Goal: Task Accomplishment & Management: Manage account settings

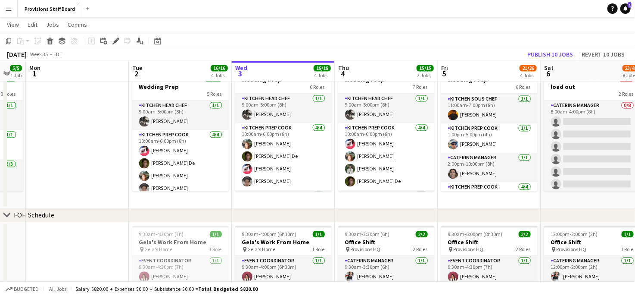
scroll to position [100, 0]
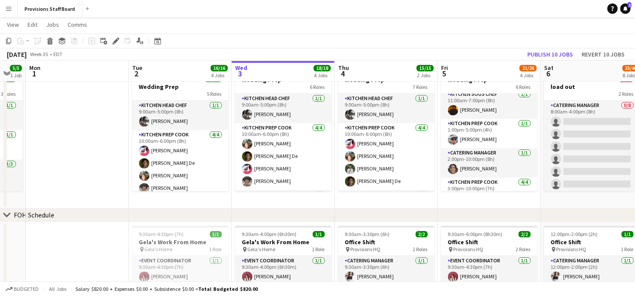
click at [10, 9] on app-icon "Menu" at bounding box center [8, 8] width 7 height 7
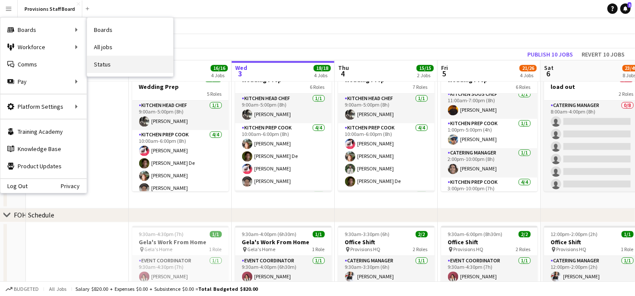
click at [106, 62] on link "Status" at bounding box center [130, 64] width 86 height 17
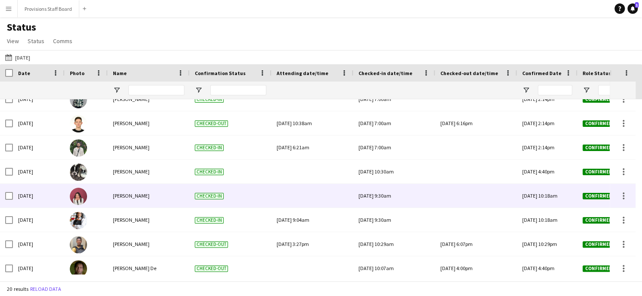
scroll to position [60, 0]
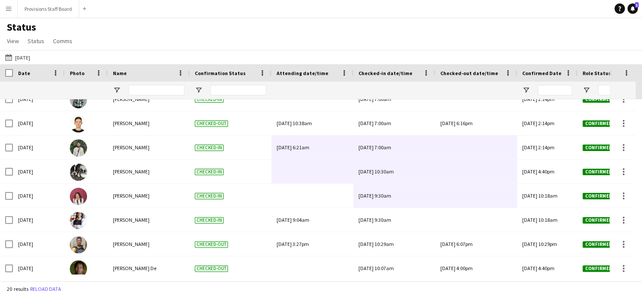
drag, startPoint x: 338, startPoint y: 206, endPoint x: 450, endPoint y: 149, distance: 125.1
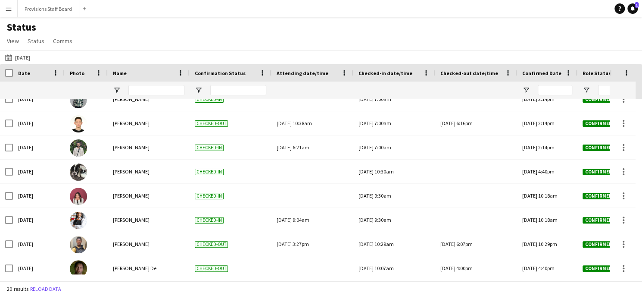
click at [450, 149] on div at bounding box center [476, 147] width 72 height 24
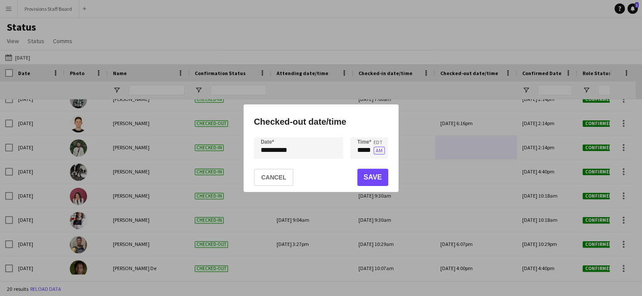
click at [450, 149] on div at bounding box center [321, 148] width 642 height 296
click at [465, 181] on div at bounding box center [321, 148] width 642 height 296
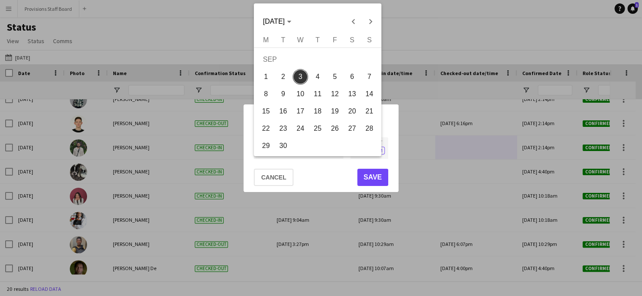
click at [285, 152] on div "**********" at bounding box center [321, 148] width 642 height 296
click at [282, 80] on span "2" at bounding box center [283, 77] width 16 height 16
type input "**********"
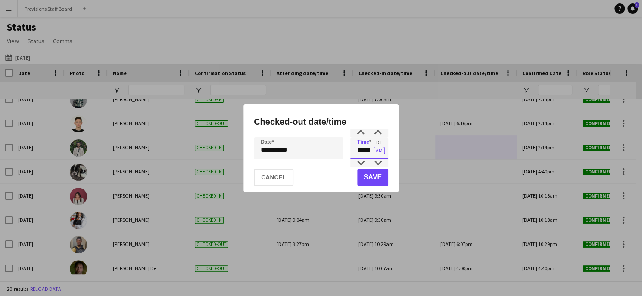
click at [367, 149] on input "*****" at bounding box center [369, 148] width 38 height 22
type input "*****"
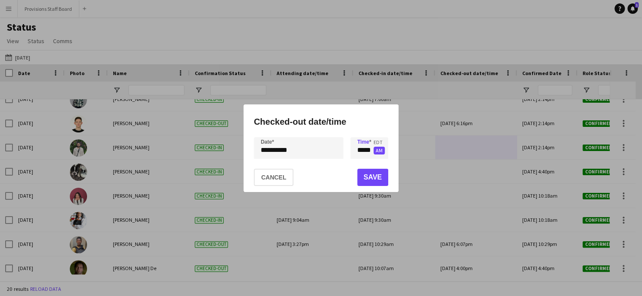
click at [382, 150] on button "AM" at bounding box center [379, 151] width 11 height 8
click at [372, 181] on button "Save" at bounding box center [372, 177] width 31 height 17
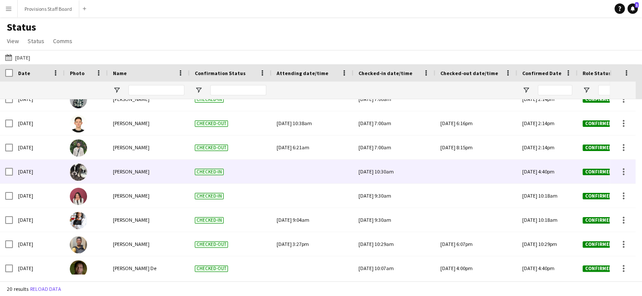
click at [423, 162] on div "Tue, 2 Sep 2025 10:30am" at bounding box center [395, 171] width 72 height 24
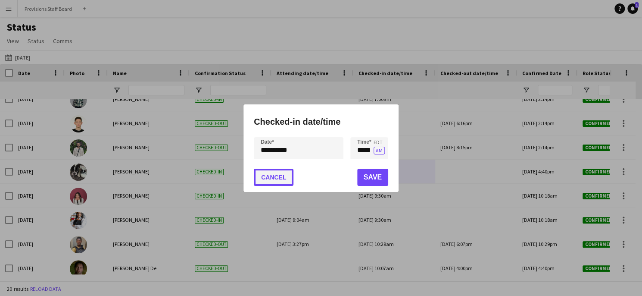
click at [290, 175] on button "Cancel" at bounding box center [274, 177] width 40 height 17
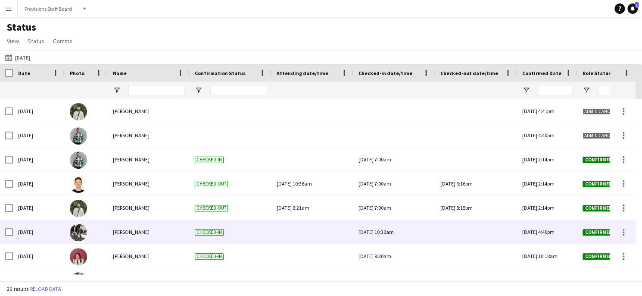
scroll to position [1, 0]
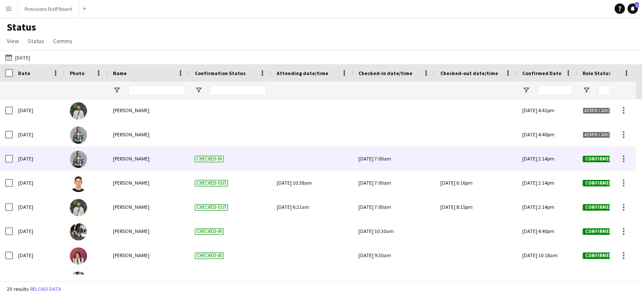
click at [453, 162] on div at bounding box center [476, 159] width 72 height 24
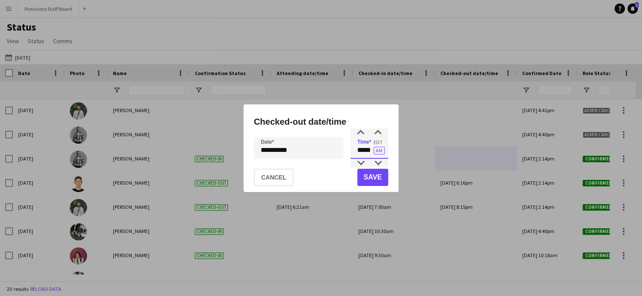
click at [366, 152] on input "*****" at bounding box center [369, 148] width 38 height 22
type input "*****"
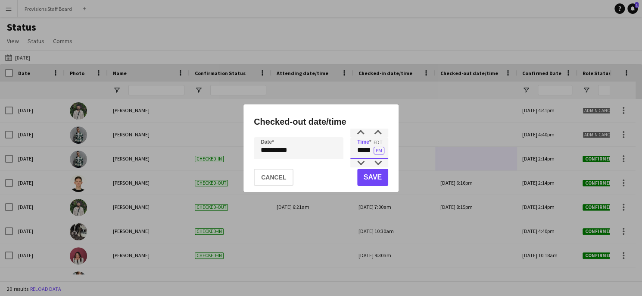
type input "*****"
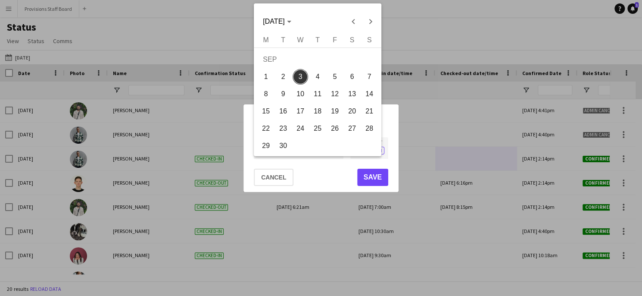
click at [278, 147] on div "**********" at bounding box center [321, 148] width 642 height 296
click at [278, 81] on span "2" at bounding box center [283, 77] width 16 height 16
type input "**********"
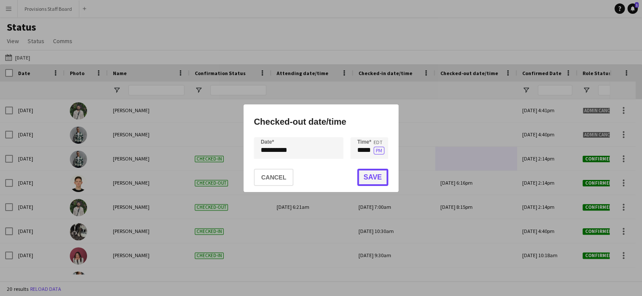
click at [364, 176] on button "Save" at bounding box center [372, 177] width 31 height 17
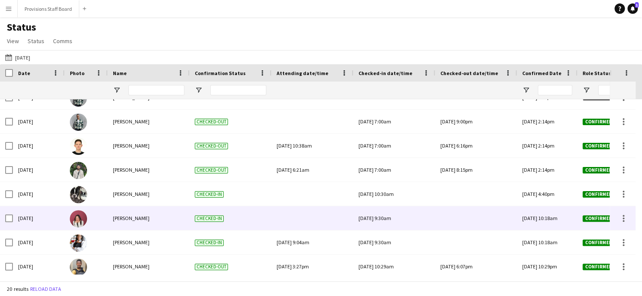
scroll to position [0, 0]
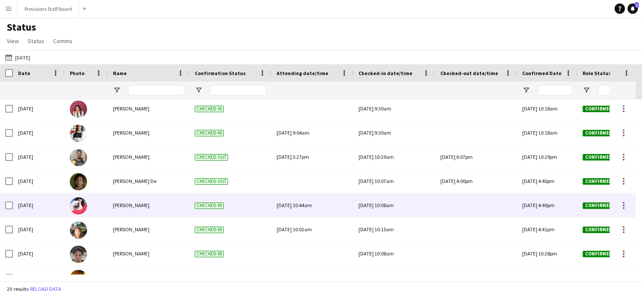
click at [466, 206] on div at bounding box center [476, 205] width 72 height 24
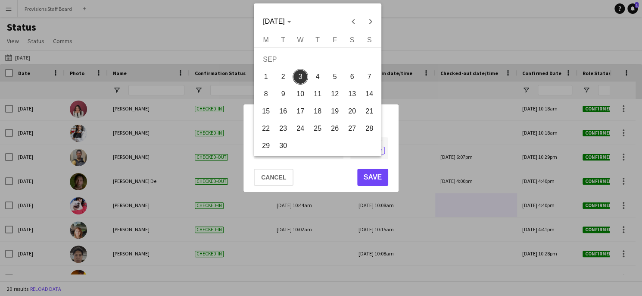
click at [290, 150] on div "**********" at bounding box center [321, 148] width 642 height 296
click at [281, 73] on span "2" at bounding box center [283, 77] width 16 height 16
type input "**********"
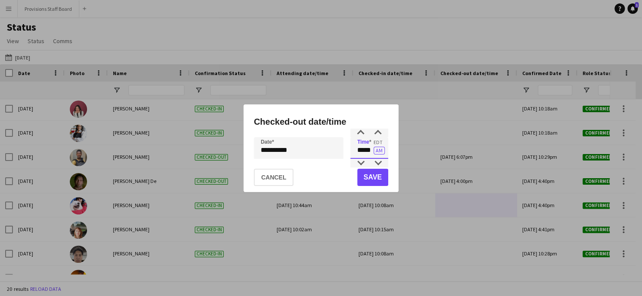
click at [367, 152] on input "*****" at bounding box center [369, 148] width 38 height 22
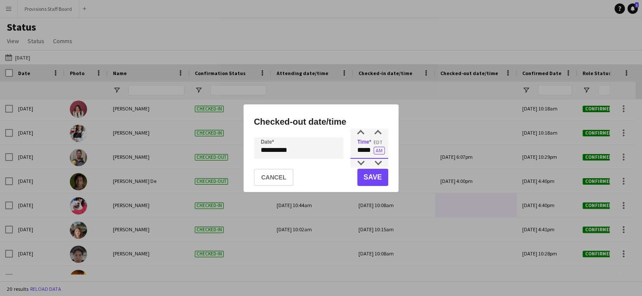
click at [367, 152] on input "*****" at bounding box center [369, 148] width 38 height 22
type input "*****"
click at [379, 149] on button "AM" at bounding box center [379, 151] width 11 height 8
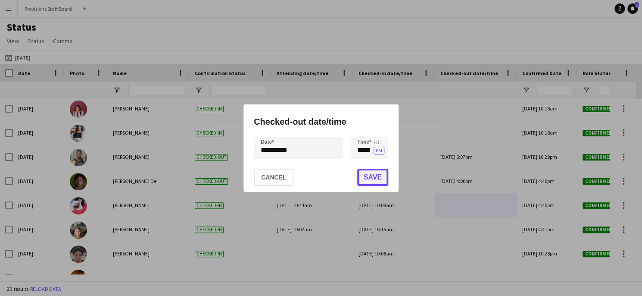
click at [365, 179] on button "Save" at bounding box center [372, 177] width 31 height 17
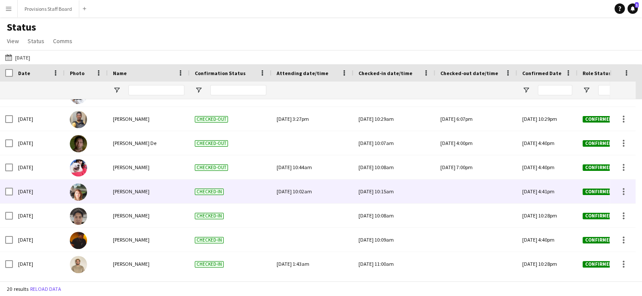
click at [457, 192] on div at bounding box center [476, 191] width 72 height 24
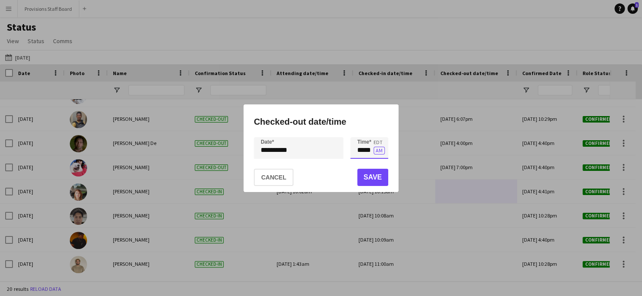
click at [364, 151] on input "*****" at bounding box center [369, 148] width 38 height 22
type input "*****"
click at [381, 150] on button "AM" at bounding box center [379, 151] width 11 height 8
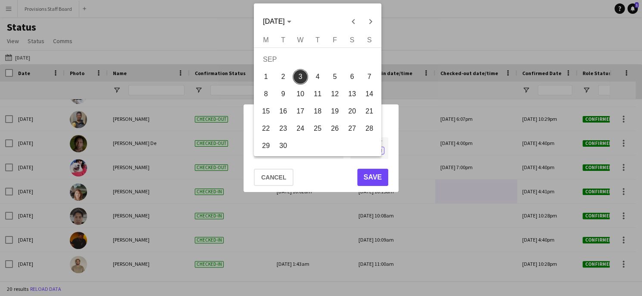
click at [276, 151] on div "**********" at bounding box center [321, 148] width 642 height 296
click at [287, 78] on span "2" at bounding box center [283, 77] width 16 height 16
type input "**********"
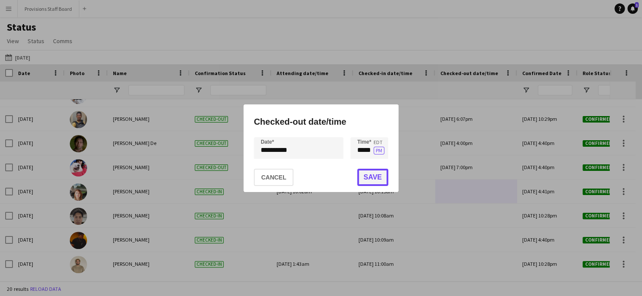
click at [366, 175] on button "Save" at bounding box center [372, 177] width 31 height 17
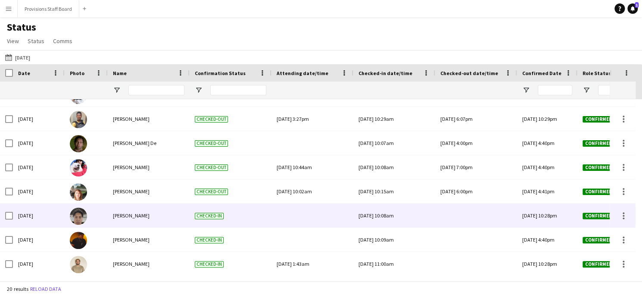
click at [455, 214] on div at bounding box center [476, 215] width 72 height 24
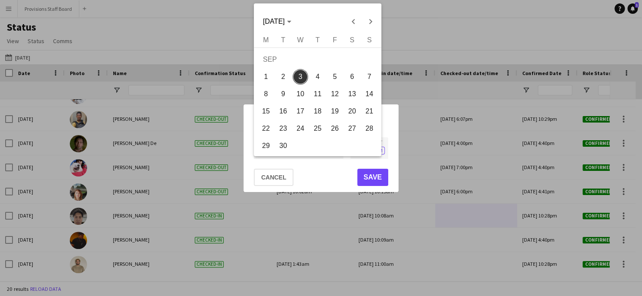
click at [280, 149] on div "**********" at bounding box center [321, 148] width 642 height 296
click at [278, 75] on span "2" at bounding box center [283, 77] width 16 height 16
type input "**********"
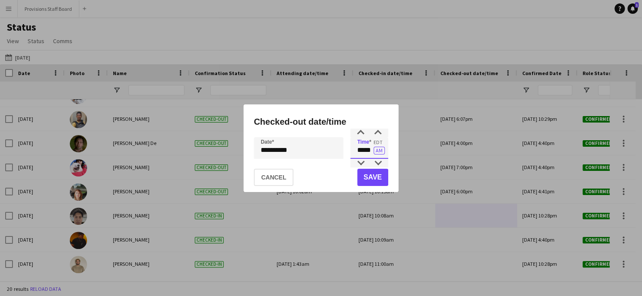
click at [360, 149] on input "*****" at bounding box center [369, 148] width 38 height 22
type input "*****"
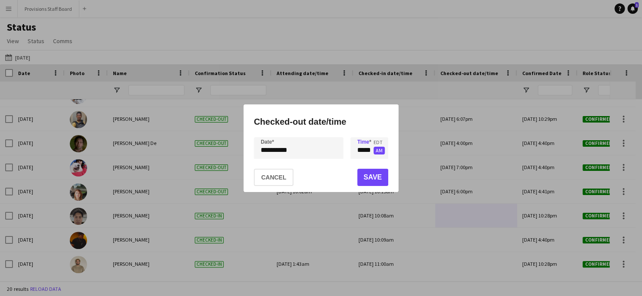
click at [380, 151] on button "AM" at bounding box center [379, 151] width 11 height 8
click at [369, 172] on button "Save" at bounding box center [372, 177] width 31 height 17
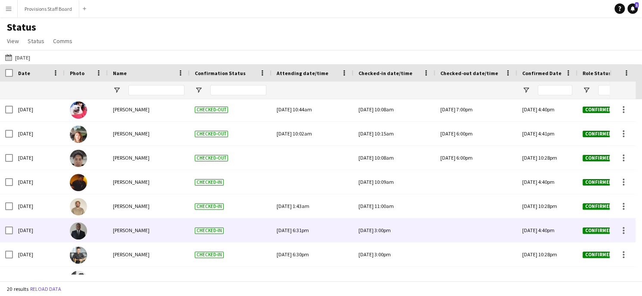
scroll to position [254, 0]
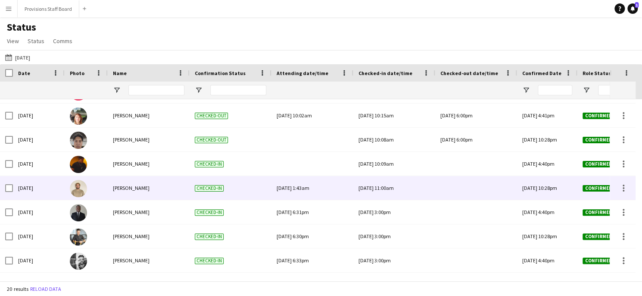
click at [460, 187] on div at bounding box center [476, 188] width 72 height 24
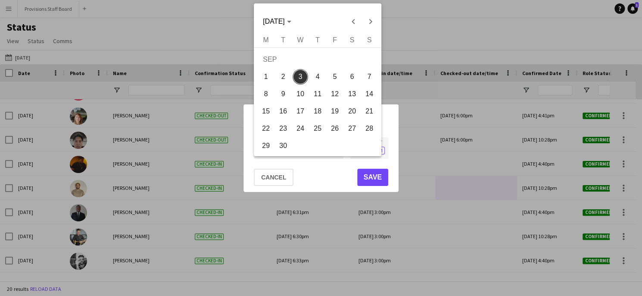
click at [279, 149] on div "**********" at bounding box center [321, 148] width 642 height 296
click at [282, 83] on span "2" at bounding box center [283, 77] width 16 height 16
type input "**********"
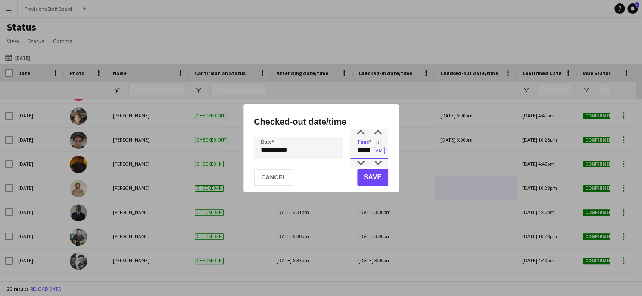
click at [361, 152] on input "*****" at bounding box center [369, 148] width 38 height 22
click at [402, 81] on div at bounding box center [321, 148] width 642 height 296
click at [363, 151] on input "*****" at bounding box center [369, 148] width 38 height 22
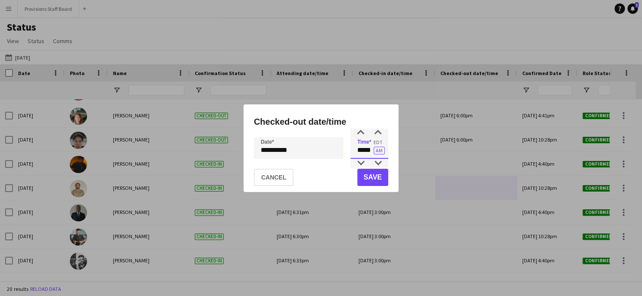
click at [363, 151] on input "*****" at bounding box center [369, 148] width 38 height 22
type input "*****"
click at [375, 150] on button "AM" at bounding box center [379, 151] width 11 height 8
click at [373, 176] on button "Save" at bounding box center [372, 177] width 31 height 17
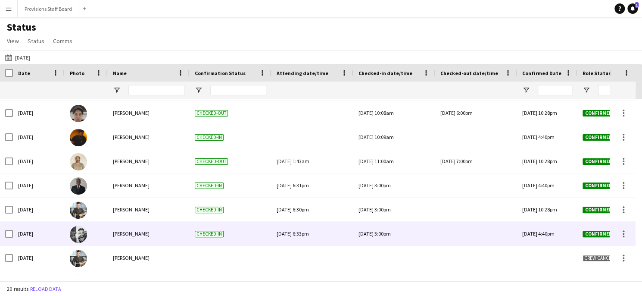
scroll to position [289, 0]
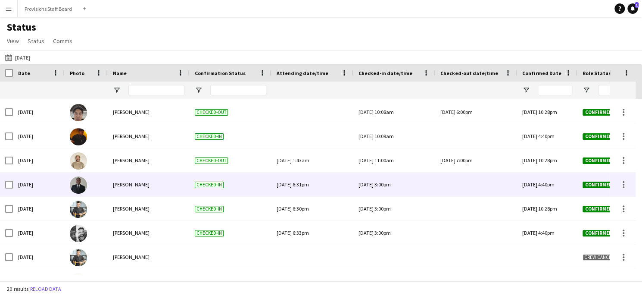
click at [456, 190] on div at bounding box center [476, 184] width 72 height 24
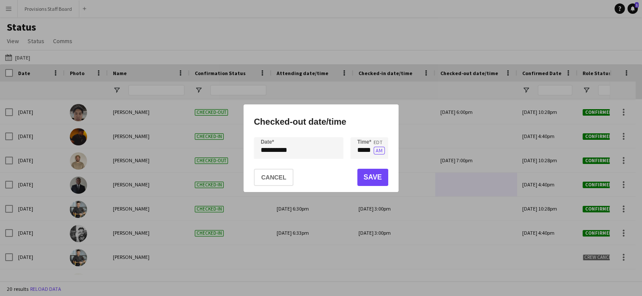
click at [282, 150] on div "**********" at bounding box center [321, 148] width 642 height 296
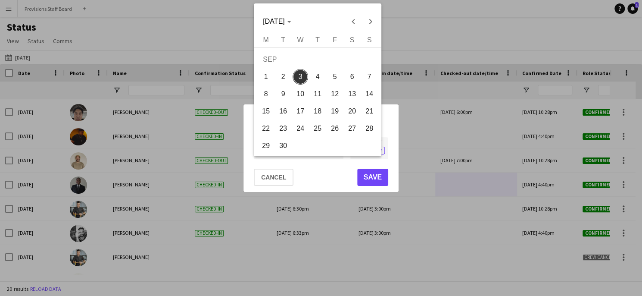
click at [282, 150] on span "30" at bounding box center [283, 146] width 16 height 16
click at [282, 150] on div "**********" at bounding box center [321, 148] width 642 height 296
click at [280, 78] on span "2" at bounding box center [283, 77] width 16 height 16
type input "**********"
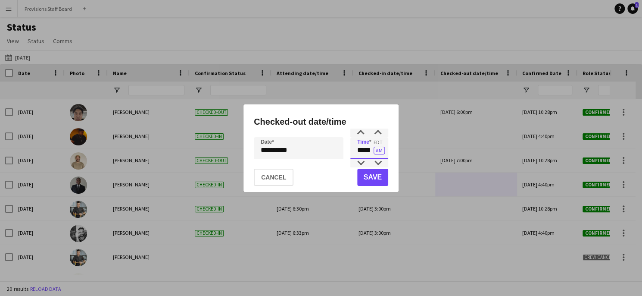
click at [363, 149] on input "*****" at bounding box center [369, 148] width 38 height 22
type input "*****"
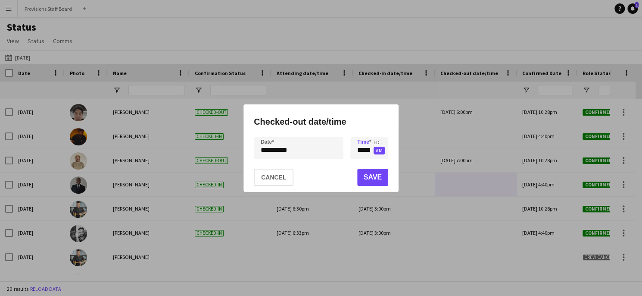
click at [381, 150] on button "AM" at bounding box center [379, 151] width 11 height 8
click at [372, 175] on button "Save" at bounding box center [372, 177] width 31 height 17
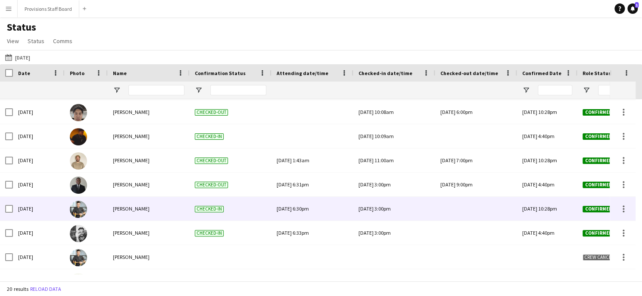
click at [459, 204] on div at bounding box center [476, 209] width 72 height 24
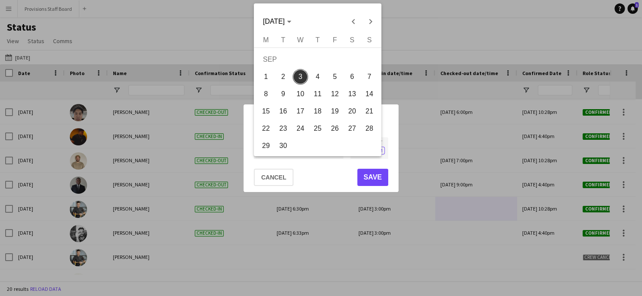
click at [281, 149] on div "**********" at bounding box center [321, 148] width 642 height 296
click at [281, 80] on span "2" at bounding box center [283, 77] width 16 height 16
type input "**********"
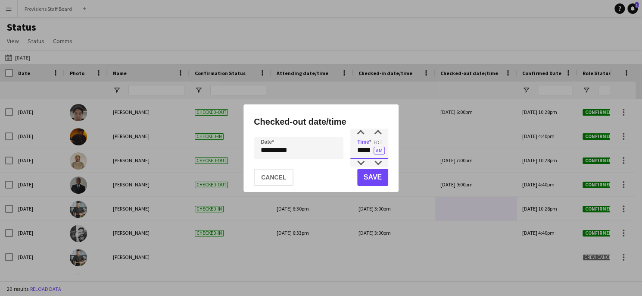
click at [364, 147] on input "*****" at bounding box center [369, 148] width 38 height 22
type input "*****"
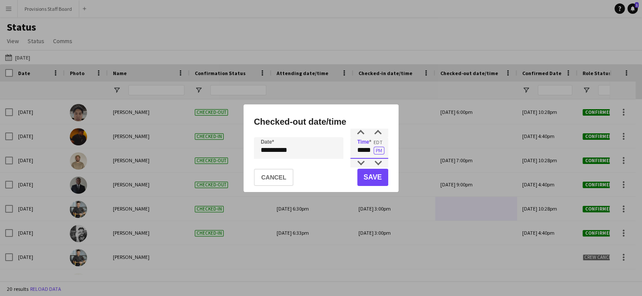
type input "*****"
click at [374, 172] on button "Save" at bounding box center [372, 177] width 31 height 17
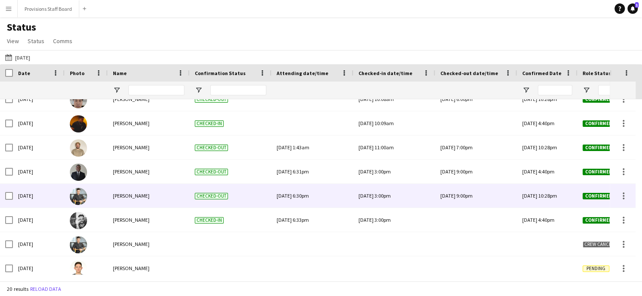
scroll to position [307, 0]
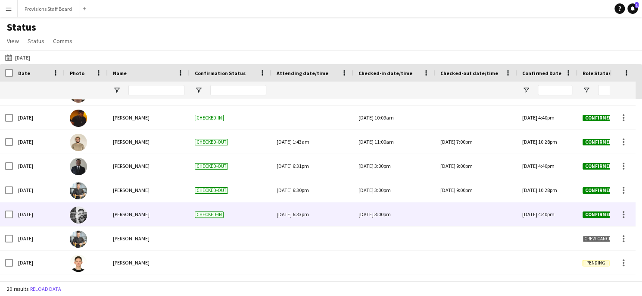
click at [455, 212] on div at bounding box center [476, 214] width 72 height 24
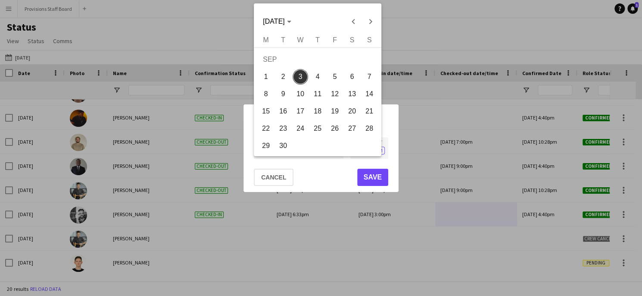
click at [283, 151] on div "**********" at bounding box center [321, 148] width 642 height 296
click at [286, 79] on span "2" at bounding box center [283, 77] width 16 height 16
type input "**********"
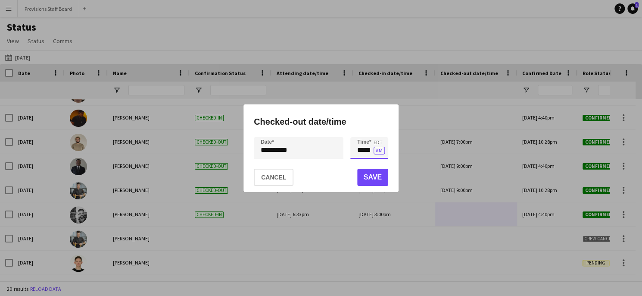
click at [365, 146] on input "*****" at bounding box center [369, 148] width 38 height 22
type input "*****"
click at [376, 152] on button "AM" at bounding box center [379, 151] width 11 height 8
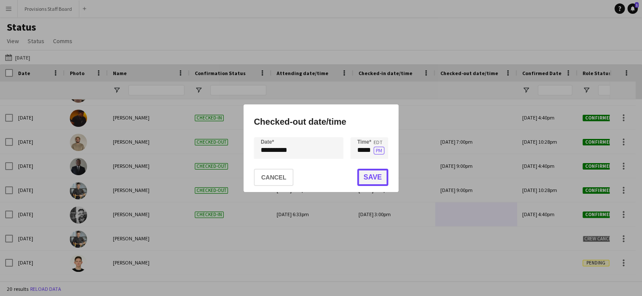
click at [373, 179] on button "Save" at bounding box center [372, 177] width 31 height 17
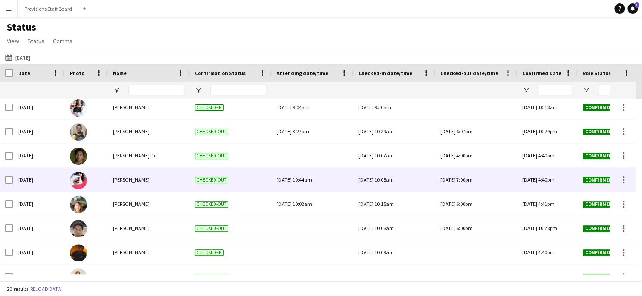
scroll to position [164, 0]
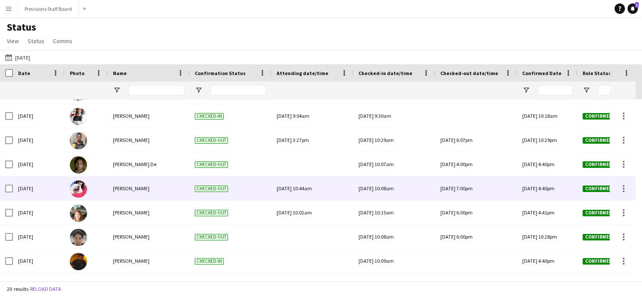
click at [373, 179] on div "[DATE] 10:08am" at bounding box center [395, 188] width 72 height 24
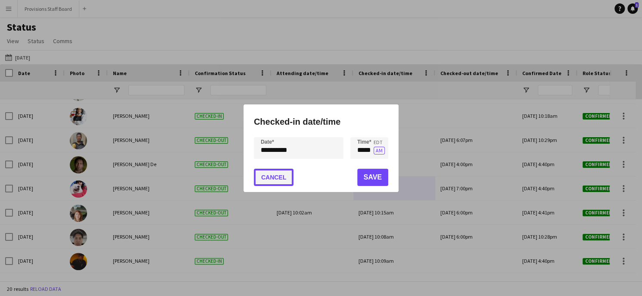
click at [284, 178] on button "Cancel" at bounding box center [274, 177] width 40 height 17
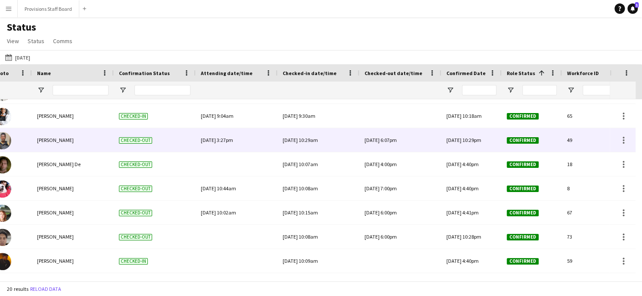
scroll to position [0, 89]
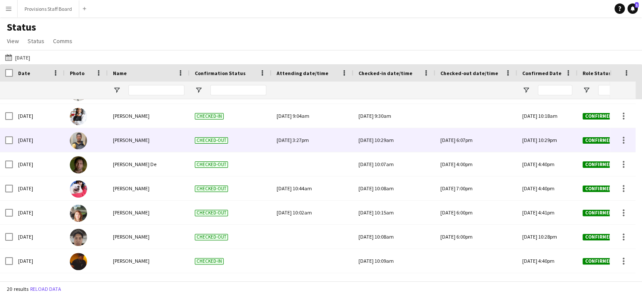
click at [395, 143] on div "[DATE] 10:29am" at bounding box center [395, 140] width 72 height 24
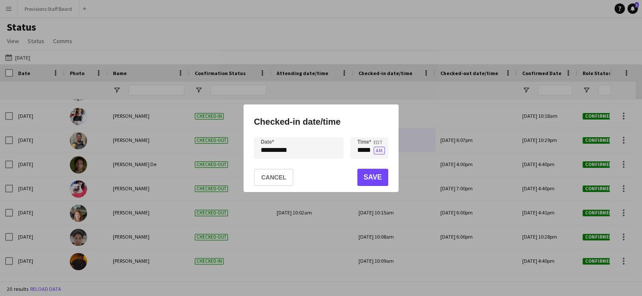
click at [278, 168] on mat-dialog-actions "Cancel Save" at bounding box center [321, 177] width 134 height 30
click at [277, 175] on button "Cancel" at bounding box center [274, 177] width 40 height 17
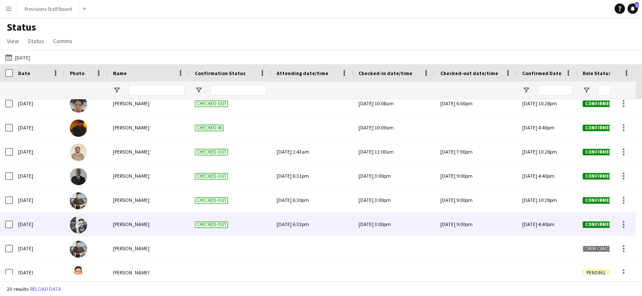
scroll to position [305, 0]
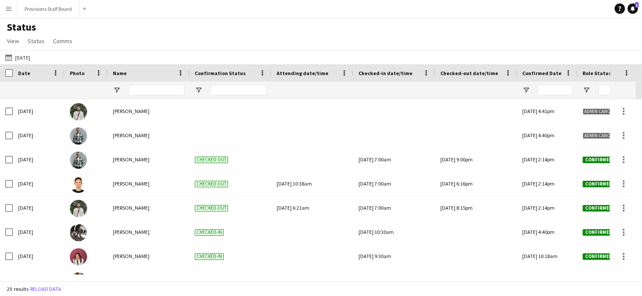
click at [7, 12] on button "Menu" at bounding box center [8, 8] width 17 height 17
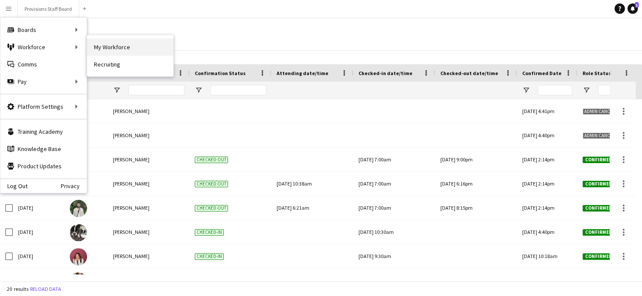
click at [100, 44] on link "My Workforce" at bounding box center [130, 46] width 86 height 17
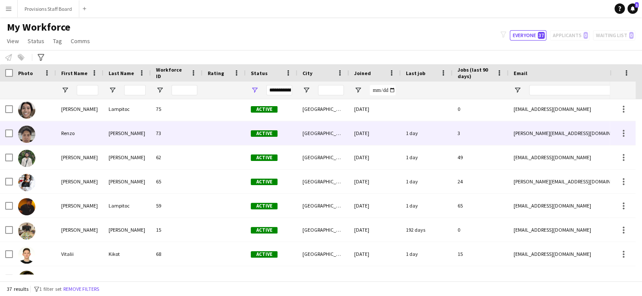
scroll to position [603, 0]
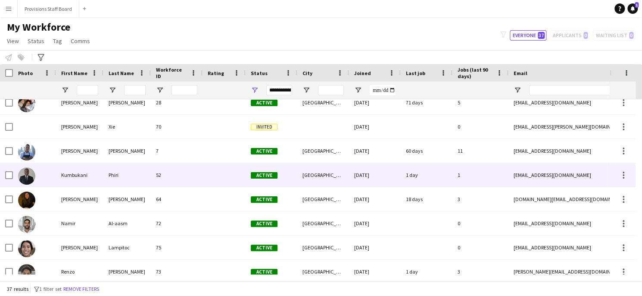
click at [81, 173] on div "Kumbukani" at bounding box center [79, 175] width 47 height 24
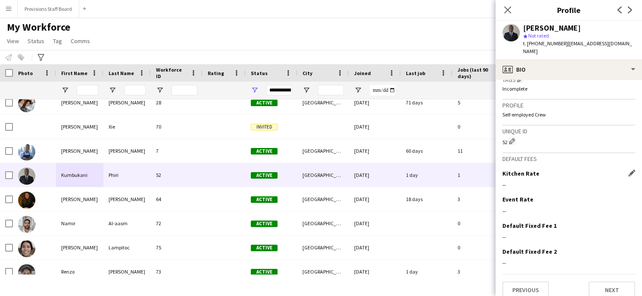
click at [515, 181] on div "--" at bounding box center [569, 185] width 133 height 8
click at [628, 169] on app-icon "Edit this field" at bounding box center [631, 172] width 7 height 7
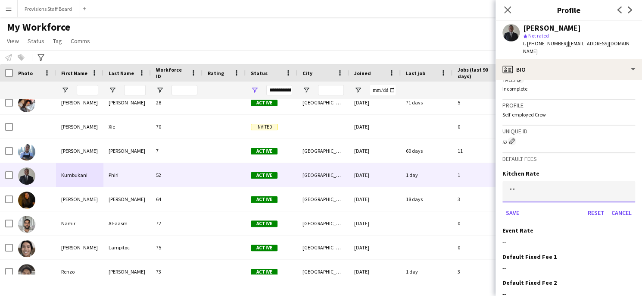
click at [537, 185] on input at bounding box center [569, 192] width 133 height 22
type input "***"
click at [510, 206] on button "Save" at bounding box center [513, 213] width 20 height 14
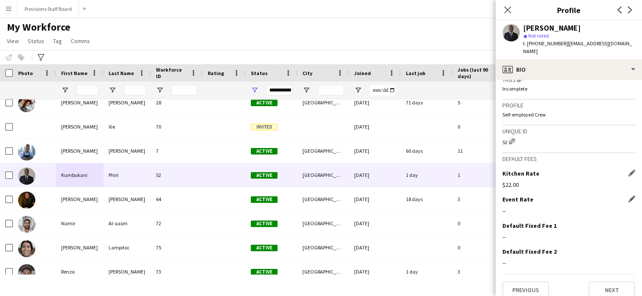
click at [511, 207] on div "--" at bounding box center [569, 211] width 133 height 8
click at [628, 195] on app-icon "Edit this field" at bounding box center [631, 198] width 7 height 7
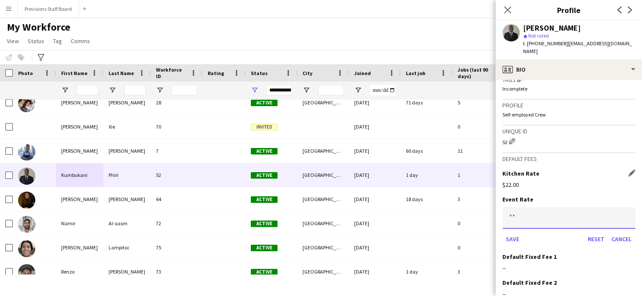
click at [521, 207] on input at bounding box center [569, 218] width 133 height 22
type input "***"
click at [515, 232] on button "Save" at bounding box center [513, 239] width 20 height 14
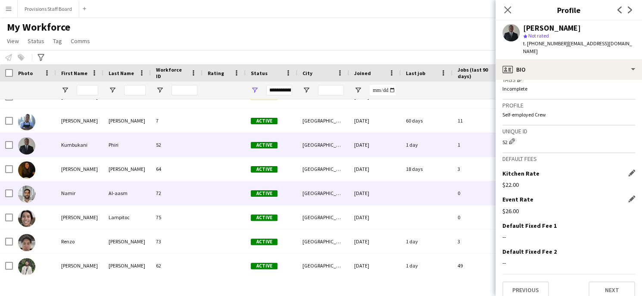
click at [117, 188] on div "Al-aasm" at bounding box center [126, 193] width 47 height 24
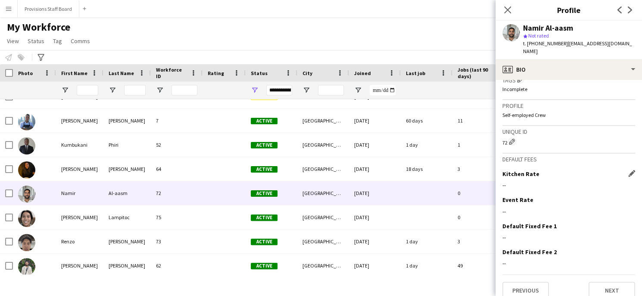
click at [517, 181] on div "--" at bounding box center [569, 185] width 133 height 8
click at [628, 170] on app-icon "Edit this field" at bounding box center [631, 173] width 7 height 7
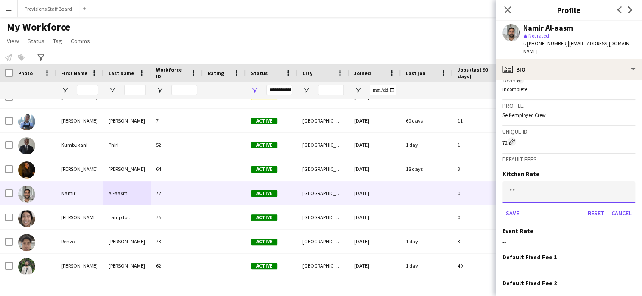
click at [507, 181] on input at bounding box center [569, 192] width 133 height 22
type input "***"
click at [513, 206] on button "Save" at bounding box center [513, 213] width 20 height 14
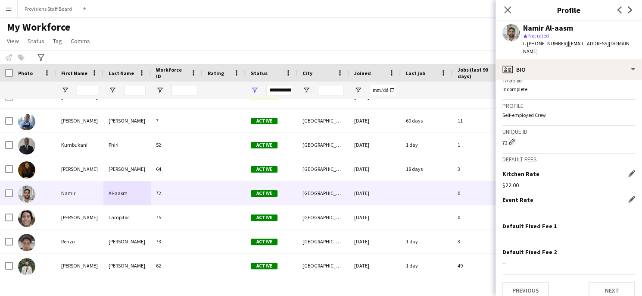
click at [622, 196] on div "Event Rate Edit this field" at bounding box center [569, 200] width 133 height 8
click at [628, 196] on app-icon "Edit this field" at bounding box center [631, 199] width 7 height 7
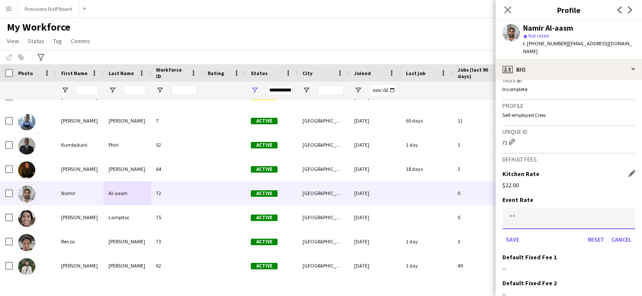
click at [519, 208] on input at bounding box center [569, 218] width 133 height 22
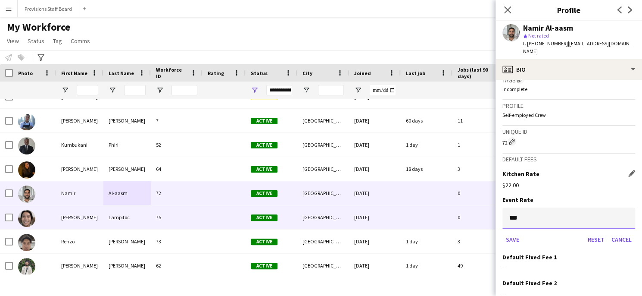
type input "***"
click at [434, 211] on div at bounding box center [427, 217] width 52 height 24
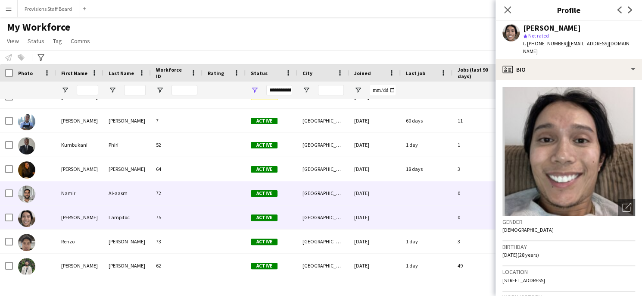
click at [82, 192] on div "Namir" at bounding box center [79, 193] width 47 height 24
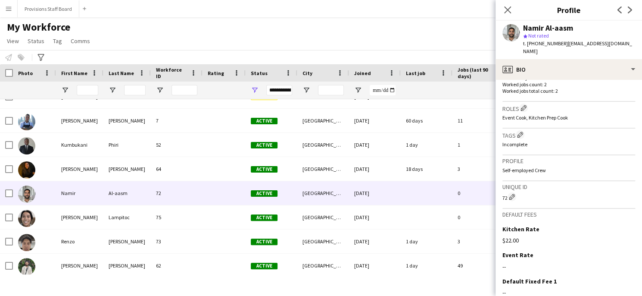
scroll to position [304, 0]
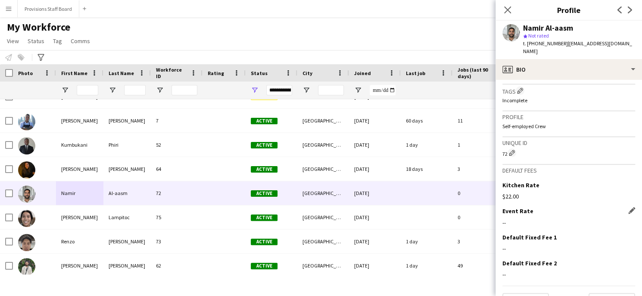
click at [517, 219] on div "--" at bounding box center [569, 223] width 133 height 8
click at [628, 207] on app-icon "Edit this field" at bounding box center [631, 210] width 7 height 7
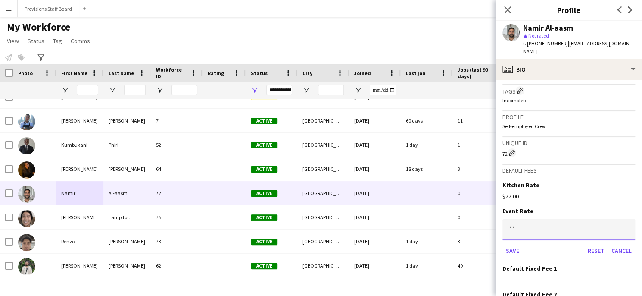
click at [519, 219] on input at bounding box center [569, 230] width 133 height 22
type input "***"
click at [512, 244] on button "Save" at bounding box center [513, 251] width 20 height 14
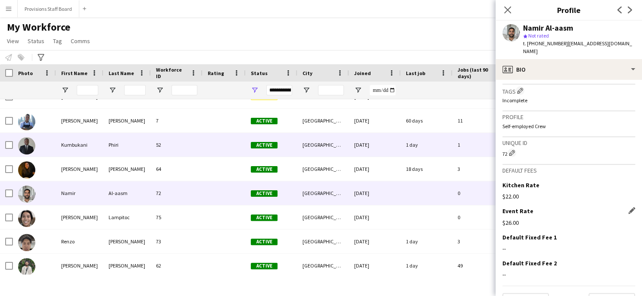
click at [90, 143] on div "Kumbukani" at bounding box center [79, 145] width 47 height 24
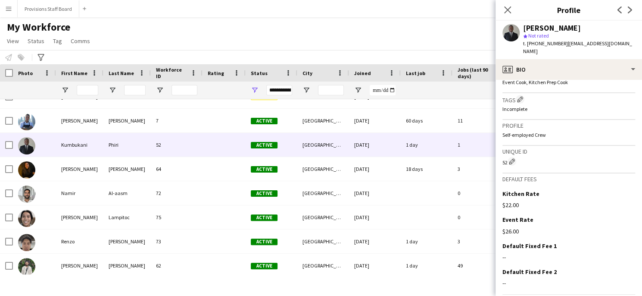
scroll to position [296, 0]
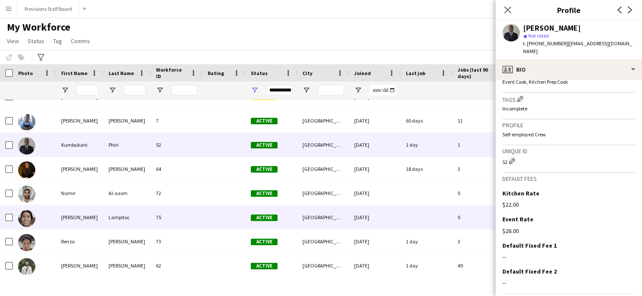
click at [122, 215] on div "Lampitoc" at bounding box center [126, 217] width 47 height 24
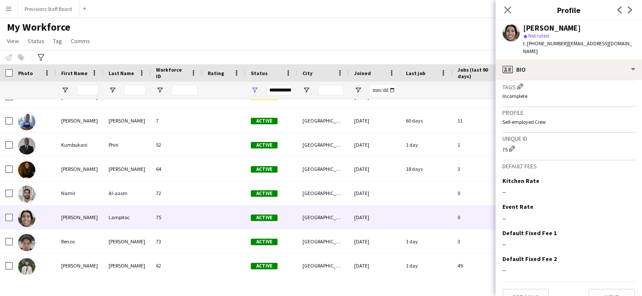
scroll to position [316, 0]
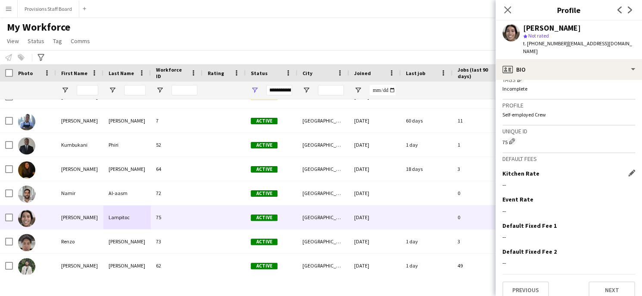
click at [522, 181] on div "--" at bounding box center [569, 185] width 133 height 8
click at [628, 169] on app-icon "Edit this field" at bounding box center [631, 172] width 7 height 7
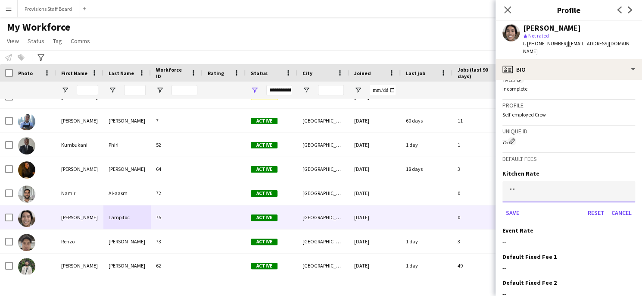
click at [512, 187] on input at bounding box center [569, 192] width 133 height 22
type input "***"
click at [512, 206] on button "Save" at bounding box center [513, 213] width 20 height 14
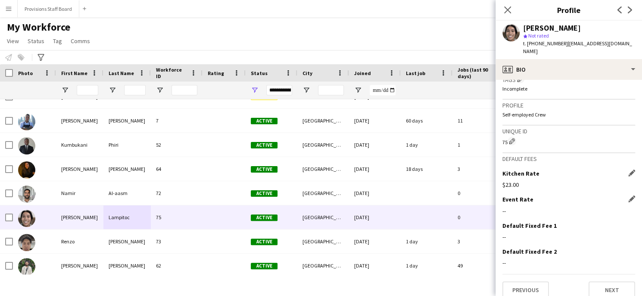
click at [621, 195] on div "Event Rate Edit this field" at bounding box center [569, 199] width 133 height 8
click at [628, 195] on app-icon "Edit this field" at bounding box center [631, 198] width 7 height 7
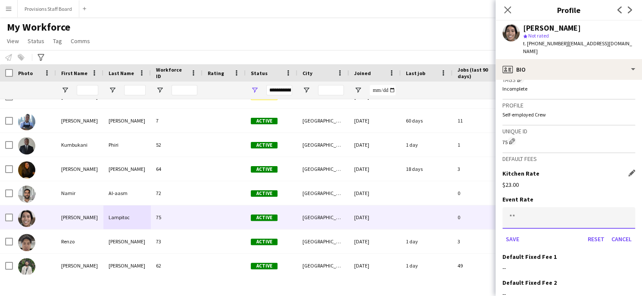
click at [519, 209] on input at bounding box center [569, 218] width 133 height 22
type input "***"
click at [512, 232] on button "Save" at bounding box center [513, 239] width 20 height 14
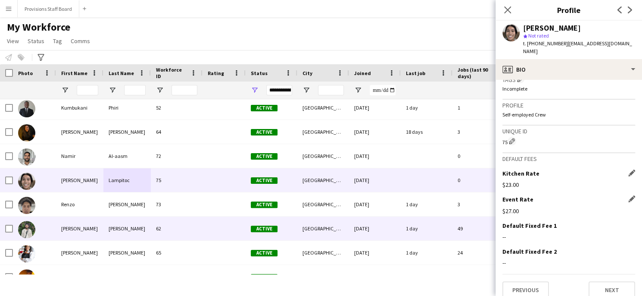
scroll to position [561, 0]
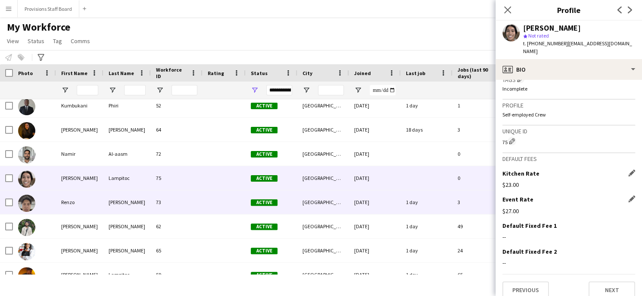
click at [119, 209] on div "Bernardez" at bounding box center [126, 202] width 47 height 24
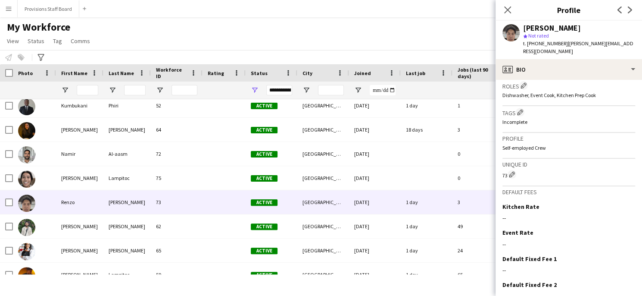
scroll to position [283, 0]
click at [514, 214] on div "--" at bounding box center [569, 218] width 133 height 8
click at [628, 203] on app-icon "Edit this field" at bounding box center [631, 206] width 7 height 7
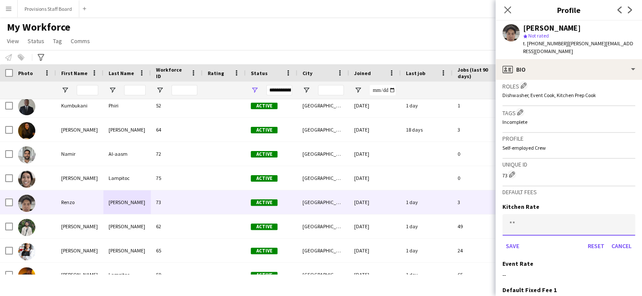
click at [515, 219] on input at bounding box center [569, 225] width 133 height 22
type input "***"
click at [510, 240] on button "Save" at bounding box center [513, 246] width 20 height 14
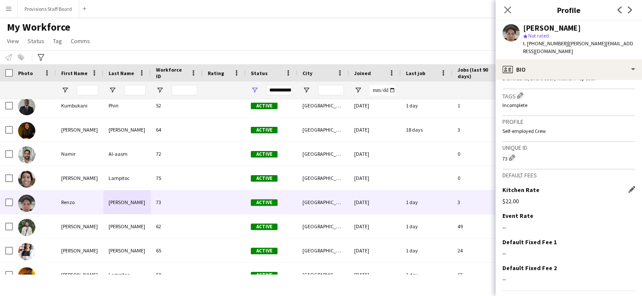
scroll to position [300, 0]
click at [628, 211] on app-icon "Edit this field" at bounding box center [631, 214] width 7 height 7
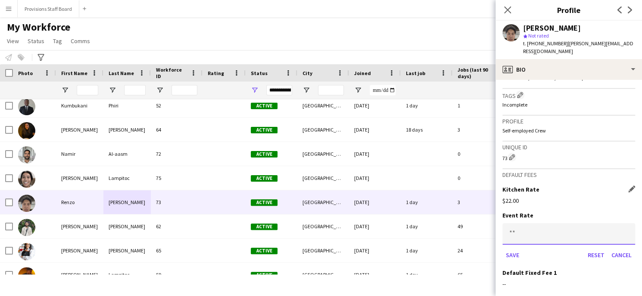
click at [516, 226] on input at bounding box center [569, 234] width 133 height 22
type input "***"
click at [509, 248] on button "Save" at bounding box center [513, 255] width 20 height 14
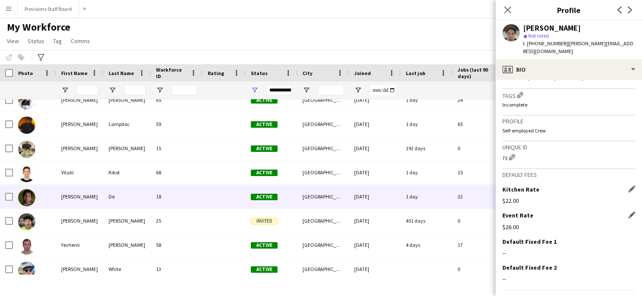
scroll to position [714, 0]
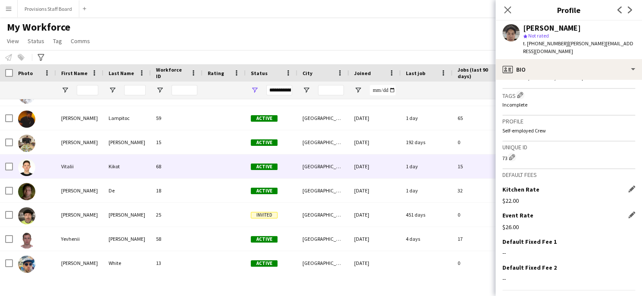
click at [188, 173] on div "68" at bounding box center [177, 166] width 52 height 24
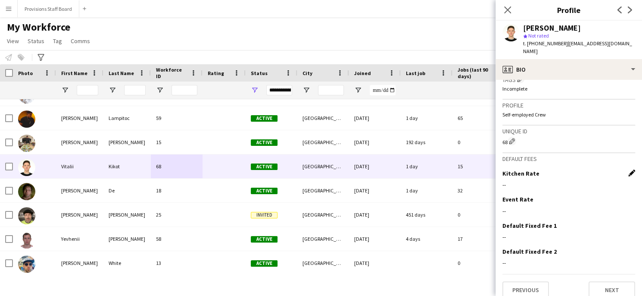
click at [628, 169] on app-icon "Edit this field" at bounding box center [631, 172] width 7 height 7
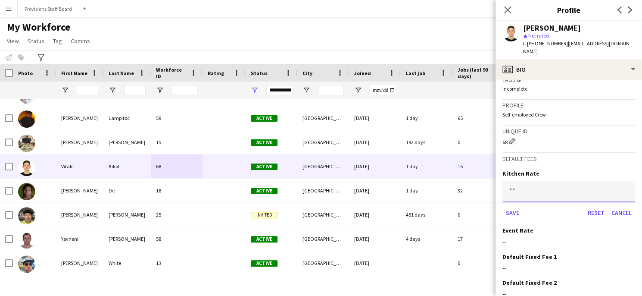
click at [512, 185] on input at bounding box center [569, 192] width 133 height 22
type input "***"
click at [518, 206] on button "Save" at bounding box center [513, 213] width 20 height 14
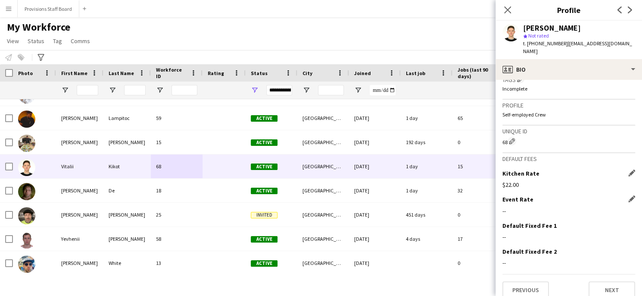
click at [512, 207] on div "--" at bounding box center [569, 211] width 133 height 8
click at [628, 195] on app-icon "Edit this field" at bounding box center [631, 198] width 7 height 7
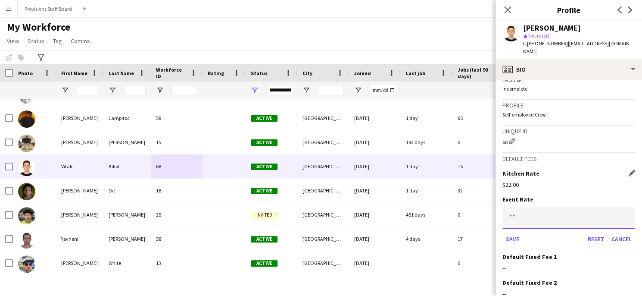
click at [514, 209] on input at bounding box center [569, 218] width 133 height 22
type input "***"
click at [510, 232] on button "Save" at bounding box center [513, 239] width 20 height 14
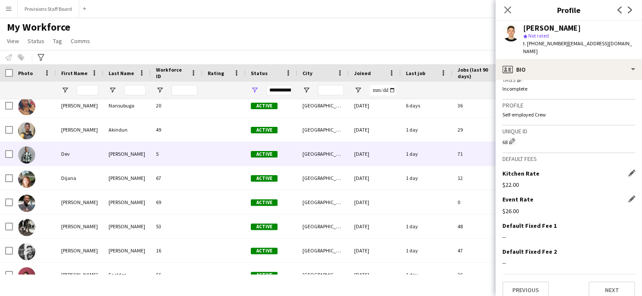
click at [74, 154] on div "Dev" at bounding box center [79, 154] width 47 height 24
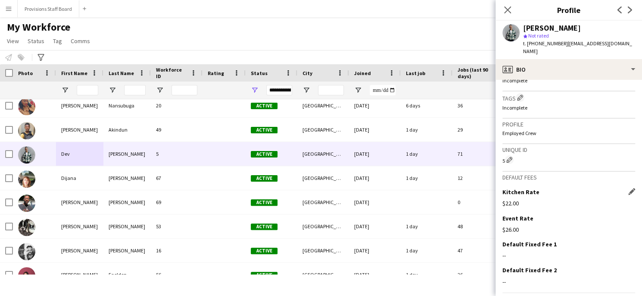
click at [515, 199] on div "$22.00" at bounding box center [569, 203] width 133 height 8
click at [628, 188] on app-icon "Edit this field" at bounding box center [631, 191] width 7 height 7
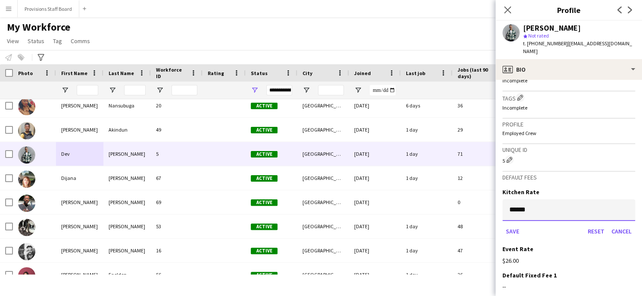
click at [518, 201] on input "******" at bounding box center [569, 210] width 133 height 22
type input "******"
click at [515, 224] on button "Save" at bounding box center [513, 231] width 20 height 14
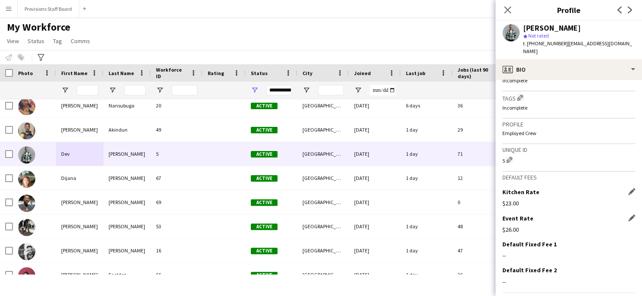
click at [509, 225] on div "$26.00" at bounding box center [569, 229] width 133 height 8
click at [510, 225] on div "$26.00" at bounding box center [569, 229] width 133 height 8
click at [628, 214] on app-icon "Edit this field" at bounding box center [631, 217] width 7 height 7
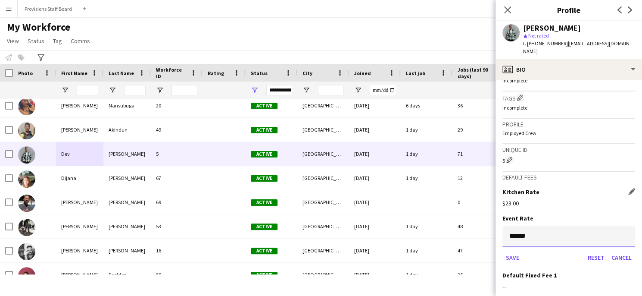
click at [518, 226] on input "******" at bounding box center [569, 236] width 133 height 22
type input "******"
click at [512, 250] on button "Save" at bounding box center [513, 257] width 20 height 14
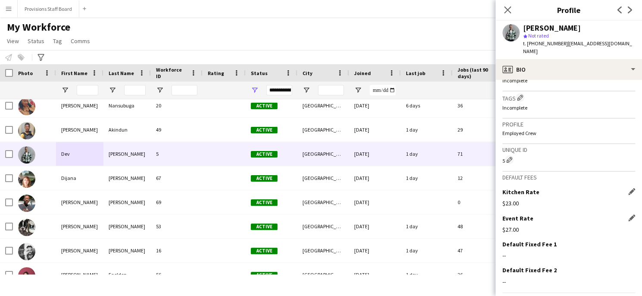
click at [135, 33] on div "My Workforce View Views Default view New view Update view Delete view Edit name…" at bounding box center [321, 35] width 642 height 29
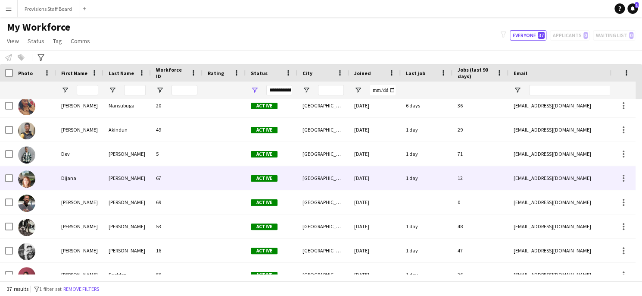
click at [56, 178] on div "Dijana" at bounding box center [79, 178] width 47 height 24
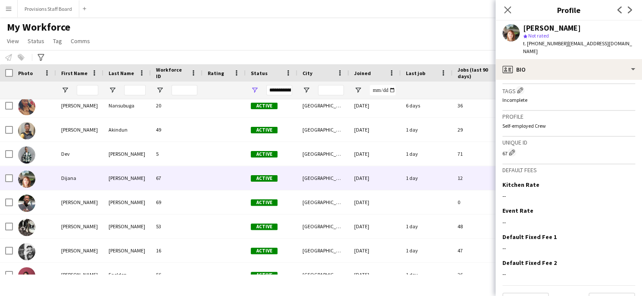
scroll to position [324, 0]
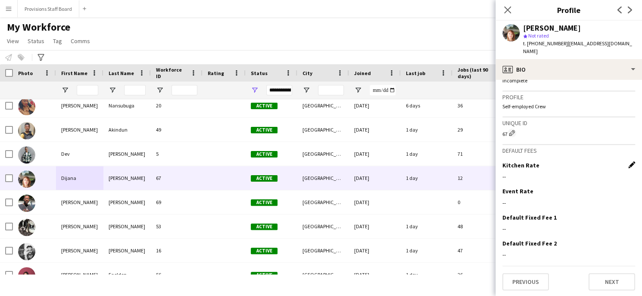
click at [628, 164] on app-icon "Edit this field" at bounding box center [631, 164] width 7 height 7
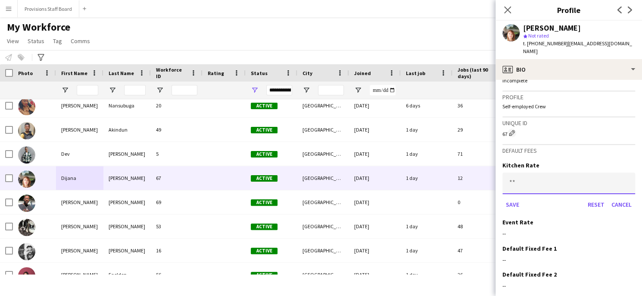
click at [517, 182] on input at bounding box center [569, 183] width 133 height 22
type input "***"
click at [513, 205] on button "Save" at bounding box center [513, 204] width 20 height 14
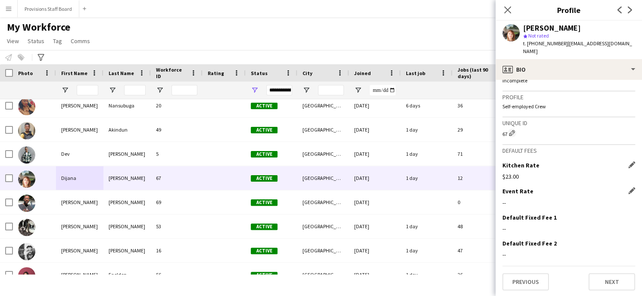
click at [509, 199] on div "--" at bounding box center [569, 203] width 133 height 8
click at [621, 191] on div "Event Rate Edit this field" at bounding box center [569, 191] width 133 height 8
click at [628, 190] on app-icon "Edit this field" at bounding box center [631, 190] width 7 height 7
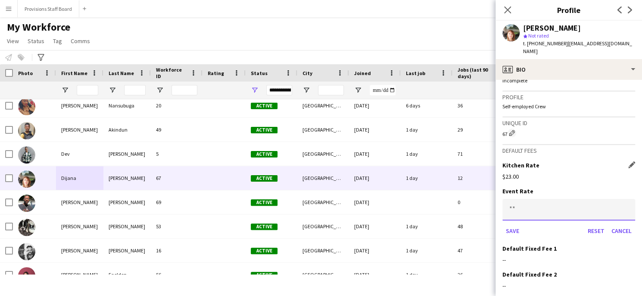
click at [508, 207] on input at bounding box center [569, 210] width 133 height 22
type input "***"
click at [515, 233] on button "Save" at bounding box center [513, 231] width 20 height 14
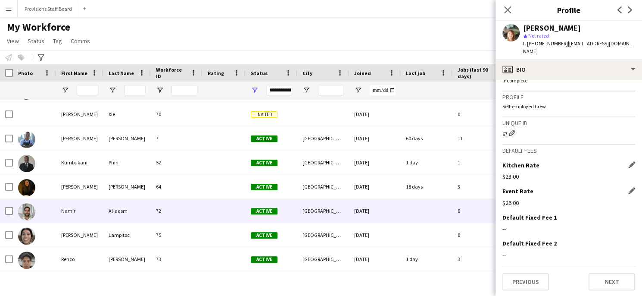
scroll to position [504, 0]
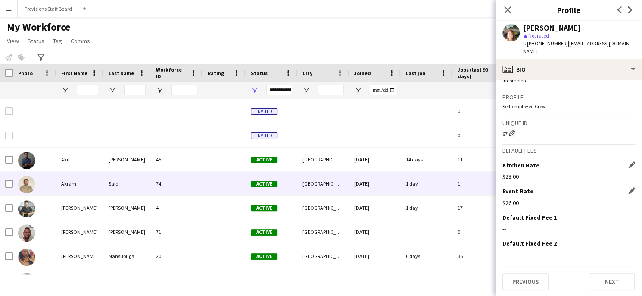
click at [102, 190] on div "Akram" at bounding box center [79, 184] width 47 height 24
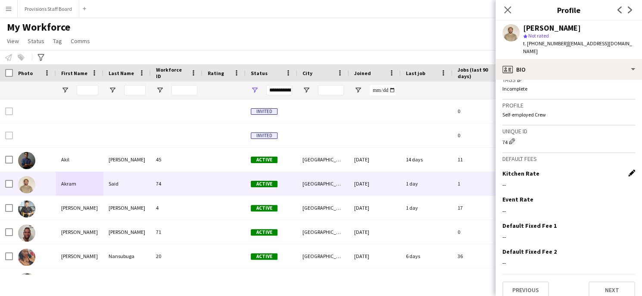
click at [628, 169] on app-icon "Edit this field" at bounding box center [631, 172] width 7 height 7
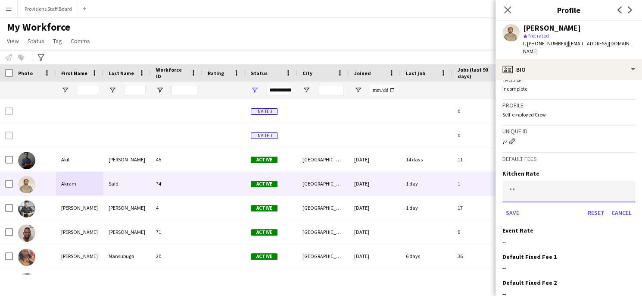
click at [509, 182] on input at bounding box center [569, 192] width 133 height 22
type input "***"
click at [514, 206] on button "Save" at bounding box center [513, 213] width 20 height 14
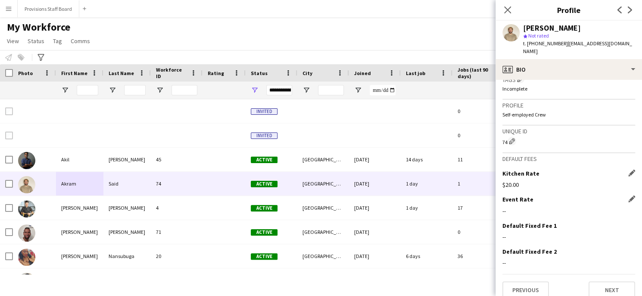
click at [514, 207] on div "--" at bounding box center [569, 211] width 133 height 8
drag, startPoint x: 506, startPoint y: 200, endPoint x: 515, endPoint y: 203, distance: 9.8
click at [515, 207] on div "--" at bounding box center [569, 211] width 133 height 8
click at [628, 195] on app-icon "Edit this field" at bounding box center [631, 198] width 7 height 7
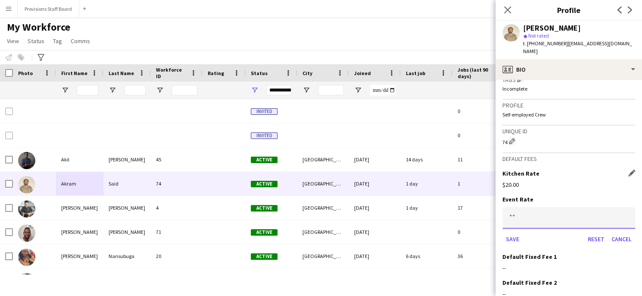
click at [512, 207] on input at bounding box center [569, 218] width 133 height 22
type input "***"
click at [510, 234] on button "Save" at bounding box center [513, 239] width 20 height 14
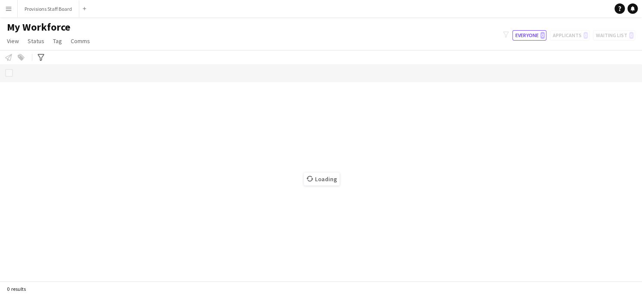
click at [160, 22] on div "My Workforce View Views Default view New view Update view Delete view Edit name…" at bounding box center [321, 35] width 642 height 29
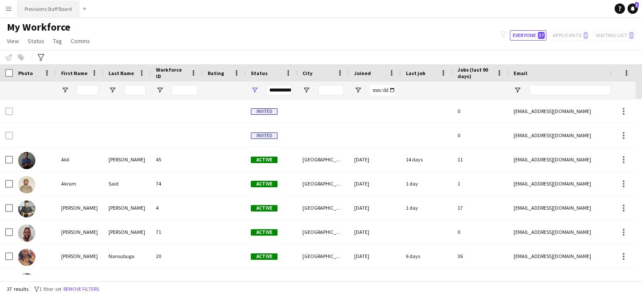
click at [51, 13] on button "Provisions Staff Board Close" at bounding box center [49, 8] width 62 height 17
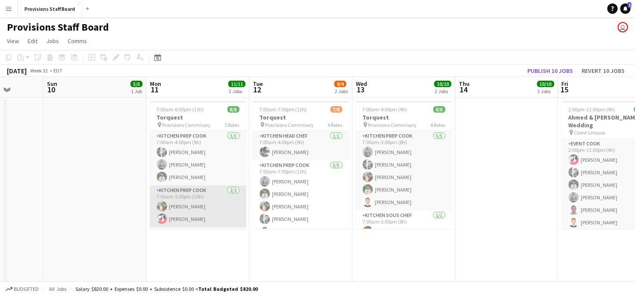
scroll to position [0, 265]
drag, startPoint x: 187, startPoint y: 219, endPoint x: 179, endPoint y: 214, distance: 9.0
click at [179, 214] on app-card-role "Kitchen Prep Cook 2/2 7:00am-5:00pm (10h) Dijana Posavec Joanna Silva" at bounding box center [198, 206] width 97 height 42
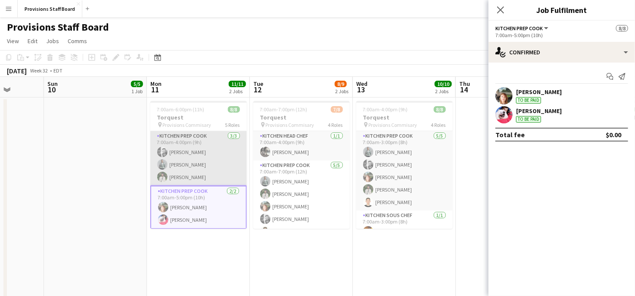
click at [203, 147] on app-card-role "Kitchen Prep Cook 3/3 7:00am-4:00pm (9h) Evan Sheldon Dev Patel Ruslan Kravchuk" at bounding box center [198, 158] width 97 height 54
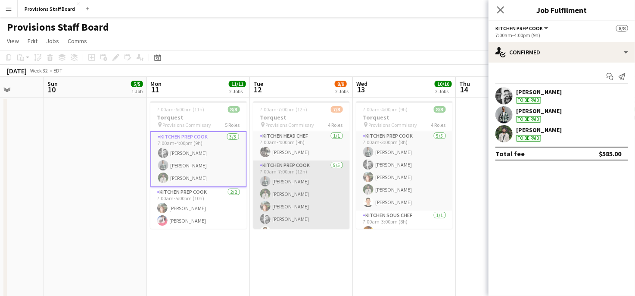
click at [323, 161] on app-card-role "Kitchen Prep Cook 5/5 7:00am-7:00pm (12h) Dev Patel Ruslan Kravchuk Dijana Posa…" at bounding box center [301, 199] width 97 height 79
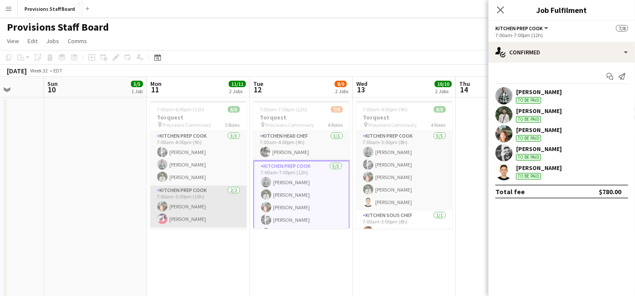
click at [194, 204] on app-card-role "Kitchen Prep Cook 2/2 7:00am-5:00pm (10h) Dijana Posavec Joanna Silva" at bounding box center [198, 206] width 97 height 42
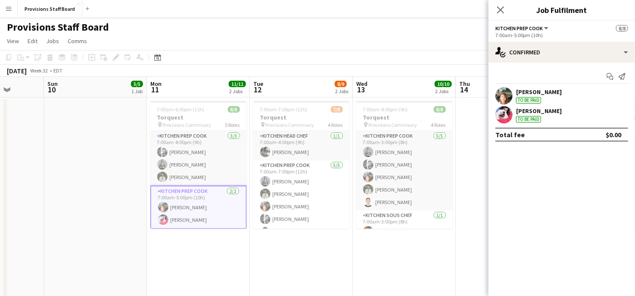
click at [194, 204] on app-card-role "Kitchen Prep Cook 2/2 7:00am-5:00pm (10h) Dijana Posavec Joanna Silva" at bounding box center [198, 207] width 97 height 44
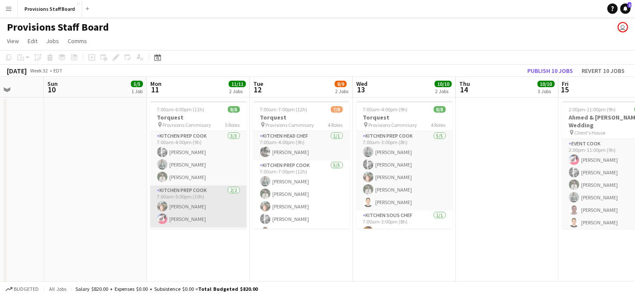
click at [194, 204] on app-card-role "Kitchen Prep Cook 2/2 7:00am-5:00pm (10h) Dijana Posavec Joanna Silva" at bounding box center [198, 206] width 97 height 42
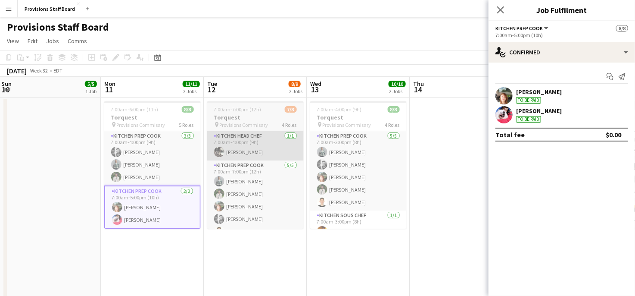
scroll to position [0, 343]
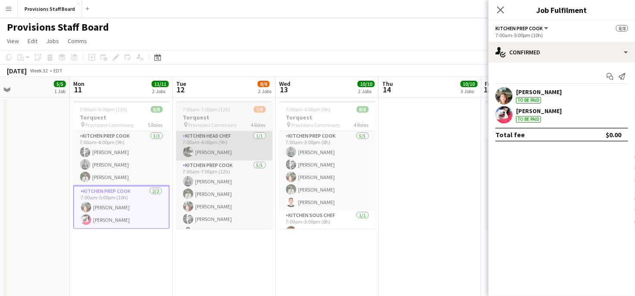
drag, startPoint x: 297, startPoint y: 169, endPoint x: 219, endPoint y: 147, distance: 80.8
click at [219, 147] on app-card-role "Kitchen Head Chef 1/1 7:00am-4:00pm (9h) Dustin Gallagher" at bounding box center [224, 145] width 97 height 29
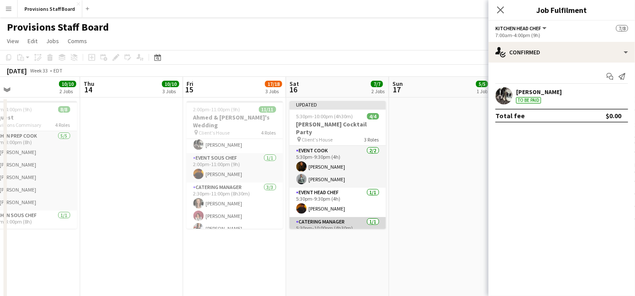
scroll to position [9, 0]
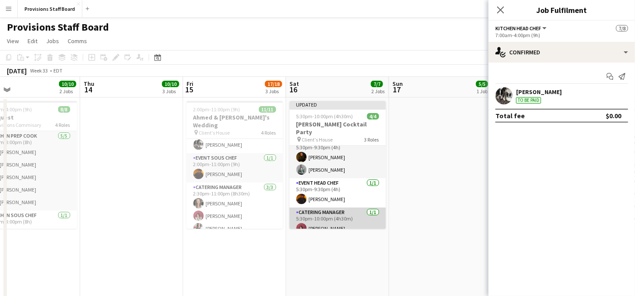
click at [326, 210] on app-card-role "Catering Manager 1/1 5:30pm-10:00pm (4h30m) Gendra Angela Faelden" at bounding box center [338, 221] width 97 height 29
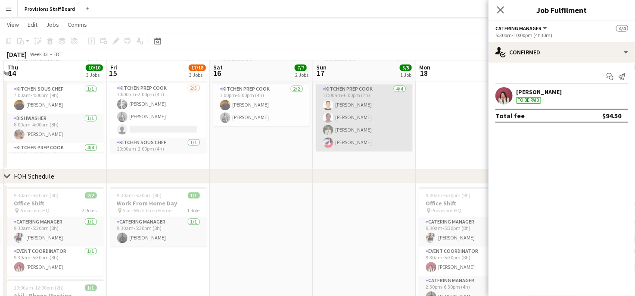
scroll to position [0, 305]
drag, startPoint x: 367, startPoint y: 133, endPoint x: 348, endPoint y: 121, distance: 22.5
click at [348, 121] on app-card-role "Kitchen Prep Cook 4/4 11:00am-6:00pm (7h) Vitalii Kikot Yevhenii Yatsenko Rusla…" at bounding box center [364, 117] width 97 height 67
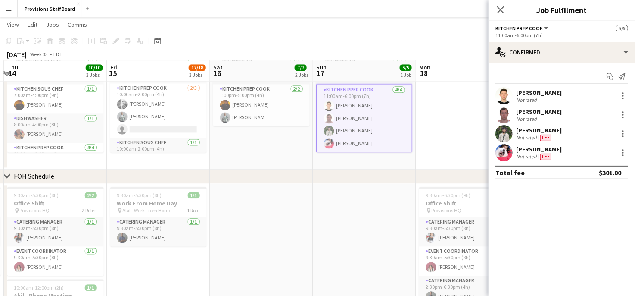
scroll to position [9, 0]
click at [532, 149] on div "[PERSON_NAME]" at bounding box center [539, 149] width 46 height 8
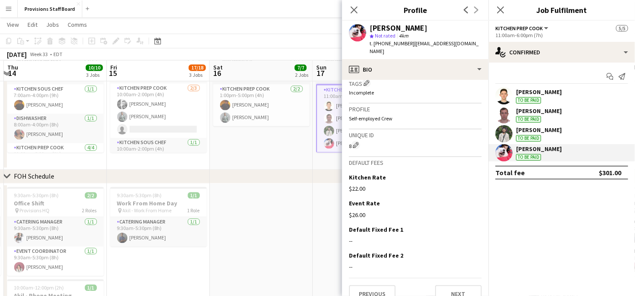
scroll to position [314, 0]
click at [279, 145] on app-date-cell "11:00am-6:00pm (7h) 3/3 Load out pin Provisions Commisary 2 Roles Dishwasher 1/…" at bounding box center [261, 95] width 103 height 148
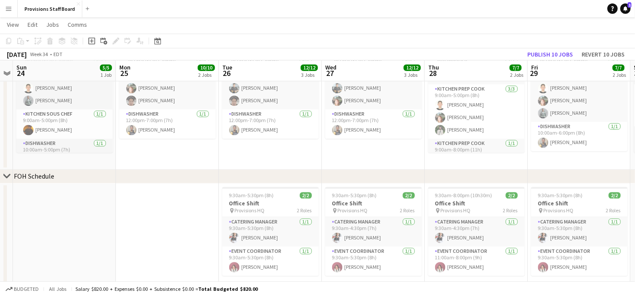
scroll to position [0, 191]
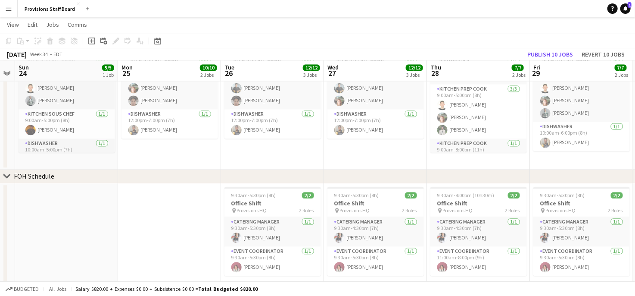
click at [411, 156] on app-date-cell "11:00am-7:00pm (8h) 4/4 Kitchen Prep pin Provisions Commisary 2 Roles Kitchen P…" at bounding box center [375, 95] width 103 height 148
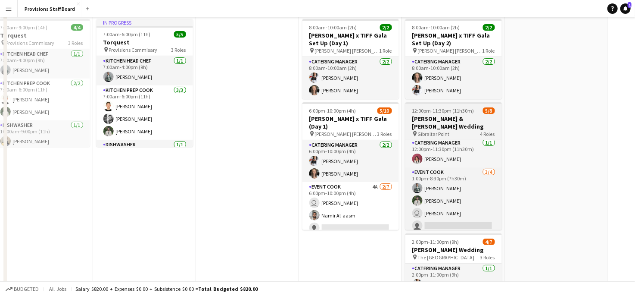
scroll to position [0, 0]
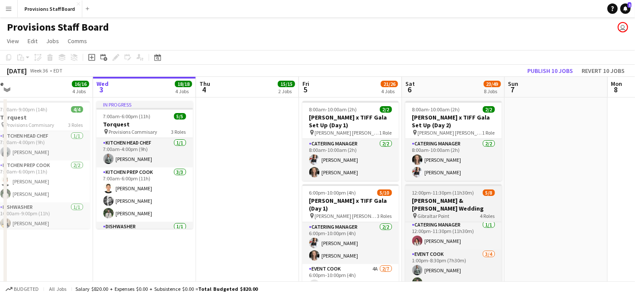
click at [430, 122] on h3 "[PERSON_NAME] x TIFF Gala Set Up (Day 2)" at bounding box center [454, 121] width 97 height 16
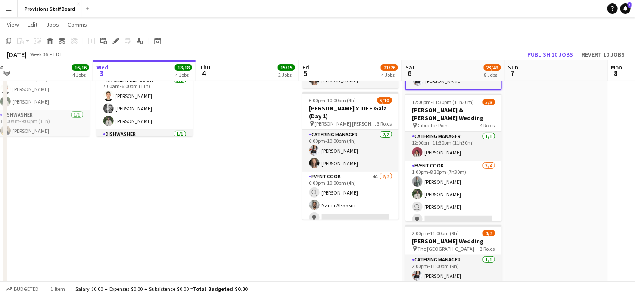
scroll to position [91, 0]
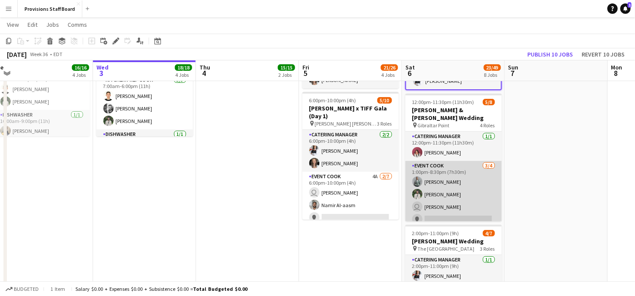
click at [438, 174] on app-card-role "Event Cook 3/4 1:00pm-8:30pm (7h30m) Dev Patel Ruslan Kravchuk user Kelvin Xie …" at bounding box center [454, 194] width 97 height 67
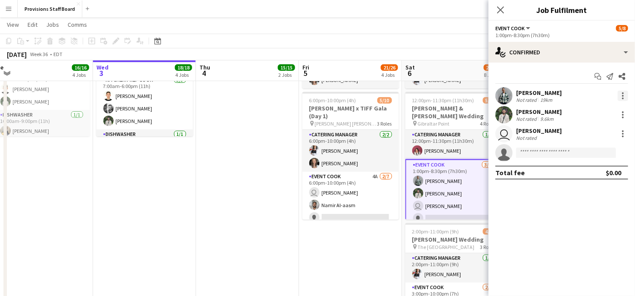
click at [625, 94] on div at bounding box center [623, 96] width 10 height 10
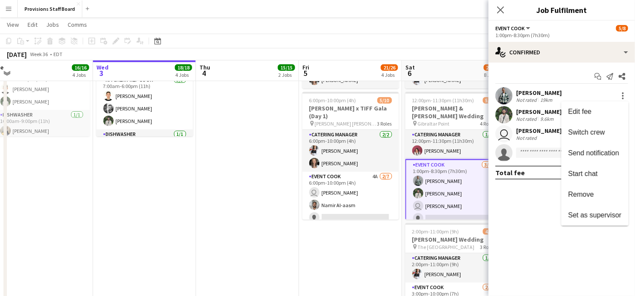
click at [534, 99] on div at bounding box center [317, 148] width 635 height 296
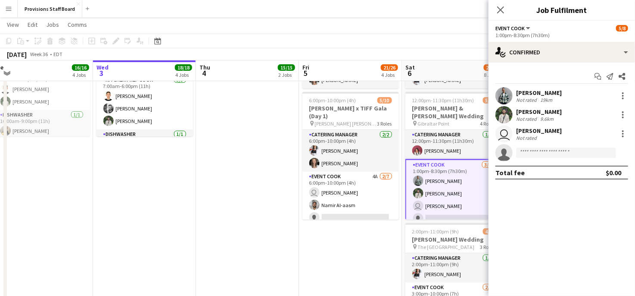
click at [534, 99] on div "Not rated" at bounding box center [527, 100] width 22 height 6
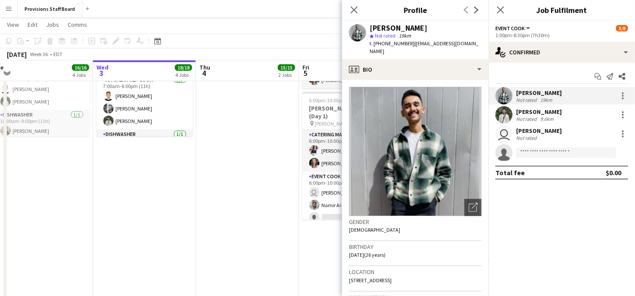
drag, startPoint x: 534, startPoint y: 99, endPoint x: 403, endPoint y: 250, distance: 200.5
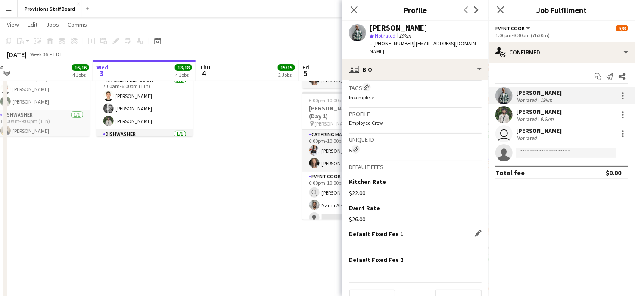
scroll to position [343, 0]
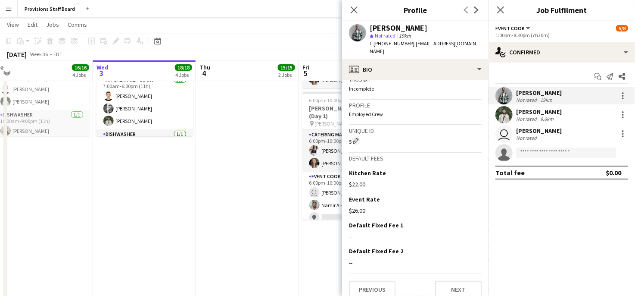
click at [516, 232] on mat-expansion-panel "check Confirmed Start chat Send notification Share Dev Patel Not rated 19km Rus…" at bounding box center [562, 178] width 147 height 233
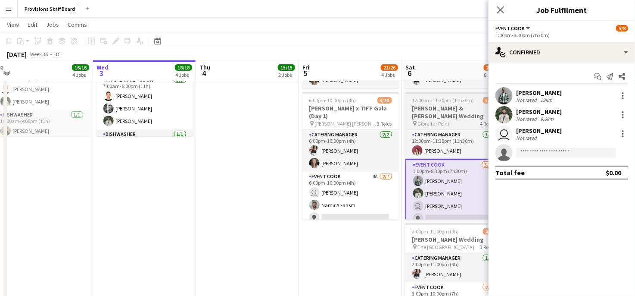
click at [440, 104] on app-job-card "12:00pm-11:30pm (11h30m) 5/8 Kescha & Mathieu's Wedding pin Gibraltar Point 4 R…" at bounding box center [454, 156] width 97 height 128
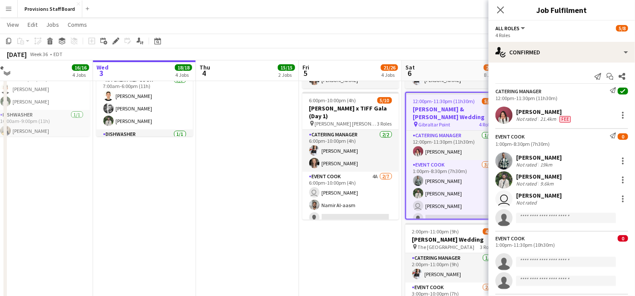
click at [528, 158] on div "[PERSON_NAME]" at bounding box center [539, 157] width 46 height 8
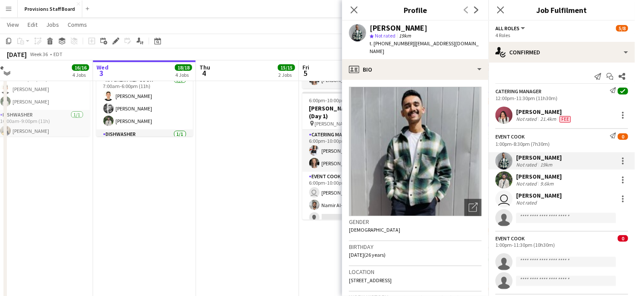
click at [525, 161] on div "Not rated" at bounding box center [527, 164] width 22 height 6
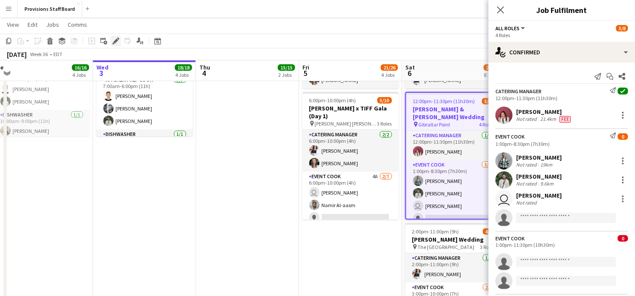
click at [115, 40] on icon "Edit" at bounding box center [115, 40] width 7 height 7
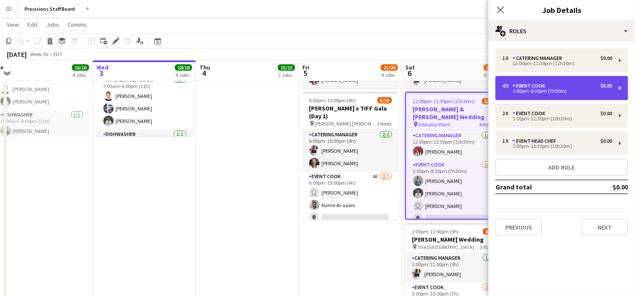
click at [532, 94] on div "4 x Event Cook $0.00 1:00pm-8:30pm (7h30m)" at bounding box center [562, 88] width 133 height 24
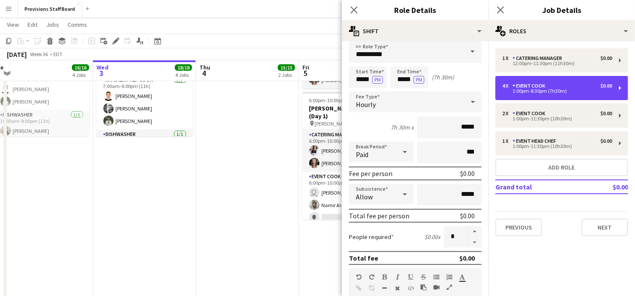
scroll to position [7, 0]
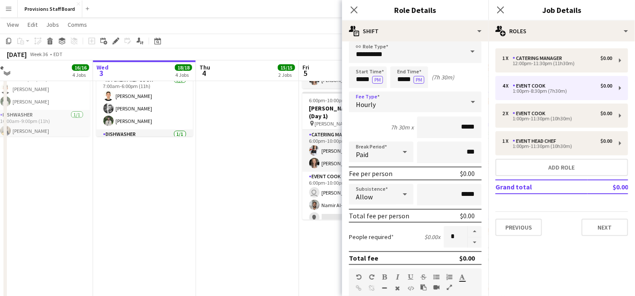
click at [470, 102] on icon at bounding box center [473, 101] width 10 height 17
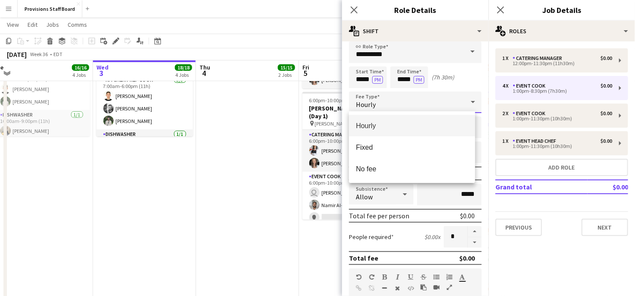
click at [470, 102] on div at bounding box center [317, 148] width 635 height 296
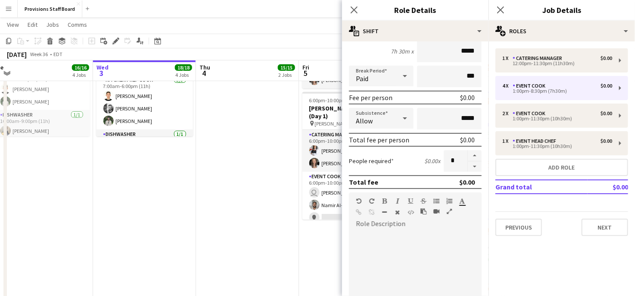
scroll to position [0, 0]
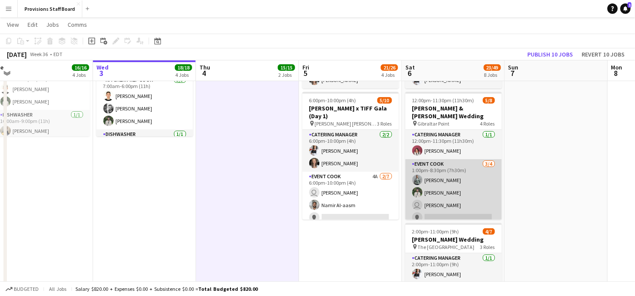
click at [455, 166] on app-card-role "Event Cook 3/4 1:00pm-8:30pm (7h30m) Dev Patel Ruslan Kravchuk user Kelvin Xie …" at bounding box center [454, 192] width 97 height 67
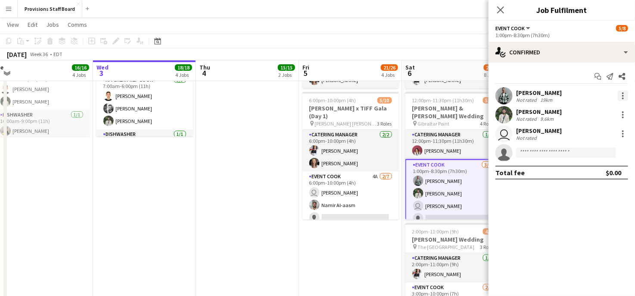
click at [621, 93] on div at bounding box center [623, 96] width 10 height 10
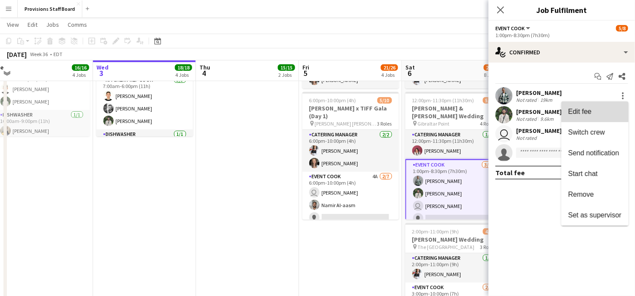
click at [587, 111] on span "Edit fee" at bounding box center [579, 111] width 23 height 7
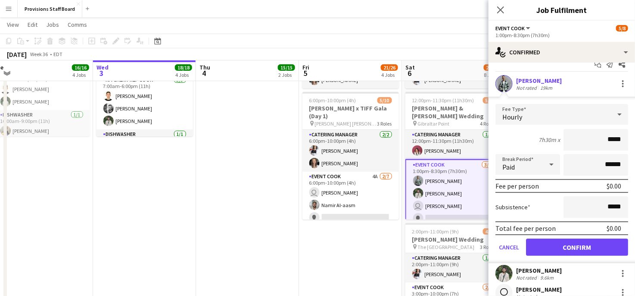
scroll to position [13, 0]
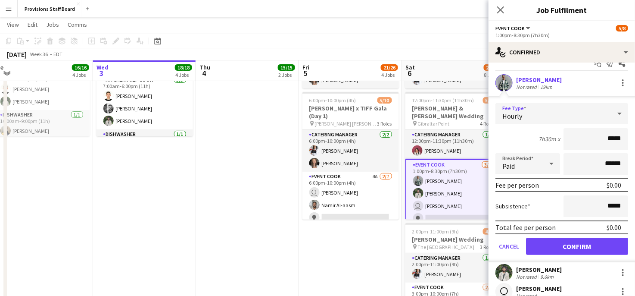
click at [615, 110] on icon at bounding box center [620, 113] width 10 height 17
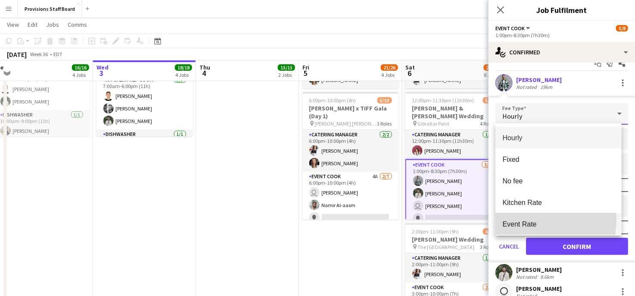
click at [528, 219] on mat-option "Event Rate" at bounding box center [559, 224] width 126 height 22
type input "******"
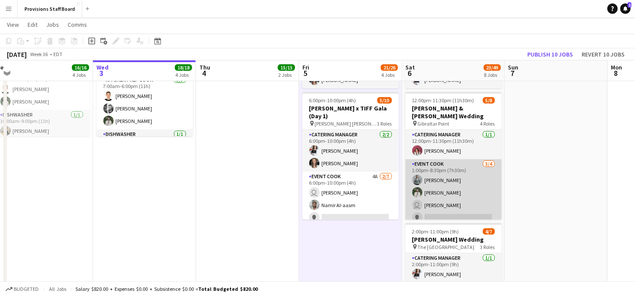
click at [436, 187] on app-card-role "Event Cook 3/4 1:00pm-8:30pm (7h30m) Dev Patel Ruslan Kravchuk user Kelvin Xie …" at bounding box center [454, 192] width 97 height 67
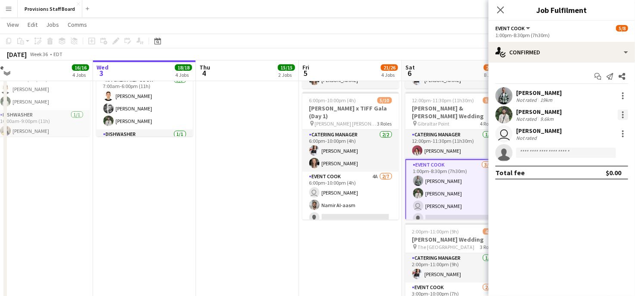
click at [622, 113] on div at bounding box center [623, 114] width 10 height 10
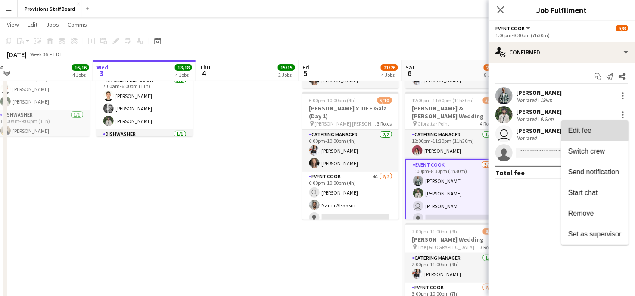
click at [588, 130] on span "Edit fee" at bounding box center [579, 130] width 23 height 7
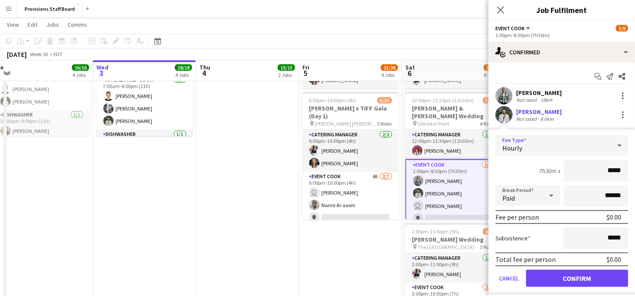
click at [550, 142] on div "Hourly" at bounding box center [554, 145] width 116 height 21
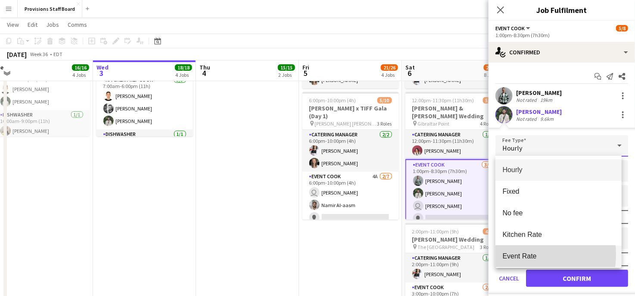
click at [513, 254] on span "Event Rate" at bounding box center [559, 256] width 112 height 8
type input "******"
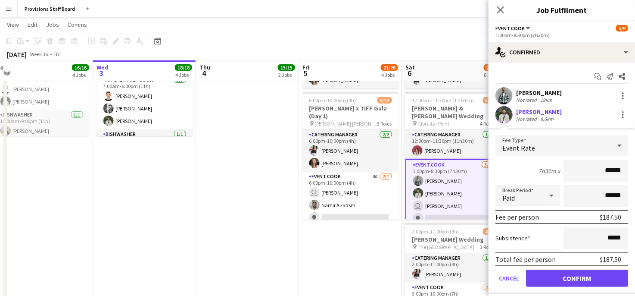
click at [440, 198] on app-card-role "Event Cook 3/4 1:00pm-8:30pm (7h30m) Dev Patel Ruslan Kravchuk user Kelvin Xie …" at bounding box center [454, 193] width 97 height 69
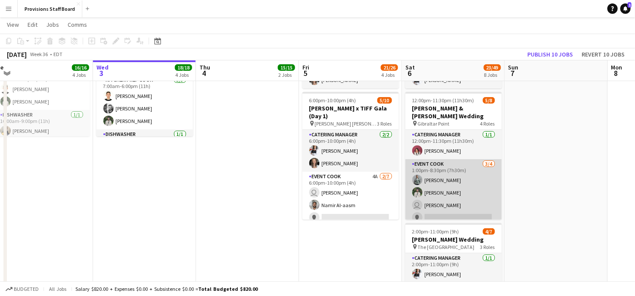
click at [440, 198] on app-card-role "Event Cook 3/4 1:00pm-8:30pm (7h30m) Dev Patel Ruslan Kravchuk user Kelvin Xie …" at bounding box center [454, 192] width 97 height 67
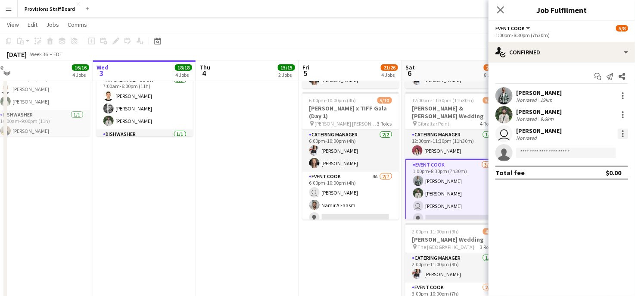
click at [622, 131] on div at bounding box center [623, 131] width 2 height 2
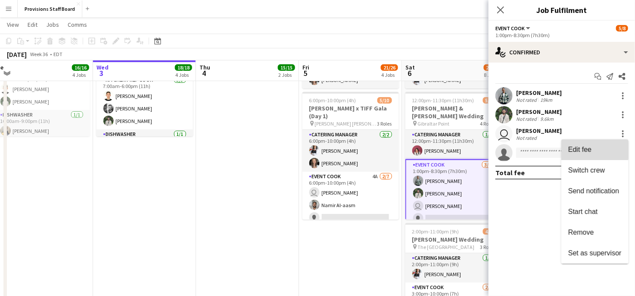
click at [583, 150] on span "Edit fee" at bounding box center [579, 149] width 23 height 7
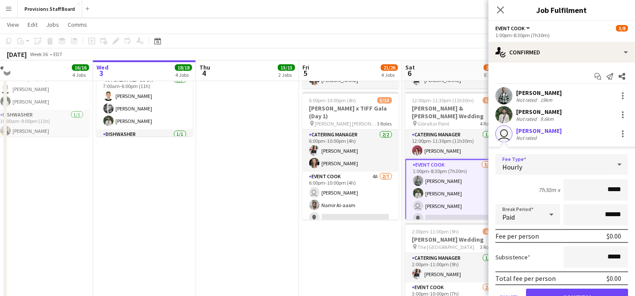
click at [550, 164] on div "Hourly" at bounding box center [554, 164] width 116 height 21
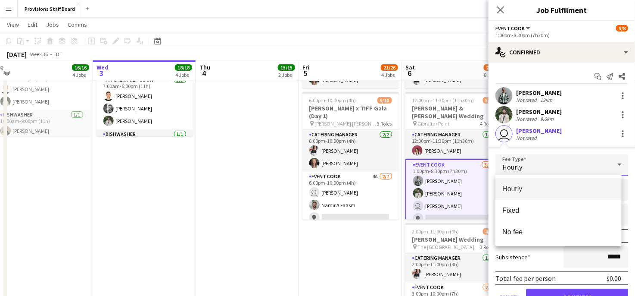
click at [333, 266] on div at bounding box center [317, 148] width 635 height 296
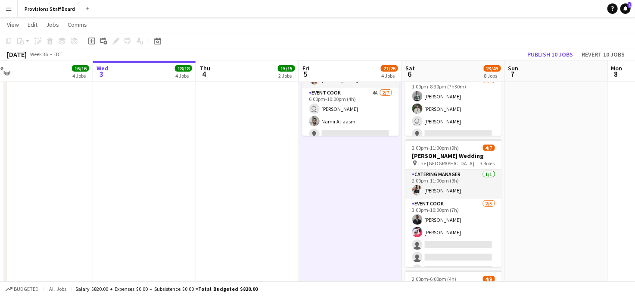
scroll to position [176, 0]
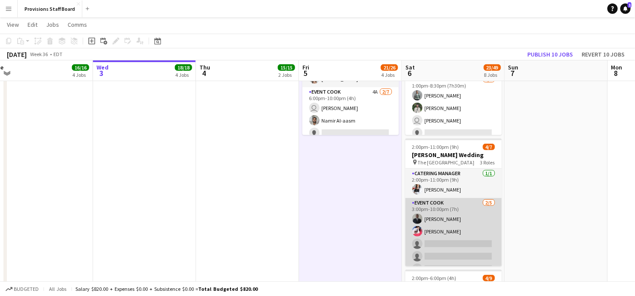
click at [450, 216] on app-card-role "Event Cook 2/5 3:00pm-10:00pm (7h) Kumbukani Phiri Joanna Silva single-neutral-…" at bounding box center [454, 237] width 97 height 79
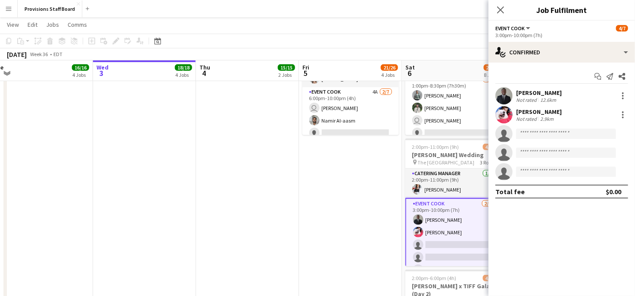
click at [551, 88] on div "Kumbukani Phiri Not rated 12.6km" at bounding box center [562, 95] width 147 height 17
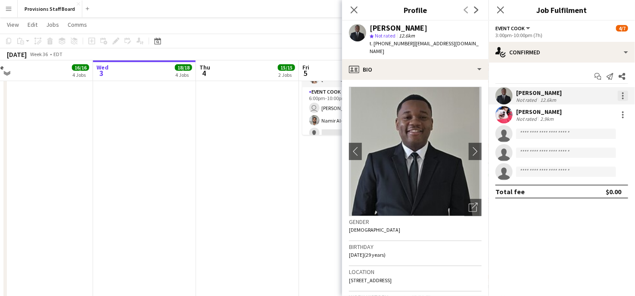
click at [623, 92] on div at bounding box center [623, 93] width 2 height 2
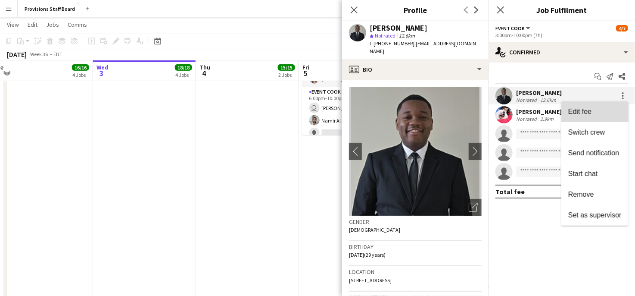
click at [592, 110] on span "Edit fee" at bounding box center [594, 112] width 53 height 8
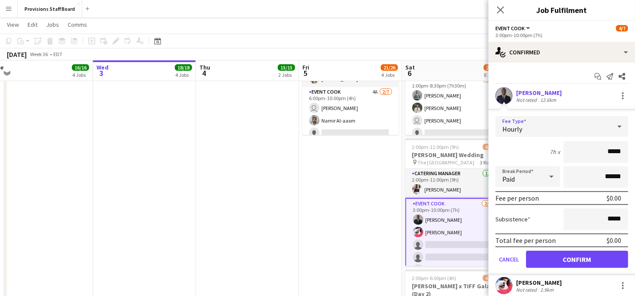
click at [543, 124] on div "Hourly" at bounding box center [554, 126] width 116 height 21
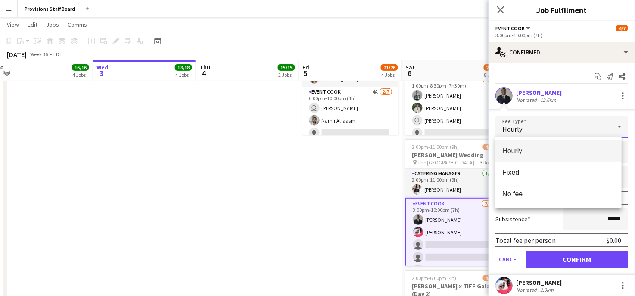
click at [343, 193] on div at bounding box center [317, 148] width 635 height 296
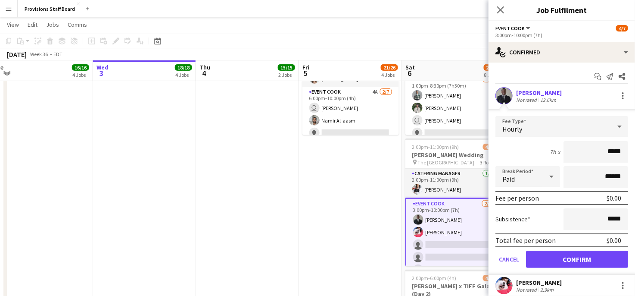
click at [332, 185] on app-date-cell "8:00am-10:00am (2h) 2/2 Rogers x TIFF Gala Set Up (Day 1) pin Roy Thomson Hall …" at bounding box center [350, 299] width 103 height 756
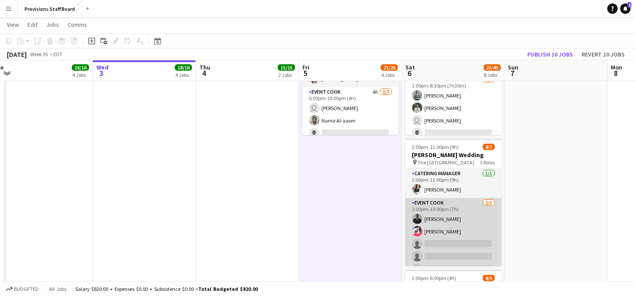
click at [431, 231] on app-card-role "Event Cook 2/5 3:00pm-10:00pm (7h) Kumbukani Phiri Joanna Silva single-neutral-…" at bounding box center [454, 237] width 97 height 79
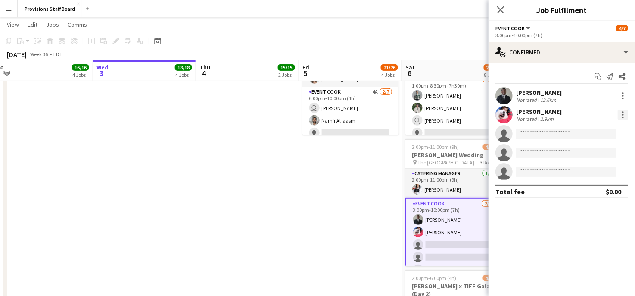
click at [622, 111] on div at bounding box center [623, 114] width 10 height 10
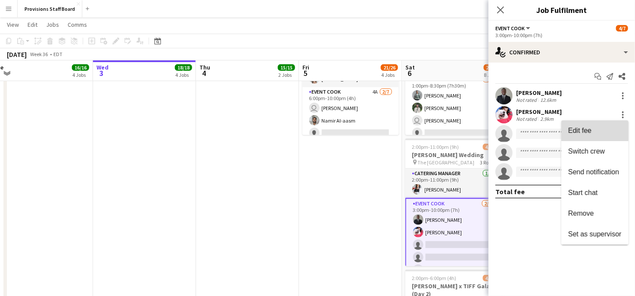
click at [593, 125] on button "Edit fee" at bounding box center [595, 130] width 67 height 21
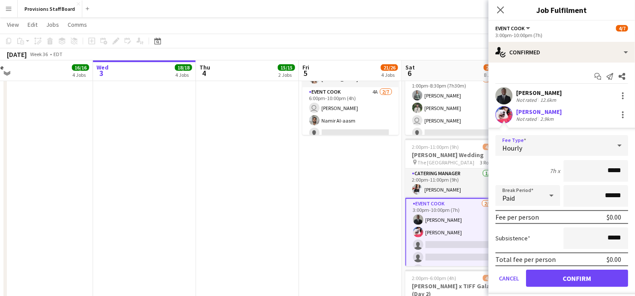
click at [535, 149] on div "Hourly" at bounding box center [554, 145] width 116 height 21
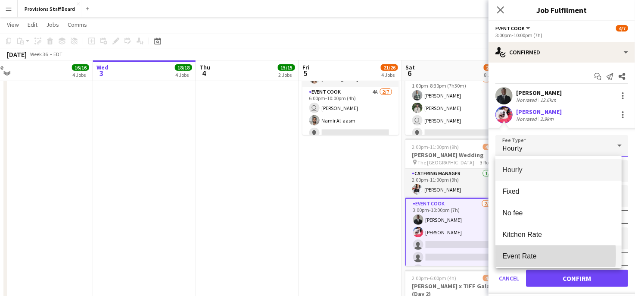
click at [517, 255] on span "Event Rate" at bounding box center [559, 256] width 112 height 8
type input "******"
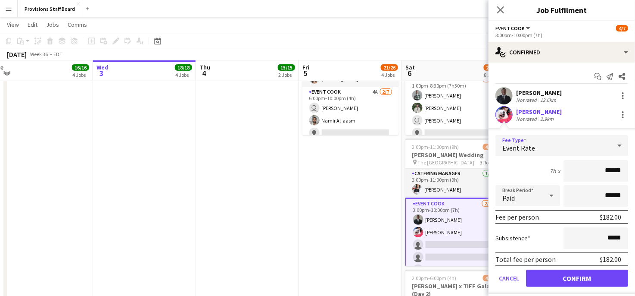
click at [365, 228] on app-date-cell "8:00am-10:00am (2h) 2/2 Rogers x TIFF Gala Set Up (Day 1) pin Roy Thomson Hall …" at bounding box center [350, 299] width 103 height 756
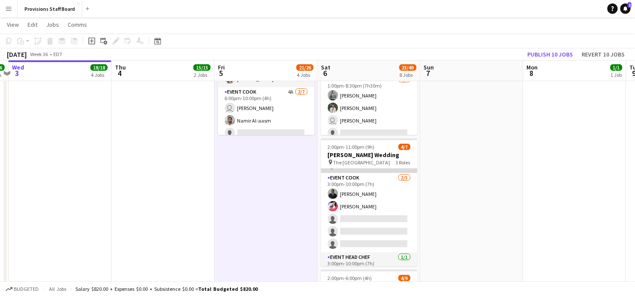
scroll to position [40, 0]
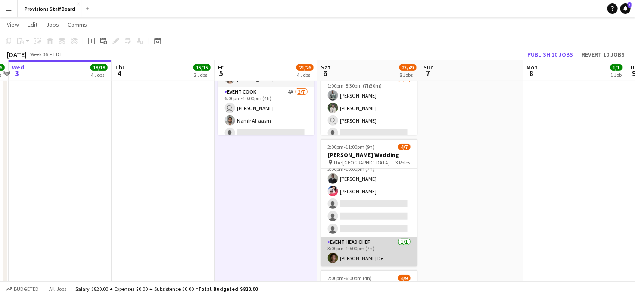
click at [360, 257] on app-card-role "Event Head Chef 1/1 3:00pm-10:00pm (7h) Vojta De" at bounding box center [369, 251] width 97 height 29
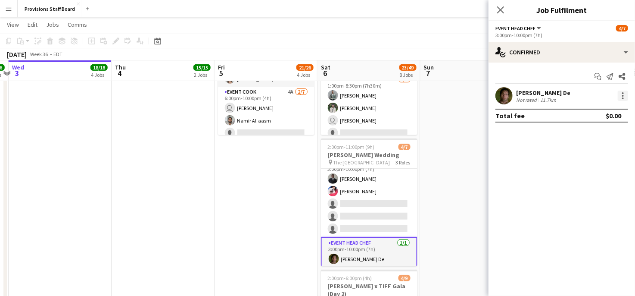
click at [620, 92] on div at bounding box center [623, 96] width 10 height 10
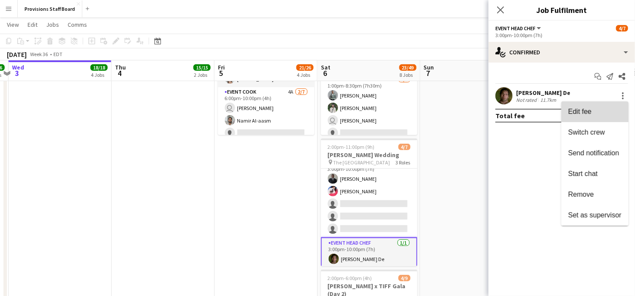
click at [599, 115] on span "Edit fee" at bounding box center [594, 112] width 53 height 8
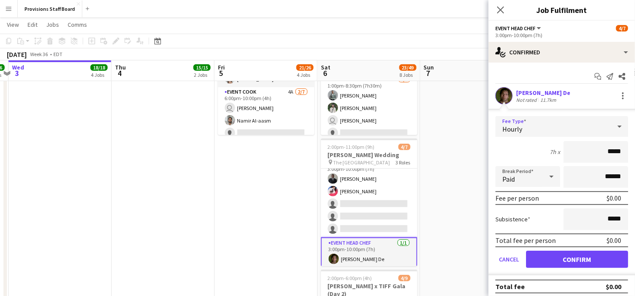
click at [548, 130] on div "Hourly" at bounding box center [554, 126] width 116 height 21
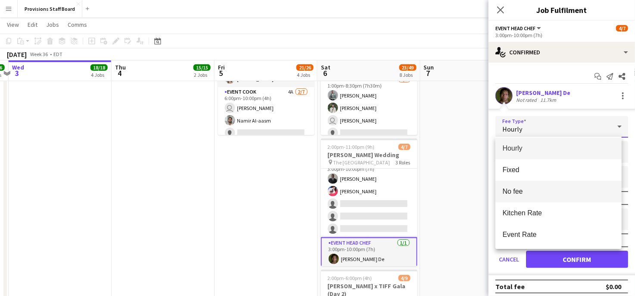
scroll to position [0, 0]
click at [461, 184] on div at bounding box center [317, 148] width 635 height 296
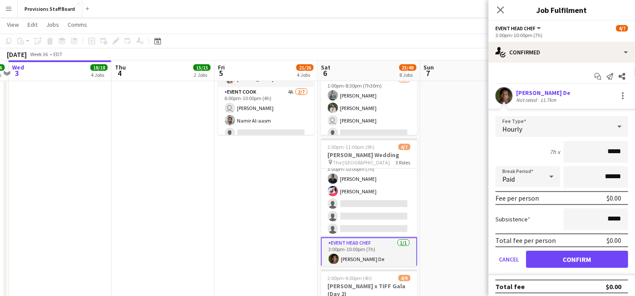
click at [9, 9] on app-icon "Menu" at bounding box center [8, 8] width 7 height 7
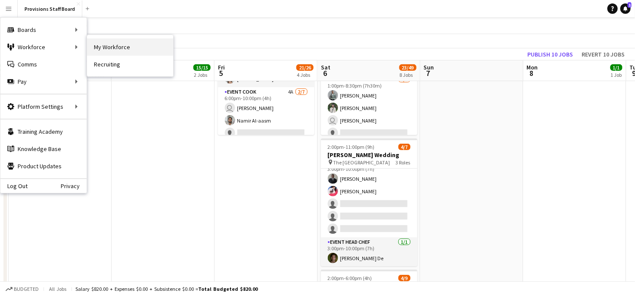
click at [107, 52] on link "My Workforce" at bounding box center [130, 46] width 86 height 17
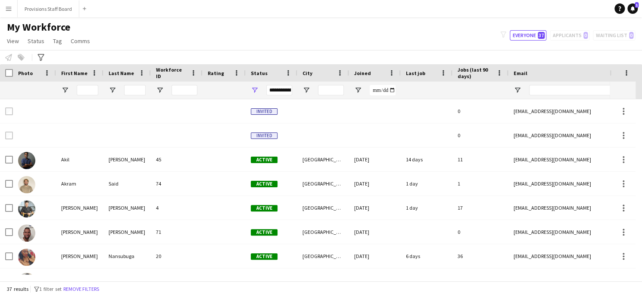
click at [107, 52] on div "Notify workforce Add to tag Select at least one crew to tag him or her. Advance…" at bounding box center [321, 57] width 642 height 14
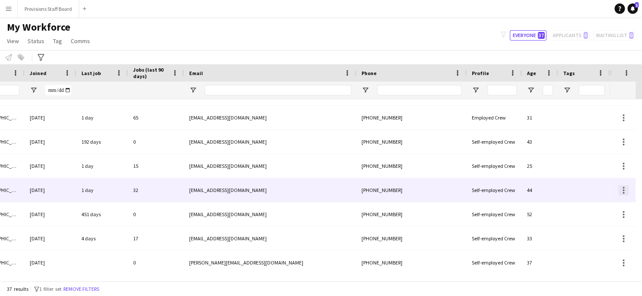
click at [622, 191] on div at bounding box center [623, 190] width 10 height 10
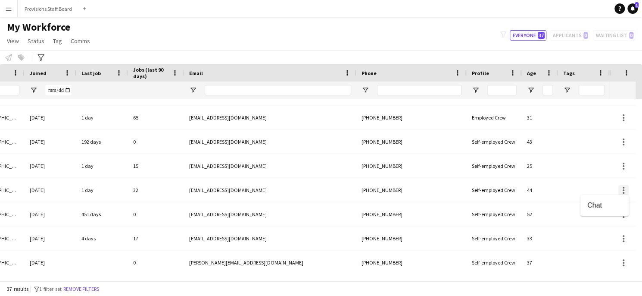
click at [622, 191] on div at bounding box center [321, 148] width 642 height 296
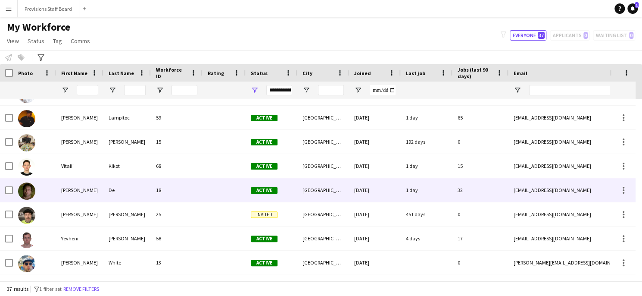
click at [72, 194] on div "Vojta" at bounding box center [79, 190] width 47 height 24
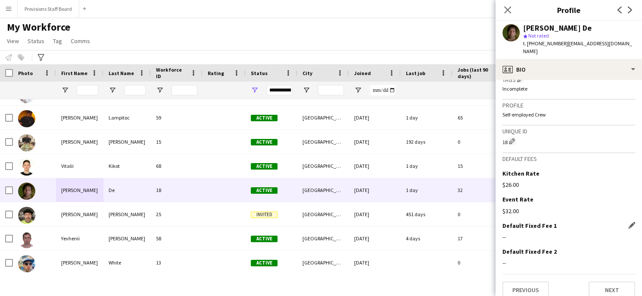
click at [511, 233] on div "--" at bounding box center [569, 237] width 133 height 8
click at [621, 222] on div "Default Fixed Fee 1 Edit this field" at bounding box center [569, 226] width 133 height 8
click at [628, 222] on app-icon "Edit this field" at bounding box center [631, 225] width 7 height 7
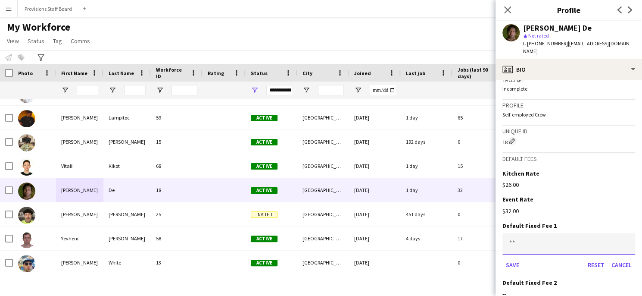
click at [518, 235] on input at bounding box center [569, 244] width 133 height 22
type input "***"
click at [582, 195] on div "Event Rate Edit this field" at bounding box center [569, 199] width 133 height 8
click at [545, 222] on h3 "Default Fixed Fee 1" at bounding box center [530, 226] width 54 height 8
click at [528, 222] on h3 "Default Fixed Fee 1" at bounding box center [530, 226] width 54 height 8
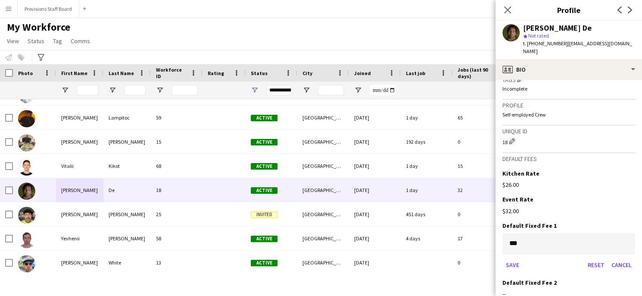
click at [528, 222] on h3 "Default Fixed Fee 1" at bounding box center [530, 226] width 54 height 8
click at [511, 258] on button "Save" at bounding box center [513, 265] width 20 height 14
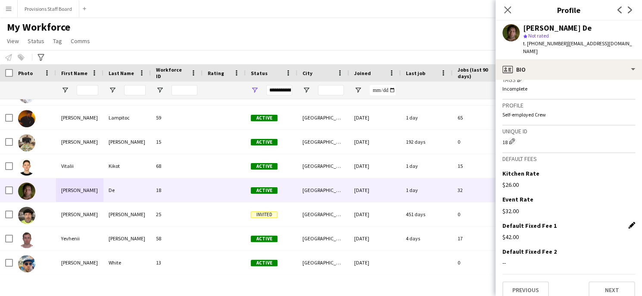
click at [628, 222] on app-icon "Edit this field" at bounding box center [631, 225] width 7 height 7
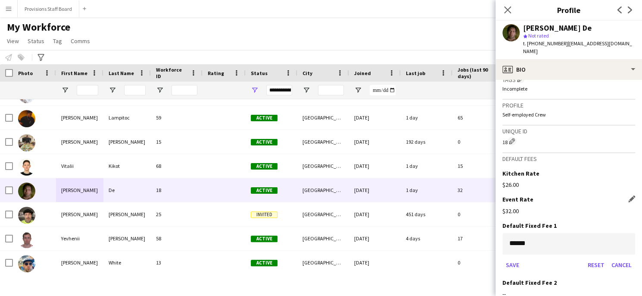
click at [566, 206] on div "Event Rate Edit this field $32.00" at bounding box center [569, 208] width 133 height 26
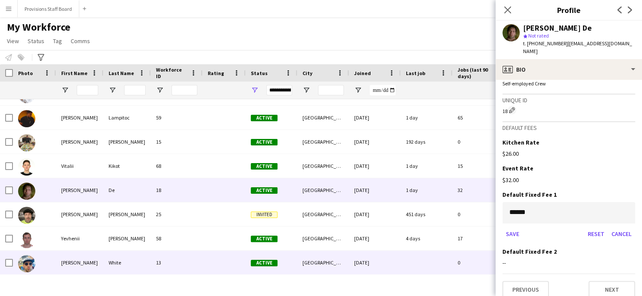
click at [438, 269] on div at bounding box center [427, 262] width 52 height 24
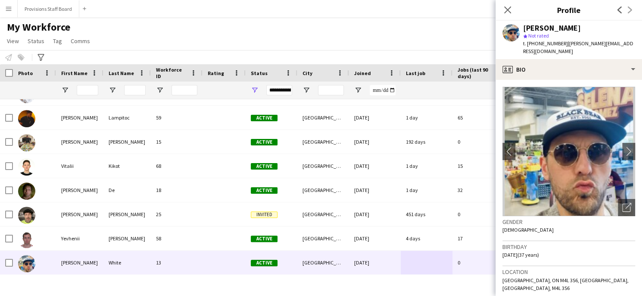
click at [286, 33] on div "My Workforce View Views Default view New view Update view Delete view Edit name…" at bounding box center [321, 35] width 642 height 29
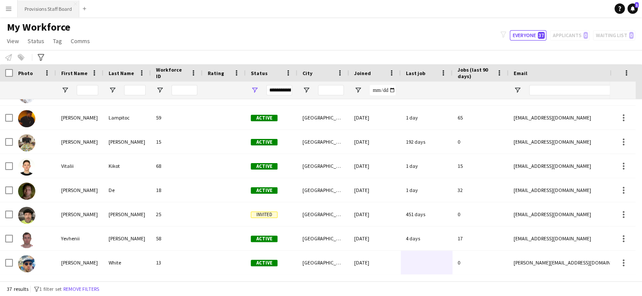
click at [42, 4] on button "Provisions Staff Board Close" at bounding box center [49, 8] width 62 height 17
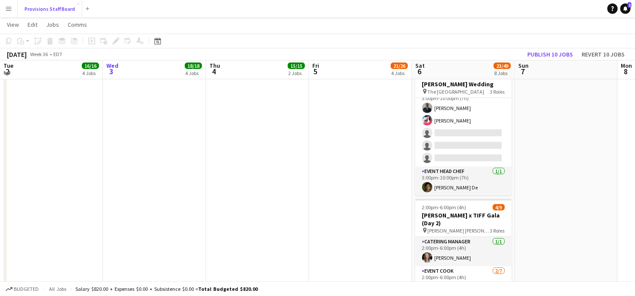
scroll to position [247, 0]
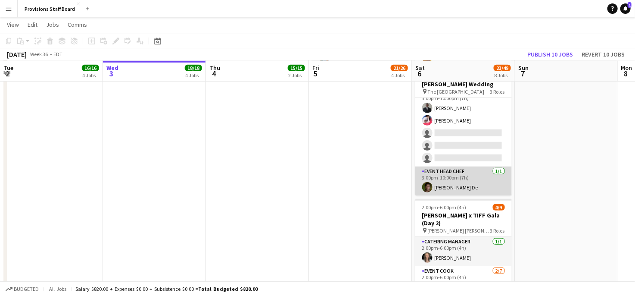
click at [453, 187] on app-card-role "Event Head Chef 1/1 3:00pm-10:00pm (7h) Vojta De" at bounding box center [463, 180] width 97 height 29
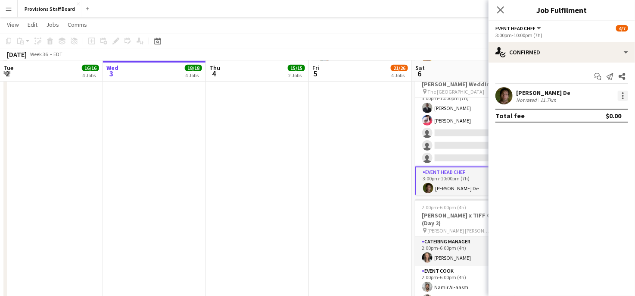
click at [622, 99] on div at bounding box center [623, 96] width 10 height 10
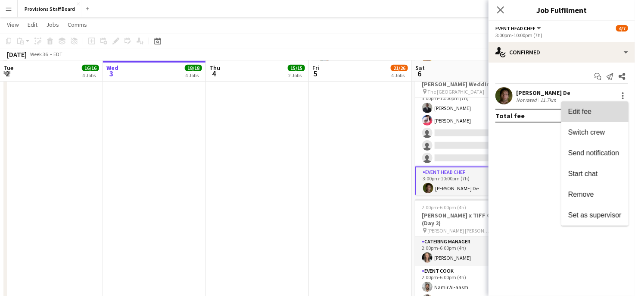
click at [587, 112] on span "Edit fee" at bounding box center [579, 111] width 23 height 7
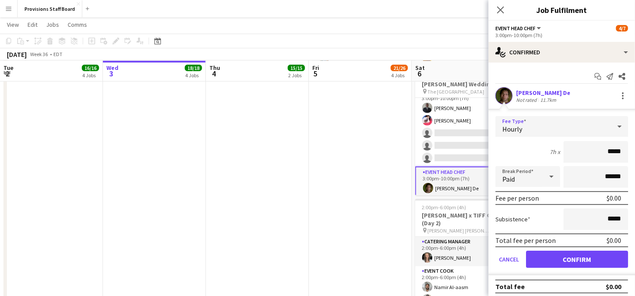
click at [521, 125] on span "Hourly" at bounding box center [513, 129] width 20 height 9
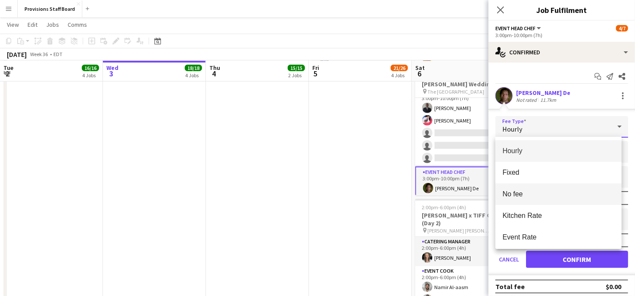
scroll to position [24, 0]
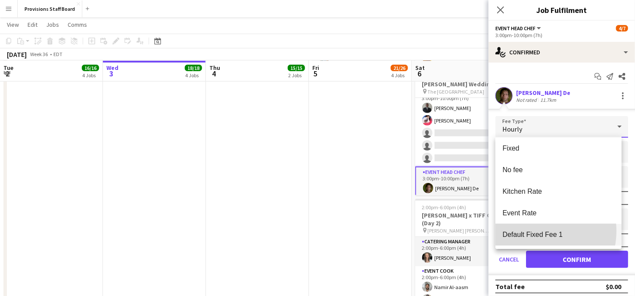
click at [534, 231] on span "Default Fixed Fee 1" at bounding box center [559, 234] width 112 height 8
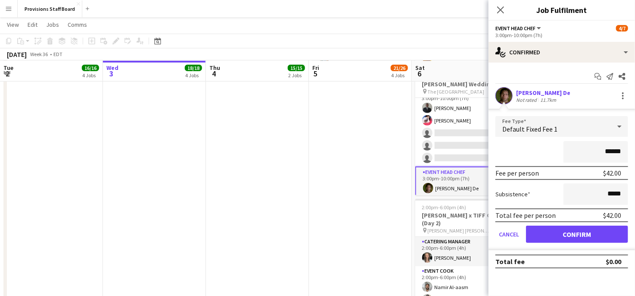
click at [345, 168] on app-date-cell "8:00am-10:00am (2h) 2/2 Rogers x TIFF Gala Set Up (Day 1) pin Roy Thomson Hall …" at bounding box center [360, 228] width 103 height 756
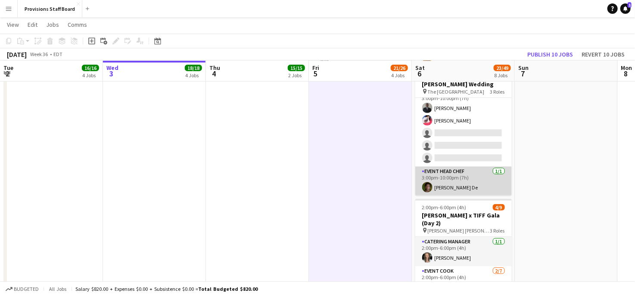
click at [443, 183] on app-card-role "Event Head Chef 1/1 3:00pm-10:00pm (7h) Vojta De" at bounding box center [463, 180] width 97 height 29
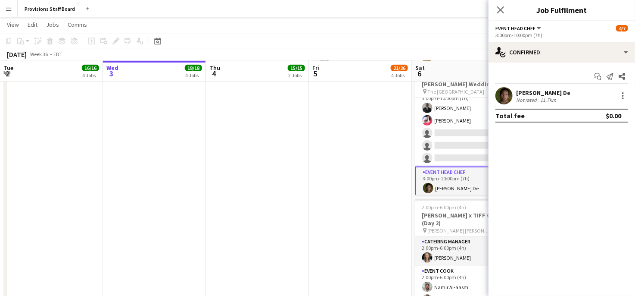
click at [623, 90] on div "Vojta De Not rated 11.7km" at bounding box center [562, 95] width 147 height 17
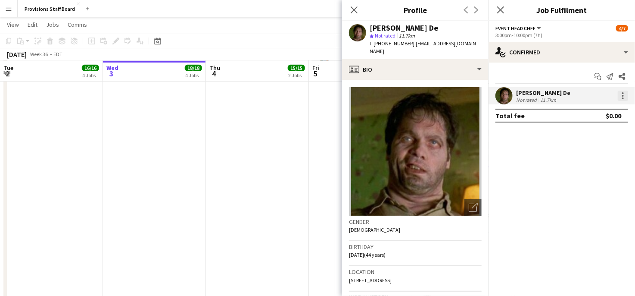
click at [627, 91] on div at bounding box center [623, 96] width 10 height 10
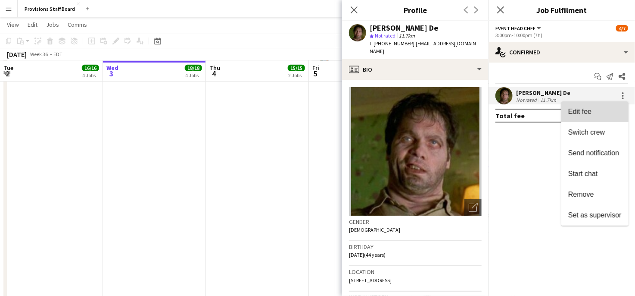
click at [596, 108] on span "Edit fee" at bounding box center [594, 112] width 53 height 8
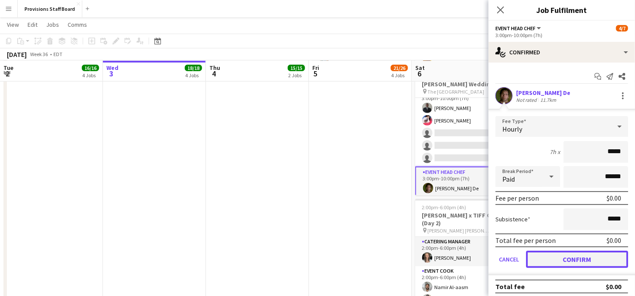
click at [565, 252] on button "Confirm" at bounding box center [577, 258] width 102 height 17
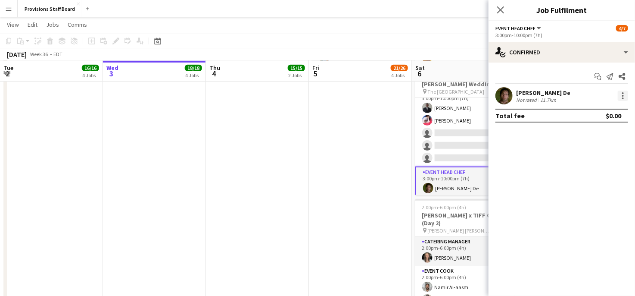
click at [625, 97] on div at bounding box center [623, 96] width 10 height 10
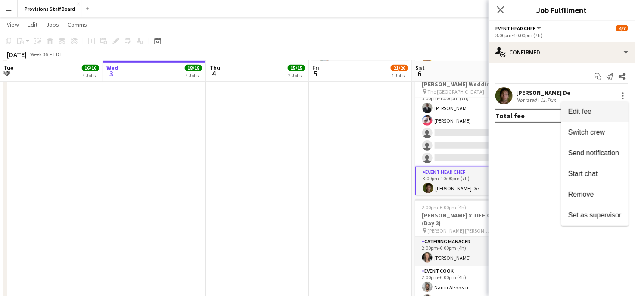
click at [586, 112] on span "Edit fee" at bounding box center [579, 111] width 23 height 7
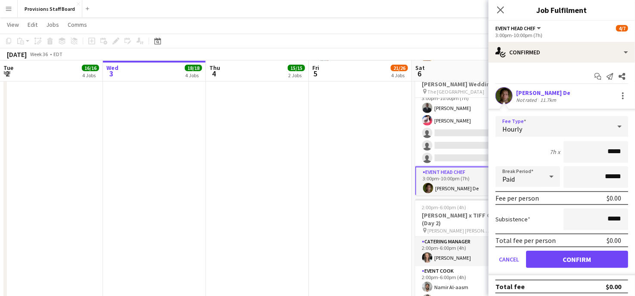
click at [547, 128] on div "Hourly" at bounding box center [554, 126] width 116 height 21
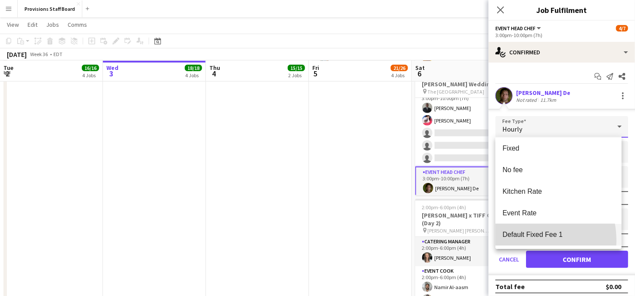
click at [520, 240] on mat-option "Default Fixed Fee 1" at bounding box center [559, 235] width 126 height 22
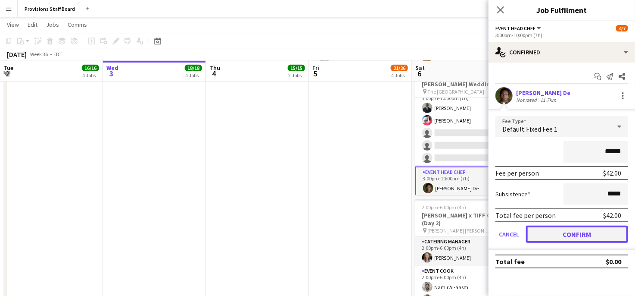
click at [550, 232] on button "Confirm" at bounding box center [577, 233] width 102 height 17
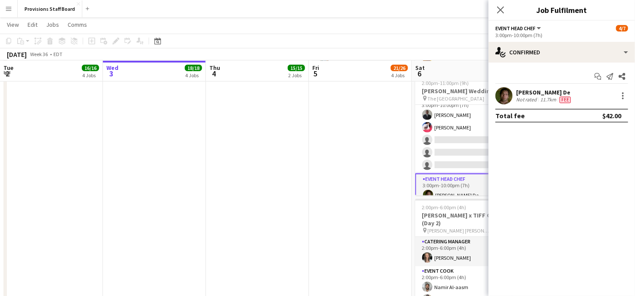
click at [369, 212] on app-date-cell "8:00am-10:00am (2h) 2/2 Rogers x TIFF Gala Set Up (Day 1) pin Roy Thomson Hall …" at bounding box center [360, 228] width 103 height 756
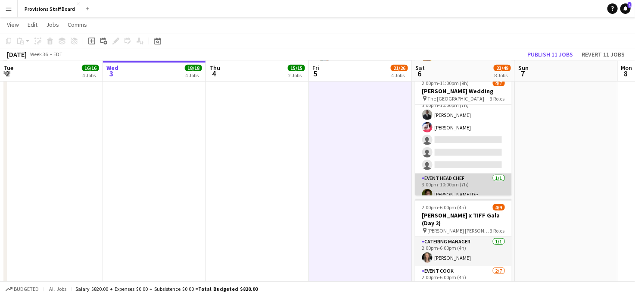
click at [457, 184] on app-card-role "Event Head Chef 1/1 3:00pm-10:00pm (7h) Vojta De" at bounding box center [463, 187] width 97 height 29
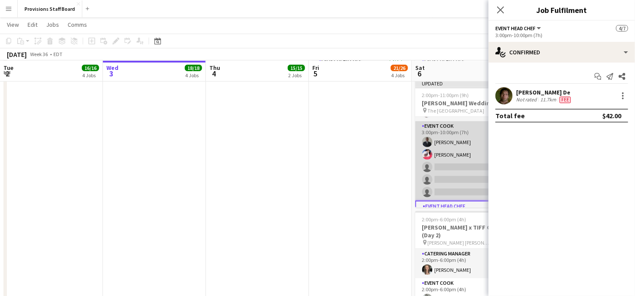
scroll to position [8, 0]
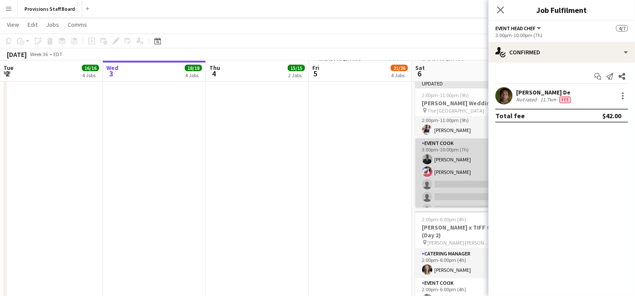
click at [437, 168] on app-card-role "Event Cook 2/5 3:00pm-10:00pm (7h) Kumbukani Phiri Joanna Silva single-neutral-…" at bounding box center [463, 177] width 97 height 79
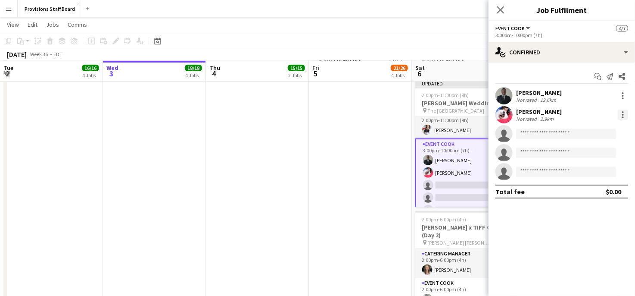
click at [622, 111] on div at bounding box center [623, 114] width 10 height 10
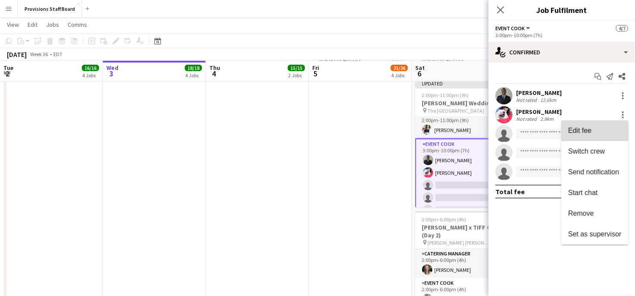
click at [579, 133] on span "Edit fee" at bounding box center [579, 130] width 23 height 7
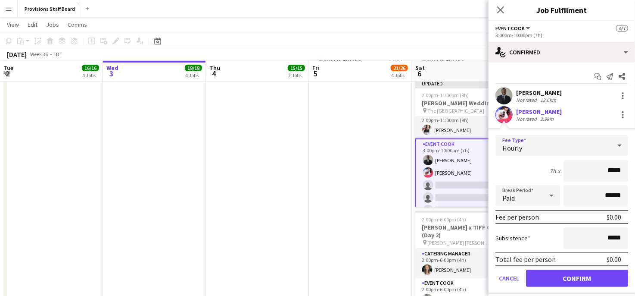
click at [545, 146] on div "Hourly" at bounding box center [554, 145] width 116 height 21
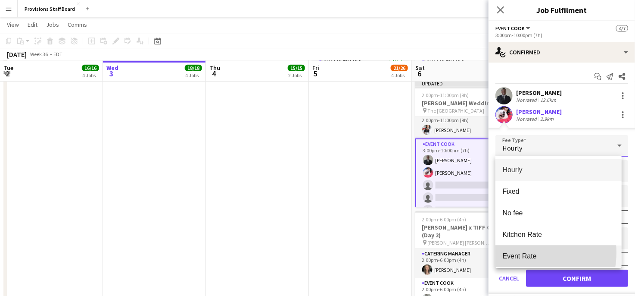
click at [525, 252] on span "Event Rate" at bounding box center [559, 256] width 112 height 8
type input "******"
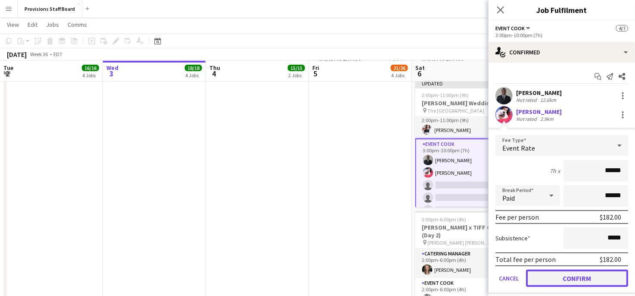
click at [556, 275] on button "Confirm" at bounding box center [577, 277] width 102 height 17
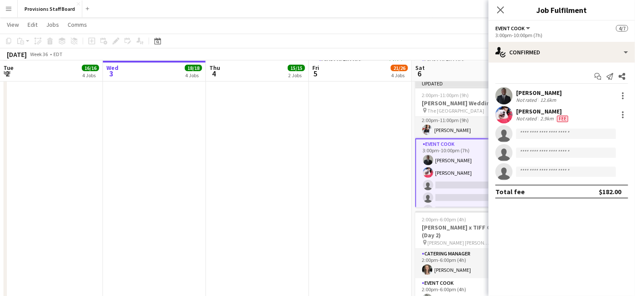
click at [453, 157] on app-card-role "Event Cook 2/5 3:00pm-10:00pm (7h) Kumbukani Phiri Joanna Silva single-neutral-…" at bounding box center [463, 178] width 97 height 81
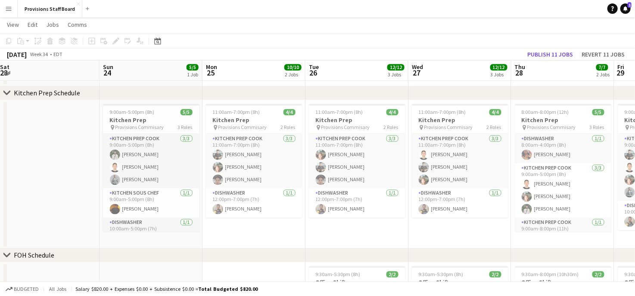
scroll to position [765, 0]
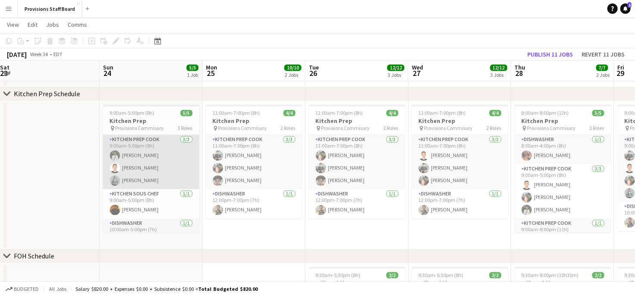
click at [132, 176] on app-card-role "Kitchen Prep Cook 3/3 9:00am-5:00pm (8h) Ruslan Kravchuk Vitalii Kikot Dev Patel" at bounding box center [151, 162] width 97 height 54
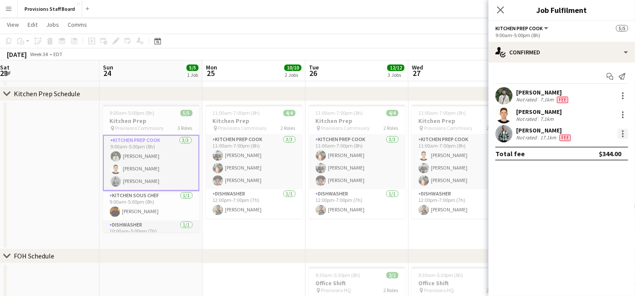
click at [624, 134] on div at bounding box center [623, 133] width 10 height 10
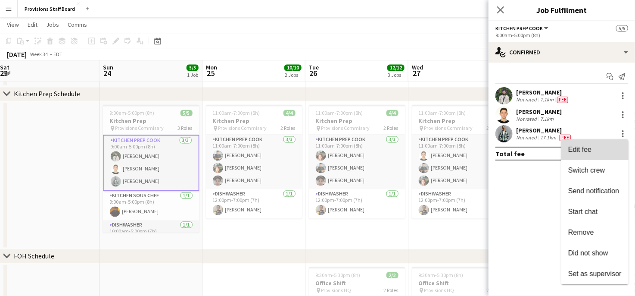
click at [593, 149] on span "Edit fee" at bounding box center [594, 150] width 53 height 8
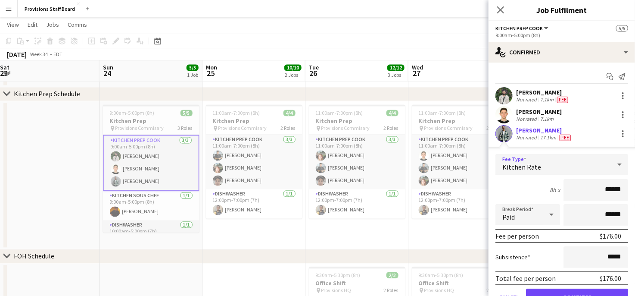
click at [587, 167] on div "Kitchen Rate" at bounding box center [554, 164] width 116 height 21
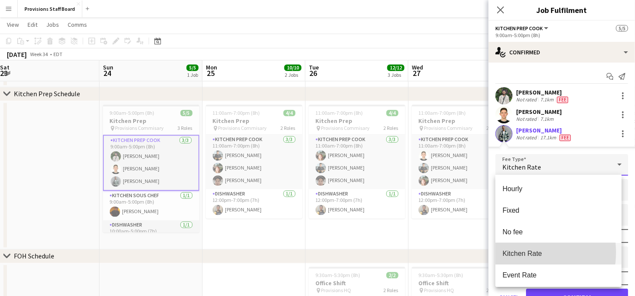
click at [518, 252] on span "Kitchen Rate" at bounding box center [559, 253] width 112 height 8
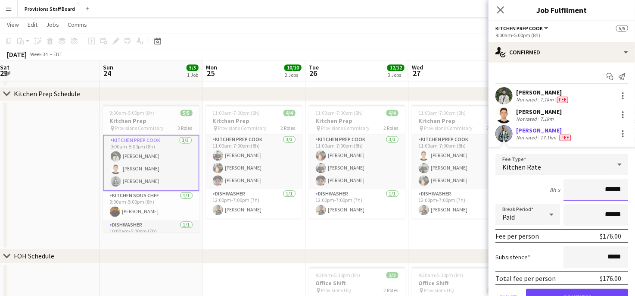
click at [604, 190] on input "******" at bounding box center [596, 190] width 65 height 22
type input "******"
click at [574, 291] on button "Confirm" at bounding box center [577, 296] width 102 height 17
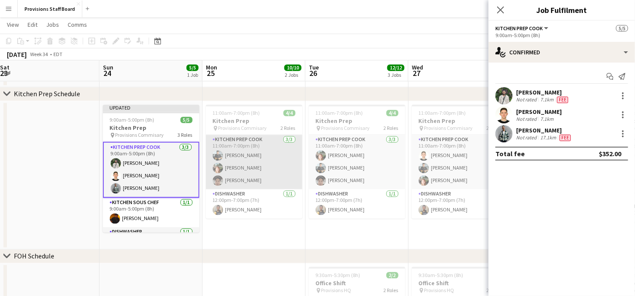
click at [232, 147] on app-card-role "Kitchen Prep Cook 3/3 11:00am-7:00pm (8h) Alec Kerr Dijana Posavec Renzo Bernar…" at bounding box center [254, 162] width 97 height 54
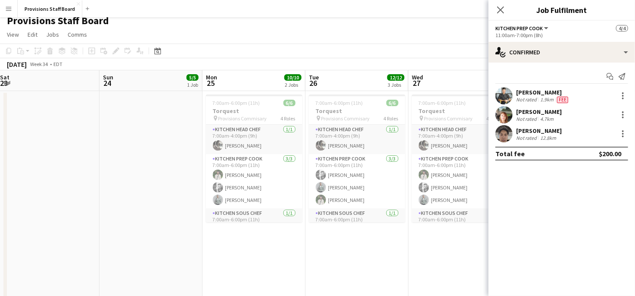
scroll to position [0, 0]
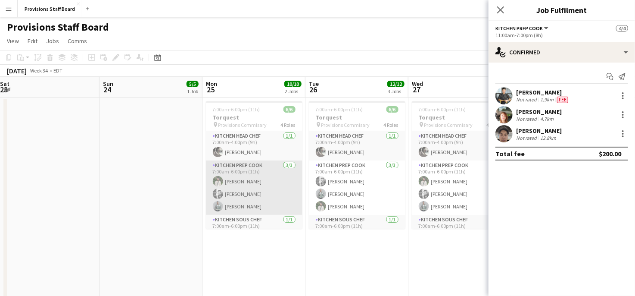
click at [240, 208] on app-card-role "Kitchen Prep Cook 3/3 7:00am-6:00pm (11h) Ruslan Kravchuk Evan Sheldon Dev Patel" at bounding box center [254, 187] width 97 height 54
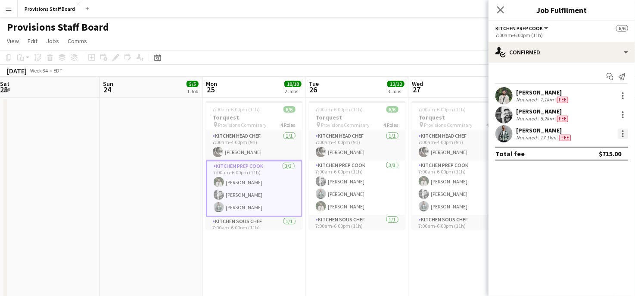
click at [622, 135] on div at bounding box center [623, 133] width 10 height 10
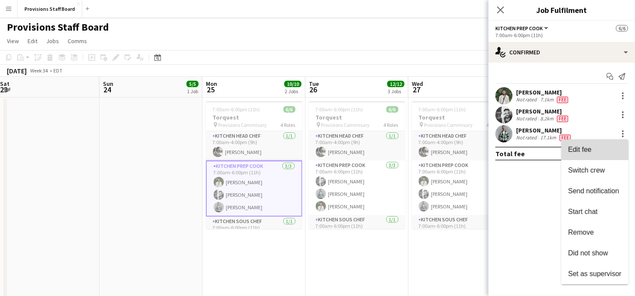
click at [587, 152] on span "Edit fee" at bounding box center [579, 149] width 23 height 7
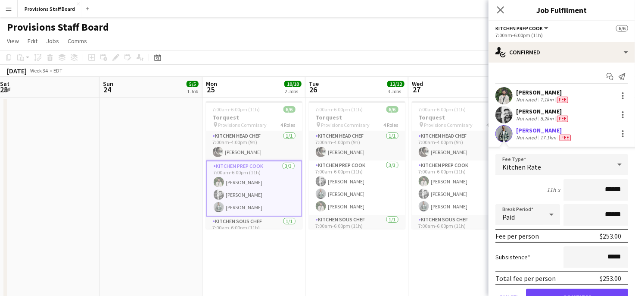
type input "******"
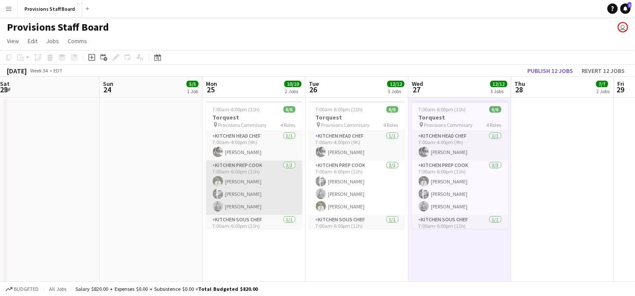
click at [246, 203] on app-card-role "Kitchen Prep Cook 3/3 7:00am-6:00pm (11h) Ruslan Kravchuk Evan Sheldon Dev Patel" at bounding box center [254, 187] width 97 height 54
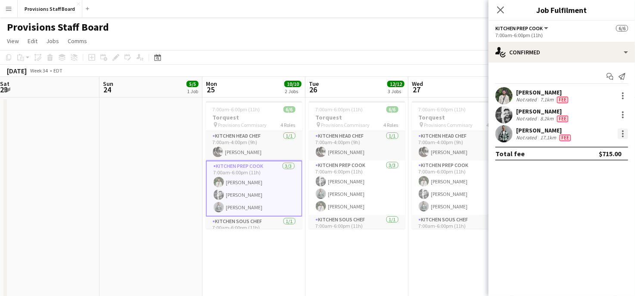
click at [625, 130] on div at bounding box center [623, 133] width 10 height 10
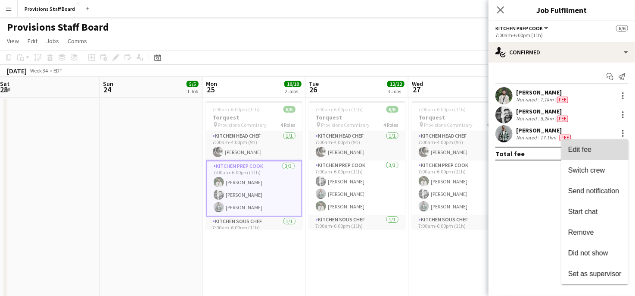
click at [600, 147] on span "Edit fee" at bounding box center [594, 150] width 53 height 8
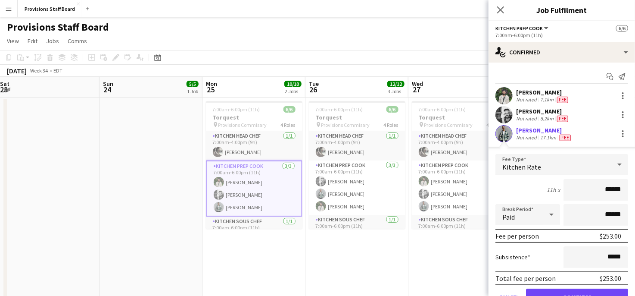
type input "******"
click at [556, 290] on button "Confirm" at bounding box center [577, 296] width 102 height 17
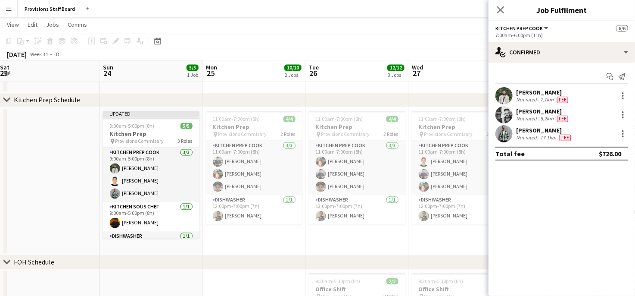
scroll to position [760, 0]
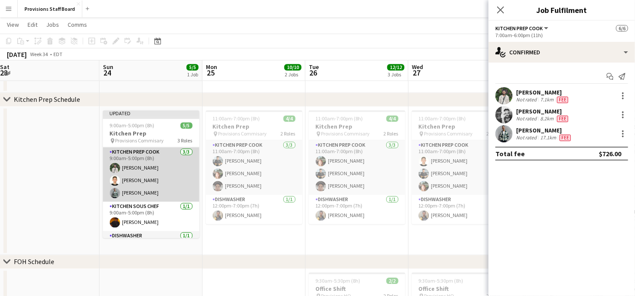
click at [139, 193] on app-card-role "Kitchen Prep Cook 3/3 9:00am-5:00pm (8h) Ruslan Kravchuk Vitalii Kikot Dev Patel" at bounding box center [151, 174] width 97 height 54
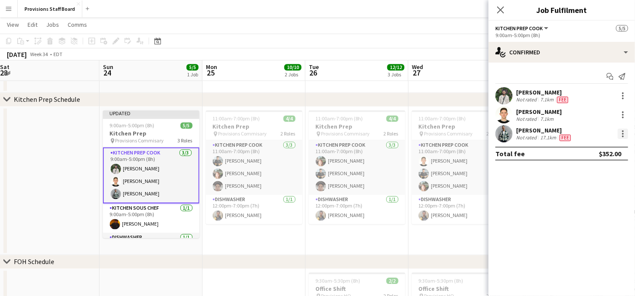
click at [621, 131] on div at bounding box center [623, 133] width 10 height 10
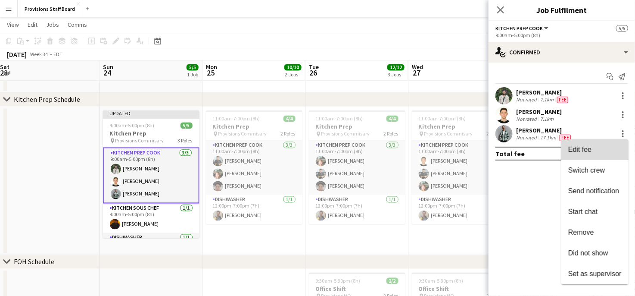
click at [602, 146] on span "Edit fee" at bounding box center [594, 150] width 53 height 8
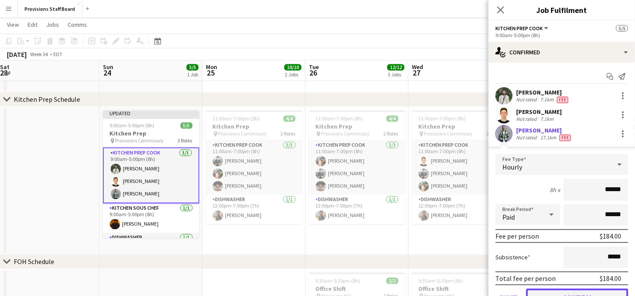
click at [555, 290] on button "Confirm" at bounding box center [577, 296] width 102 height 17
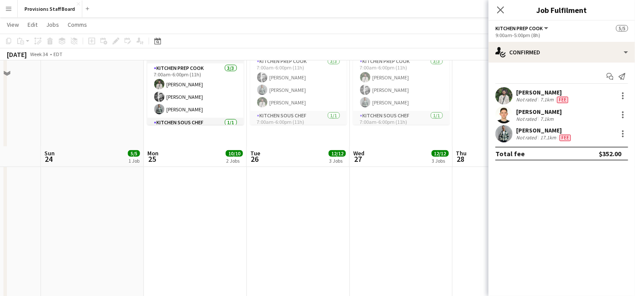
scroll to position [0, 0]
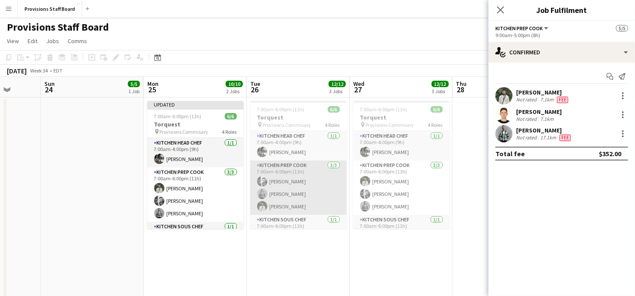
click at [286, 194] on app-card-role "Kitchen Prep Cook 3/3 7:00am-6:00pm (11h) Evan Sheldon Dev Patel Ruslan Kravchuk" at bounding box center [298, 187] width 97 height 54
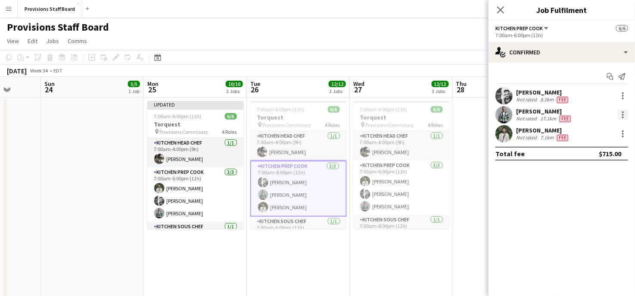
click at [623, 114] on div at bounding box center [623, 115] width 2 height 2
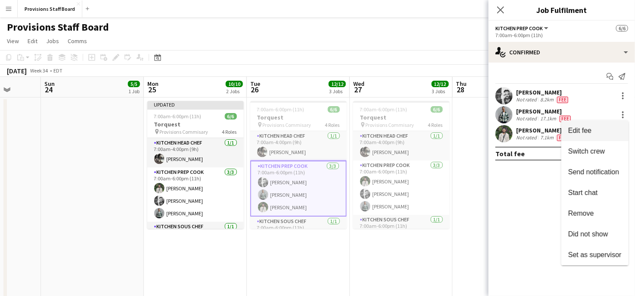
click at [591, 128] on span "Edit fee" at bounding box center [579, 130] width 23 height 7
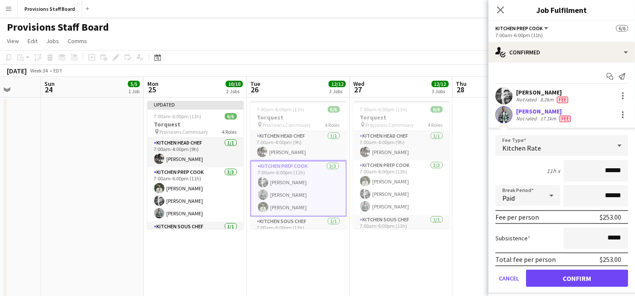
type input "******"
click at [565, 277] on button "Confirm" at bounding box center [577, 277] width 102 height 17
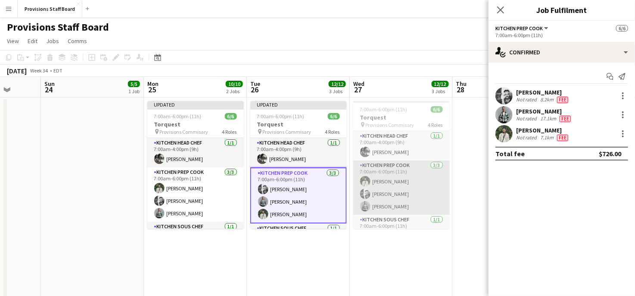
click at [396, 204] on app-card-role "Kitchen Prep Cook 3/3 7:00am-6:00pm (11h) Ruslan Kravchuk Evan Sheldon Dev Patel" at bounding box center [401, 187] width 97 height 54
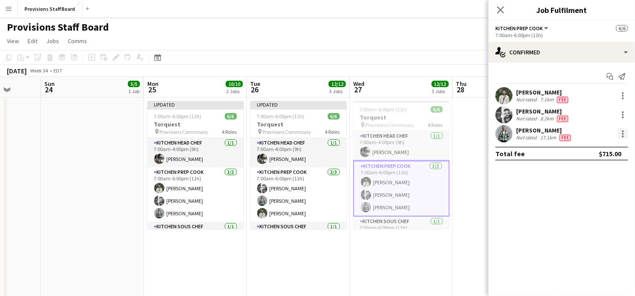
click at [620, 131] on div at bounding box center [623, 133] width 10 height 10
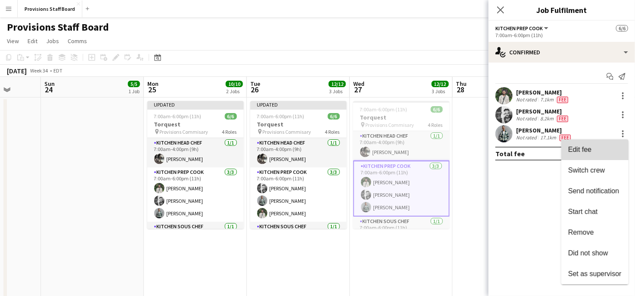
click at [602, 144] on button "Edit fee" at bounding box center [595, 149] width 67 height 21
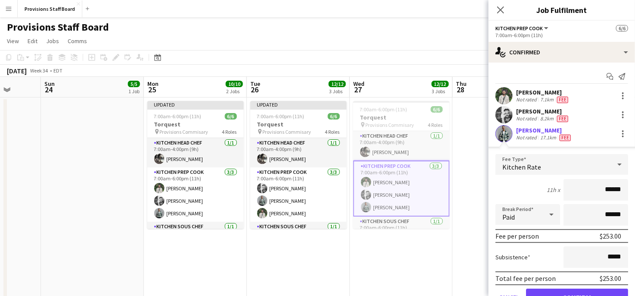
scroll to position [41, 0]
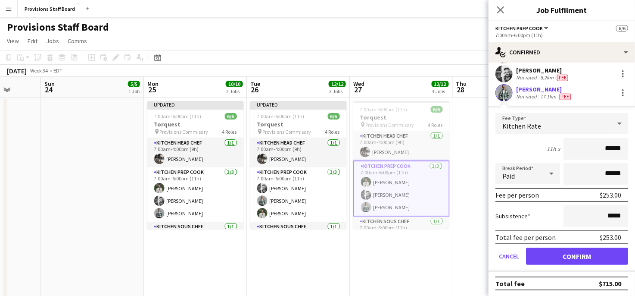
type input "******"
click at [574, 255] on button "Confirm" at bounding box center [577, 255] width 102 height 17
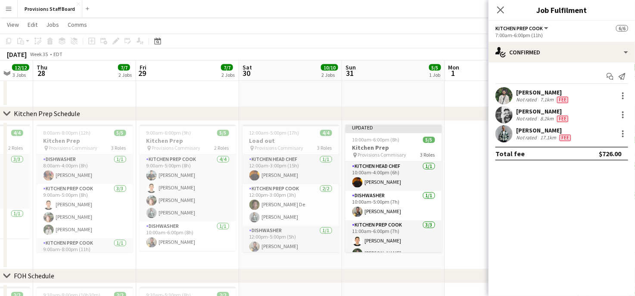
scroll to position [0, 251]
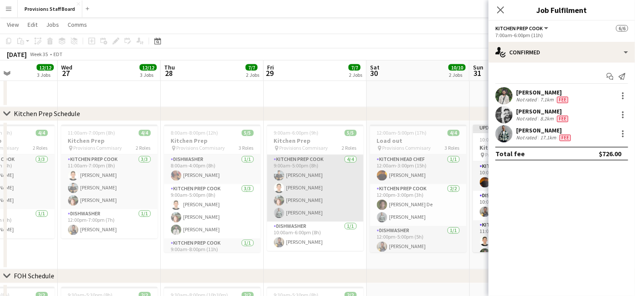
click at [297, 214] on app-card-role "Kitchen Prep Cook 4/4 9:00am-5:00pm (8h) Alec Kerr Vitalii Kikot Dijana Posavec…" at bounding box center [315, 188] width 97 height 67
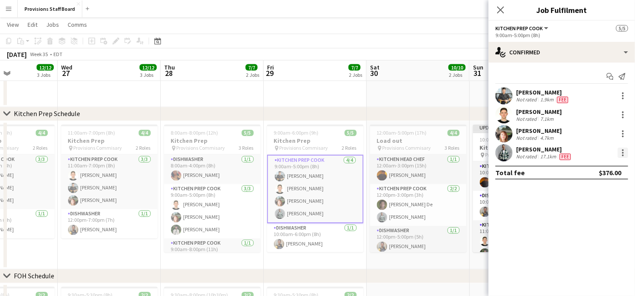
click at [621, 150] on div at bounding box center [623, 152] width 10 height 10
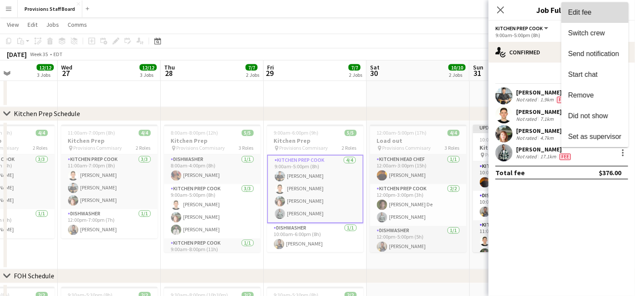
click at [590, 12] on span "Edit fee" at bounding box center [579, 12] width 23 height 7
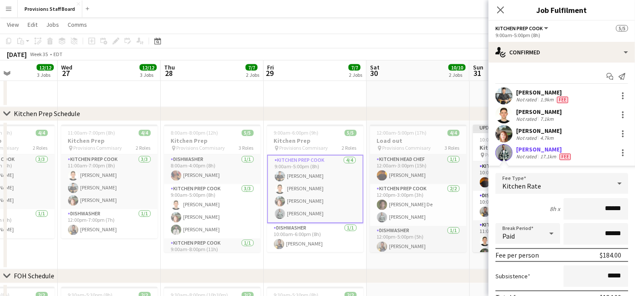
scroll to position [60, 0]
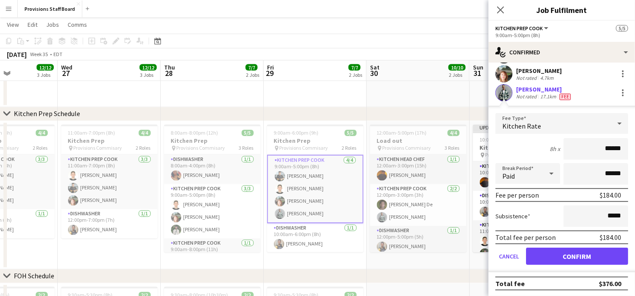
type input "******"
click at [564, 252] on button "Confirm" at bounding box center [577, 255] width 102 height 17
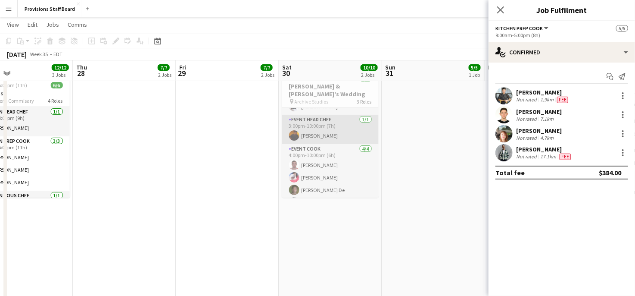
scroll to position [28, 0]
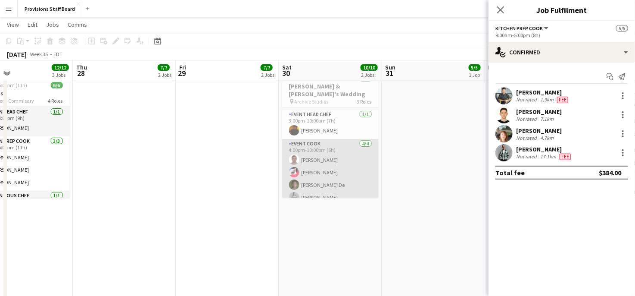
click at [314, 190] on app-card-role "Event Cook 4/4 4:00pm-10:00pm (6h) Yevhenii Yatsenko Joanna Silva Vojta De Dev …" at bounding box center [330, 172] width 97 height 67
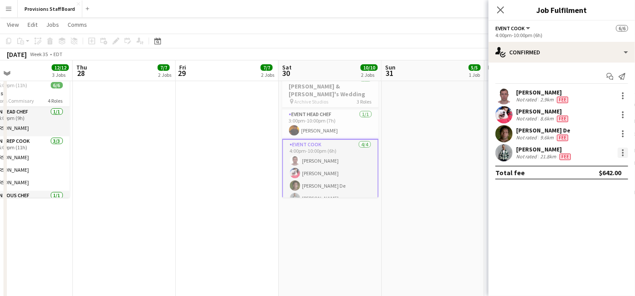
click at [622, 155] on div at bounding box center [623, 155] width 2 height 2
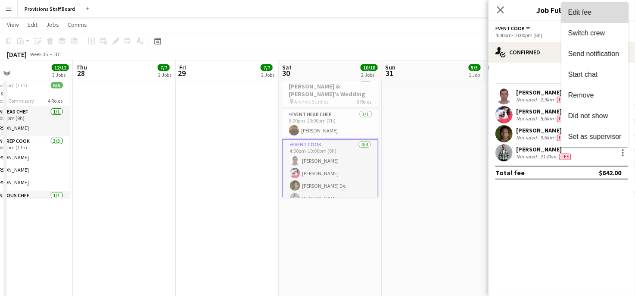
click at [571, 14] on span "Edit fee" at bounding box center [579, 12] width 23 height 7
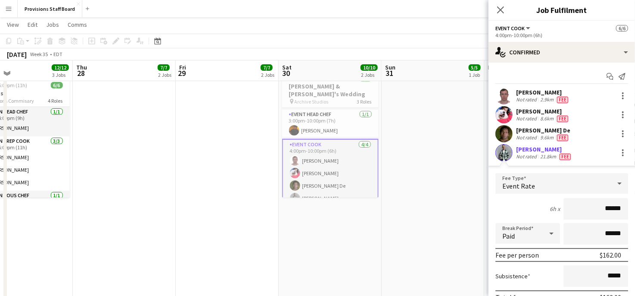
scroll to position [60, 0]
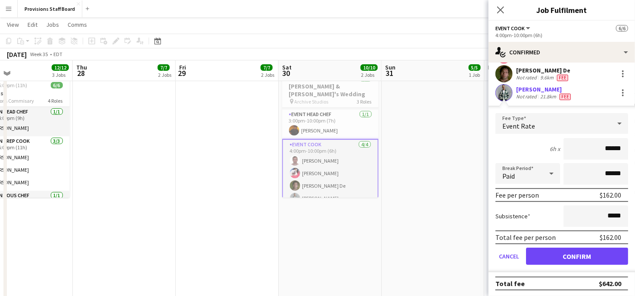
type input "******"
click at [576, 248] on button "Confirm" at bounding box center [577, 255] width 102 height 17
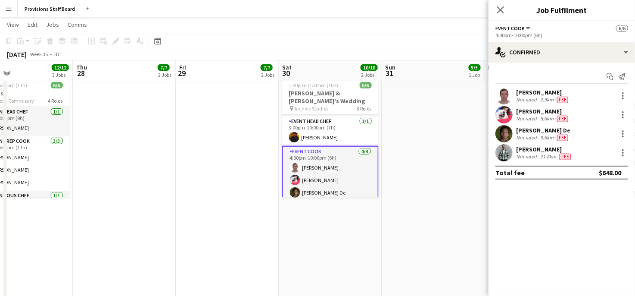
click at [306, 179] on app-card-role "Event Cook 4/4 4:00pm-10:00pm (6h) Yevhenii Yatsenko Joanna Silva Vojta De Dev …" at bounding box center [330, 180] width 97 height 69
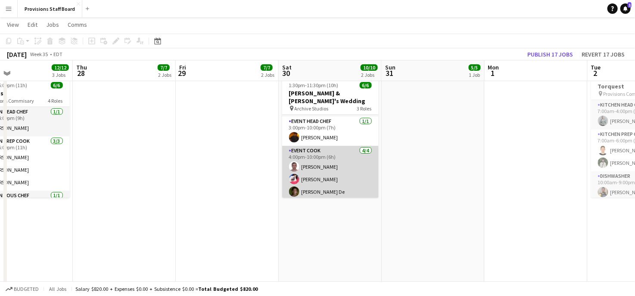
click at [306, 179] on app-card-role "Event Cook 4/4 4:00pm-10:00pm (6h) Yevhenii Yatsenko Joanna Silva Vojta De Dev …" at bounding box center [330, 179] width 97 height 67
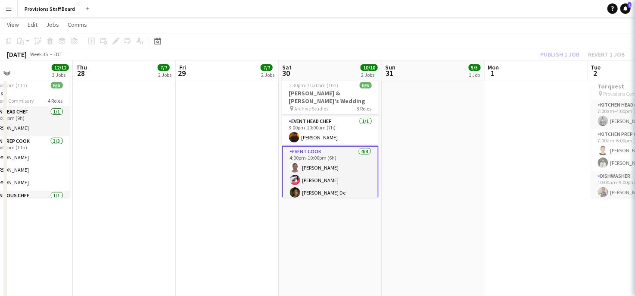
click at [306, 179] on app-card-role "Event Cook 4/4 4:00pm-10:00pm (6h) Yevhenii Yatsenko Joanna Silva Vojta De Dev …" at bounding box center [330, 180] width 97 height 69
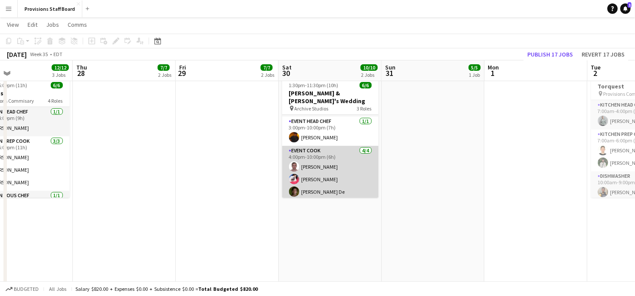
click at [306, 179] on app-card-role "Event Cook 4/4 4:00pm-10:00pm (6h) Yevhenii Yatsenko Joanna Silva Vojta De Dev …" at bounding box center [330, 179] width 97 height 67
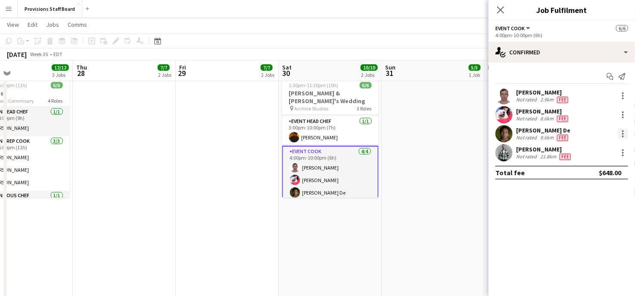
click at [623, 133] on div at bounding box center [623, 134] width 2 height 2
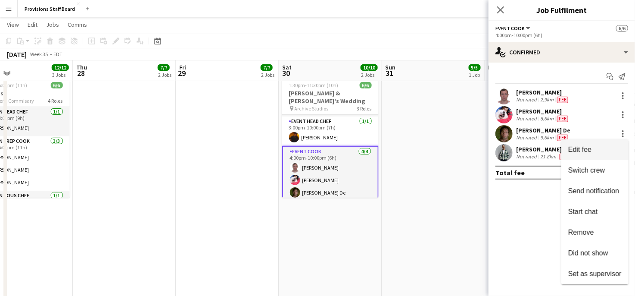
click at [593, 150] on span "Edit fee" at bounding box center [594, 150] width 53 height 8
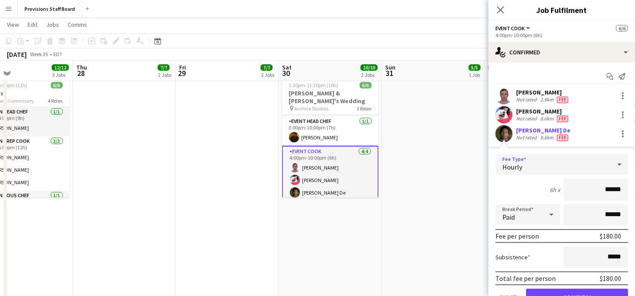
click at [538, 164] on div "Hourly" at bounding box center [554, 164] width 116 height 21
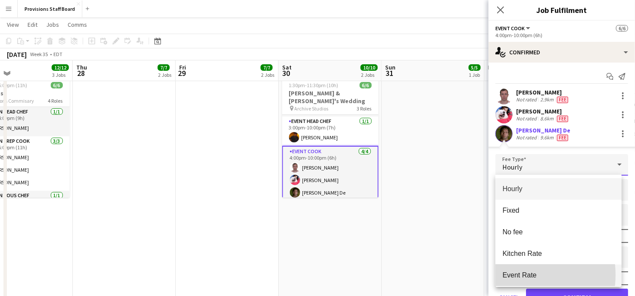
click at [518, 275] on span "Event Rate" at bounding box center [559, 275] width 112 height 8
type input "******"
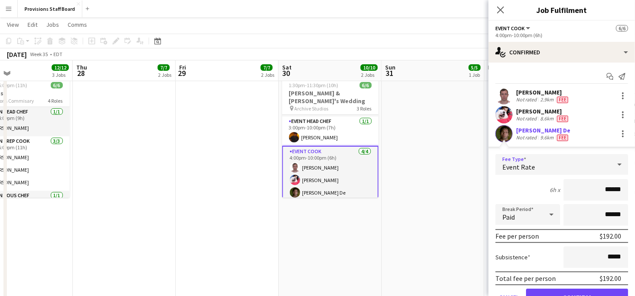
scroll to position [60, 0]
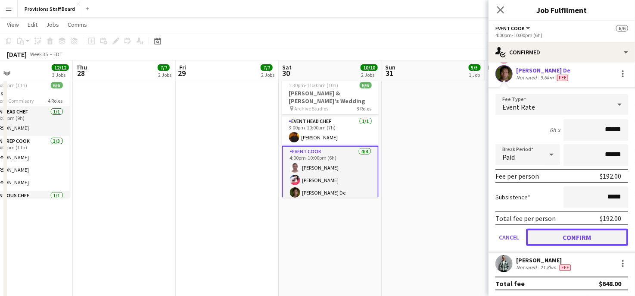
click at [577, 230] on button "Confirm" at bounding box center [577, 236] width 102 height 17
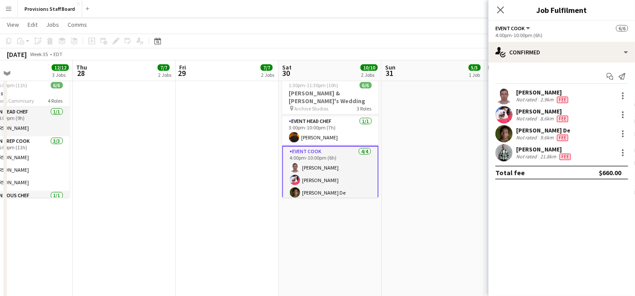
scroll to position [0, 0]
click at [621, 115] on div at bounding box center [623, 114] width 10 height 10
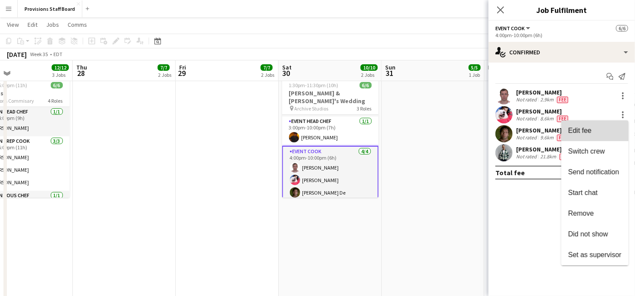
click at [605, 127] on span "Edit fee" at bounding box center [594, 131] width 53 height 8
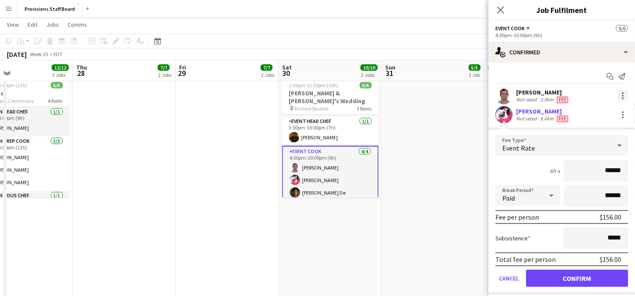
click at [622, 93] on div at bounding box center [623, 93] width 2 height 2
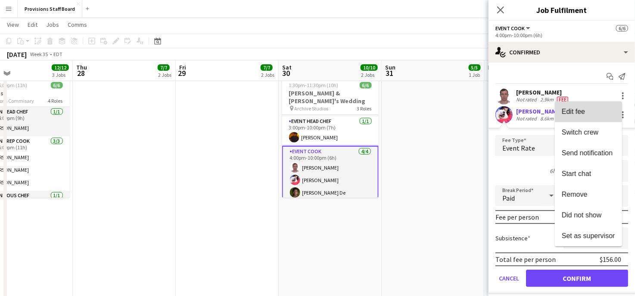
click at [583, 106] on button "Edit fee" at bounding box center [588, 111] width 67 height 21
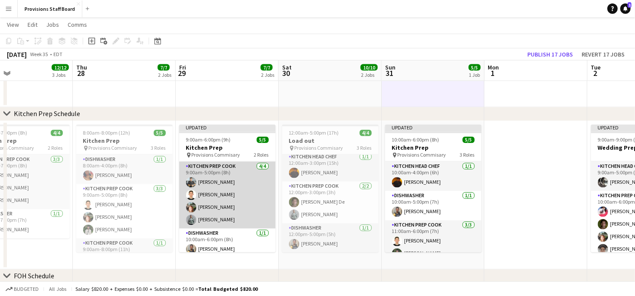
scroll to position [5, 0]
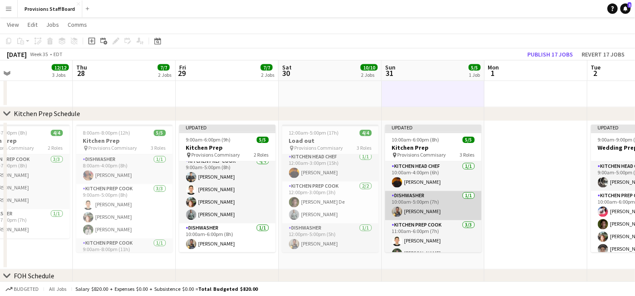
click at [423, 214] on app-card-role "Dishwasher 1/1 10:00am-5:00pm (7h) Daniel Akindun" at bounding box center [433, 205] width 97 height 29
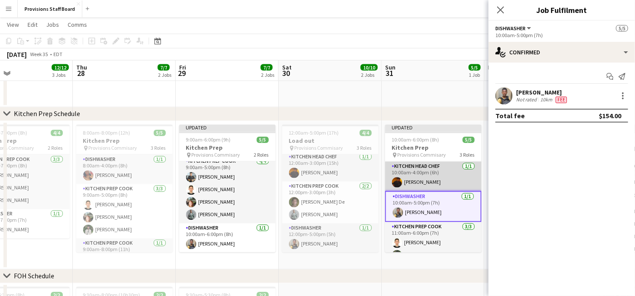
scroll to position [23, 0]
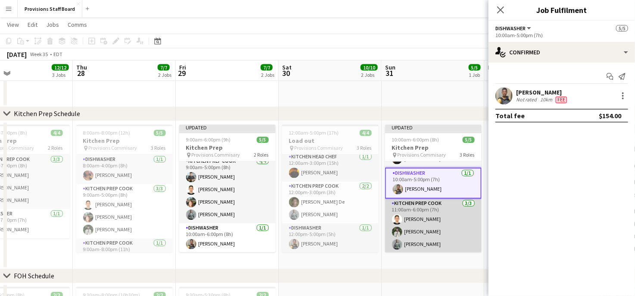
click at [415, 239] on app-card-role "Kitchen Prep Cook 3/3 11:00am-6:00pm (7h) Vitalii Kikot Ruslan Kravchuk Dev Pat…" at bounding box center [433, 226] width 97 height 54
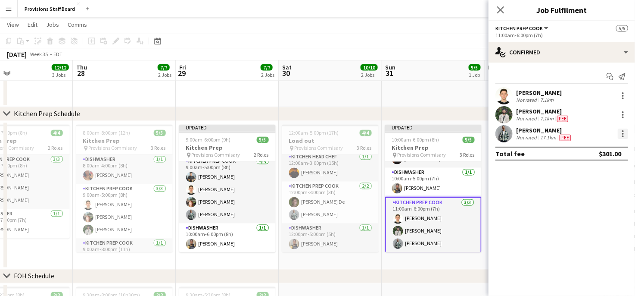
click at [624, 135] on div at bounding box center [623, 133] width 10 height 10
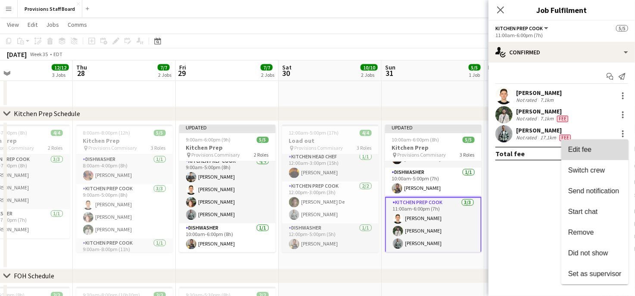
click at [593, 149] on span "Edit fee" at bounding box center [594, 150] width 53 height 8
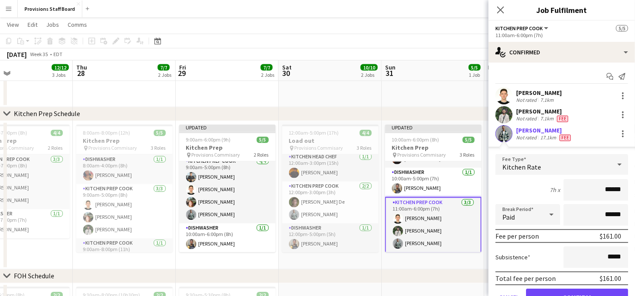
type input "******"
click at [578, 288] on button "Confirm" at bounding box center [577, 296] width 102 height 17
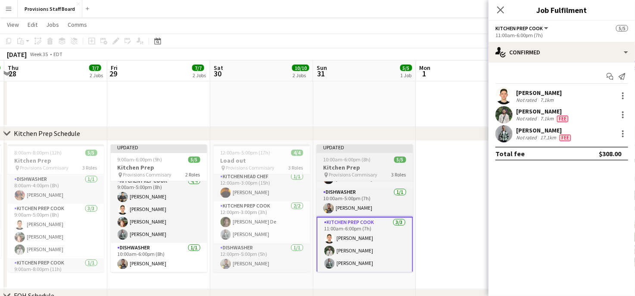
scroll to position [0, 408]
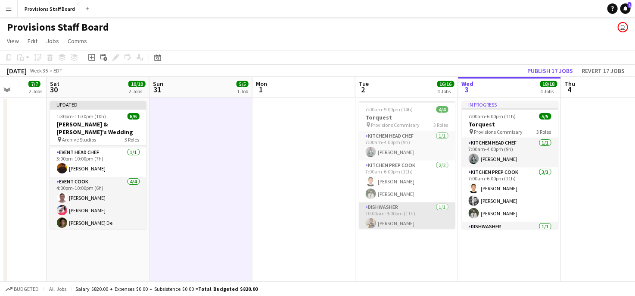
scroll to position [3, 0]
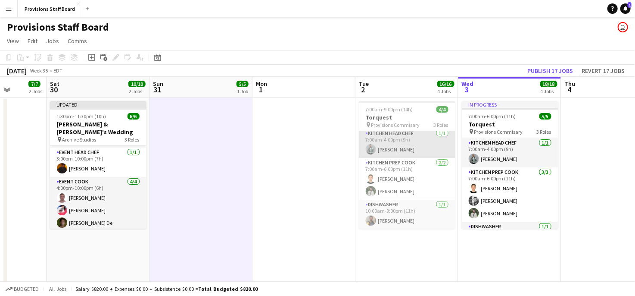
click at [397, 154] on app-card-role "Kitchen Head Chef 1/1 7:00am-4:00pm (9h) Dev Patel" at bounding box center [407, 142] width 97 height 29
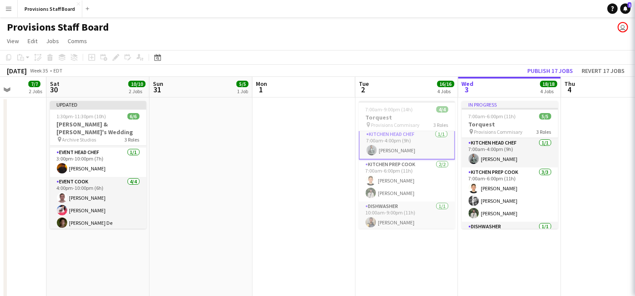
scroll to position [3, 0]
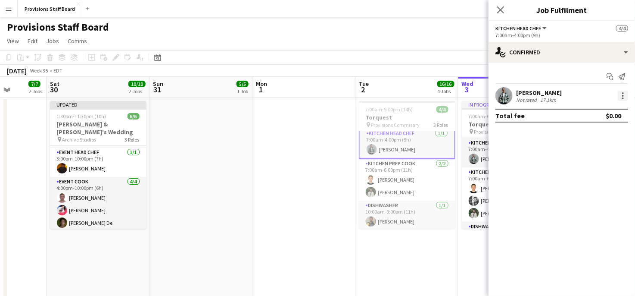
click at [623, 97] on div at bounding box center [623, 98] width 2 height 2
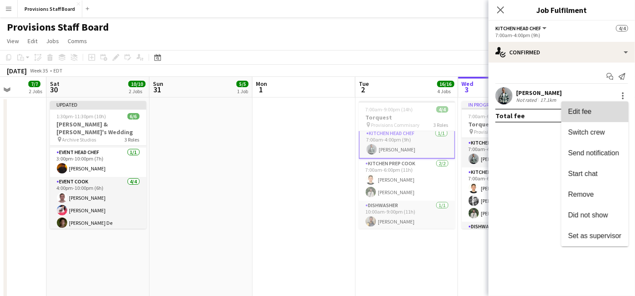
click at [586, 108] on span "Edit fee" at bounding box center [579, 111] width 23 height 7
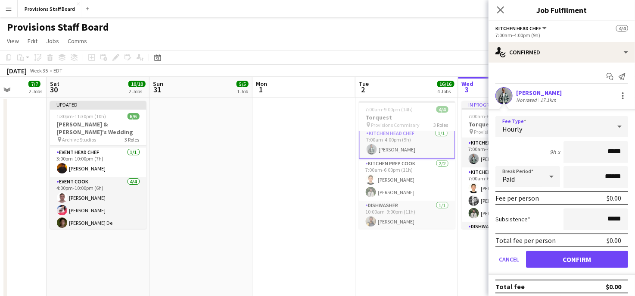
click at [527, 127] on div "Hourly" at bounding box center [554, 126] width 116 height 21
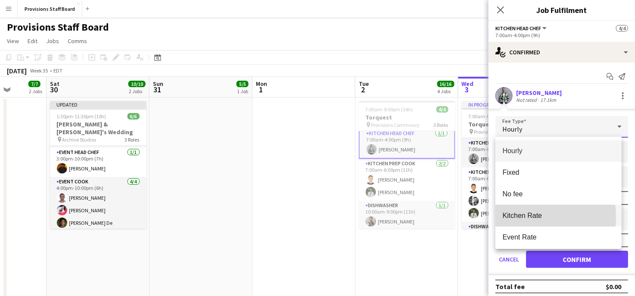
click at [523, 216] on span "Kitchen Rate" at bounding box center [559, 215] width 112 height 8
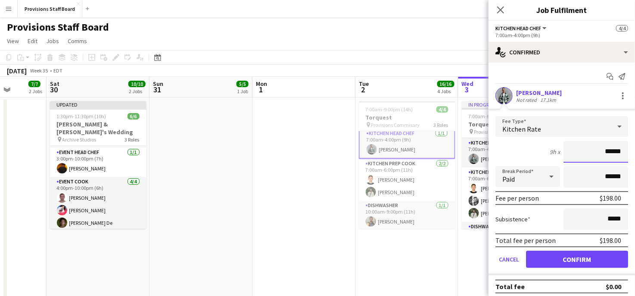
click at [606, 154] on input "******" at bounding box center [596, 152] width 65 height 22
type input "******"
click at [553, 261] on button "Confirm" at bounding box center [577, 258] width 102 height 17
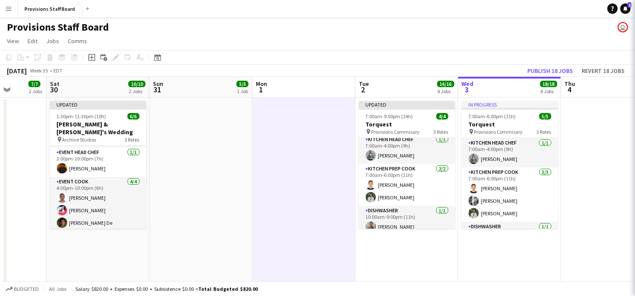
scroll to position [3, 0]
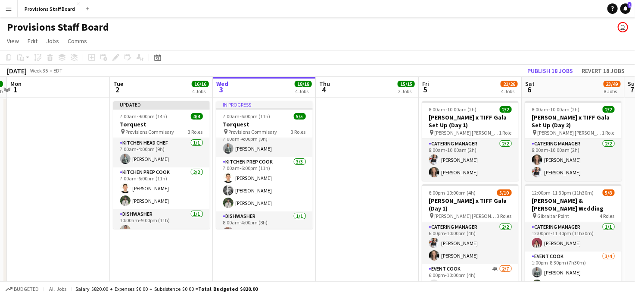
scroll to position [0, 197]
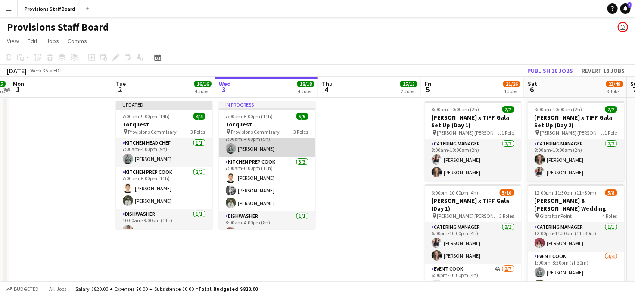
click at [253, 151] on app-card-role "Kitchen Head Chef [DATE] 7:00am-4:00pm (9h) [PERSON_NAME]" at bounding box center [267, 142] width 97 height 29
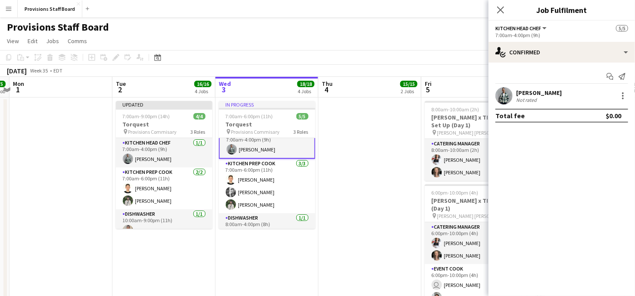
scroll to position [11, 0]
click at [622, 93] on div at bounding box center [623, 93] width 2 height 2
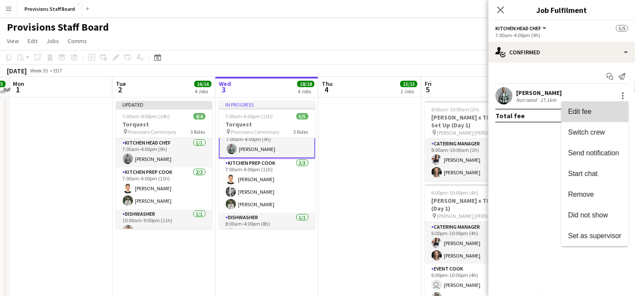
click at [592, 112] on span "Edit fee" at bounding box center [594, 112] width 53 height 8
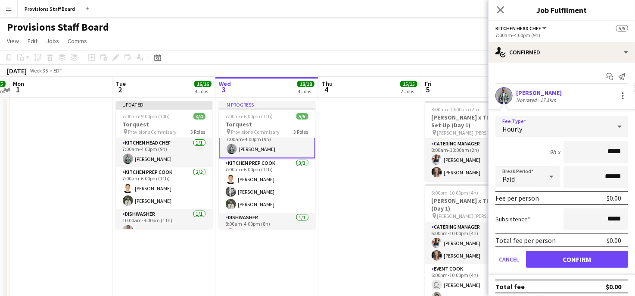
click at [548, 130] on div "Hourly" at bounding box center [554, 126] width 116 height 21
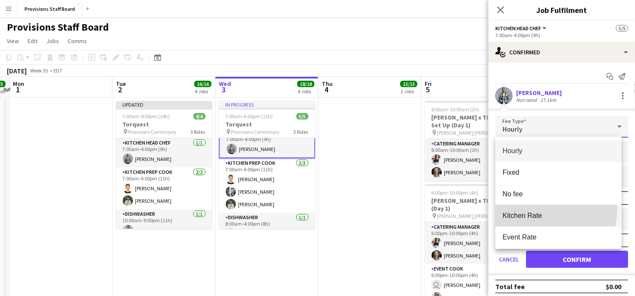
click at [521, 207] on mat-option "Kitchen Rate" at bounding box center [559, 216] width 126 height 22
type input "******"
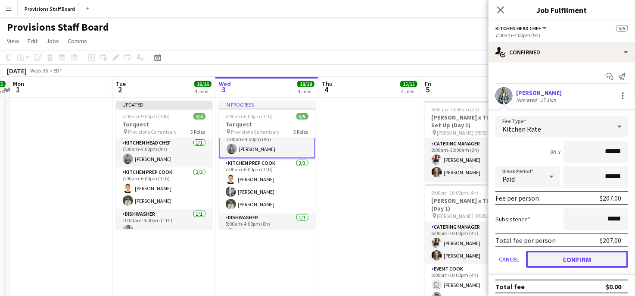
click at [550, 259] on button "Confirm" at bounding box center [577, 258] width 102 height 17
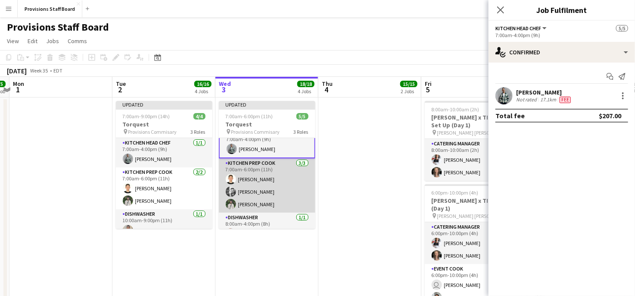
click at [257, 176] on app-card-role "Kitchen Prep Cook 3/3 7:00am-6:00pm (11h) Vitalii Kikot Evan Sheldon Ruslan Kra…" at bounding box center [267, 185] width 97 height 54
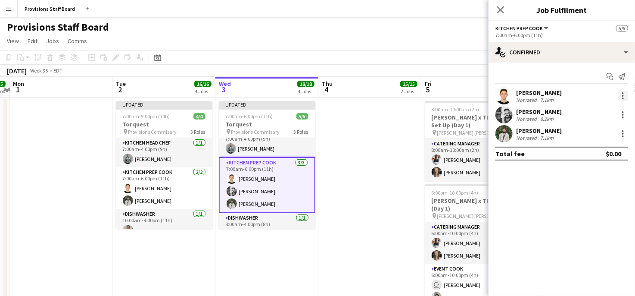
click at [621, 93] on div at bounding box center [623, 96] width 10 height 10
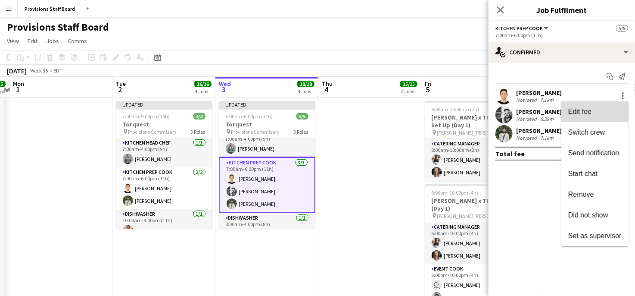
click at [580, 112] on span "Edit fee" at bounding box center [579, 111] width 23 height 7
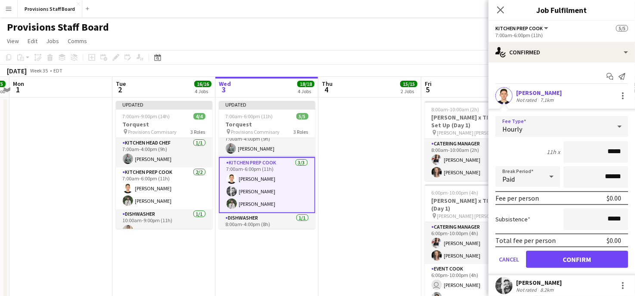
click at [529, 123] on div "Hourly" at bounding box center [554, 126] width 116 height 21
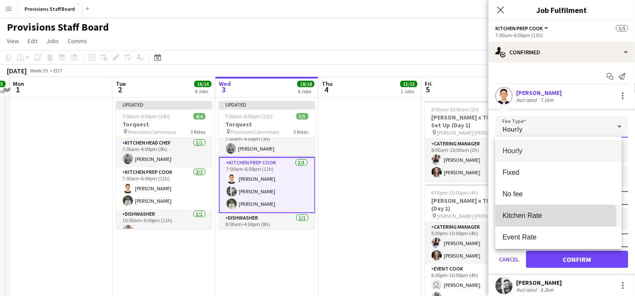
click at [519, 220] on mat-option "Kitchen Rate" at bounding box center [559, 216] width 126 height 22
type input "******"
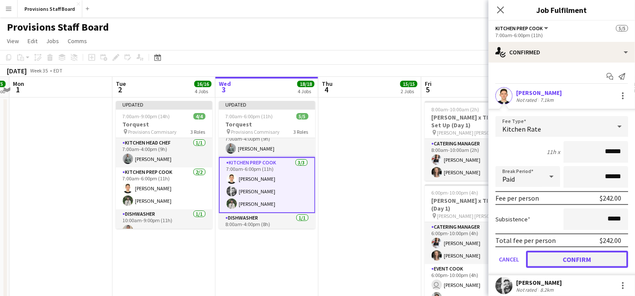
click at [553, 253] on button "Confirm" at bounding box center [577, 258] width 102 height 17
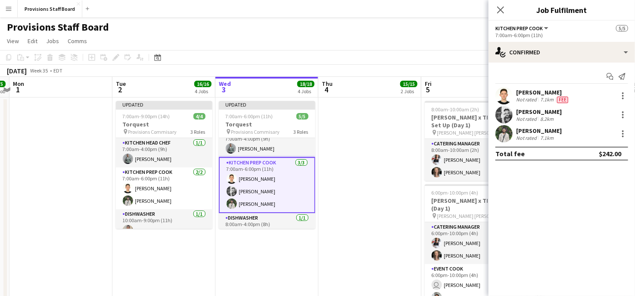
click at [257, 188] on app-card-role "Kitchen Prep Cook 3/3 7:00am-6:00pm (11h) Vitalii Kikot Evan Sheldon Ruslan Kra…" at bounding box center [267, 185] width 97 height 56
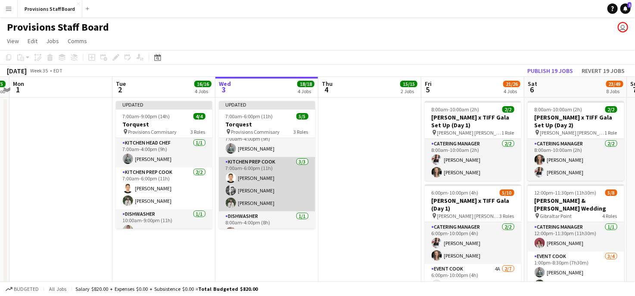
click at [257, 188] on app-card-role "Kitchen Prep Cook 3/3 7:00am-6:00pm (11h) Vitalii Kikot Evan Sheldon Ruslan Kra…" at bounding box center [267, 184] width 97 height 54
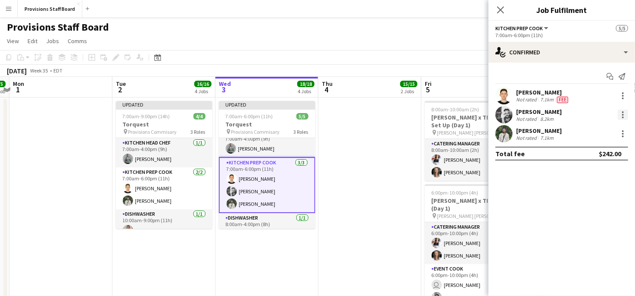
click at [626, 116] on div at bounding box center [623, 114] width 10 height 10
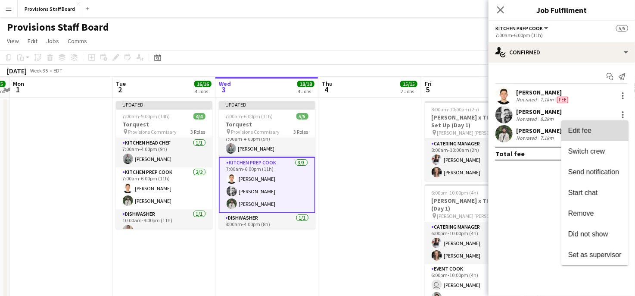
click at [586, 133] on span "Edit fee" at bounding box center [579, 130] width 23 height 7
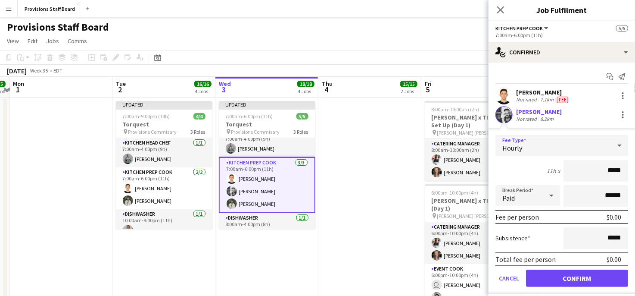
click at [615, 147] on icon at bounding box center [620, 145] width 10 height 17
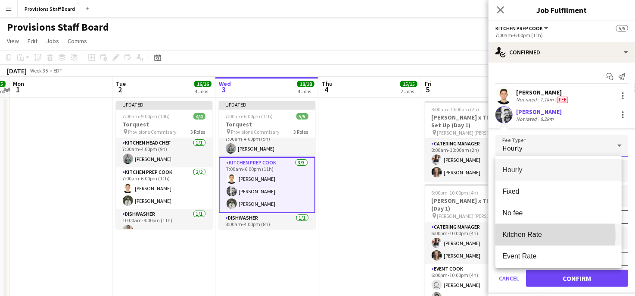
click at [522, 234] on span "Kitchen Rate" at bounding box center [559, 234] width 112 height 8
type input "******"
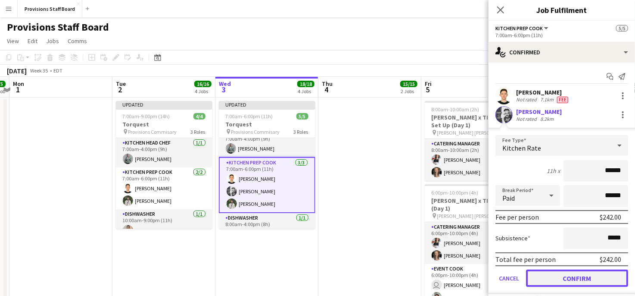
click at [545, 277] on button "Confirm" at bounding box center [577, 277] width 102 height 17
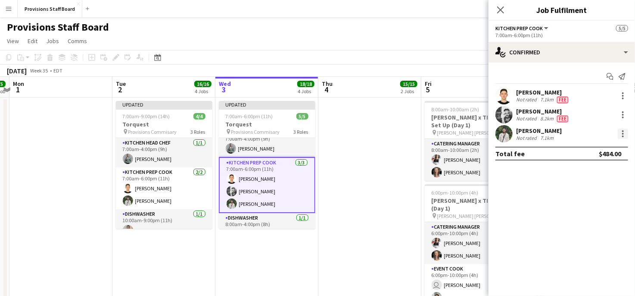
click at [625, 135] on div at bounding box center [623, 133] width 10 height 10
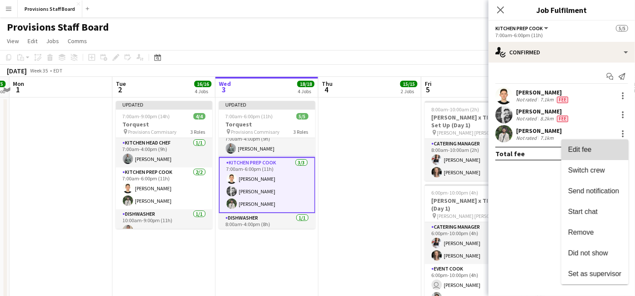
click at [597, 154] on button "Edit fee" at bounding box center [595, 149] width 67 height 21
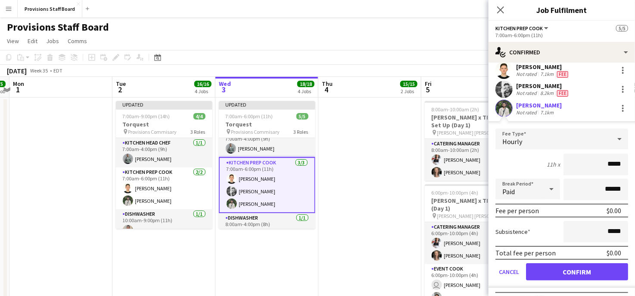
scroll to position [28, 0]
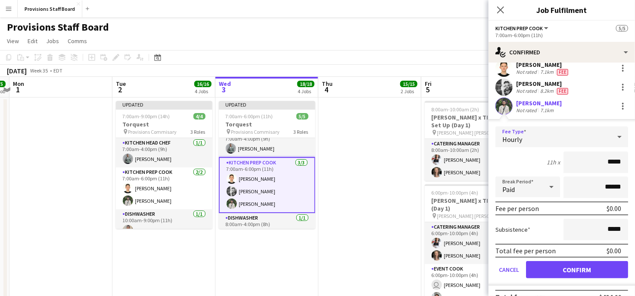
click at [595, 140] on div "Hourly" at bounding box center [554, 136] width 116 height 21
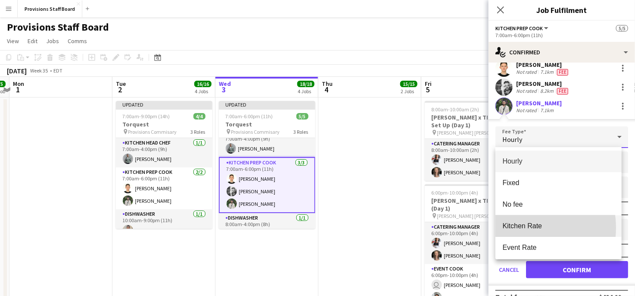
click at [519, 228] on span "Kitchen Rate" at bounding box center [559, 226] width 112 height 8
type input "******"
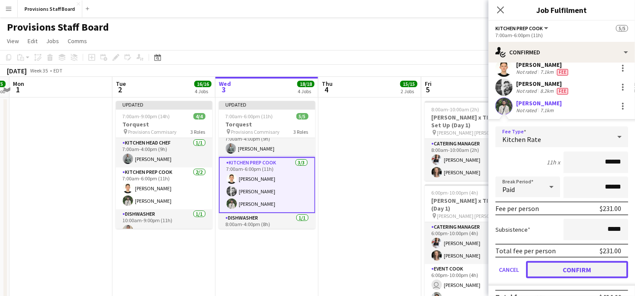
click at [548, 266] on button "Confirm" at bounding box center [577, 269] width 102 height 17
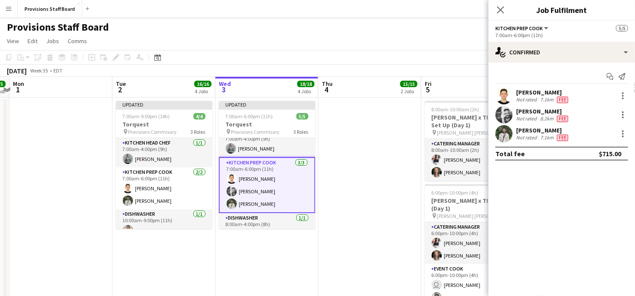
scroll to position [0, 0]
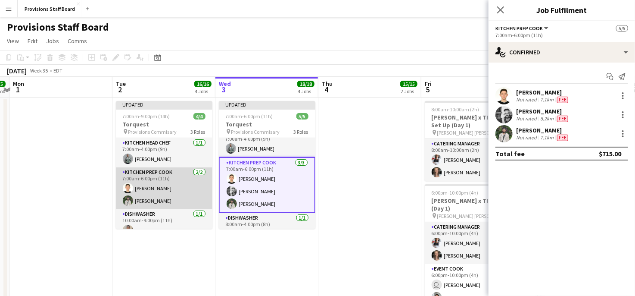
click at [156, 182] on app-card-role "Kitchen Prep Cook 2/2 7:00am-6:00pm (11h) Vitalii Kikot Ruslan Kravchuk" at bounding box center [164, 188] width 97 height 42
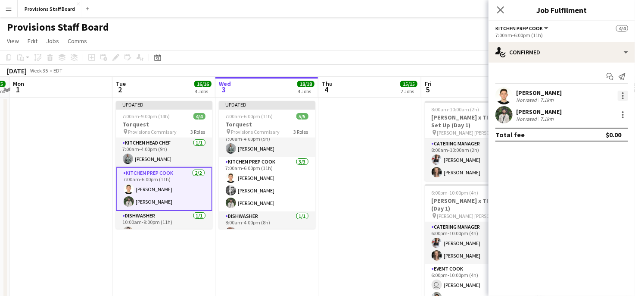
click at [621, 94] on div at bounding box center [623, 96] width 10 height 10
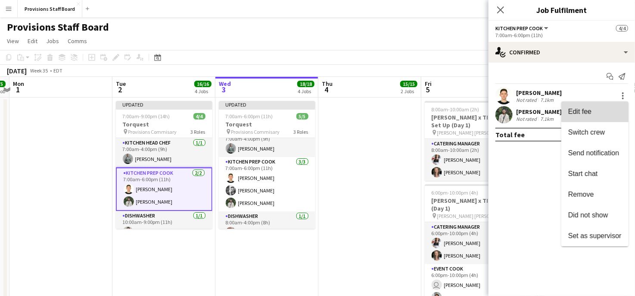
click at [595, 116] on button "Edit fee" at bounding box center [595, 111] width 67 height 21
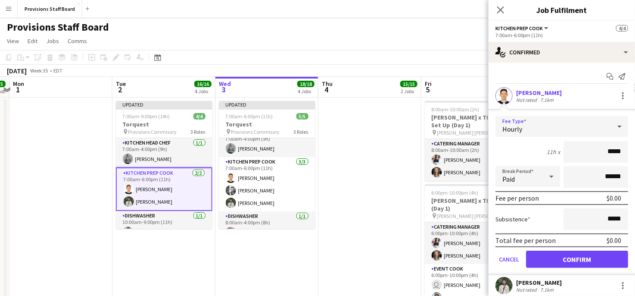
click at [541, 127] on div "Hourly" at bounding box center [554, 126] width 116 height 21
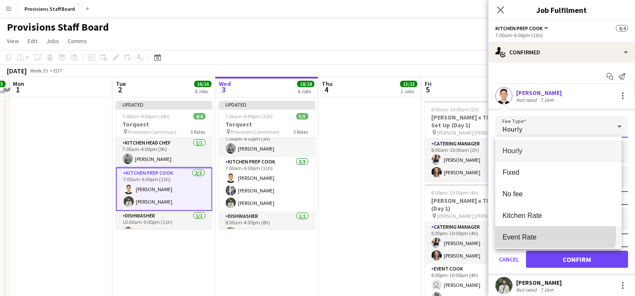
click at [517, 233] on span "Event Rate" at bounding box center [559, 237] width 112 height 8
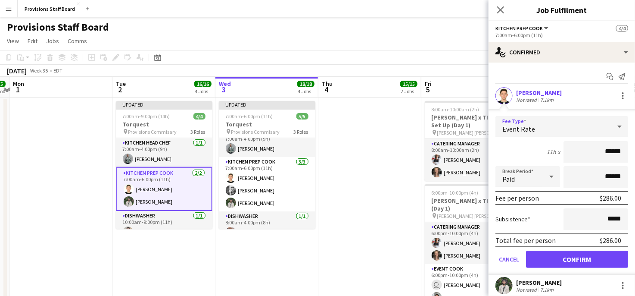
click at [558, 131] on div "Event Rate" at bounding box center [554, 126] width 116 height 21
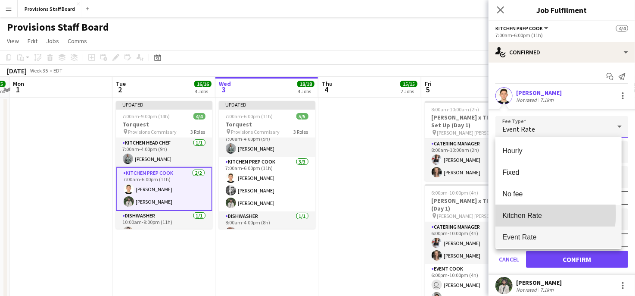
click at [530, 213] on span "Kitchen Rate" at bounding box center [559, 215] width 112 height 8
type input "******"
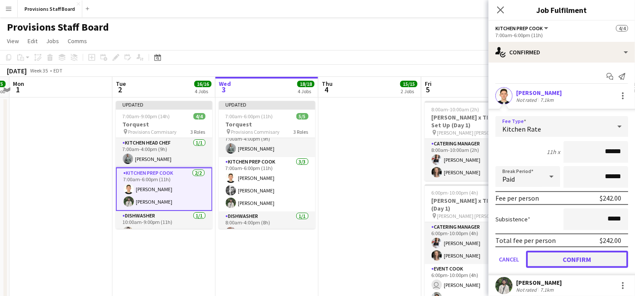
click at [538, 253] on button "Confirm" at bounding box center [577, 258] width 102 height 17
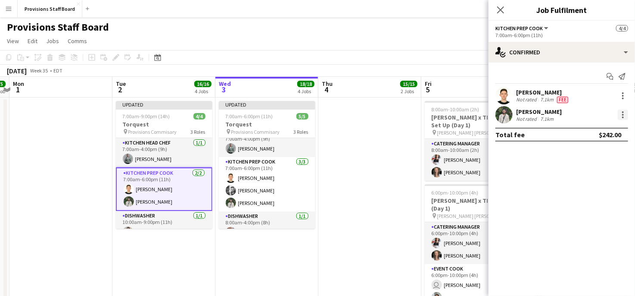
click at [625, 113] on div at bounding box center [623, 114] width 10 height 10
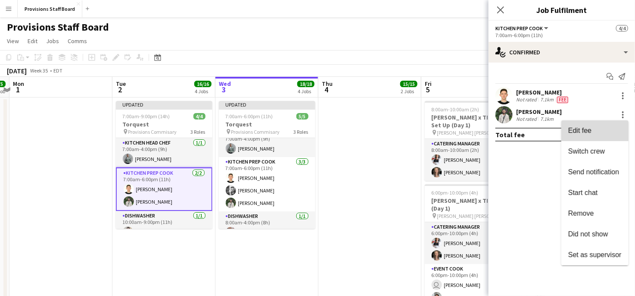
click at [593, 131] on span "Edit fee" at bounding box center [594, 131] width 53 height 8
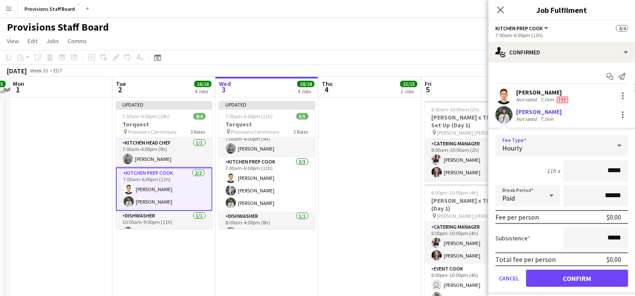
click at [615, 145] on icon at bounding box center [620, 145] width 10 height 17
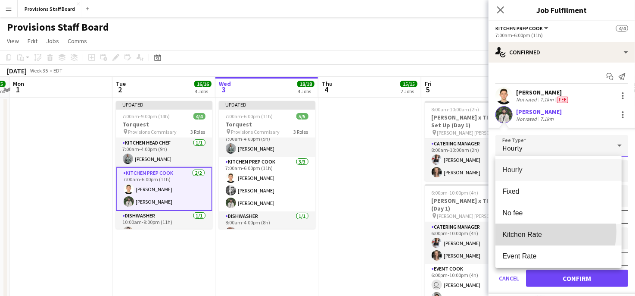
click at [549, 231] on span "Kitchen Rate" at bounding box center [559, 234] width 112 height 8
type input "******"
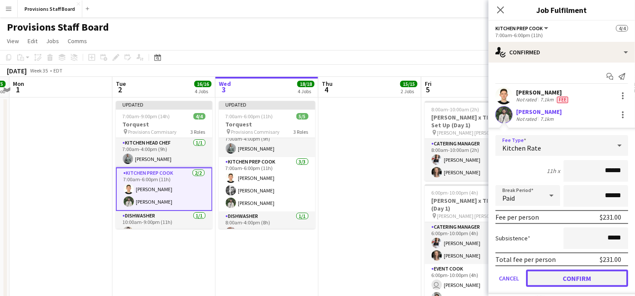
click at [553, 274] on button "Confirm" at bounding box center [577, 277] width 102 height 17
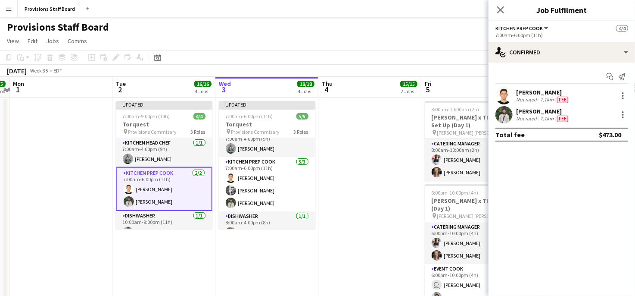
scroll to position [11, 0]
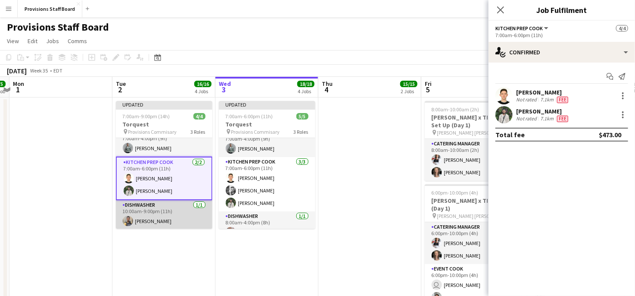
click at [160, 215] on app-card-role "Dishwasher 1/1 10:00am-9:00pm (11h) Daniel Akindun" at bounding box center [164, 214] width 97 height 29
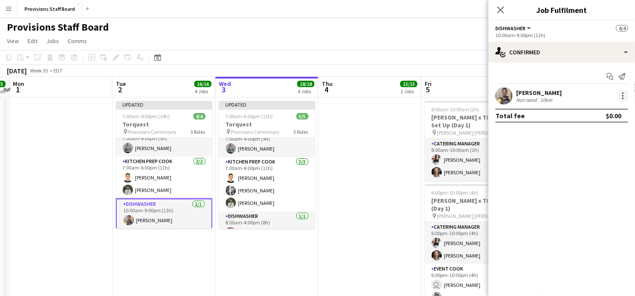
click at [626, 92] on div at bounding box center [623, 96] width 10 height 10
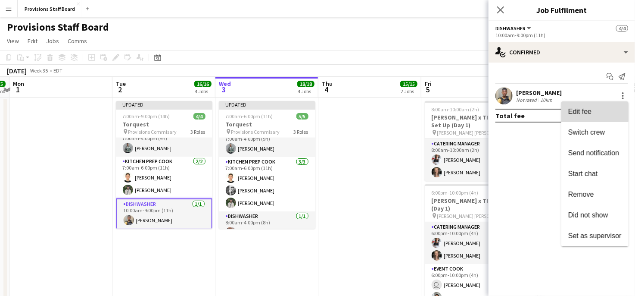
click at [587, 109] on span "Edit fee" at bounding box center [579, 111] width 23 height 7
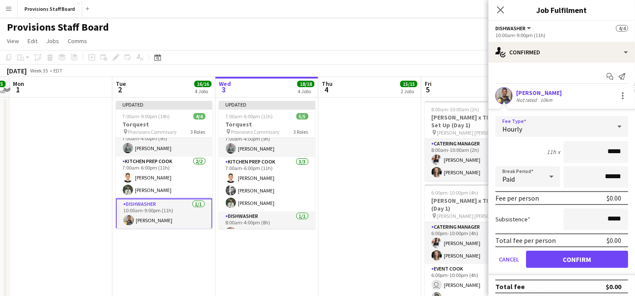
click at [540, 128] on div "Hourly" at bounding box center [554, 126] width 116 height 21
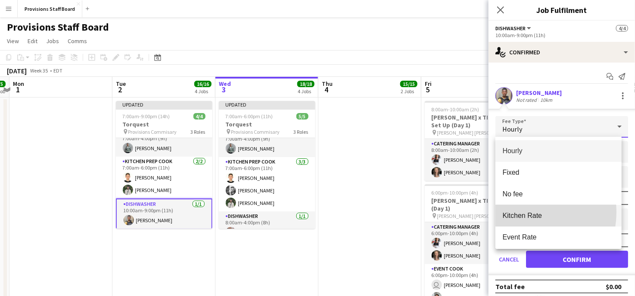
click at [524, 212] on span "Kitchen Rate" at bounding box center [559, 215] width 112 height 8
type input "******"
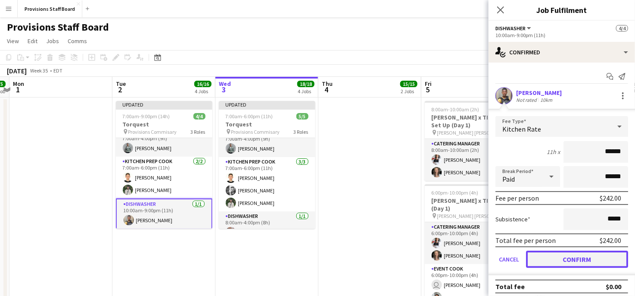
click at [579, 253] on button "Confirm" at bounding box center [577, 258] width 102 height 17
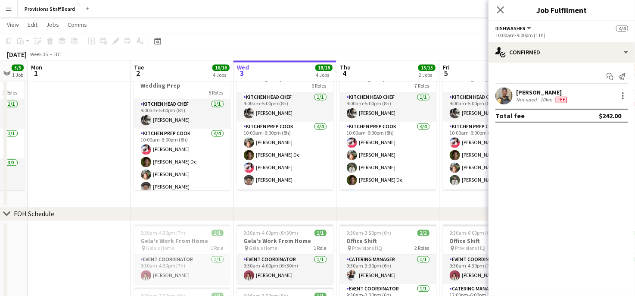
scroll to position [808, 0]
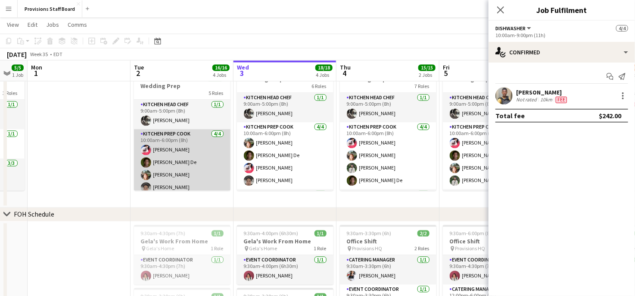
click at [175, 144] on app-card-role "Kitchen Prep Cook [DATE] 10:00am-6:00pm (8h) [PERSON_NAME] De [PERSON_NAME] [PE…" at bounding box center [182, 162] width 97 height 67
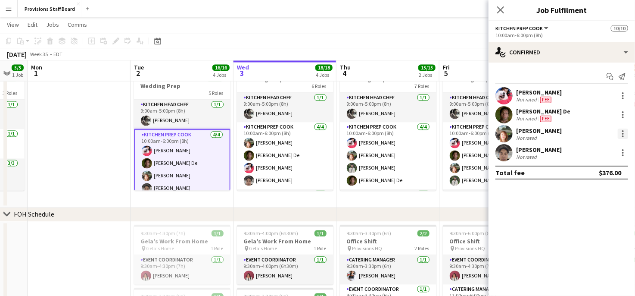
click at [621, 137] on div at bounding box center [623, 133] width 10 height 10
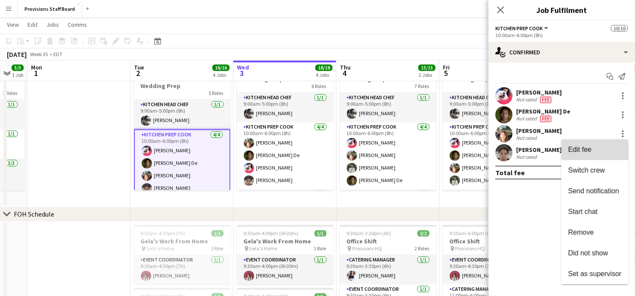
click at [590, 147] on span "Edit fee" at bounding box center [579, 149] width 23 height 7
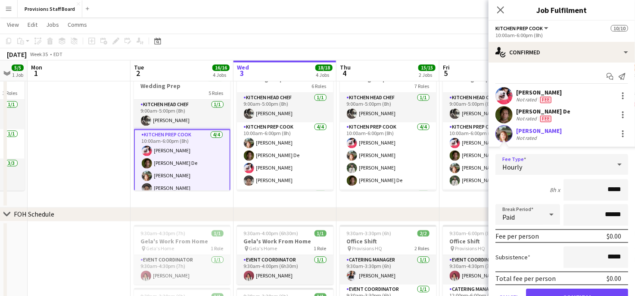
click at [595, 165] on div "Hourly" at bounding box center [554, 164] width 116 height 21
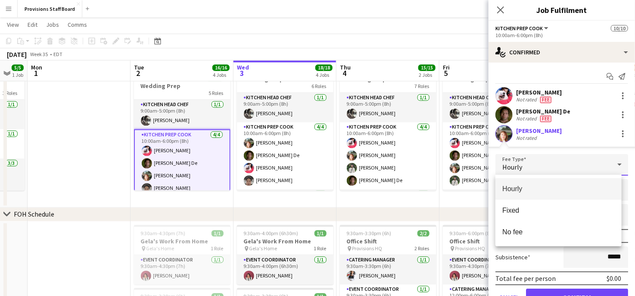
click at [393, 209] on div at bounding box center [317, 148] width 635 height 296
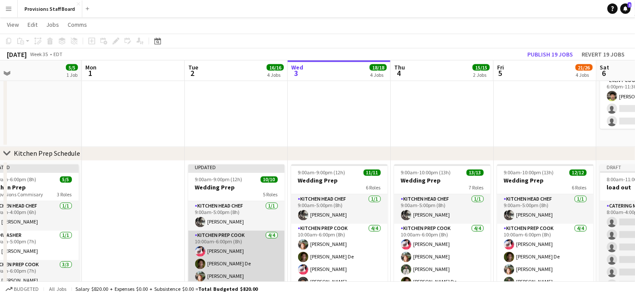
scroll to position [58, 0]
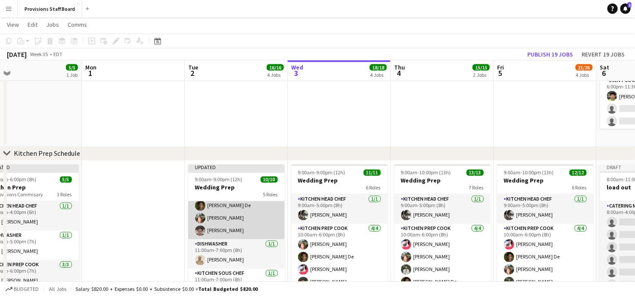
click at [224, 223] on app-card-role "Kitchen Prep Cook [DATE] 10:00am-6:00pm (8h) [PERSON_NAME] De [PERSON_NAME] [PE…" at bounding box center [236, 205] width 97 height 67
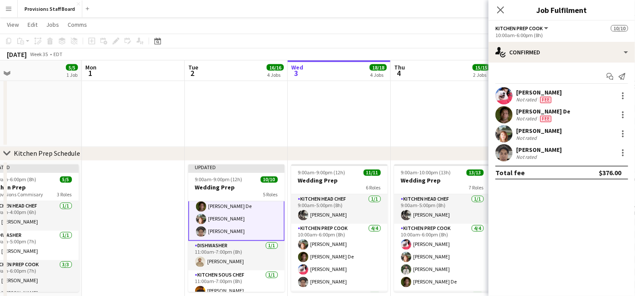
scroll to position [59, 0]
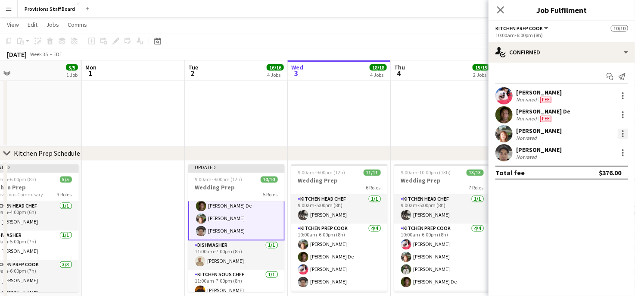
click at [619, 131] on div at bounding box center [623, 133] width 10 height 10
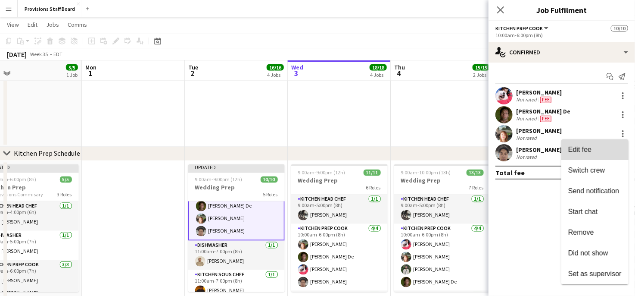
click at [592, 153] on span "Edit fee" at bounding box center [594, 150] width 53 height 8
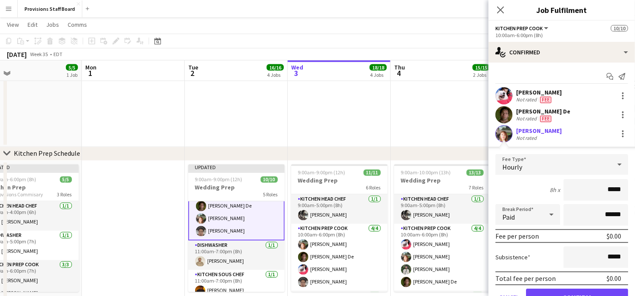
click at [560, 165] on div "Hourly" at bounding box center [554, 164] width 116 height 21
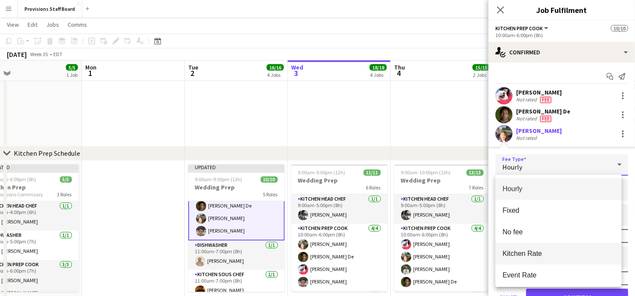
click at [519, 256] on span "Kitchen Rate" at bounding box center [559, 253] width 112 height 8
type input "******"
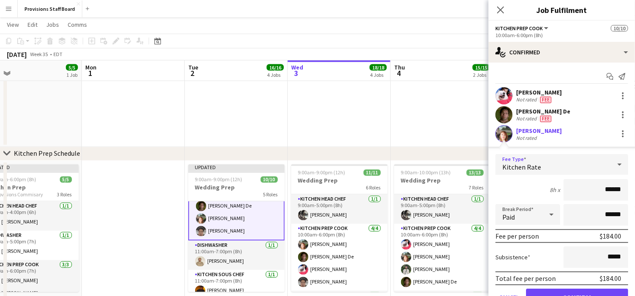
scroll to position [34, 0]
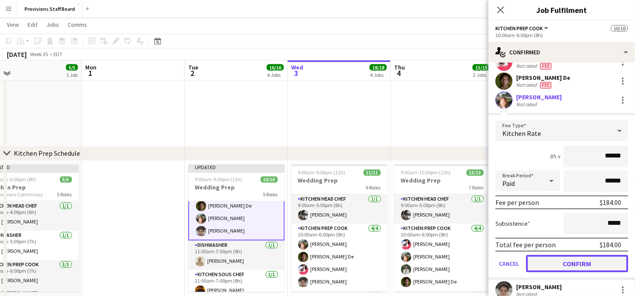
click at [555, 266] on button "Confirm" at bounding box center [577, 263] width 102 height 17
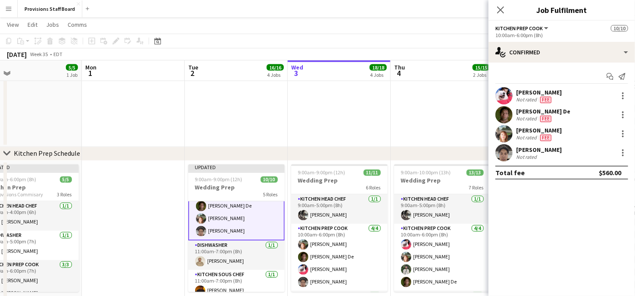
click at [552, 156] on div "Not rated" at bounding box center [539, 156] width 46 height 6
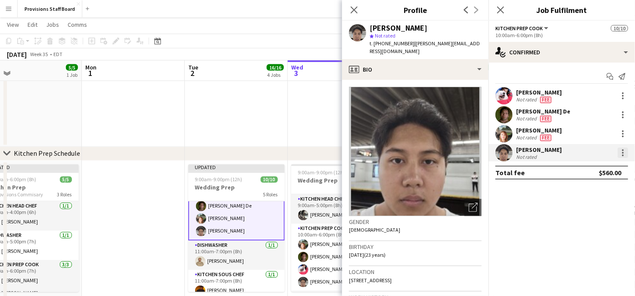
click at [621, 153] on div at bounding box center [623, 152] width 10 height 10
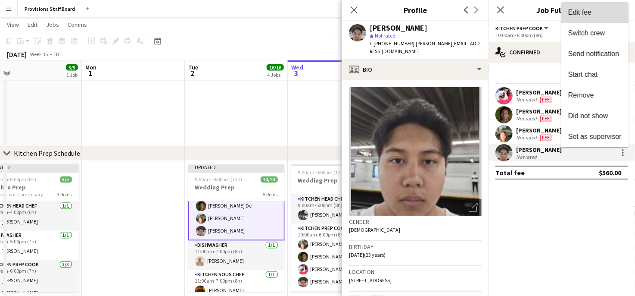
click at [580, 17] on button "Edit fee" at bounding box center [595, 12] width 67 height 21
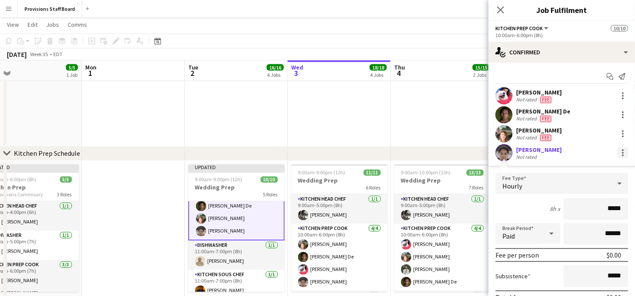
click at [618, 152] on div at bounding box center [623, 152] width 10 height 10
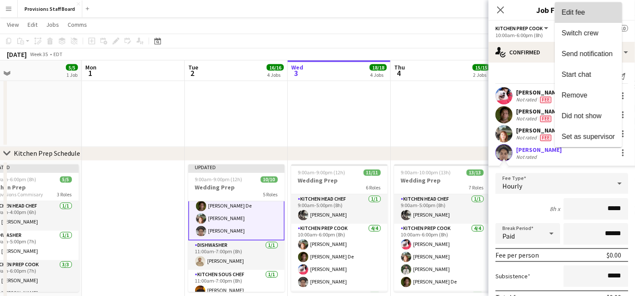
click at [582, 14] on span "Edit fee" at bounding box center [573, 12] width 23 height 7
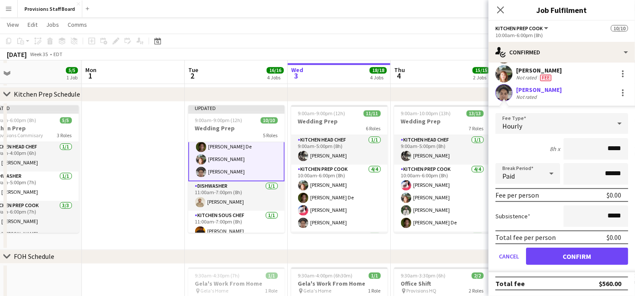
scroll to position [768, 0]
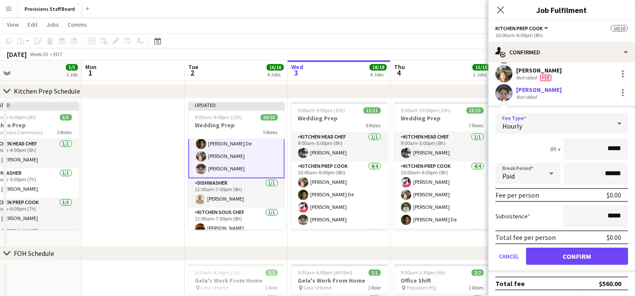
click at [582, 124] on div "Hourly" at bounding box center [554, 123] width 116 height 21
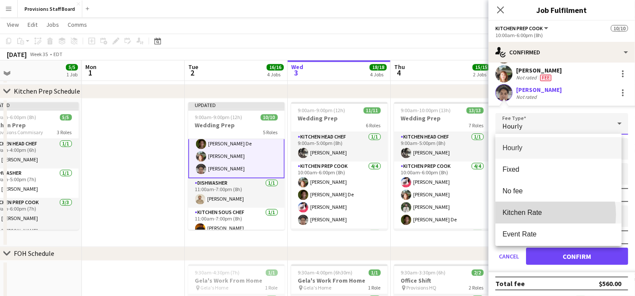
click at [537, 214] on span "Kitchen Rate" at bounding box center [559, 212] width 112 height 8
type input "******"
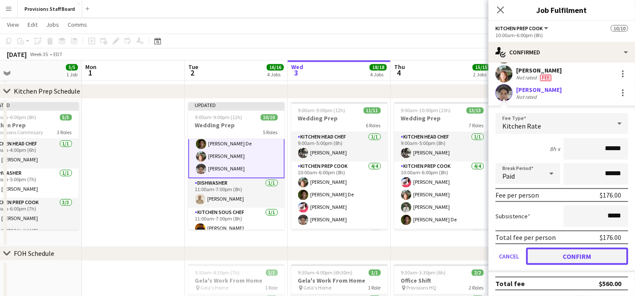
click at [556, 257] on button "Confirm" at bounding box center [577, 255] width 102 height 17
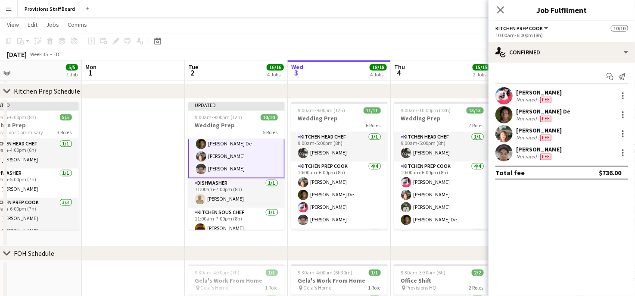
scroll to position [0, 0]
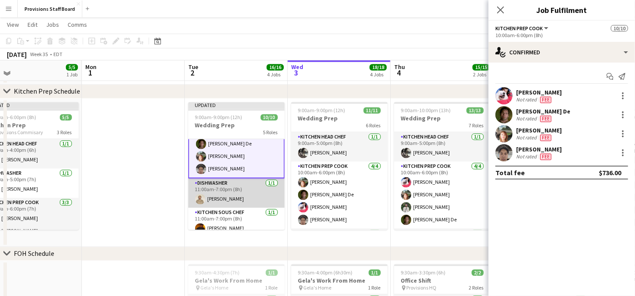
click at [238, 199] on app-card-role "Dishwasher [DATE] 11:00am-7:00pm (8h) [PERSON_NAME]" at bounding box center [236, 192] width 97 height 29
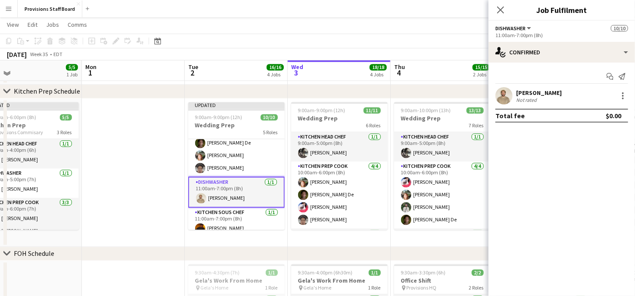
scroll to position [58, 0]
click at [626, 93] on div at bounding box center [623, 96] width 10 height 10
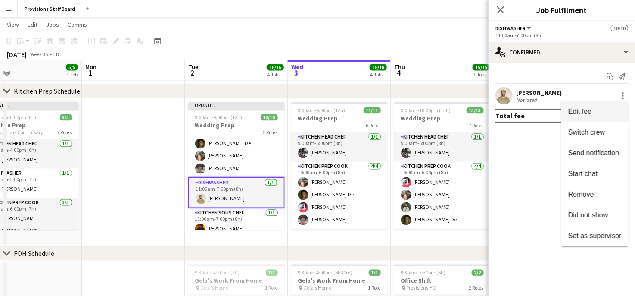
click at [587, 118] on button "Edit fee" at bounding box center [595, 111] width 67 height 21
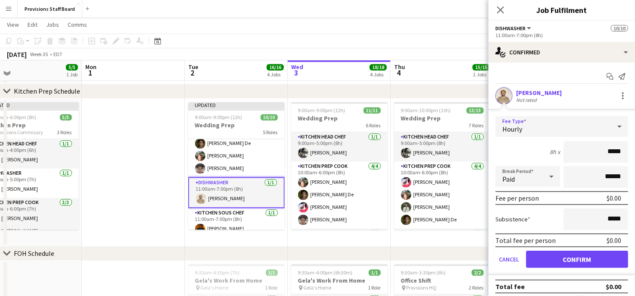
click at [534, 127] on div "Hourly" at bounding box center [554, 126] width 116 height 21
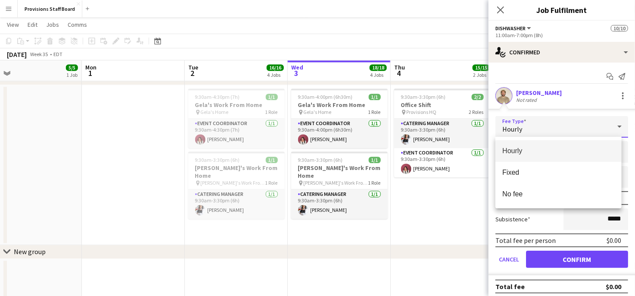
scroll to position [979, 0]
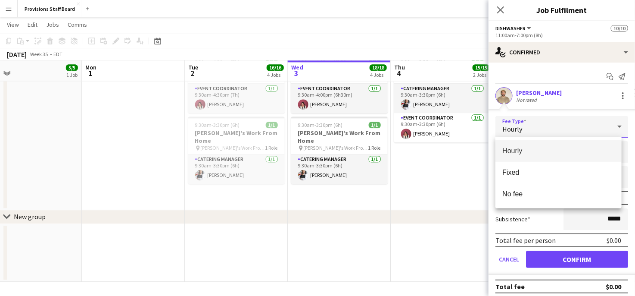
click at [422, 170] on div at bounding box center [317, 148] width 635 height 296
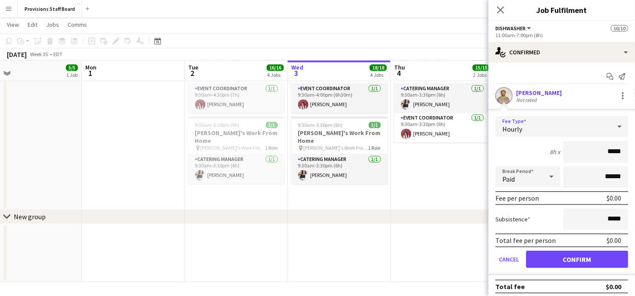
click at [615, 123] on icon at bounding box center [620, 126] width 10 height 17
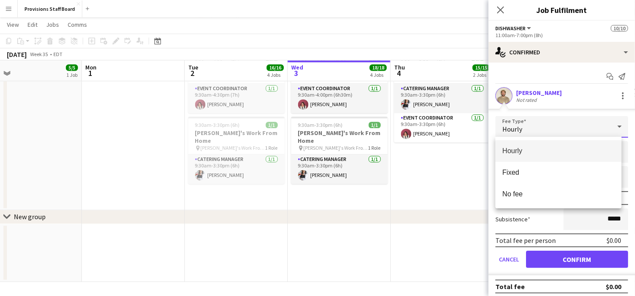
click at [423, 200] on div at bounding box center [317, 148] width 635 height 296
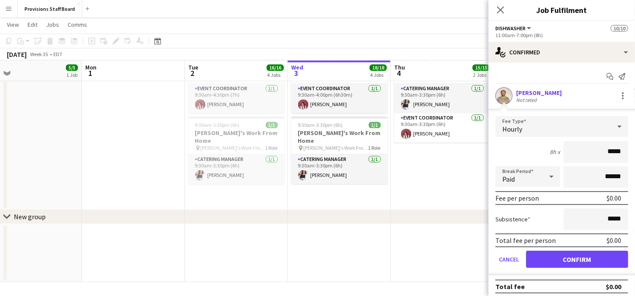
click at [423, 200] on app-date-cell "9:30am-3:30pm (6h) 2/2 Office Shift pin Provisions HQ 2 Roles Catering Manager …" at bounding box center [442, 130] width 103 height 160
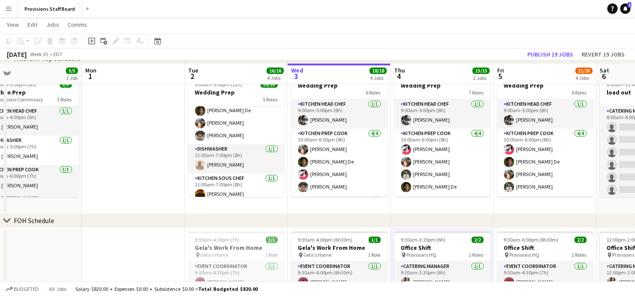
scroll to position [801, 0]
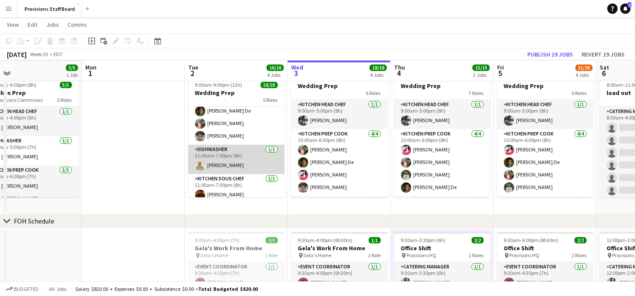
click at [225, 156] on app-card-role "Dishwasher [DATE] 11:00am-7:00pm (8h) [PERSON_NAME]" at bounding box center [236, 158] width 97 height 29
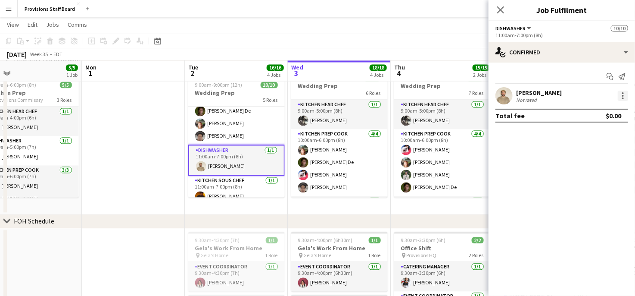
click at [618, 97] on div at bounding box center [623, 96] width 10 height 10
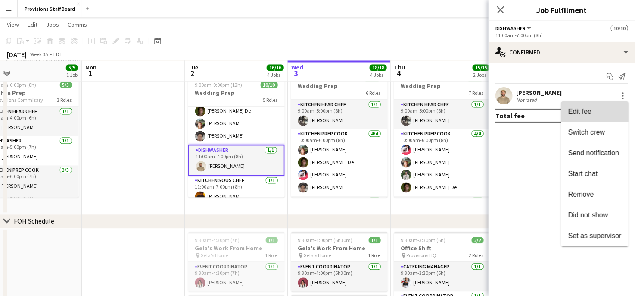
click at [594, 112] on span "Edit fee" at bounding box center [594, 112] width 53 height 8
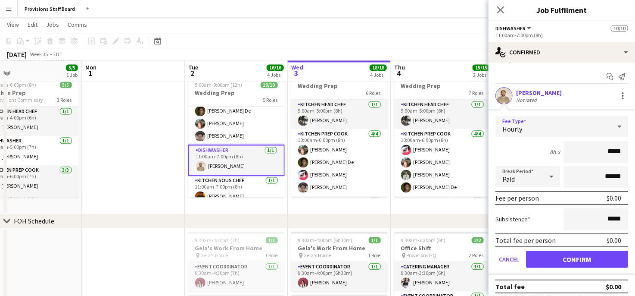
click at [578, 125] on div "Hourly" at bounding box center [554, 126] width 116 height 21
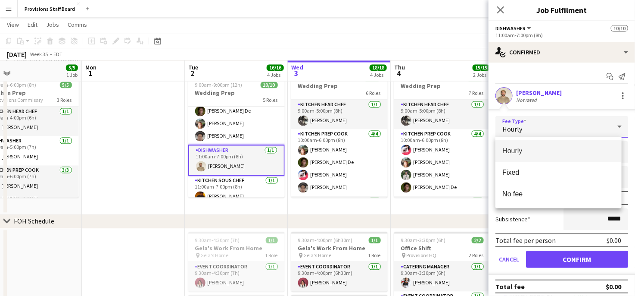
click at [434, 213] on div at bounding box center [317, 148] width 635 height 296
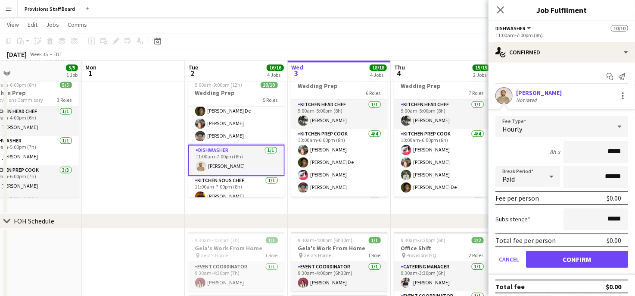
click at [431, 47] on app-toolbar "Copy Paste Paste Ctrl+V Paste with crew Ctrl+Shift+V Paste linked Job [GEOGRAPH…" at bounding box center [317, 41] width 635 height 15
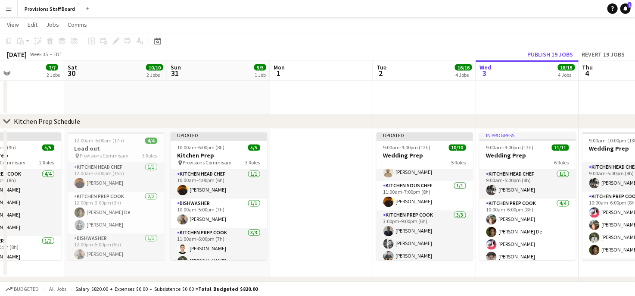
scroll to position [115, 0]
click at [410, 175] on app-card-role "Dishwasher [DATE] 11:00am-7:00pm (8h) [PERSON_NAME]" at bounding box center [425, 165] width 97 height 29
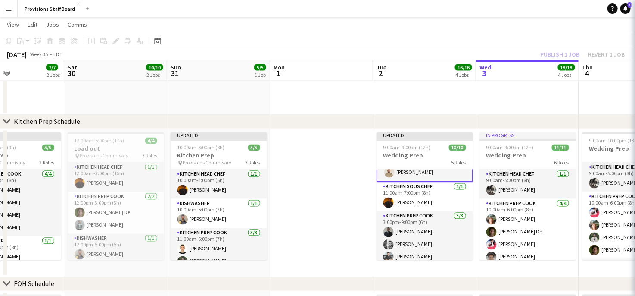
scroll to position [116, 0]
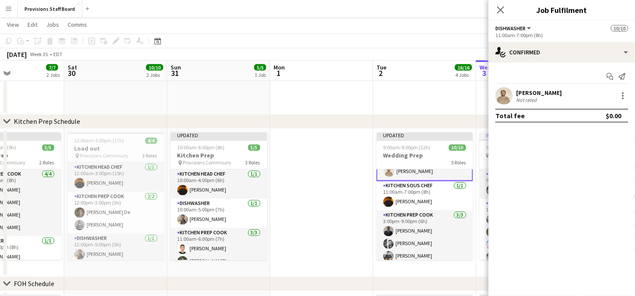
click at [623, 89] on div "[PERSON_NAME] Not rated" at bounding box center [562, 95] width 147 height 17
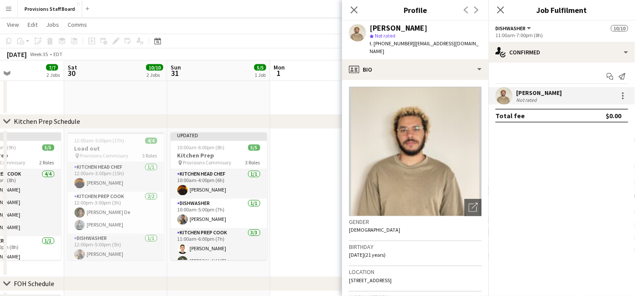
click at [623, 89] on div "[PERSON_NAME] Not rated" at bounding box center [562, 95] width 147 height 17
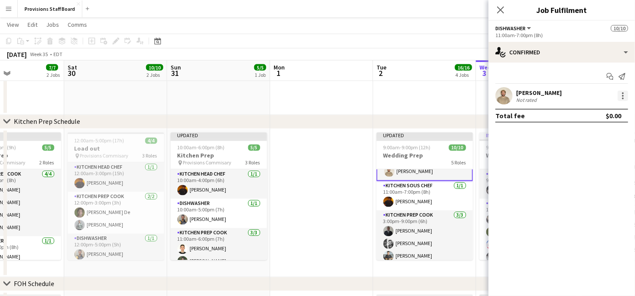
click at [621, 96] on div at bounding box center [623, 96] width 10 height 10
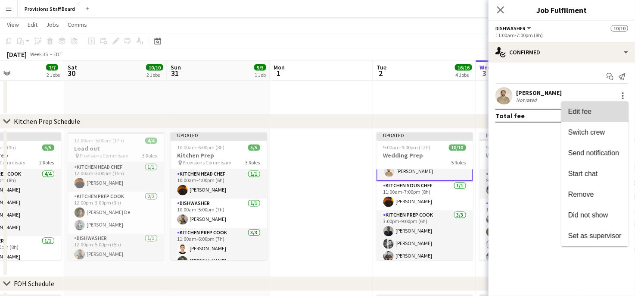
click at [581, 112] on span "Edit fee" at bounding box center [579, 111] width 23 height 7
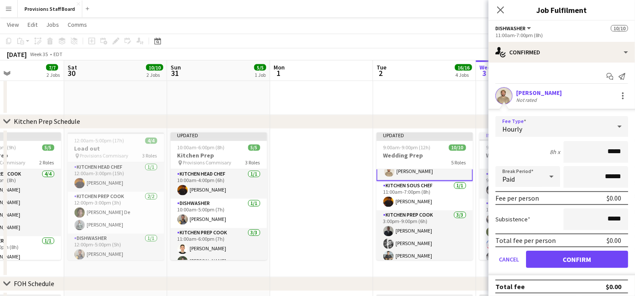
click at [569, 130] on div "Hourly" at bounding box center [554, 126] width 116 height 21
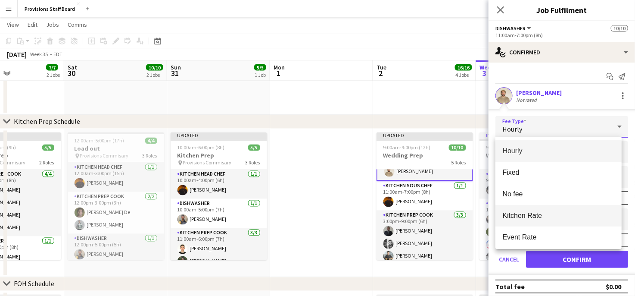
click at [536, 212] on span "Kitchen Rate" at bounding box center [559, 215] width 112 height 8
type input "******"
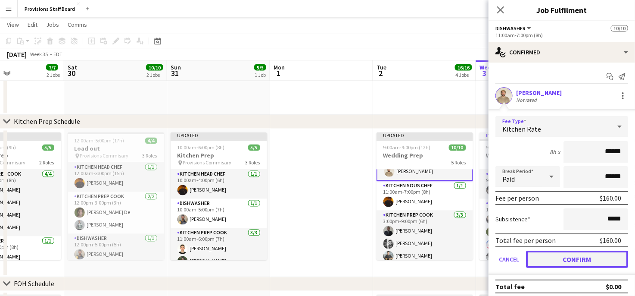
click at [567, 258] on button "Confirm" at bounding box center [577, 258] width 102 height 17
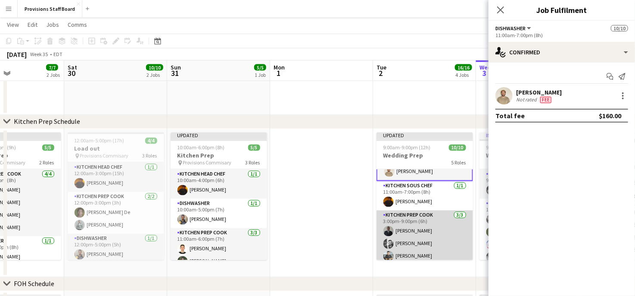
click at [415, 232] on app-card-role "Kitchen Prep Cook 3/3 3:00pm-9:00pm (6h) Kumbukani Phiri Evan Sheldon Alec Kerr" at bounding box center [425, 237] width 97 height 54
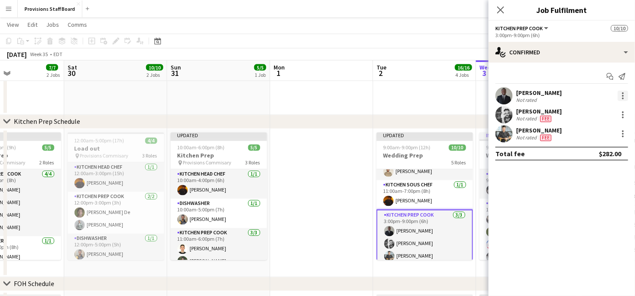
click at [624, 93] on div at bounding box center [623, 93] width 2 height 2
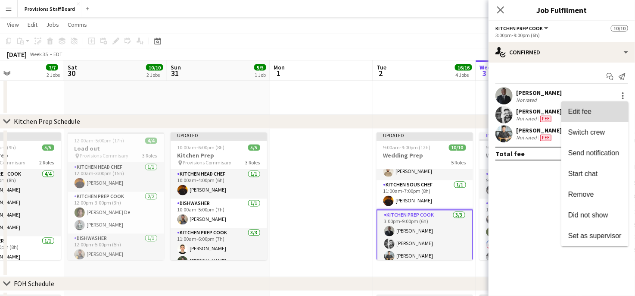
click at [594, 112] on span "Edit fee" at bounding box center [594, 112] width 53 height 8
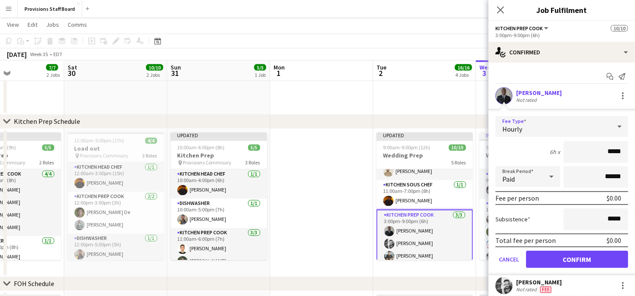
click at [550, 131] on div "Hourly" at bounding box center [554, 126] width 116 height 21
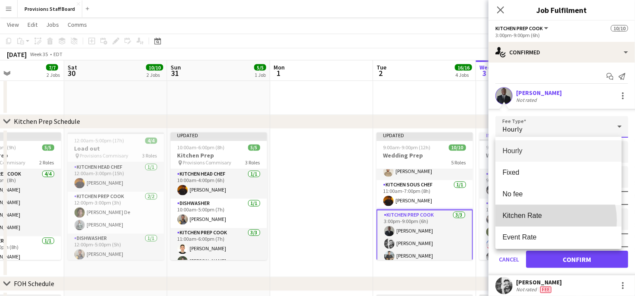
click at [544, 220] on mat-option "Kitchen Rate" at bounding box center [559, 216] width 126 height 22
type input "******"
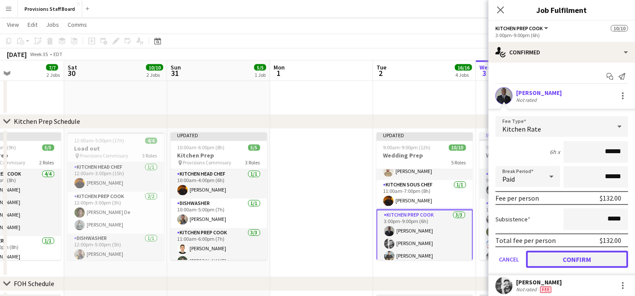
click at [553, 261] on button "Confirm" at bounding box center [577, 258] width 102 height 17
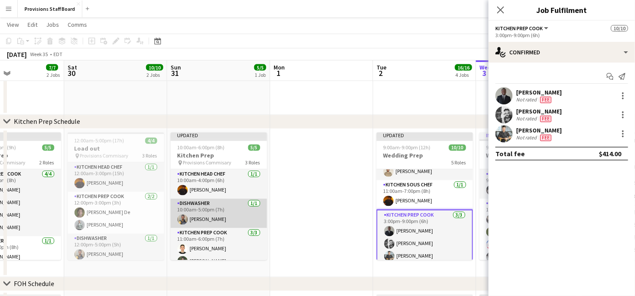
click at [227, 222] on app-card-role "Dishwasher 1/1 10:00am-5:00pm (7h) Daniel Akindun" at bounding box center [219, 213] width 97 height 29
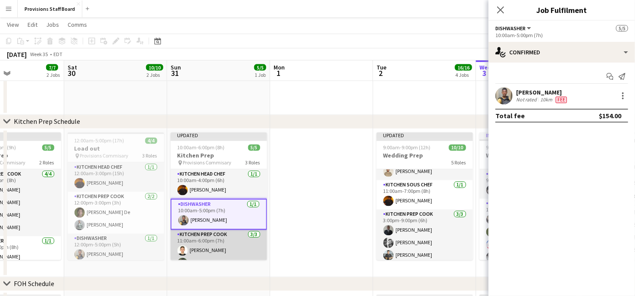
click at [209, 245] on app-card-role "Kitchen Prep Cook 3/3 11:00am-6:00pm (7h) Vitalii Kikot Ruslan Kravchuk Dev Pat…" at bounding box center [219, 257] width 97 height 54
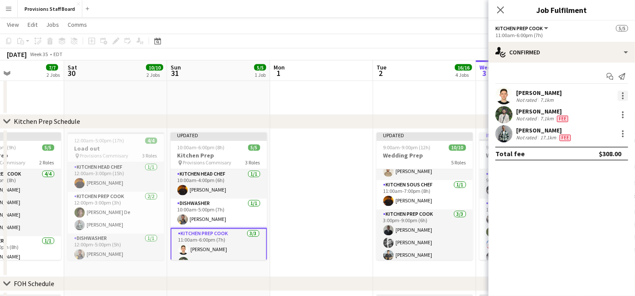
click at [627, 97] on div at bounding box center [623, 96] width 10 height 10
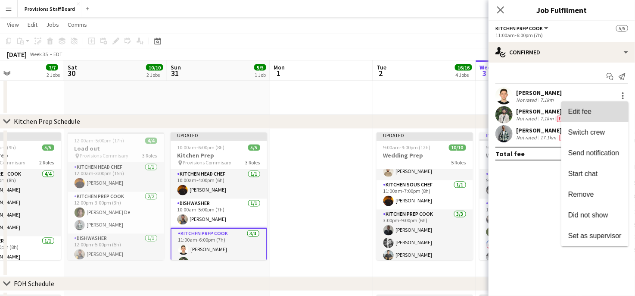
click at [586, 111] on span "Edit fee" at bounding box center [579, 111] width 23 height 7
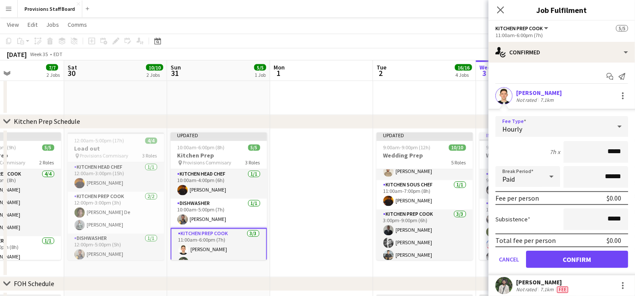
click at [616, 126] on icon at bounding box center [620, 126] width 10 height 17
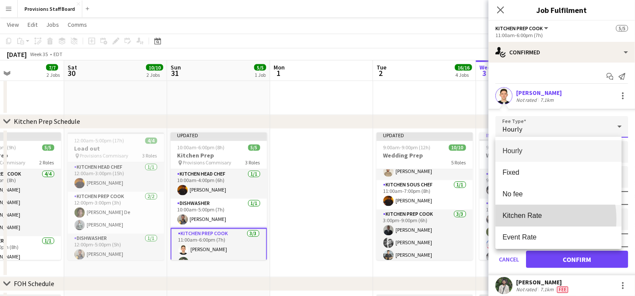
click at [528, 219] on span "Kitchen Rate" at bounding box center [559, 215] width 112 height 8
type input "******"
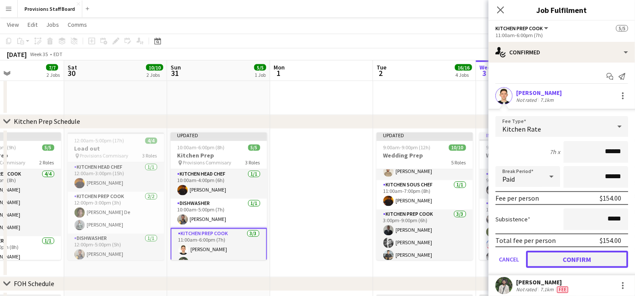
click at [550, 256] on button "Confirm" at bounding box center [577, 258] width 102 height 17
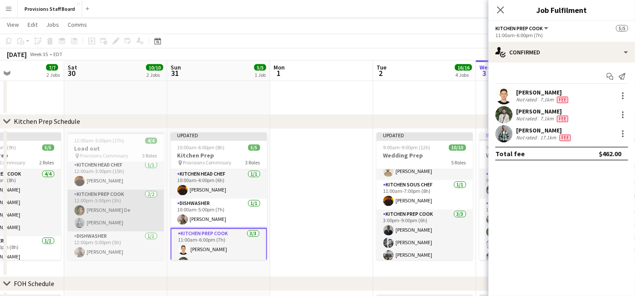
scroll to position [3, 0]
click at [127, 205] on app-card-role "Kitchen Prep Cook 2/2 12:00pm-3:00pm (3h) Vojta De Dev Patel" at bounding box center [116, 210] width 97 height 42
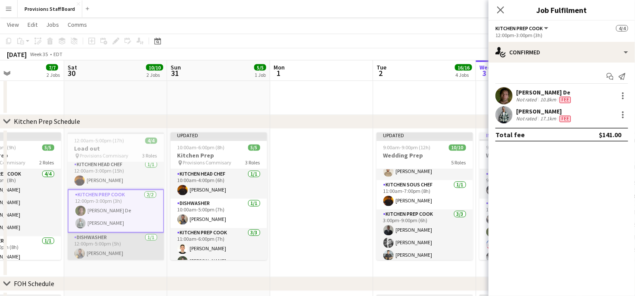
click at [93, 247] on app-card-role "Dishwasher 1/1 12:00pm-5:00pm (5h) Daniel Akindun" at bounding box center [116, 247] width 97 height 29
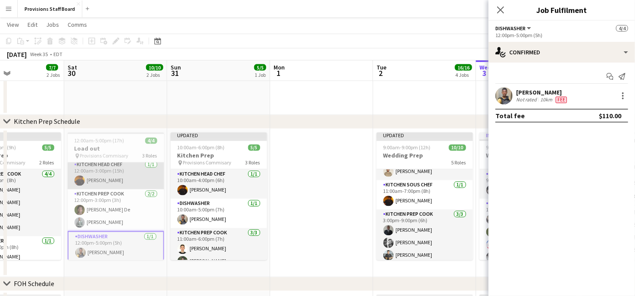
click at [100, 179] on app-card-role "Kitchen Head Chef 1/1 12:00am-3:00pm (15h) Timothy Lampitoc" at bounding box center [116, 174] width 97 height 29
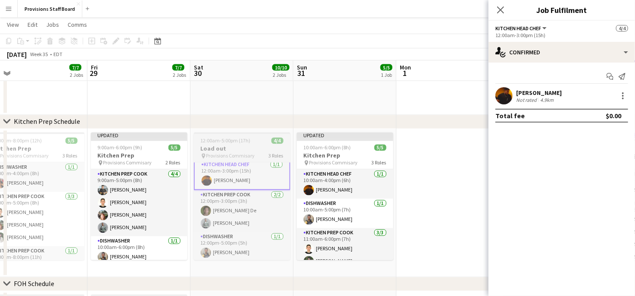
scroll to position [0, 212]
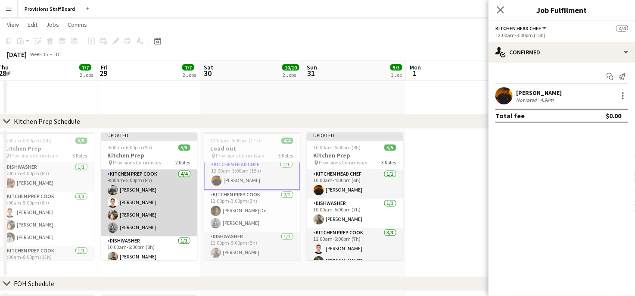
click at [134, 197] on app-card-role "Kitchen Prep Cook 4/4 9:00am-5:00pm (8h) Alec Kerr Vitalii Kikot Dijana Posavec…" at bounding box center [149, 202] width 97 height 67
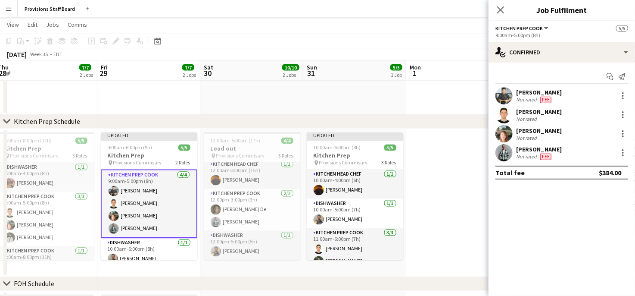
scroll to position [3, 0]
click at [620, 112] on div at bounding box center [623, 114] width 10 height 10
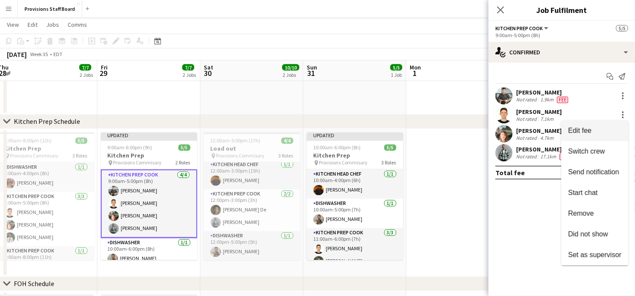
click at [577, 126] on button "Edit fee" at bounding box center [595, 130] width 67 height 21
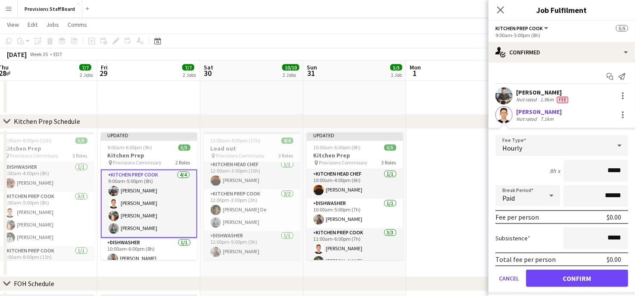
scroll to position [60, 0]
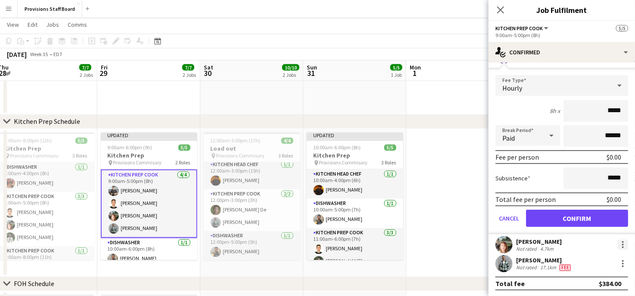
click at [622, 246] on div at bounding box center [623, 247] width 2 height 2
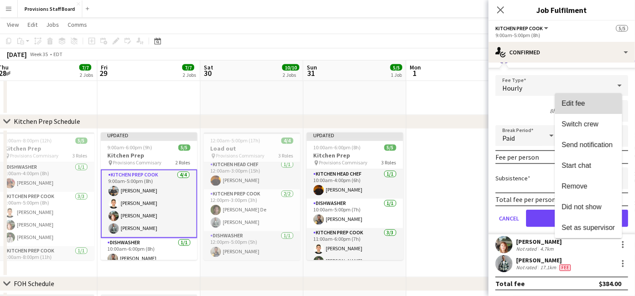
click at [580, 105] on span "Edit fee" at bounding box center [573, 103] width 23 height 7
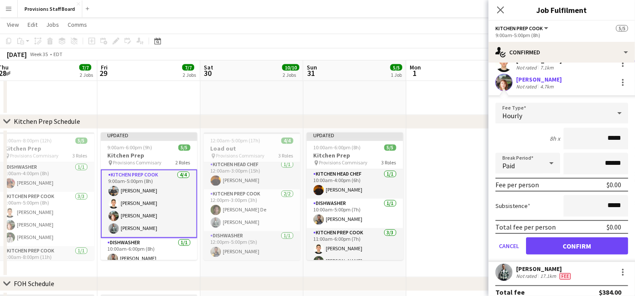
scroll to position [54, 0]
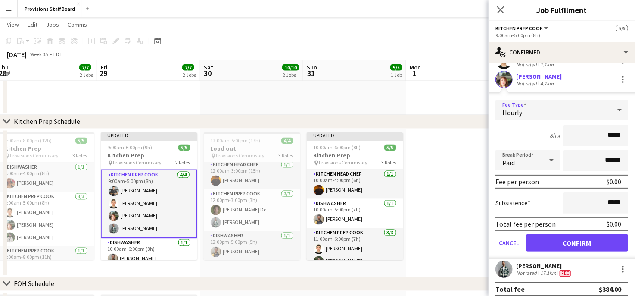
click at [569, 113] on div "Hourly" at bounding box center [554, 110] width 116 height 21
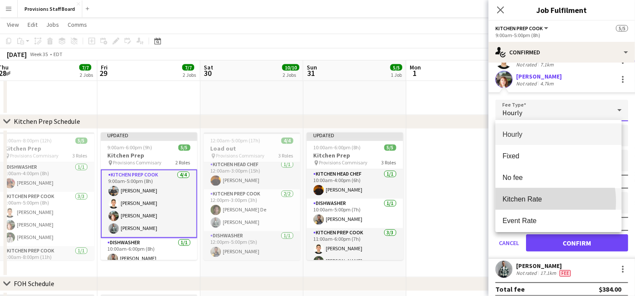
click at [529, 201] on span "Kitchen Rate" at bounding box center [559, 199] width 112 height 8
type input "******"
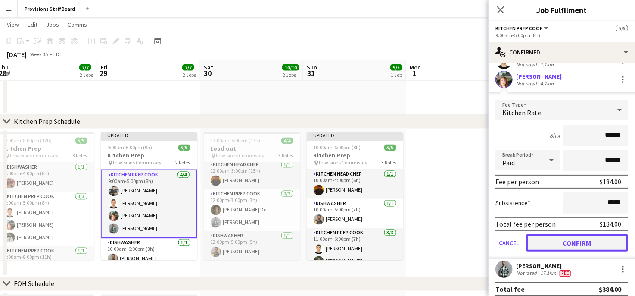
click at [554, 245] on button "Confirm" at bounding box center [577, 242] width 102 height 17
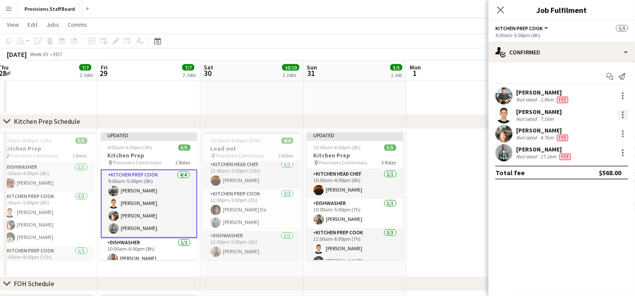
click at [626, 109] on div at bounding box center [623, 114] width 10 height 10
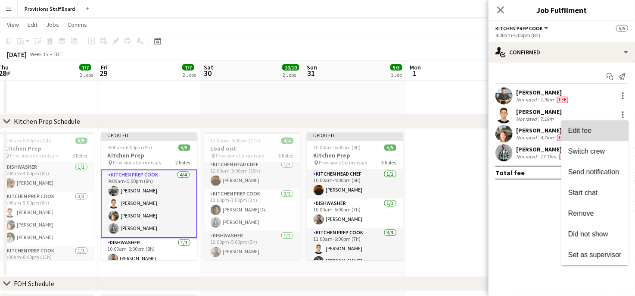
click at [584, 137] on button "Edit fee" at bounding box center [595, 130] width 67 height 21
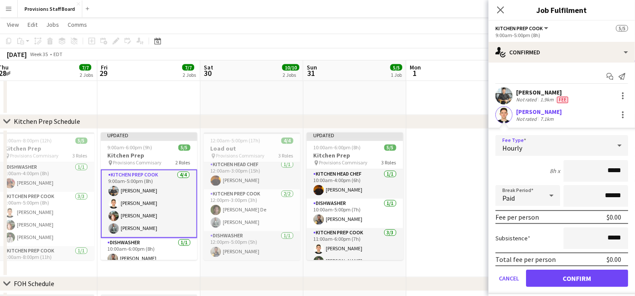
click at [599, 144] on div "Hourly" at bounding box center [554, 145] width 116 height 21
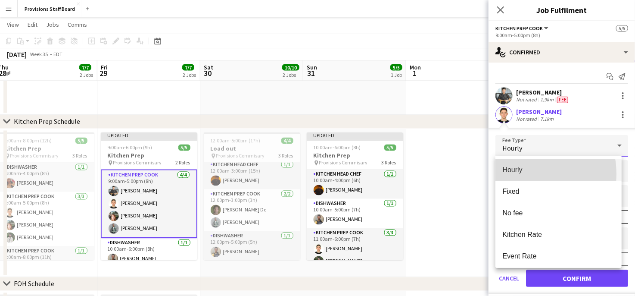
click at [525, 174] on mat-option "Hourly" at bounding box center [559, 170] width 126 height 22
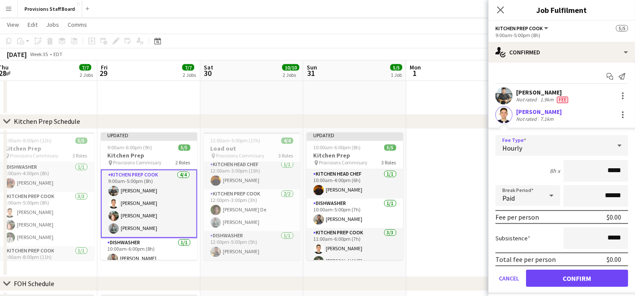
click at [578, 144] on div "Hourly" at bounding box center [554, 145] width 116 height 21
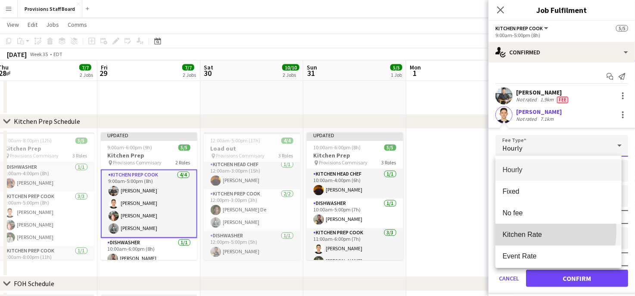
click at [525, 230] on span "Kitchen Rate" at bounding box center [559, 234] width 112 height 8
type input "******"
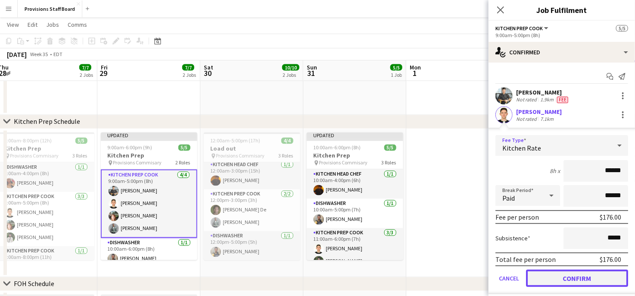
click at [552, 278] on button "Confirm" at bounding box center [577, 277] width 102 height 17
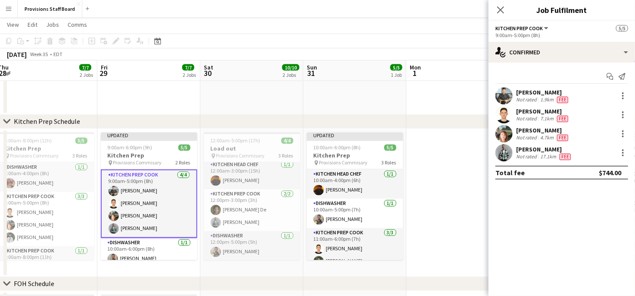
scroll to position [5, 0]
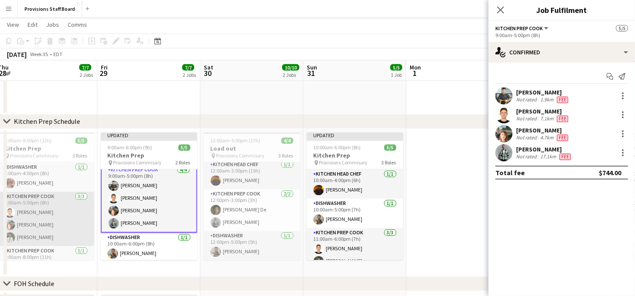
click at [28, 216] on app-card-role "Kitchen Prep Cook 3/3 9:00am-5:00pm (8h) Vitalii Kikot Dijana Posavec Ruslan Kr…" at bounding box center [46, 219] width 97 height 54
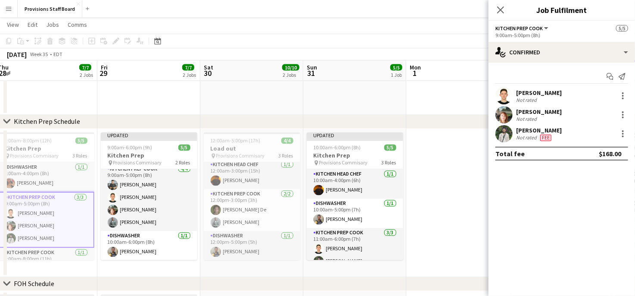
scroll to position [4, 0]
click at [623, 93] on div at bounding box center [623, 93] width 2 height 2
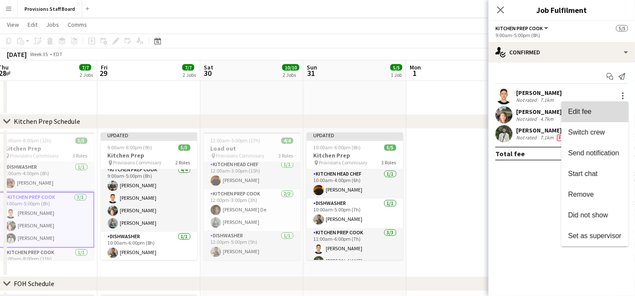
click at [587, 113] on span "Edit fee" at bounding box center [579, 111] width 23 height 7
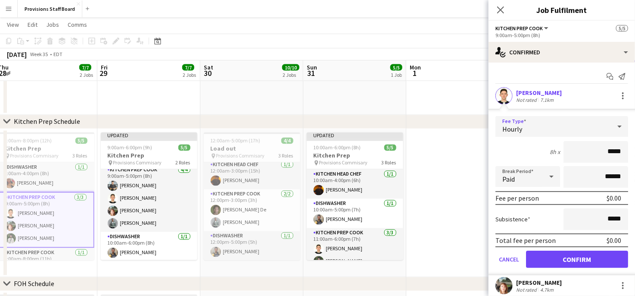
click at [615, 125] on icon at bounding box center [620, 126] width 10 height 17
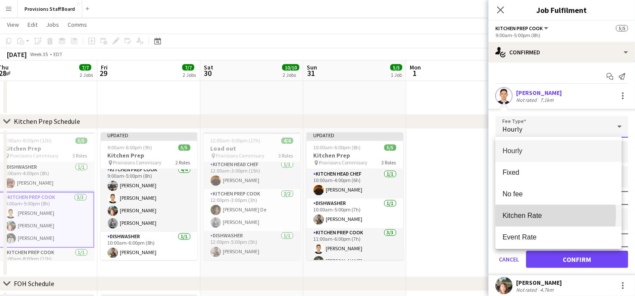
click at [530, 214] on span "Kitchen Rate" at bounding box center [559, 215] width 112 height 8
type input "******"
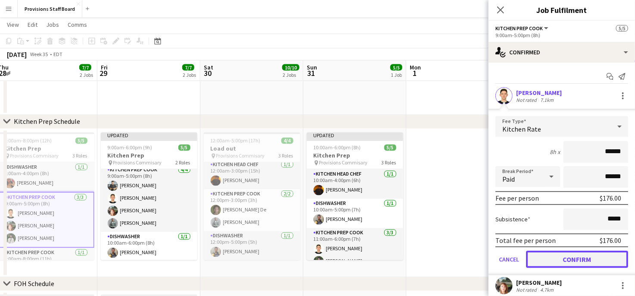
click at [550, 254] on button "Confirm" at bounding box center [577, 258] width 102 height 17
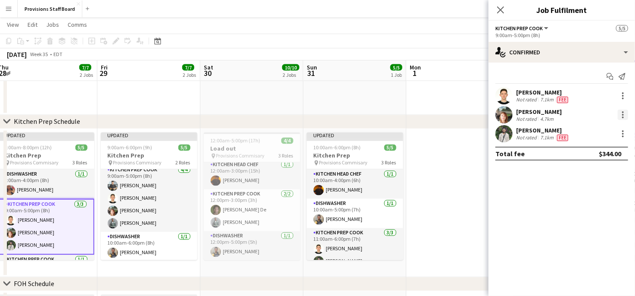
click at [619, 115] on div at bounding box center [623, 114] width 10 height 10
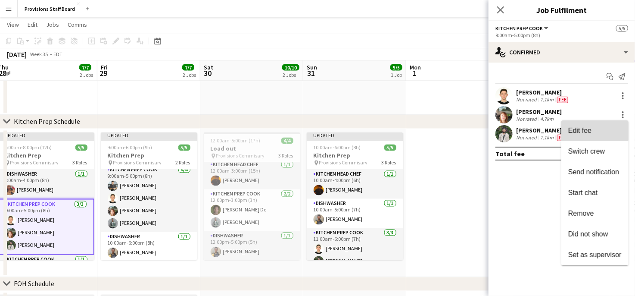
click at [584, 127] on span "Edit fee" at bounding box center [579, 130] width 23 height 7
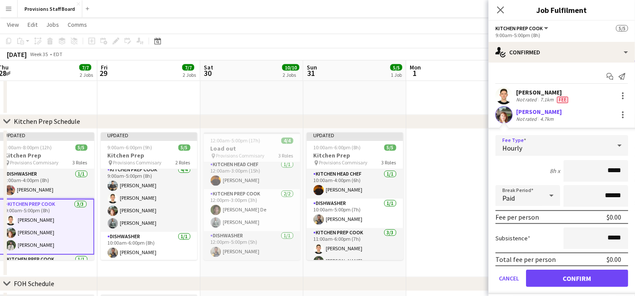
click at [577, 144] on div "Hourly" at bounding box center [554, 145] width 116 height 21
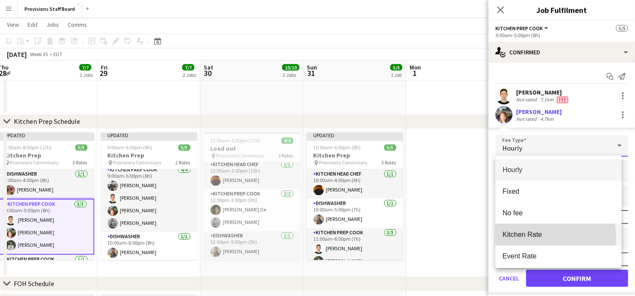
click at [531, 237] on span "Kitchen Rate" at bounding box center [559, 234] width 112 height 8
type input "******"
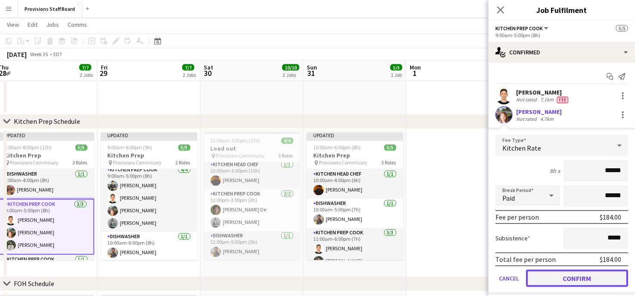
click at [547, 272] on button "Confirm" at bounding box center [577, 277] width 102 height 17
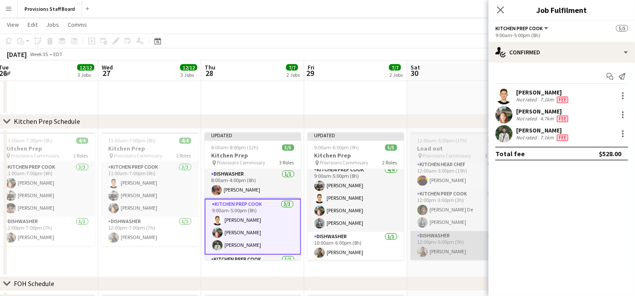
scroll to position [0, 212]
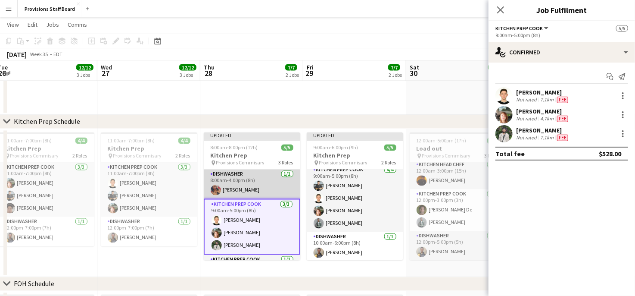
click at [250, 188] on app-card-role "Dishwasher 1/1 8:00am-4:00pm (8h) Caroline Nansubuga" at bounding box center [252, 183] width 97 height 29
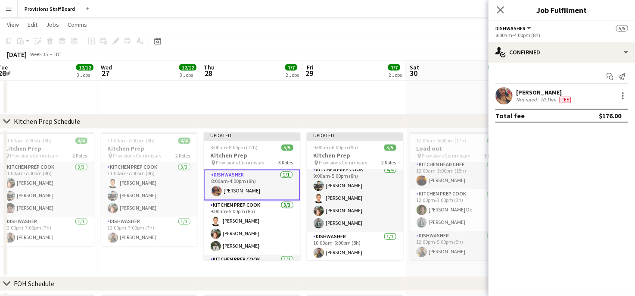
click at [562, 94] on div "[PERSON_NAME]" at bounding box center [544, 92] width 56 height 8
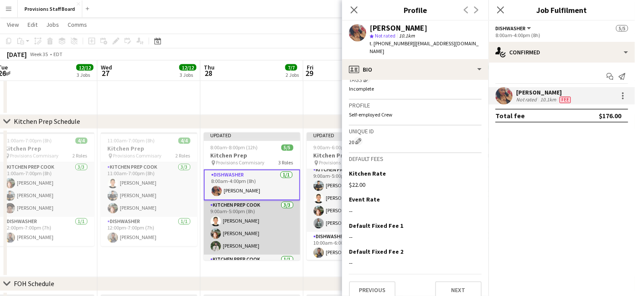
scroll to position [23, 0]
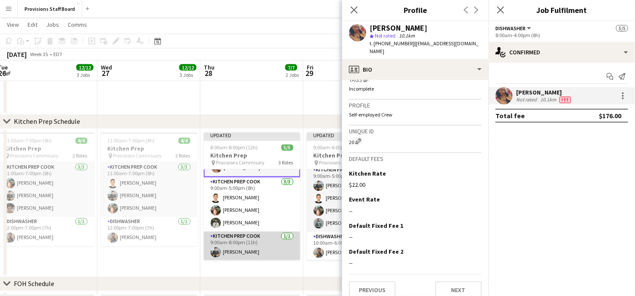
click at [238, 252] on app-card-role "Kitchen Prep Cook 1/1 9:00am-8:00pm (11h) Alec Kerr" at bounding box center [252, 245] width 97 height 29
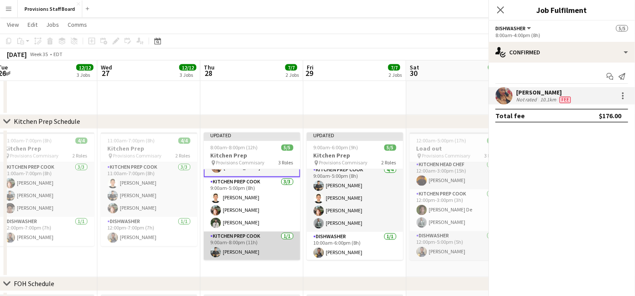
scroll to position [22, 0]
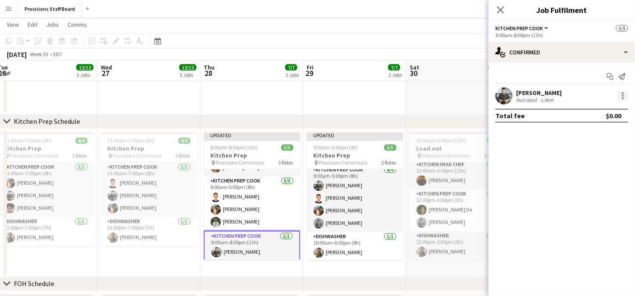
click at [623, 95] on div at bounding box center [623, 96] width 2 height 2
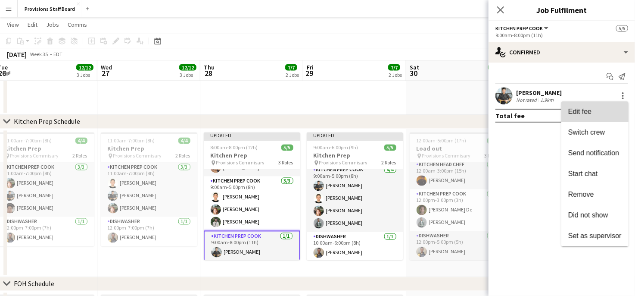
click at [585, 117] on button "Edit fee" at bounding box center [595, 111] width 67 height 21
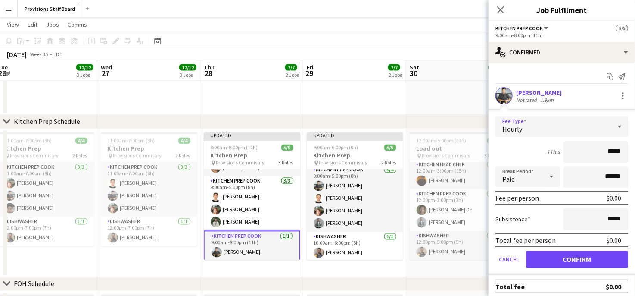
click at [615, 124] on icon at bounding box center [620, 126] width 10 height 17
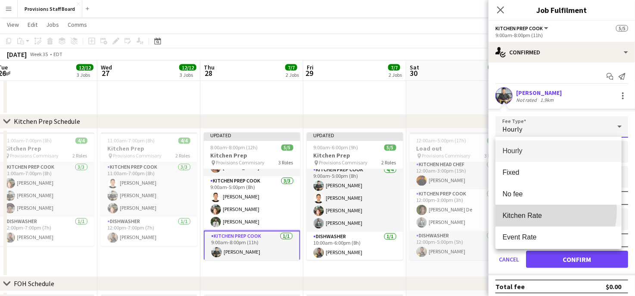
click at [538, 210] on mat-option "Kitchen Rate" at bounding box center [559, 216] width 126 height 22
type input "******"
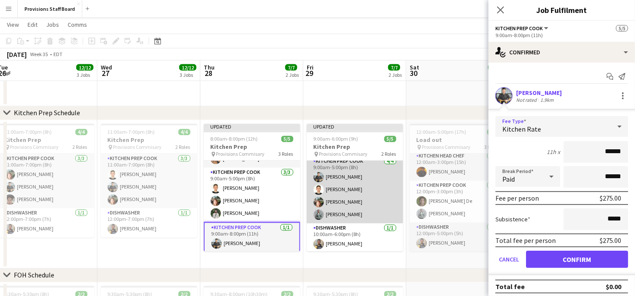
scroll to position [5, 0]
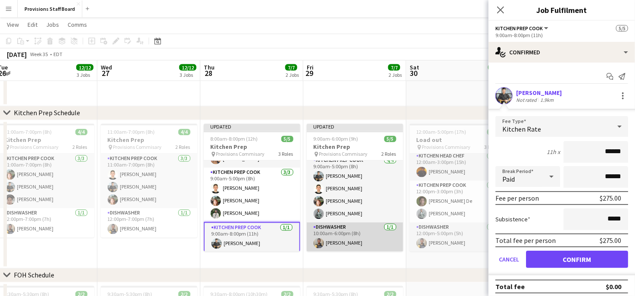
click at [334, 240] on app-card-role "Dishwasher 1/1 10:00am-6:00pm (8h) Daniel Akindun" at bounding box center [355, 236] width 97 height 29
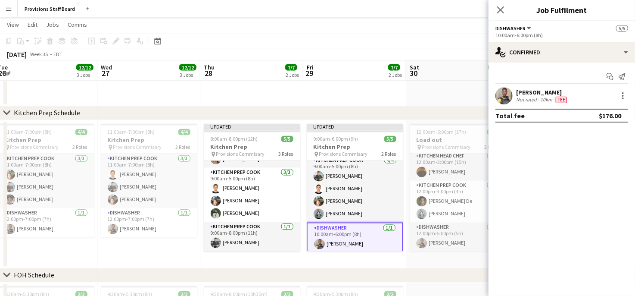
scroll to position [22, 0]
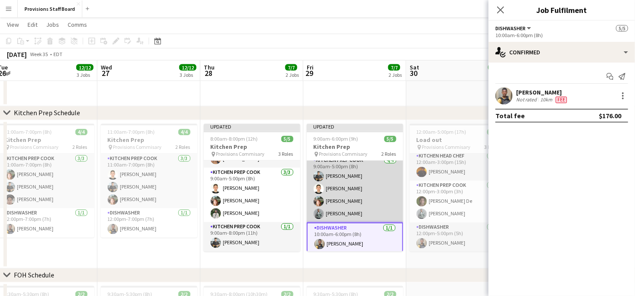
click at [341, 203] on app-card-role "Kitchen Prep Cook 4/4 9:00am-5:00pm (8h) Alec Kerr Vitalii Kikot Dijana Posavec…" at bounding box center [355, 189] width 97 height 67
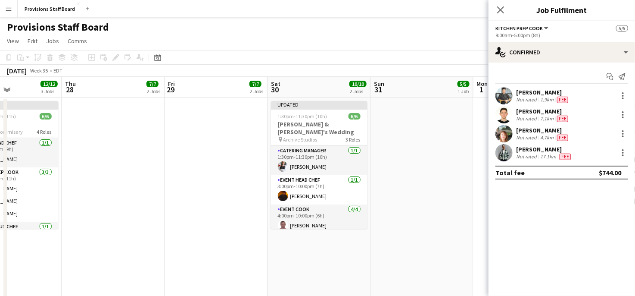
scroll to position [0, 351]
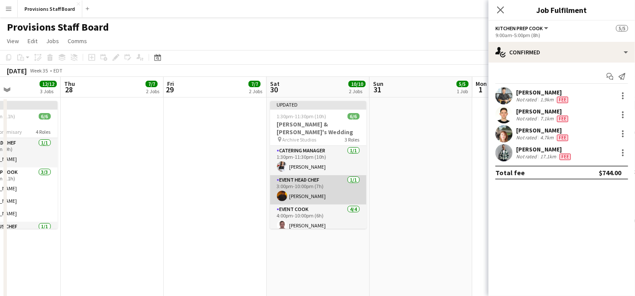
click at [305, 183] on app-card-role "Event Head Chef 1/1 3:00pm-10:00pm (7h) Timothy Lampitoc" at bounding box center [318, 189] width 97 height 29
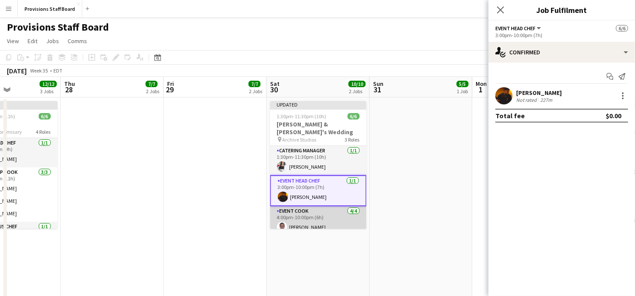
click at [305, 206] on app-card-role "Event Cook 4/4 4:00pm-10:00pm (6h) Yevhenii Yatsenko Joanna Silva Vojta De Dev …" at bounding box center [318, 239] width 97 height 67
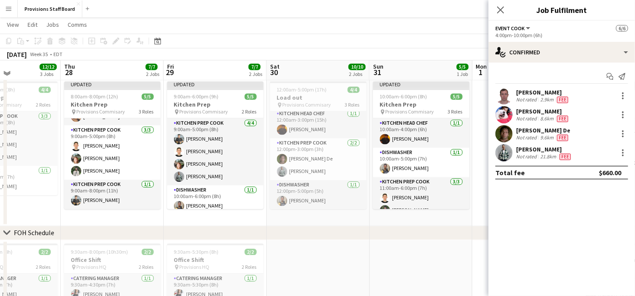
scroll to position [790, 0]
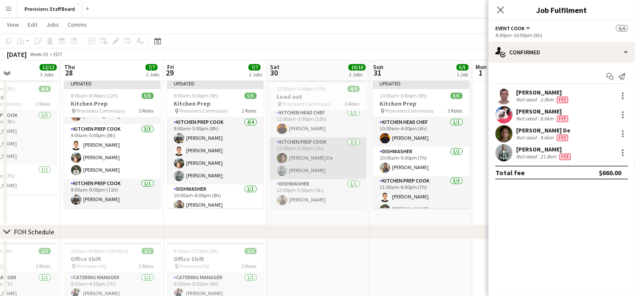
click at [310, 172] on app-card-role "Kitchen Prep Cook 2/2 12:00pm-3:00pm (3h) Vojta De Dev Patel" at bounding box center [318, 158] width 97 height 42
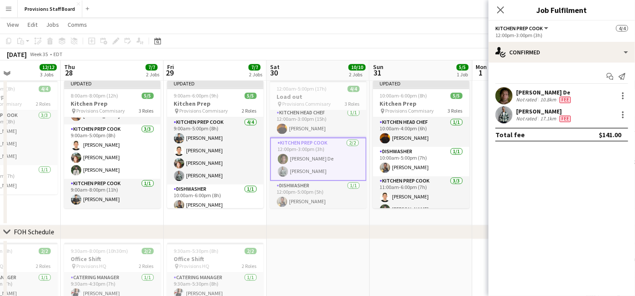
scroll to position [34, 0]
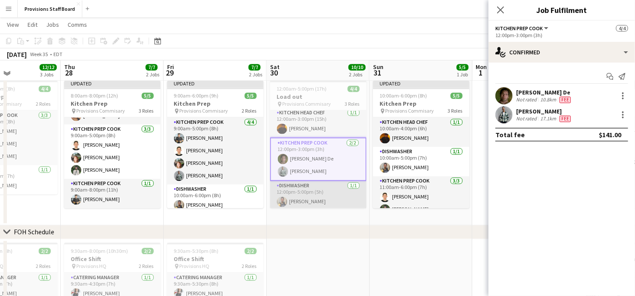
click at [305, 194] on app-card-role "Dishwasher 1/1 12:00pm-5:00pm (5h) Daniel Akindun" at bounding box center [318, 195] width 97 height 29
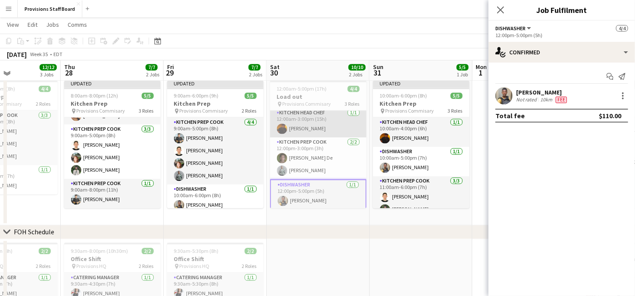
click at [303, 130] on app-card-role "Kitchen Head Chef 1/1 12:00am-3:00pm (15h) Timothy Lampitoc" at bounding box center [318, 122] width 97 height 29
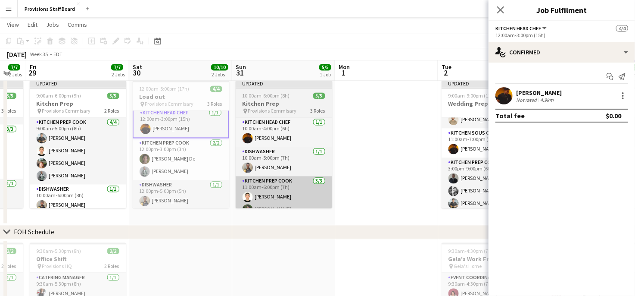
scroll to position [0, 285]
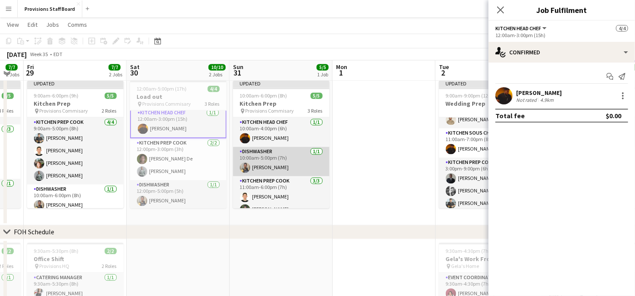
click at [274, 159] on app-card-role "Dishwasher 1/1 10:00am-5:00pm (7h) Daniel Akindun" at bounding box center [281, 161] width 97 height 29
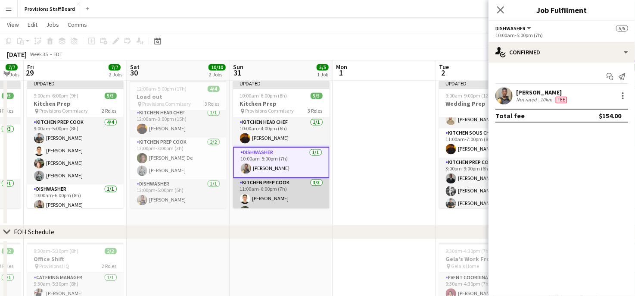
click at [259, 194] on app-card-role "Kitchen Prep Cook 3/3 11:00am-6:00pm (7h) Vitalii Kikot Ruslan Kravchuk Dev Pat…" at bounding box center [281, 205] width 97 height 54
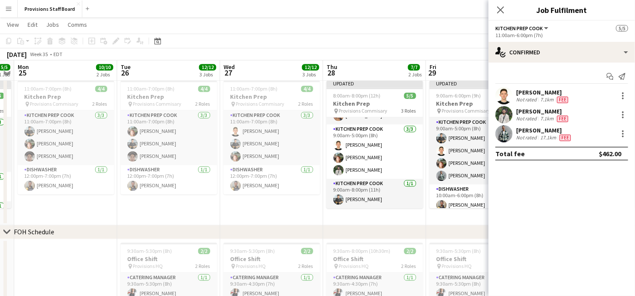
scroll to position [0, 228]
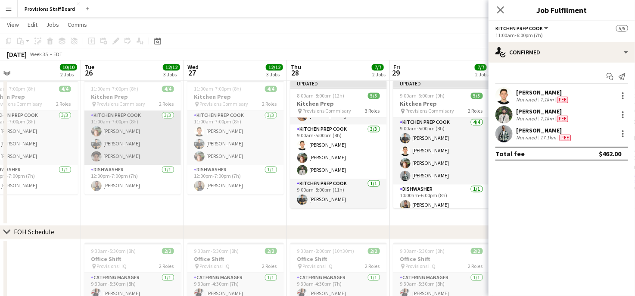
click at [131, 147] on app-card-role "Kitchen Prep Cook 3/3 11:00am-7:00pm (8h) Dijana Posavec Alec Kerr Renzo Bernar…" at bounding box center [132, 138] width 97 height 54
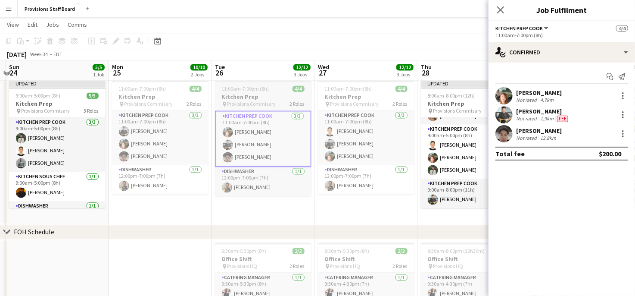
scroll to position [0, 200]
click at [131, 147] on app-card-role "Kitchen Prep Cook 3/3 11:00am-7:00pm (8h) Alec Kerr Dijana Posavec Renzo Bernar…" at bounding box center [160, 138] width 97 height 54
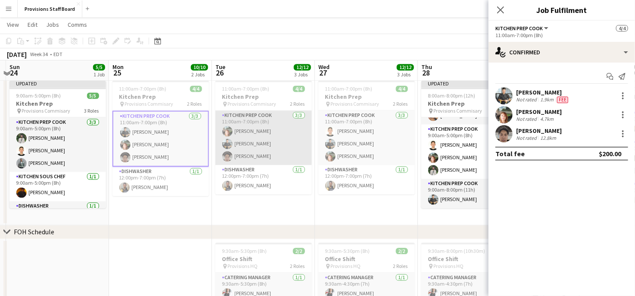
click at [252, 138] on app-card-role "Kitchen Prep Cook 3/3 11:00am-7:00pm (8h) Dijana Posavec Alec Kerr Renzo Bernar…" at bounding box center [263, 138] width 97 height 54
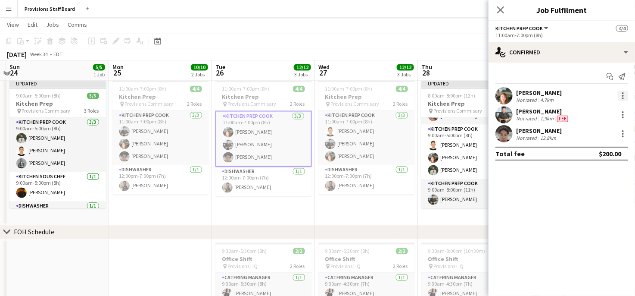
click at [623, 91] on div at bounding box center [623, 96] width 10 height 10
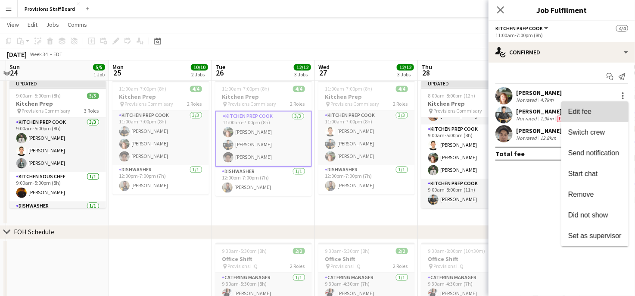
click at [576, 107] on button "Edit fee" at bounding box center [595, 111] width 67 height 21
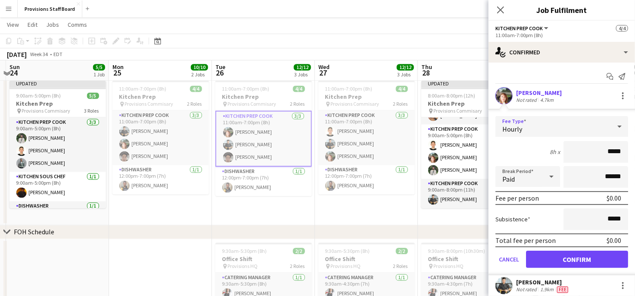
click at [545, 121] on div "Hourly" at bounding box center [554, 126] width 116 height 21
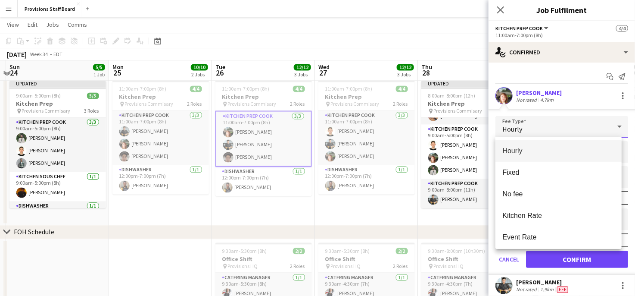
click at [545, 121] on div at bounding box center [317, 148] width 635 height 296
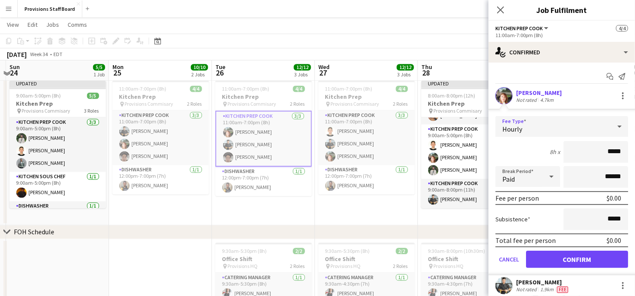
click at [529, 136] on div "Hourly" at bounding box center [554, 126] width 116 height 21
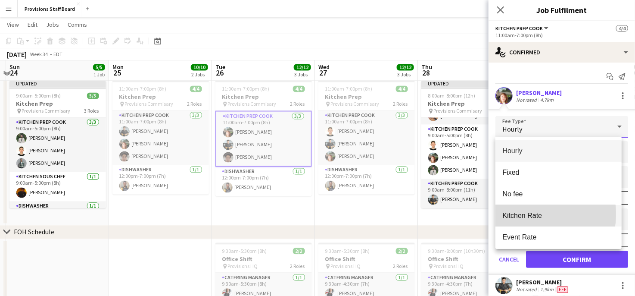
click at [525, 214] on span "Kitchen Rate" at bounding box center [559, 215] width 112 height 8
type input "******"
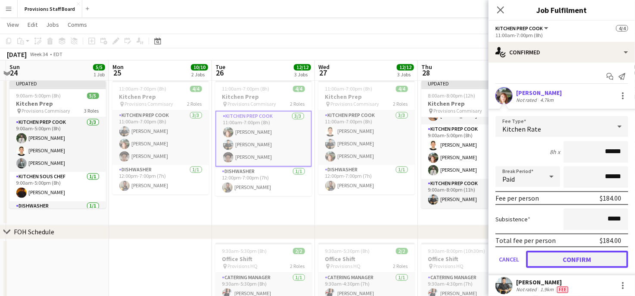
click at [548, 260] on button "Confirm" at bounding box center [577, 258] width 102 height 17
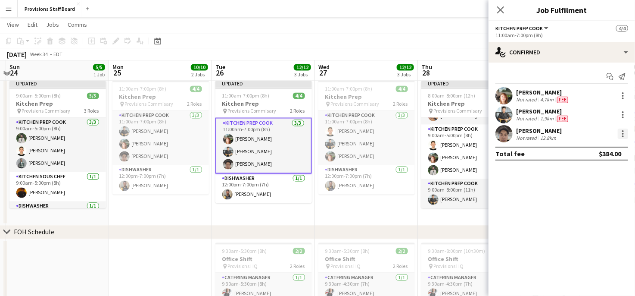
click at [623, 133] on div at bounding box center [623, 134] width 2 height 2
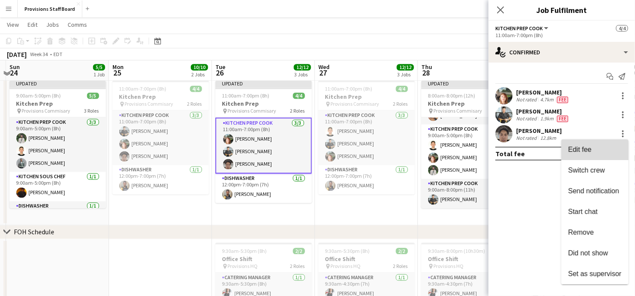
click at [586, 150] on span "Edit fee" at bounding box center [579, 149] width 23 height 7
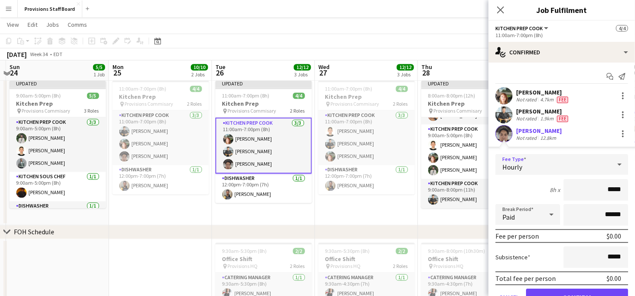
click at [565, 165] on div "Hourly" at bounding box center [554, 164] width 116 height 21
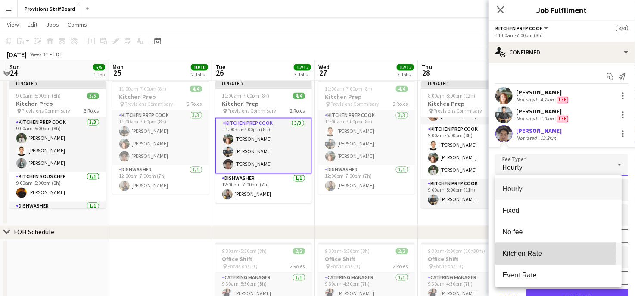
click at [529, 250] on span "Kitchen Rate" at bounding box center [559, 253] width 112 height 8
type input "******"
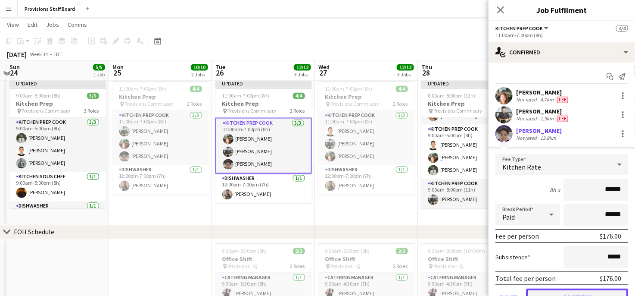
click at [538, 291] on button "Confirm" at bounding box center [577, 296] width 102 height 17
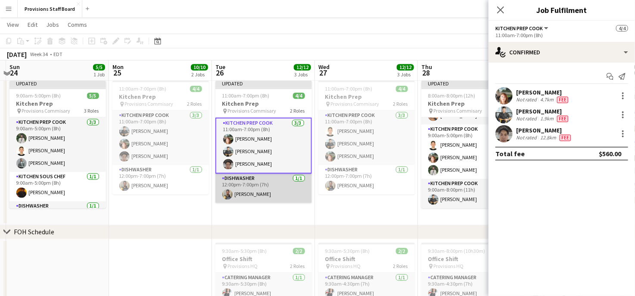
click at [249, 186] on app-card-role "Dishwasher 1/1 12:00pm-7:00pm (7h) Daniel Akindun" at bounding box center [263, 188] width 97 height 29
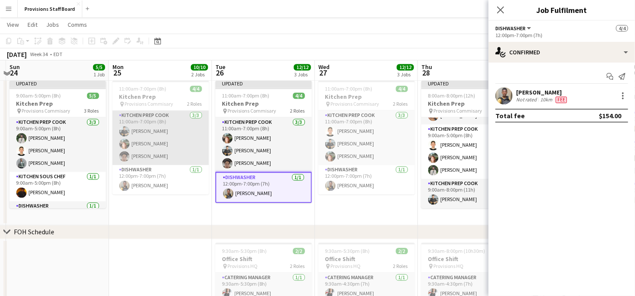
click at [150, 140] on app-card-role "Kitchen Prep Cook 3/3 11:00am-7:00pm (8h) Alec Kerr Dijana Posavec Renzo Bernar…" at bounding box center [160, 138] width 97 height 54
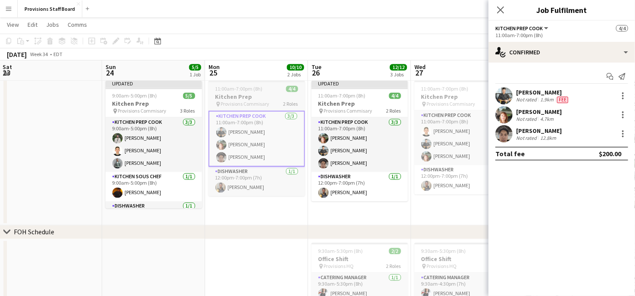
scroll to position [0, 208]
click at [623, 111] on div at bounding box center [623, 112] width 2 height 2
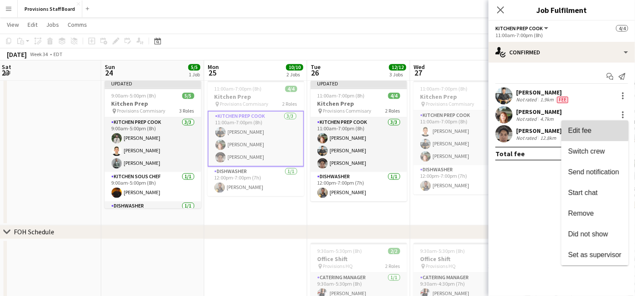
click at [566, 129] on button "Edit fee" at bounding box center [595, 130] width 67 height 21
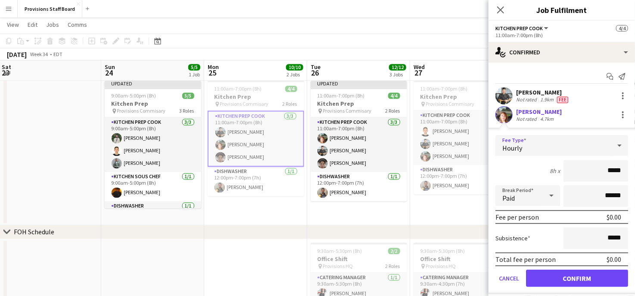
click at [556, 148] on div "Hourly" at bounding box center [554, 145] width 116 height 21
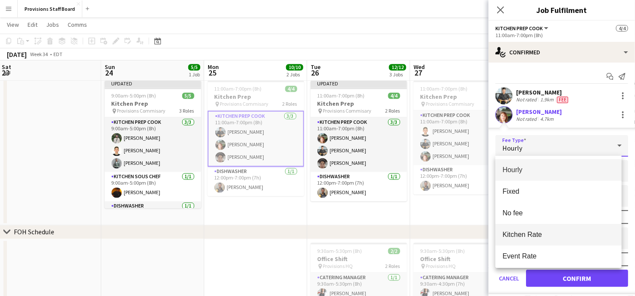
click at [550, 234] on span "Kitchen Rate" at bounding box center [559, 234] width 112 height 8
type input "******"
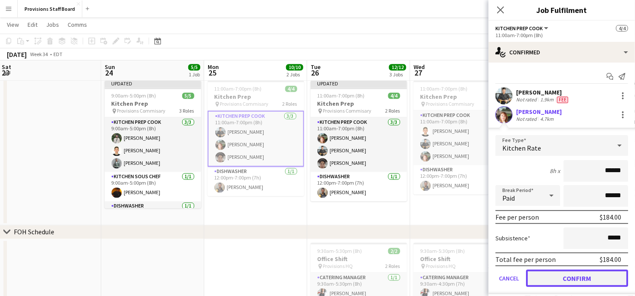
click at [569, 275] on button "Confirm" at bounding box center [577, 277] width 102 height 17
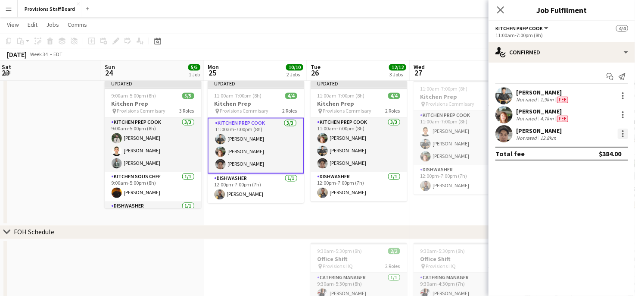
click at [622, 135] on div at bounding box center [623, 133] width 10 height 10
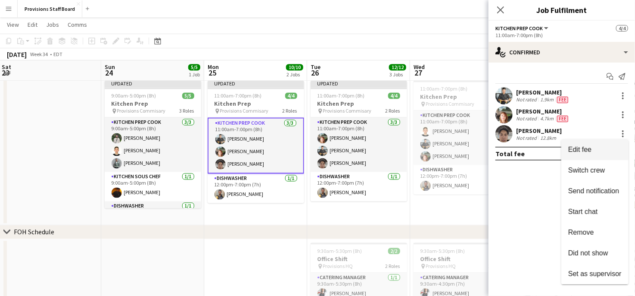
click at [597, 146] on span "Edit fee" at bounding box center [594, 150] width 53 height 8
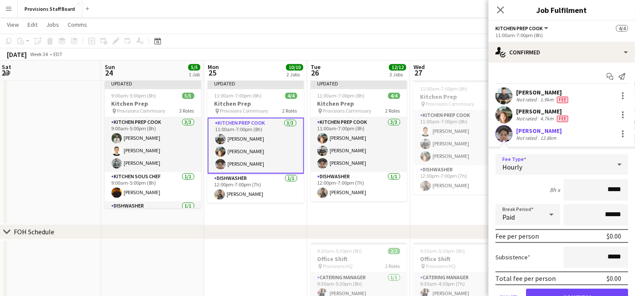
click at [529, 162] on div "Hourly" at bounding box center [554, 164] width 116 height 21
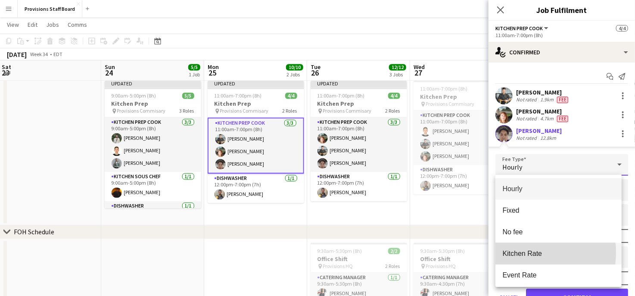
click at [528, 252] on span "Kitchen Rate" at bounding box center [559, 253] width 112 height 8
type input "******"
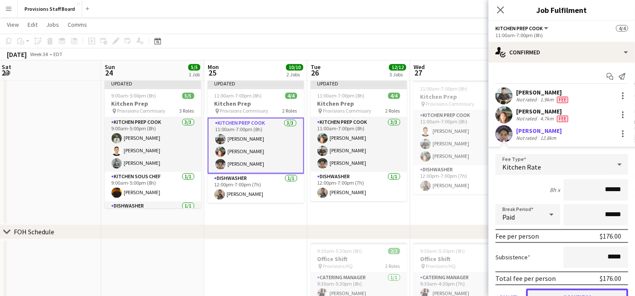
click at [543, 290] on button "Confirm" at bounding box center [577, 296] width 102 height 17
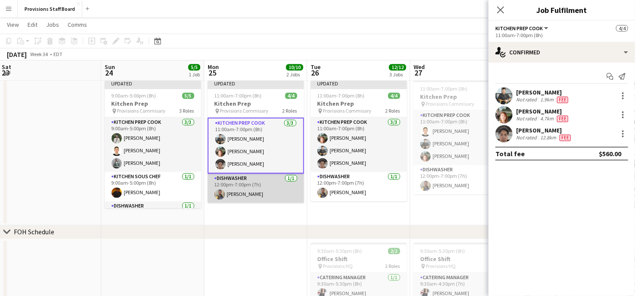
click at [233, 194] on app-card-role "Dishwasher 1/1 12:00pm-7:00pm (7h) Daniel Akindun" at bounding box center [256, 188] width 97 height 29
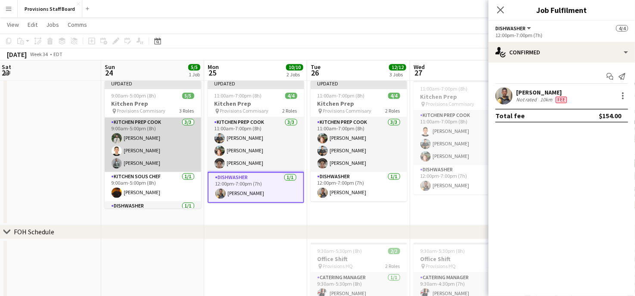
click at [148, 140] on app-card-role "Kitchen Prep Cook 3/3 9:00am-5:00pm (8h) Ruslan Kravchuk Vitalii Kikot Dev Patel" at bounding box center [153, 145] width 97 height 54
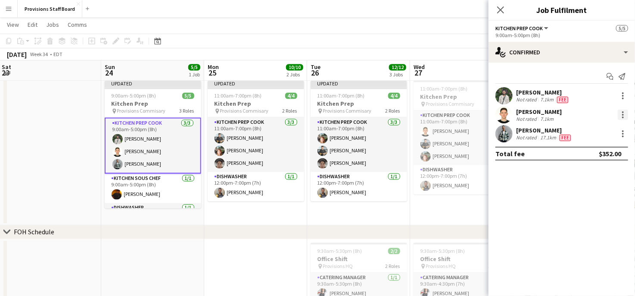
click at [621, 114] on div at bounding box center [623, 114] width 10 height 10
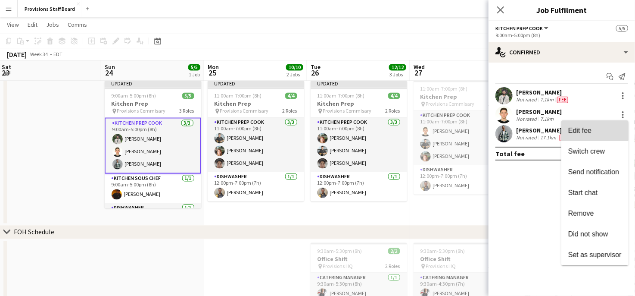
click at [589, 130] on span "Edit fee" at bounding box center [579, 130] width 23 height 7
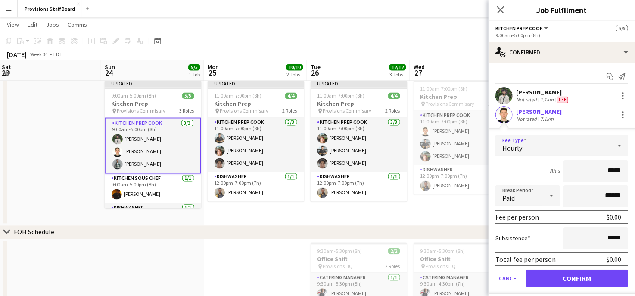
click at [615, 148] on icon at bounding box center [620, 145] width 10 height 17
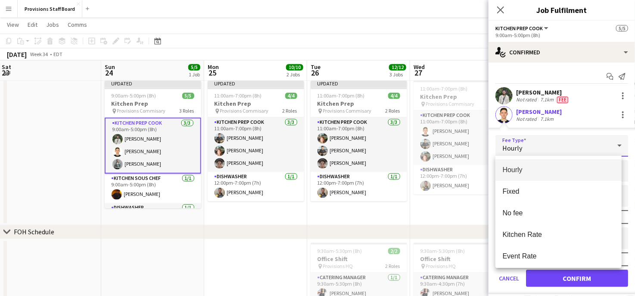
click at [612, 148] on div at bounding box center [317, 148] width 635 height 296
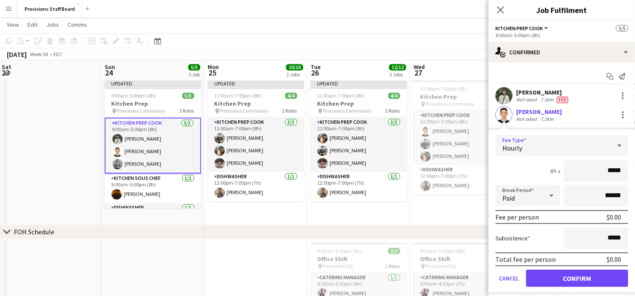
click at [615, 148] on icon at bounding box center [620, 145] width 10 height 17
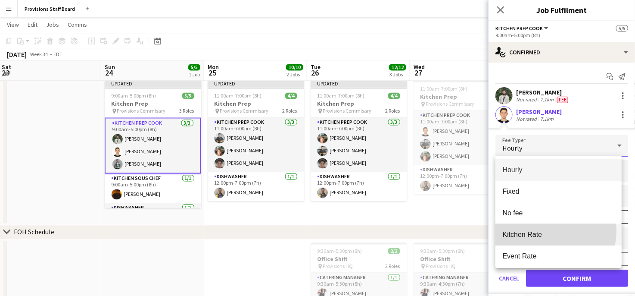
click at [537, 230] on span "Kitchen Rate" at bounding box center [559, 234] width 112 height 8
type input "******"
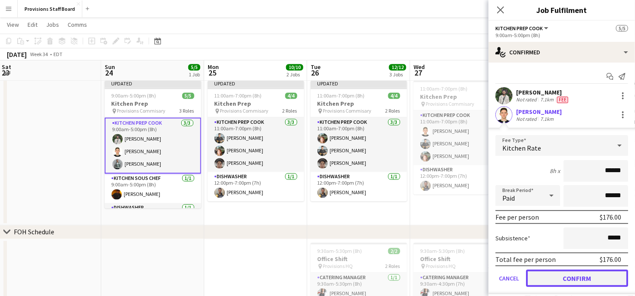
click at [556, 280] on button "Confirm" at bounding box center [577, 277] width 102 height 17
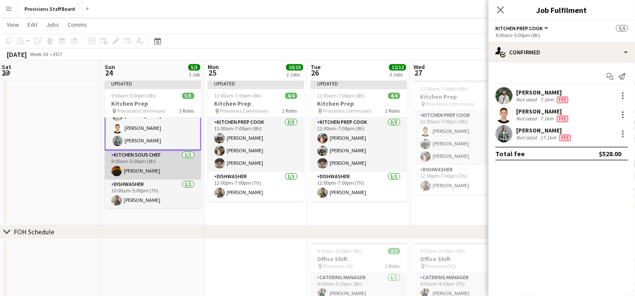
click at [158, 195] on app-card-role "Dishwasher 1/1 10:00am-5:00pm (7h) Daniel Akindun" at bounding box center [153, 194] width 97 height 29
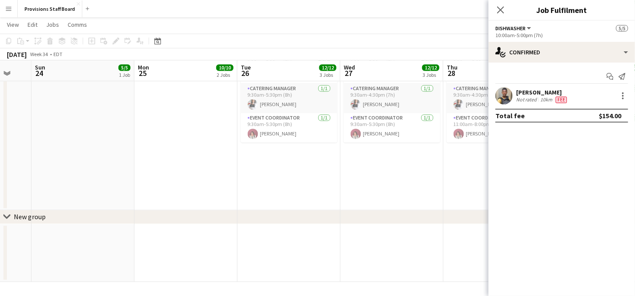
scroll to position [978, 0]
click at [499, 9] on icon "Close pop-in" at bounding box center [501, 10] width 8 height 8
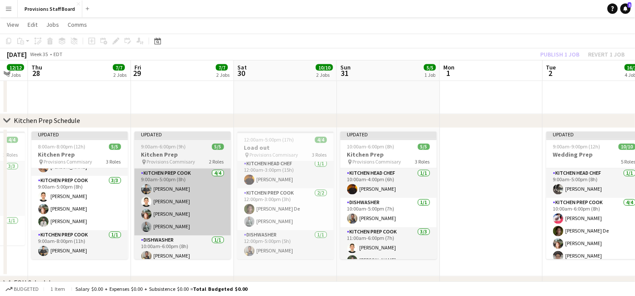
scroll to position [0, 281]
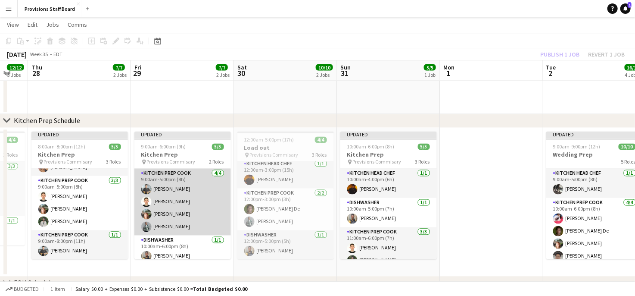
click at [156, 205] on app-card-role "Kitchen Prep Cook 4/4 9:00am-5:00pm (8h) Alec Kerr Vitalii Kikot Dijana Posavec…" at bounding box center [182, 202] width 97 height 67
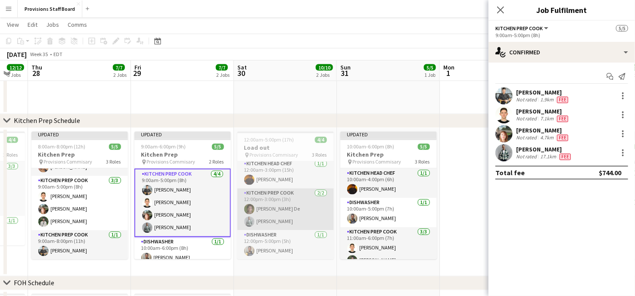
click at [300, 203] on app-card-role "Kitchen Prep Cook 2/2 12:00pm-3:00pm (3h) Vojta De Dev Patel" at bounding box center [285, 209] width 97 height 42
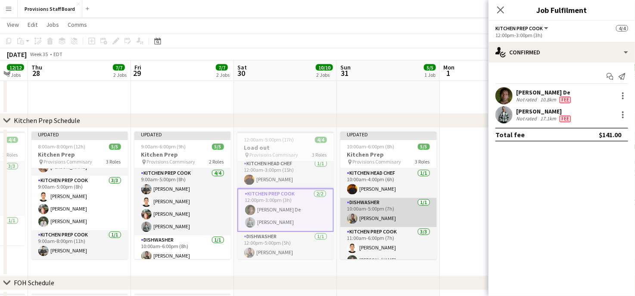
click at [404, 209] on app-card-role "Dishwasher 1/1 10:00am-5:00pm (7h) Daniel Akindun" at bounding box center [388, 212] width 97 height 29
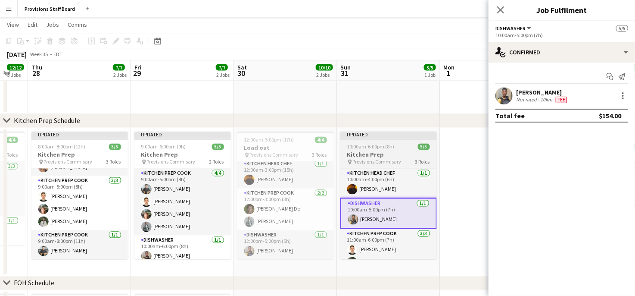
click at [374, 150] on app-job-card "Updated 10:00am-6:00pm (8h) 5/5 Kitchen Prep pin Provisions Commisary 3 Roles K…" at bounding box center [388, 195] width 97 height 128
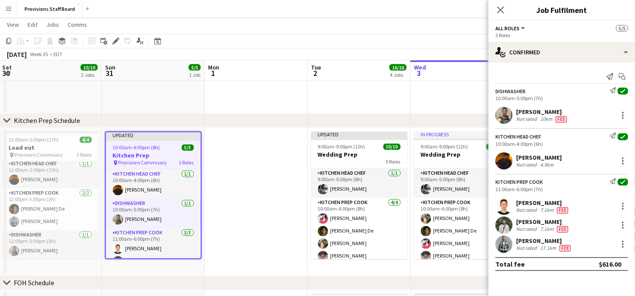
scroll to position [0, 310]
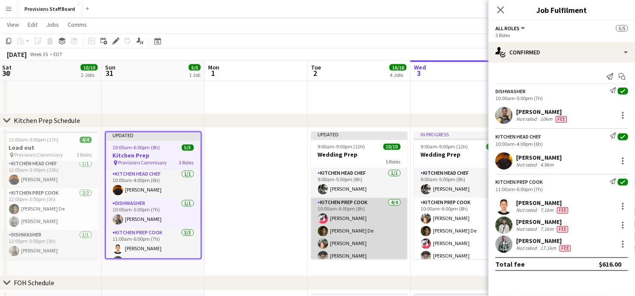
click at [345, 223] on app-card-role "Kitchen Prep Cook 4/4 10:00am-6:00pm (8h) Joanna Silva Vojta De Dijana Posavec …" at bounding box center [359, 231] width 97 height 67
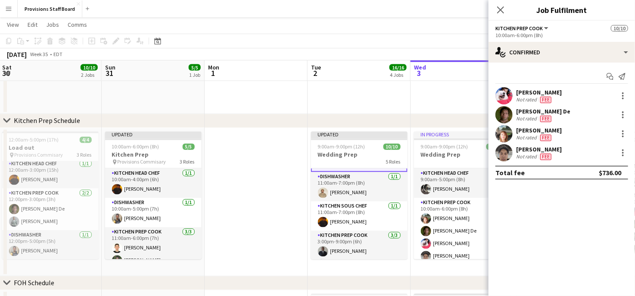
click at [343, 216] on app-card-role "Kitchen Sous Chef 1/1 11:00am-7:00pm (8h) Timothy Lampitoc" at bounding box center [359, 215] width 97 height 29
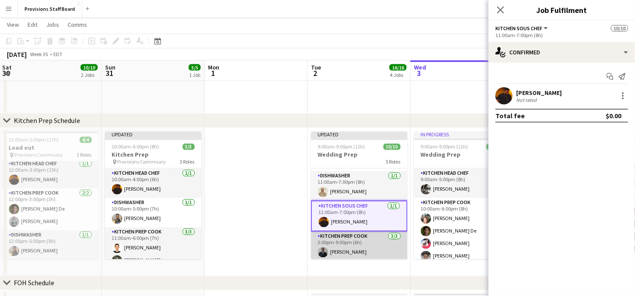
click at [347, 239] on app-card-role "Kitchen Prep Cook 3/3 3:00pm-9:00pm (6h) Kumbukani Phiri Evan Sheldon Alec Kerr" at bounding box center [359, 258] width 97 height 54
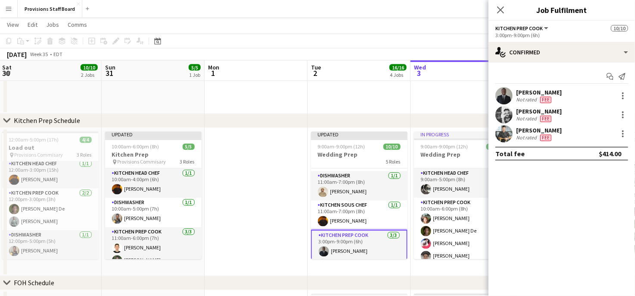
scroll to position [119, 0]
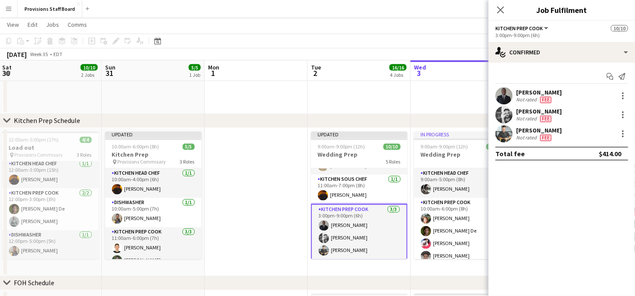
click at [347, 239] on app-card-role "Kitchen Prep Cook 3/3 3:00pm-9:00pm (6h) Kumbukani Phiri Evan Sheldon Alec Kerr" at bounding box center [359, 232] width 97 height 56
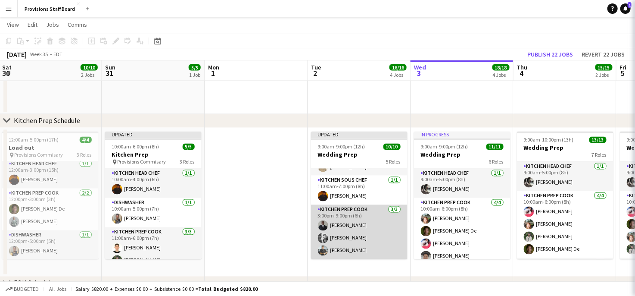
scroll to position [118, 0]
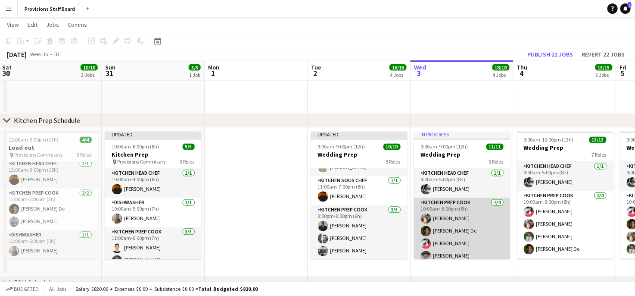
click at [452, 231] on app-card-role "Kitchen Prep Cook 4/4 10:00am-6:00pm (8h) Dijana Posavec Vojta De Joanna Silva …" at bounding box center [462, 231] width 97 height 67
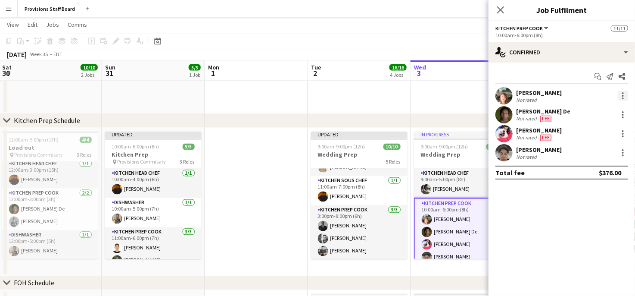
click at [623, 91] on div at bounding box center [623, 96] width 10 height 10
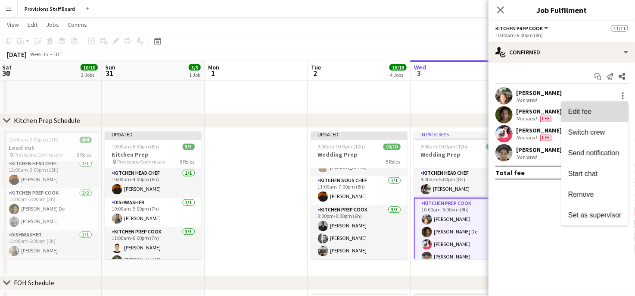
click at [580, 108] on span "Edit fee" at bounding box center [579, 111] width 23 height 7
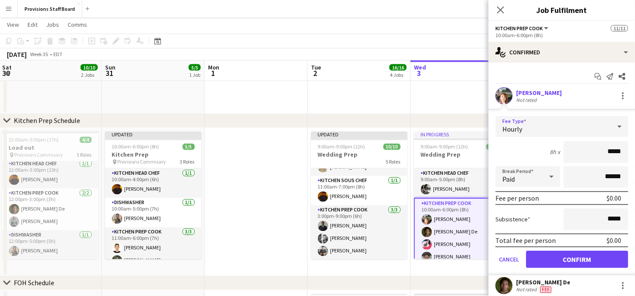
click at [615, 124] on icon at bounding box center [620, 126] width 10 height 17
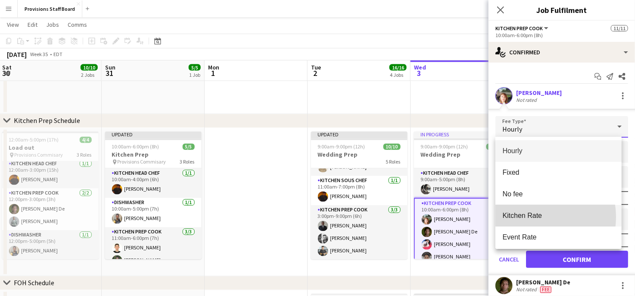
click at [532, 217] on span "Kitchen Rate" at bounding box center [559, 215] width 112 height 8
type input "******"
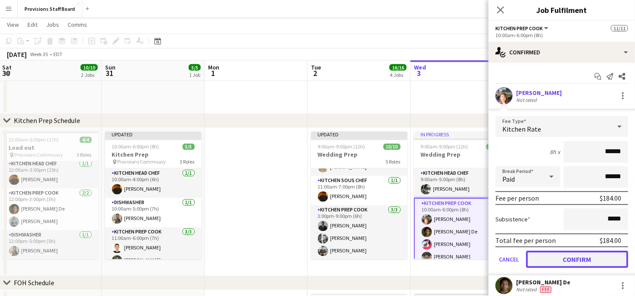
click at [545, 259] on button "Confirm" at bounding box center [577, 258] width 102 height 17
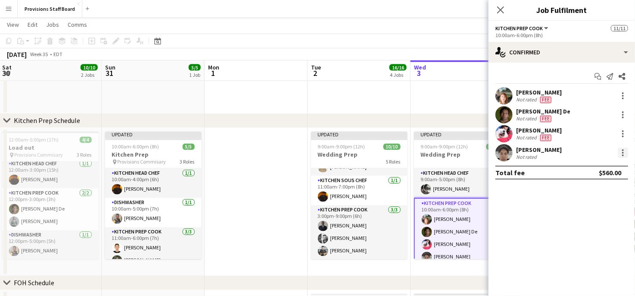
click at [623, 154] on div at bounding box center [623, 152] width 10 height 10
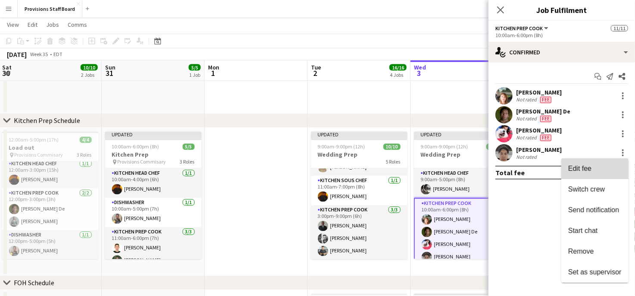
click at [586, 169] on span "Edit fee" at bounding box center [579, 168] width 23 height 7
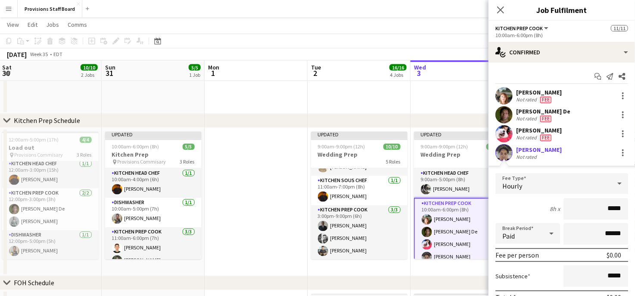
click at [615, 181] on icon at bounding box center [620, 183] width 10 height 17
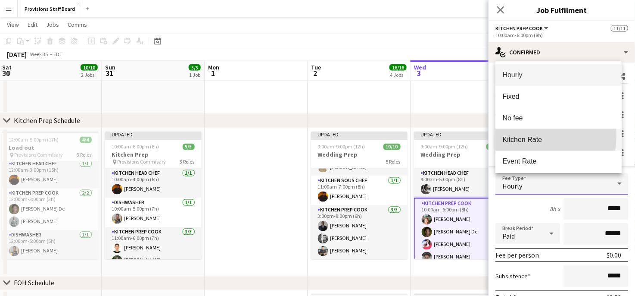
click at [524, 135] on mat-option "Kitchen Rate" at bounding box center [559, 140] width 126 height 22
type input "******"
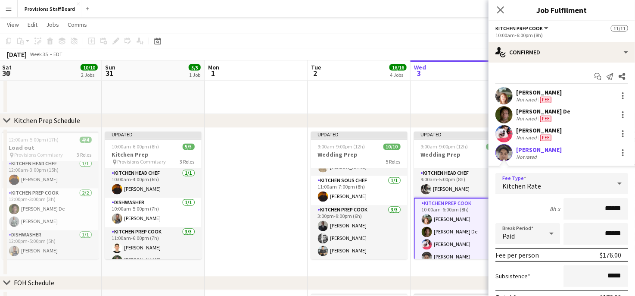
scroll to position [60, 0]
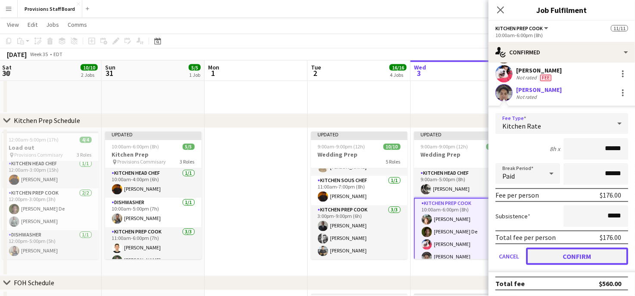
click at [564, 252] on button "Confirm" at bounding box center [577, 255] width 102 height 17
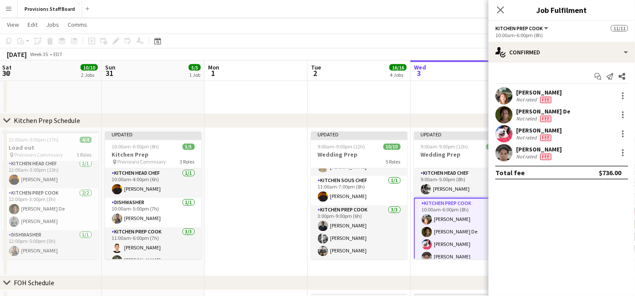
scroll to position [0, 0]
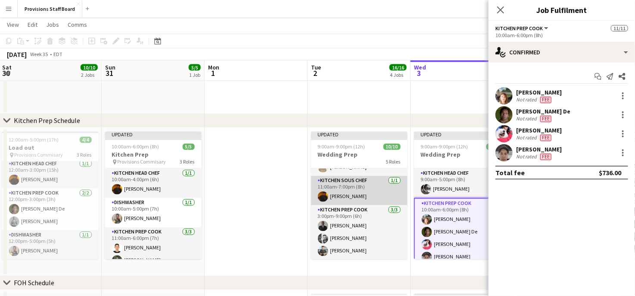
click at [342, 183] on app-card-role "Kitchen Sous Chef 1/1 11:00am-7:00pm (8h) Timothy Lampitoc" at bounding box center [359, 190] width 97 height 29
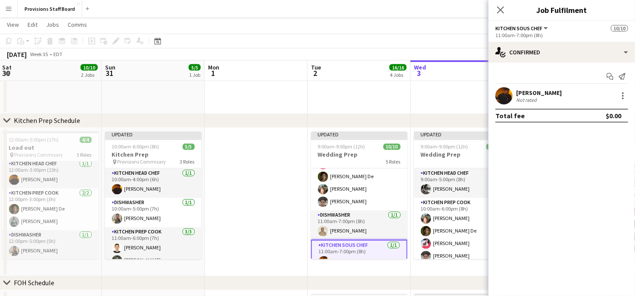
scroll to position [53, 0]
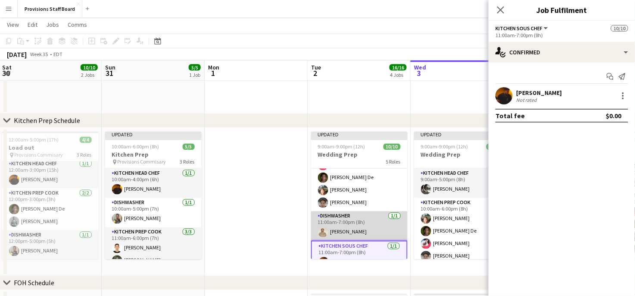
click at [351, 231] on app-card-role "Dishwasher 1/1 11:00am-7:00pm (8h) Akram Said" at bounding box center [359, 225] width 97 height 29
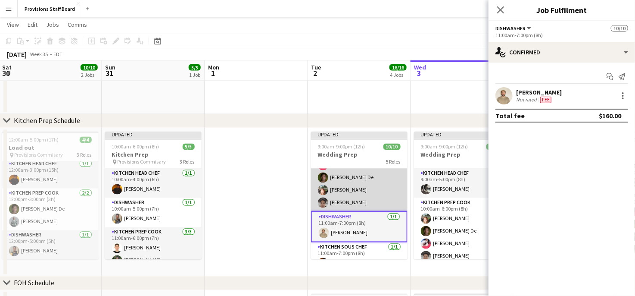
click at [344, 190] on app-card-role "Kitchen Prep Cook 4/4 10:00am-6:00pm (8h) Joanna Silva Vojta De Dijana Posavec …" at bounding box center [359, 177] width 97 height 67
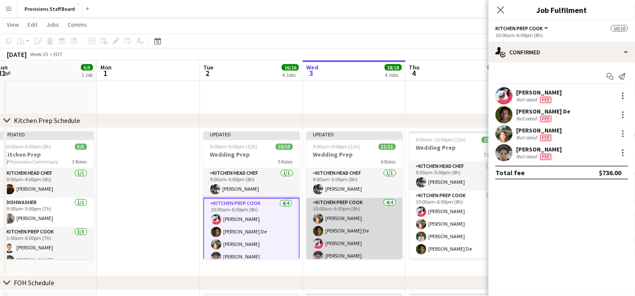
scroll to position [0, 219]
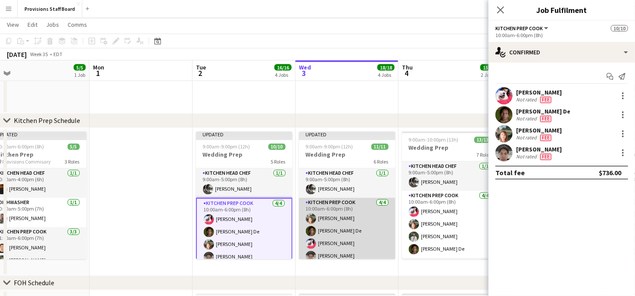
click at [337, 228] on app-card-role "Kitchen Prep Cook 4/4 10:00am-6:00pm (8h) Dijana Posavec Vojta De Joanna Silva …" at bounding box center [347, 231] width 97 height 67
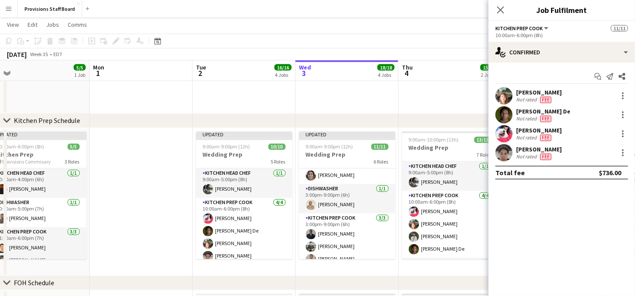
scroll to position [149, 0]
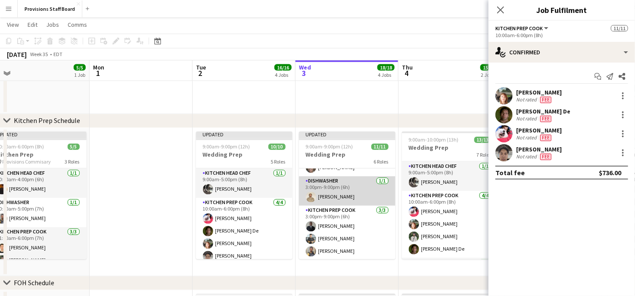
click at [333, 183] on app-card-role "Dishwasher 1/1 3:00pm-9:00pm (6h) Akram Said" at bounding box center [347, 190] width 97 height 29
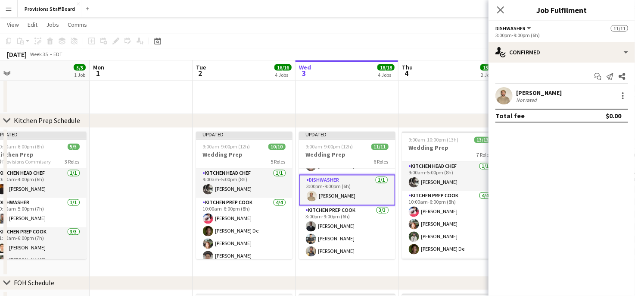
scroll to position [147, 0]
click at [627, 95] on div at bounding box center [623, 96] width 10 height 10
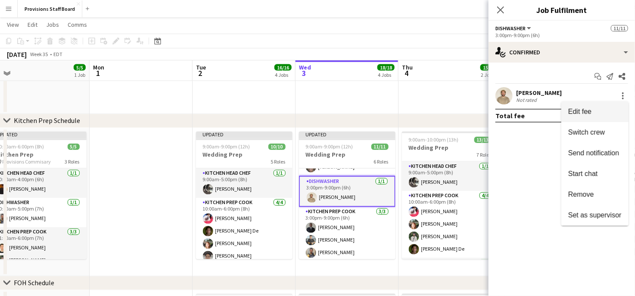
click at [580, 112] on span "Edit fee" at bounding box center [579, 111] width 23 height 7
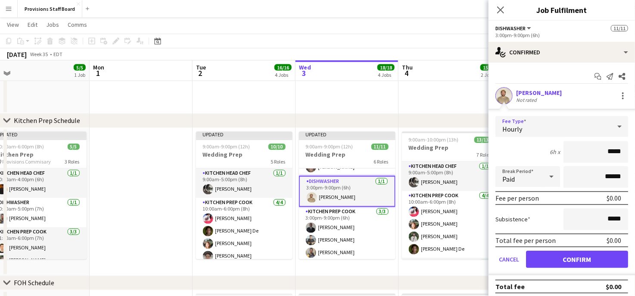
click at [591, 128] on div "Hourly" at bounding box center [554, 126] width 116 height 21
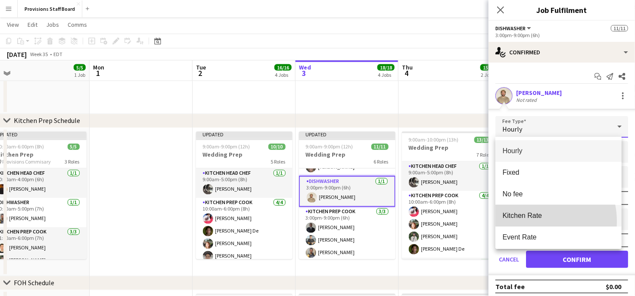
click at [532, 221] on mat-option "Kitchen Rate" at bounding box center [559, 216] width 126 height 22
type input "******"
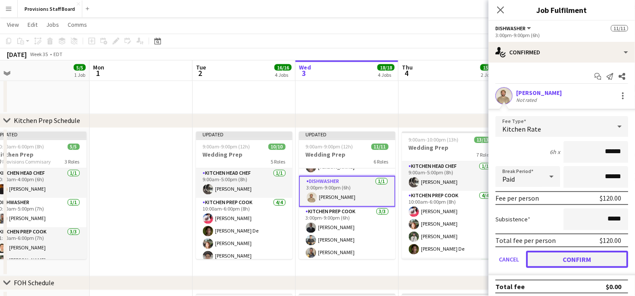
click at [553, 257] on button "Confirm" at bounding box center [577, 258] width 102 height 17
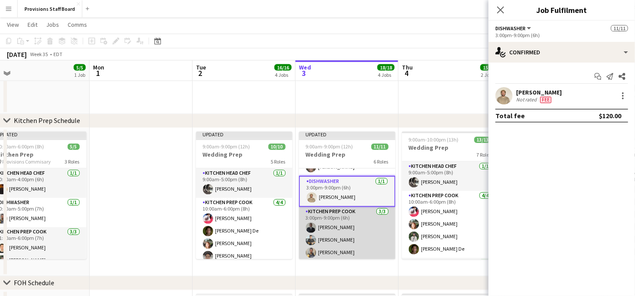
click at [345, 245] on app-card-role "Kitchen Prep Cook 3/3 3:00pm-9:00pm (6h) Kumbukani Phiri Alec Kerr Daniel Akind…" at bounding box center [347, 234] width 97 height 54
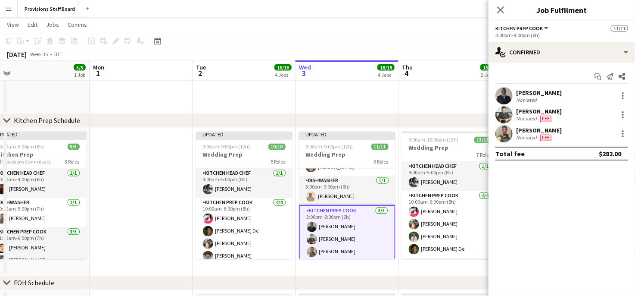
click at [331, 226] on app-card-role "Kitchen Prep Cook 3/3 3:00pm-9:00pm (6h) Kumbukani Phiri Alec Kerr Daniel Akind…" at bounding box center [347, 233] width 97 height 56
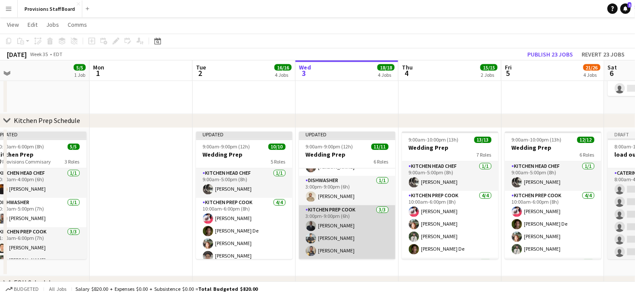
click at [350, 226] on app-card-role "Kitchen Prep Cook 3/3 3:00pm-9:00pm (6h) Kumbukani Phiri Alec Kerr Daniel Akind…" at bounding box center [347, 232] width 97 height 54
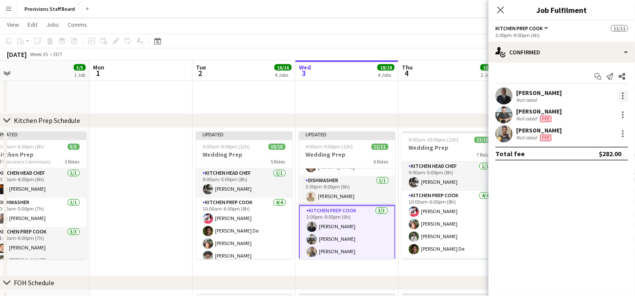
click at [622, 97] on div at bounding box center [623, 96] width 10 height 10
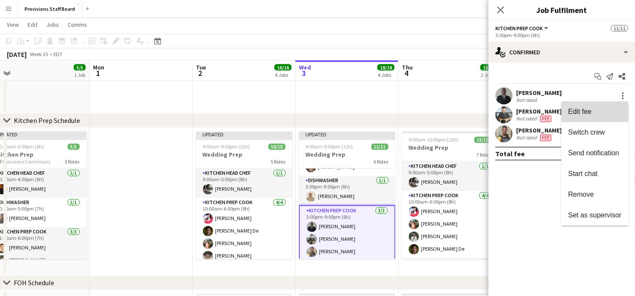
click at [586, 109] on span "Edit fee" at bounding box center [579, 111] width 23 height 7
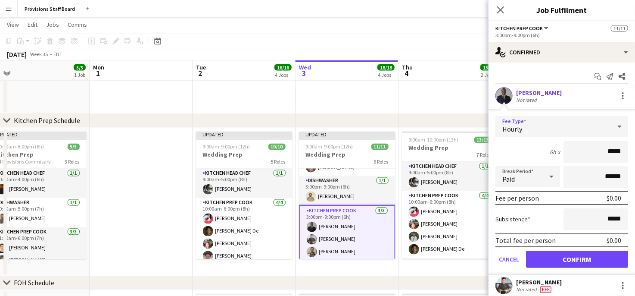
click at [555, 133] on div "Hourly" at bounding box center [554, 126] width 116 height 21
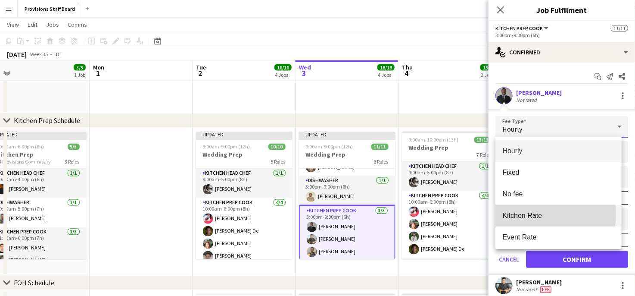
click at [531, 214] on span "Kitchen Rate" at bounding box center [559, 215] width 112 height 8
type input "******"
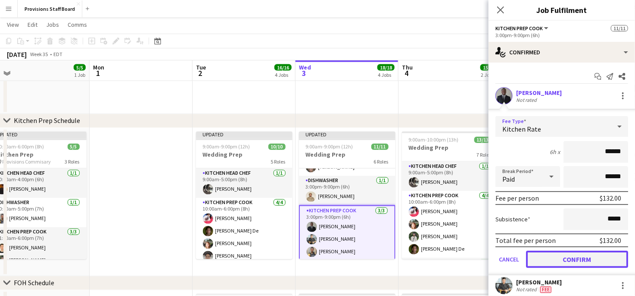
click at [559, 256] on button "Confirm" at bounding box center [577, 258] width 102 height 17
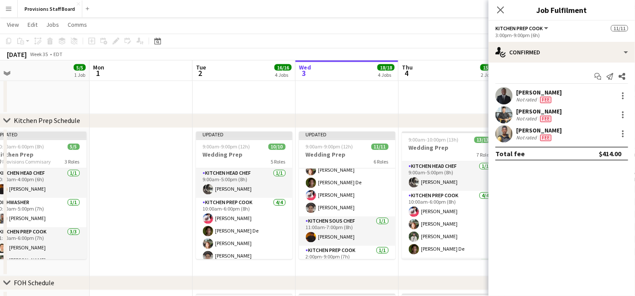
click at [345, 197] on app-card-role "Kitchen Prep Cook 4/4 10:00am-6:00pm (8h) Dijana Posavec Vojta De Joanna Silva …" at bounding box center [347, 183] width 97 height 67
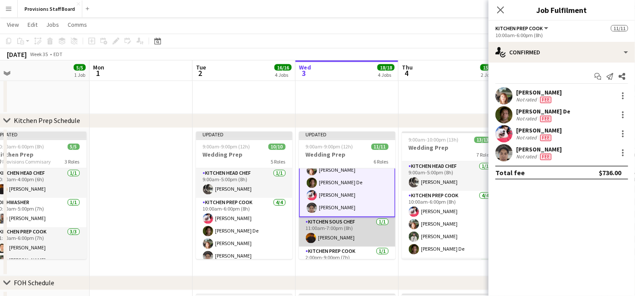
click at [341, 233] on app-card-role "Kitchen Sous Chef 1/1 11:00am-7:00pm (8h) Timothy Lampitoc" at bounding box center [347, 231] width 97 height 29
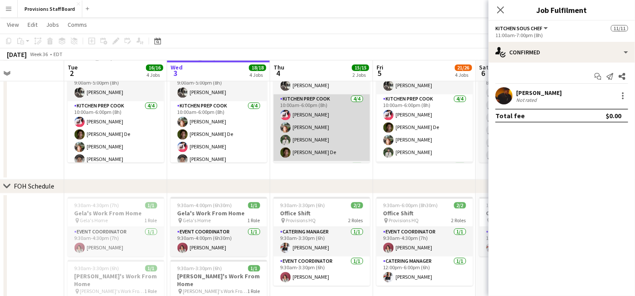
scroll to position [836, 0]
click at [303, 121] on app-card-role "Kitchen Prep Cook 4/4 10:00am-6:00pm (8h) Joanna Silva Dijana Posavec Ruslan Kr…" at bounding box center [322, 127] width 97 height 67
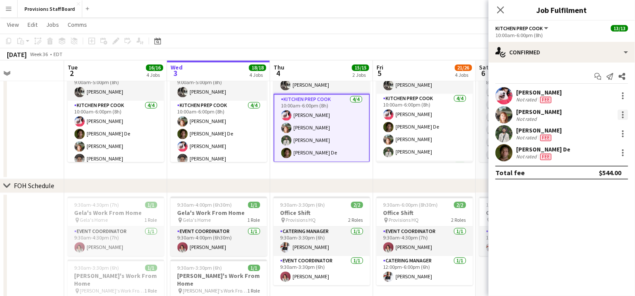
click at [622, 114] on div at bounding box center [623, 115] width 2 height 2
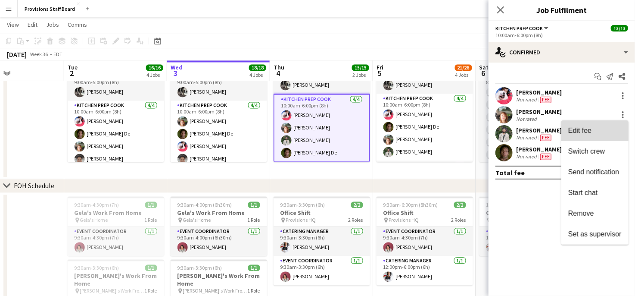
click at [586, 128] on span "Edit fee" at bounding box center [579, 130] width 23 height 7
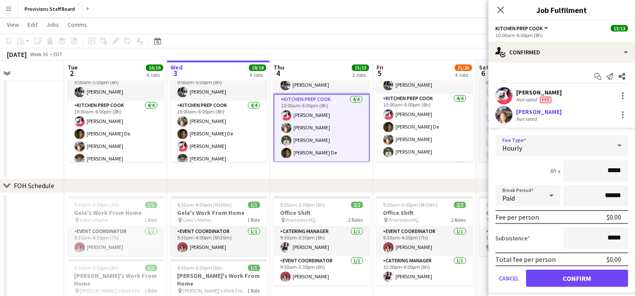
click at [579, 141] on div "Hourly" at bounding box center [554, 145] width 116 height 21
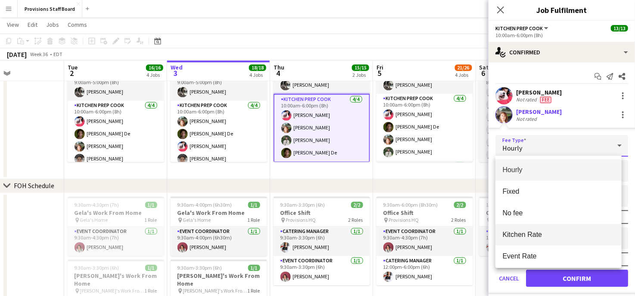
click at [543, 237] on span "Kitchen Rate" at bounding box center [559, 234] width 112 height 8
type input "******"
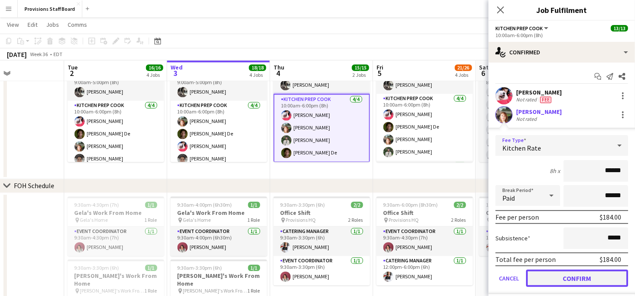
click at [566, 275] on button "Confirm" at bounding box center [577, 277] width 102 height 17
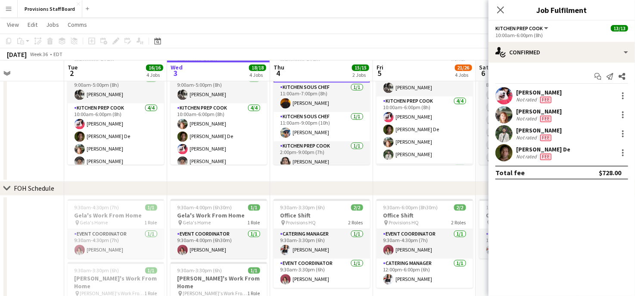
scroll to position [90, 0]
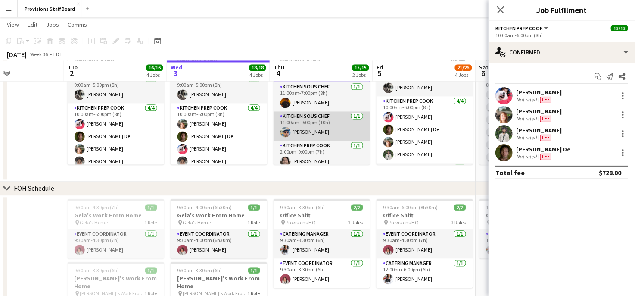
click at [312, 124] on app-card-role "Kitchen Sous Chef 1/1 11:00am-9:00pm (10h) Zoran White" at bounding box center [322, 125] width 97 height 29
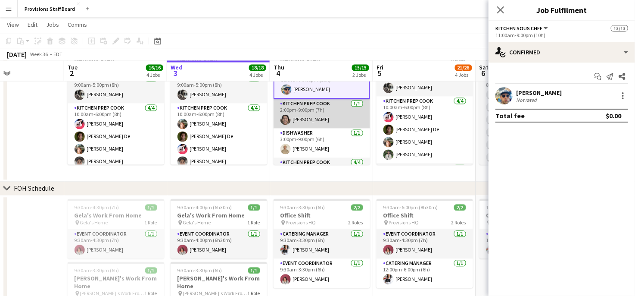
scroll to position [132, 0]
click at [315, 108] on app-card-role "Kitchen Prep Cook 1/1 2:00pm-9:00pm (7h) Nathaniel Lampitoc" at bounding box center [322, 112] width 97 height 29
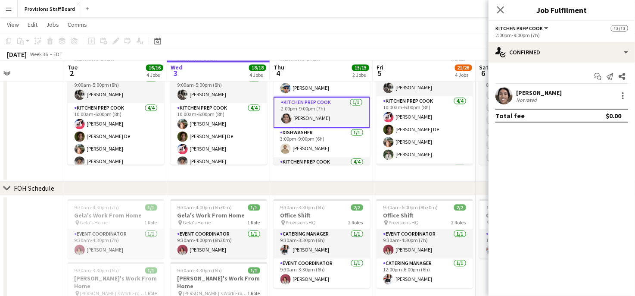
scroll to position [131, 0]
click at [625, 98] on div at bounding box center [623, 96] width 10 height 10
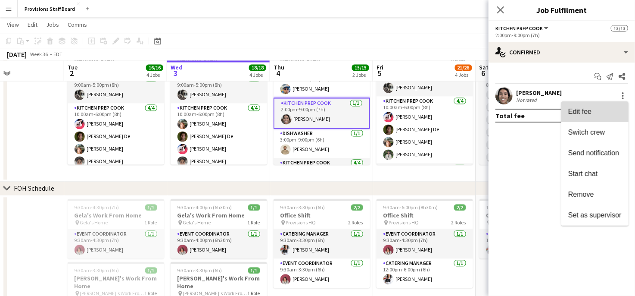
click at [593, 109] on span "Edit fee" at bounding box center [594, 112] width 53 height 8
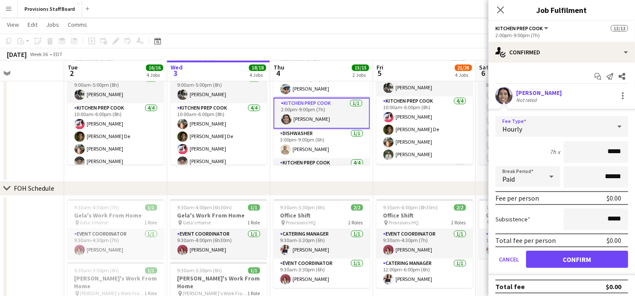
click at [557, 124] on div "Hourly" at bounding box center [554, 126] width 116 height 21
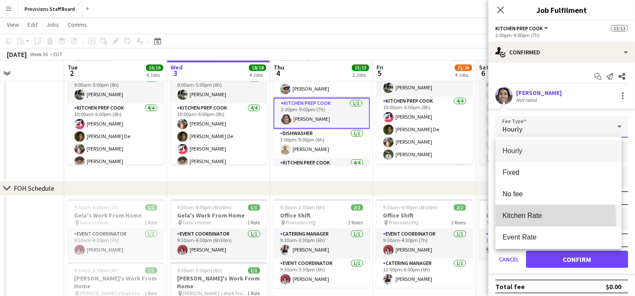
click at [524, 219] on span "Kitchen Rate" at bounding box center [559, 215] width 112 height 8
type input "******"
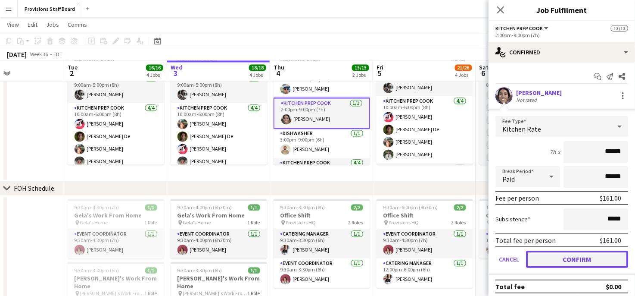
click at [550, 253] on button "Confirm" at bounding box center [577, 258] width 102 height 17
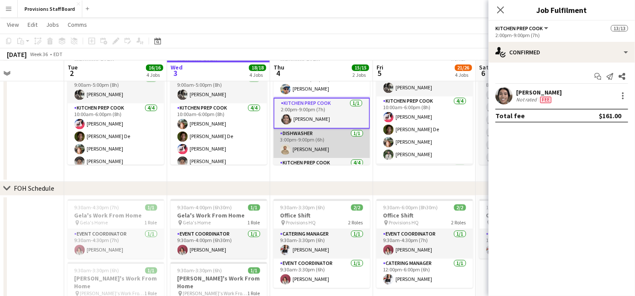
click at [314, 147] on app-card-role "Dishwasher 1/1 3:00pm-9:00pm (6h) Akram Said" at bounding box center [322, 142] width 97 height 29
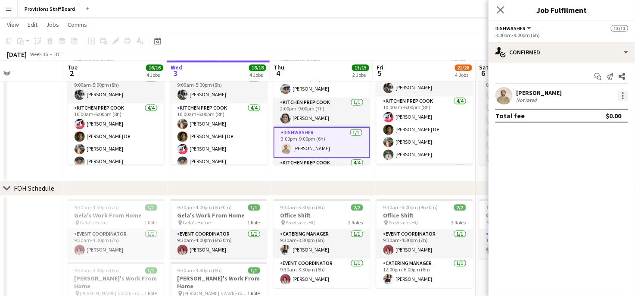
click at [621, 93] on div at bounding box center [623, 96] width 10 height 10
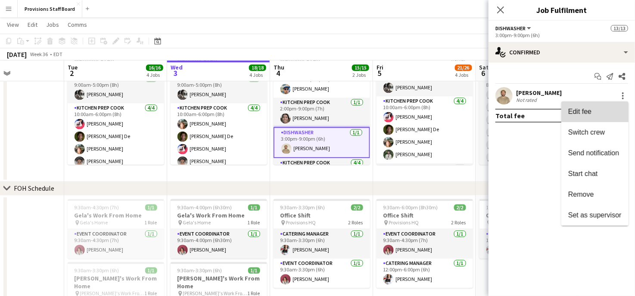
click at [576, 115] on span "Edit fee" at bounding box center [579, 111] width 23 height 7
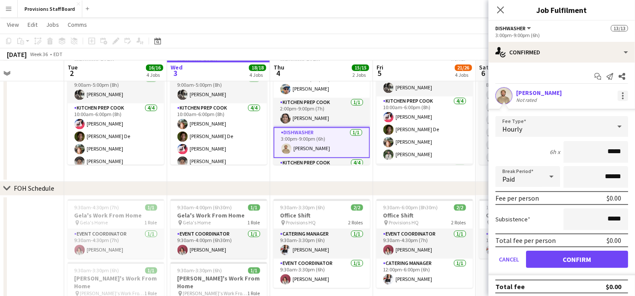
click at [618, 98] on div at bounding box center [623, 96] width 10 height 10
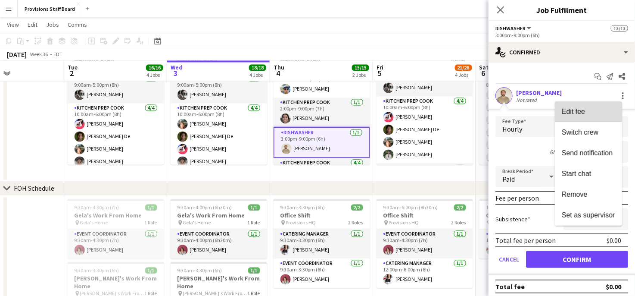
click at [571, 111] on span "Edit fee" at bounding box center [573, 111] width 23 height 7
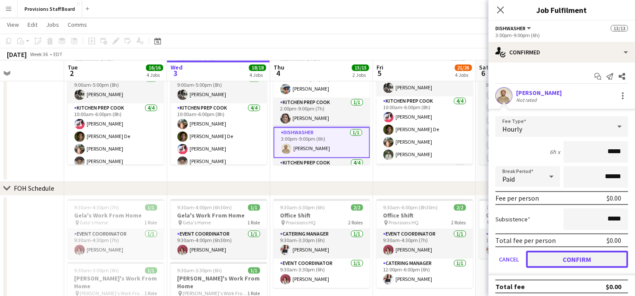
click at [575, 254] on button "Confirm" at bounding box center [577, 258] width 102 height 17
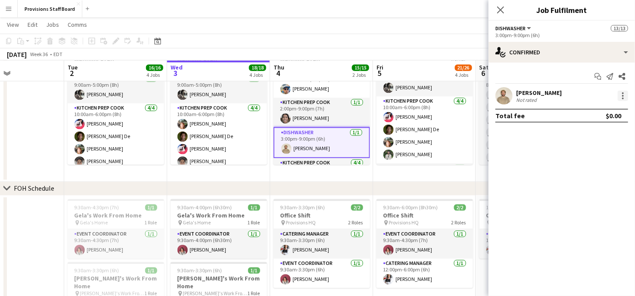
click at [625, 96] on div at bounding box center [623, 96] width 10 height 10
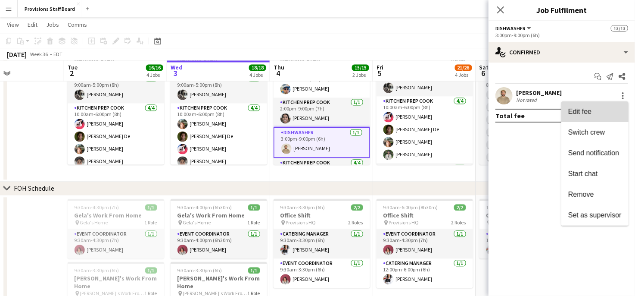
click at [596, 114] on span "Edit fee" at bounding box center [594, 112] width 53 height 8
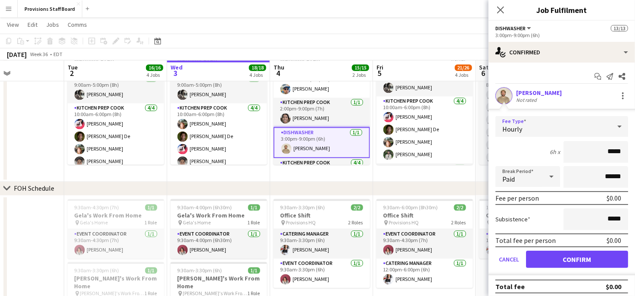
click at [615, 123] on icon at bounding box center [620, 126] width 10 height 17
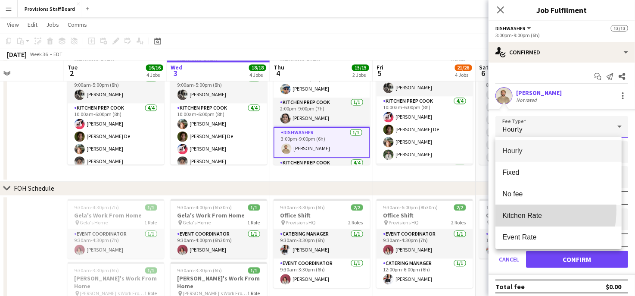
click at [517, 209] on mat-option "Kitchen Rate" at bounding box center [559, 216] width 126 height 22
type input "******"
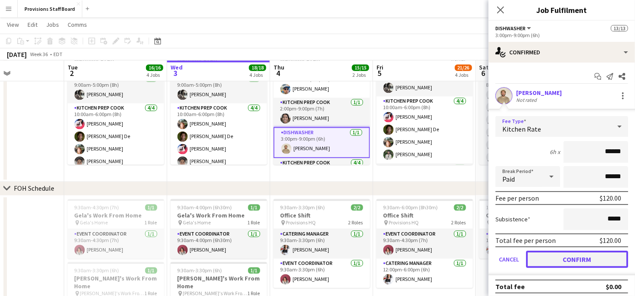
click at [562, 255] on button "Confirm" at bounding box center [577, 258] width 102 height 17
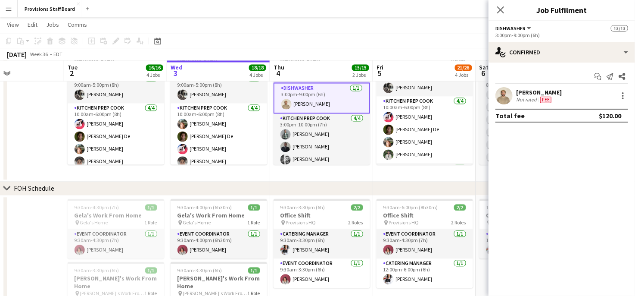
scroll to position [190, 0]
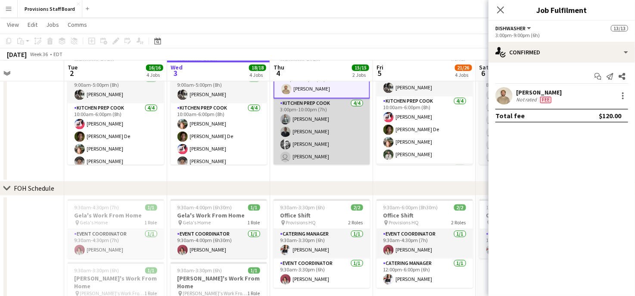
click at [324, 120] on app-card-role "Kitchen Prep Cook 4/4 3:00pm-10:00pm (7h) Dev Patel Kumbukani Phiri Evan Sheldo…" at bounding box center [322, 131] width 97 height 67
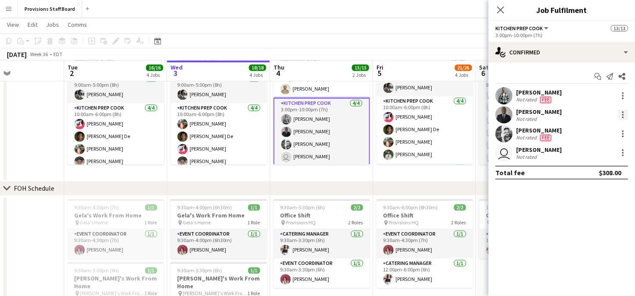
click at [624, 117] on div at bounding box center [623, 117] width 2 height 2
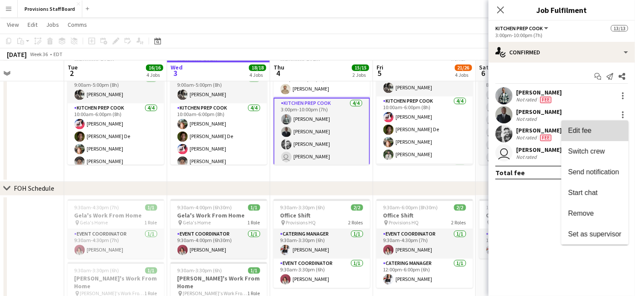
click at [577, 133] on span "Edit fee" at bounding box center [579, 130] width 23 height 7
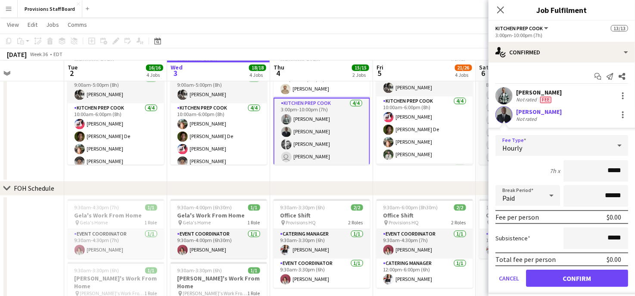
click at [590, 142] on div "Hourly" at bounding box center [554, 145] width 116 height 21
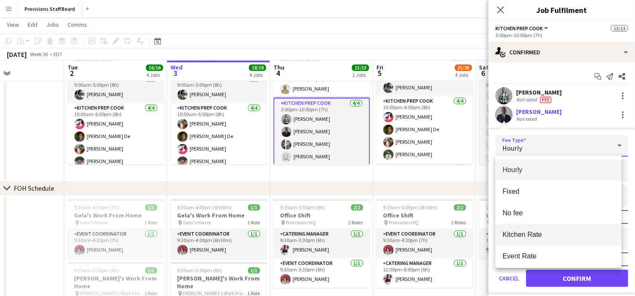
click at [531, 233] on span "Kitchen Rate" at bounding box center [559, 234] width 112 height 8
type input "******"
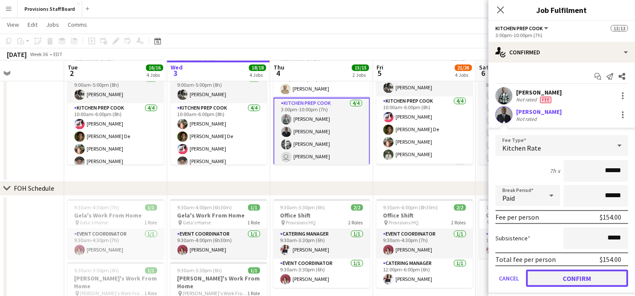
click at [557, 276] on button "Confirm" at bounding box center [577, 277] width 102 height 17
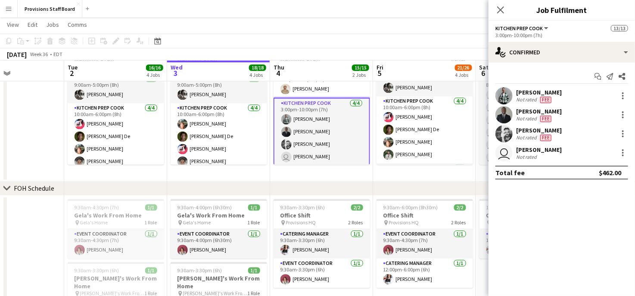
click at [528, 151] on div "[PERSON_NAME]" at bounding box center [539, 150] width 46 height 8
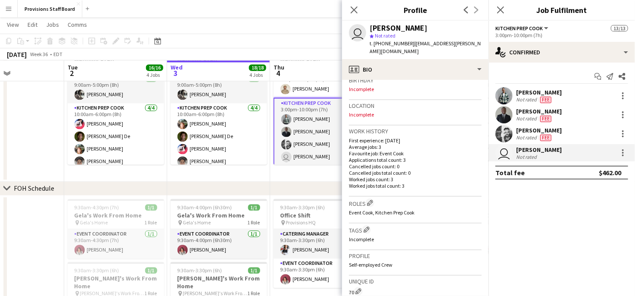
scroll to position [176, 0]
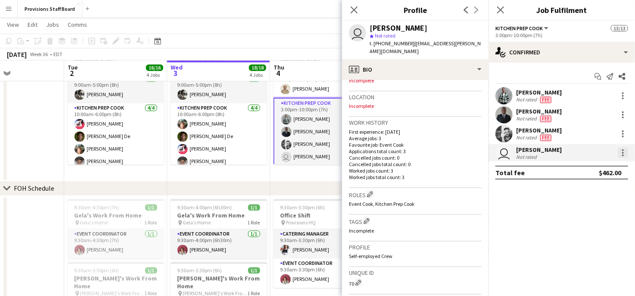
click at [621, 151] on div at bounding box center [623, 152] width 10 height 10
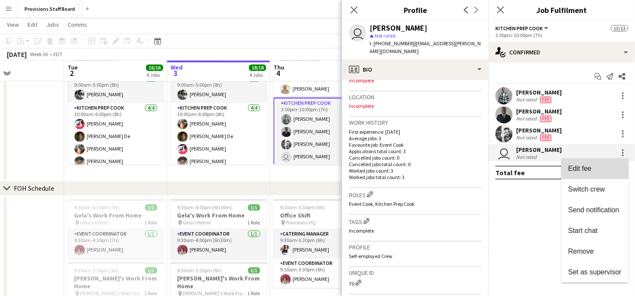
click at [592, 175] on button "Edit fee" at bounding box center [595, 168] width 67 height 21
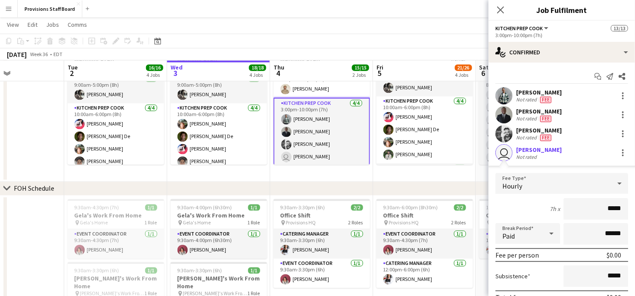
click at [585, 185] on div "Hourly" at bounding box center [554, 183] width 116 height 21
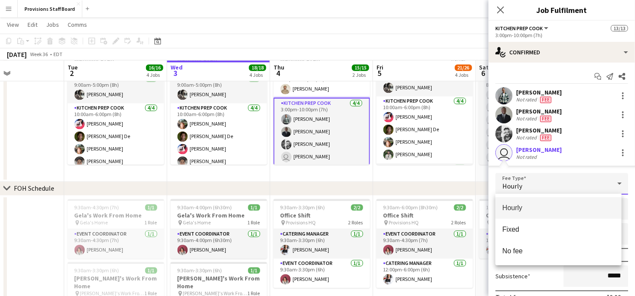
click at [585, 185] on div at bounding box center [317, 148] width 635 height 296
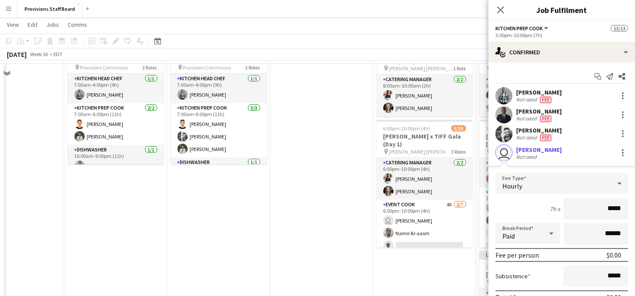
scroll to position [46, 0]
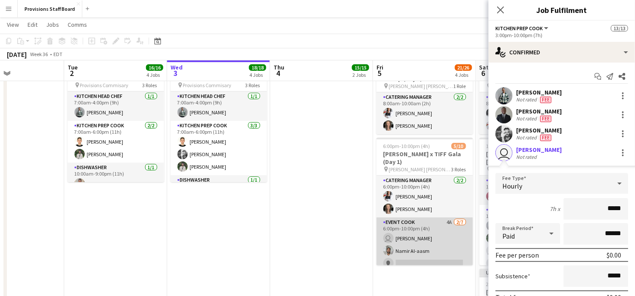
click at [417, 228] on app-card-role "Event Cook 4A 2/7 6:00pm-10:00pm (4h) user Kelvin Xie Namir Al-aasm single-neut…" at bounding box center [425, 269] width 97 height 104
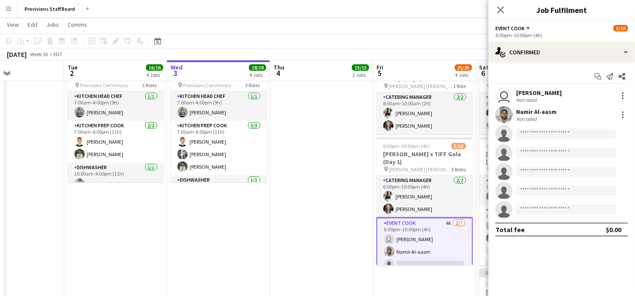
scroll to position [190, 0]
click at [623, 115] on div at bounding box center [623, 115] width 2 height 2
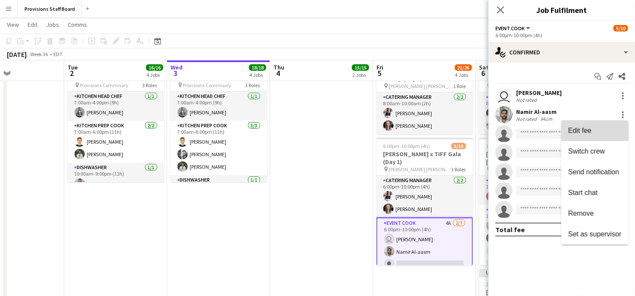
click at [574, 134] on span "Edit fee" at bounding box center [579, 130] width 23 height 7
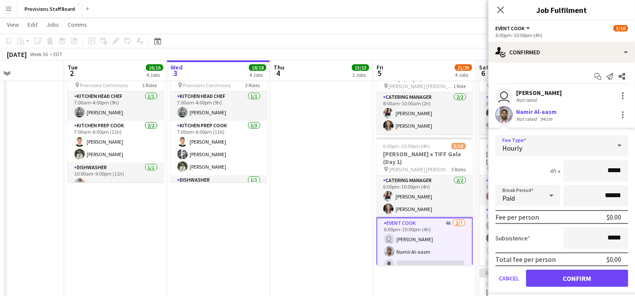
click at [600, 144] on div "Hourly" at bounding box center [554, 145] width 116 height 21
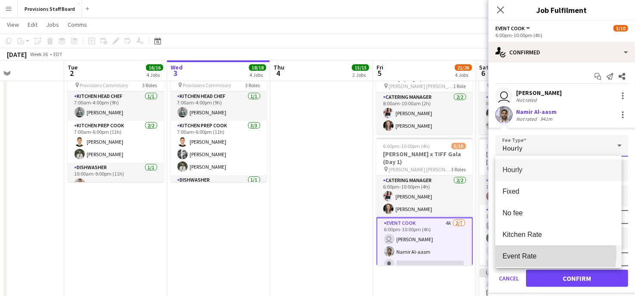
click at [530, 253] on span "Event Rate" at bounding box center [559, 256] width 112 height 8
type input "******"
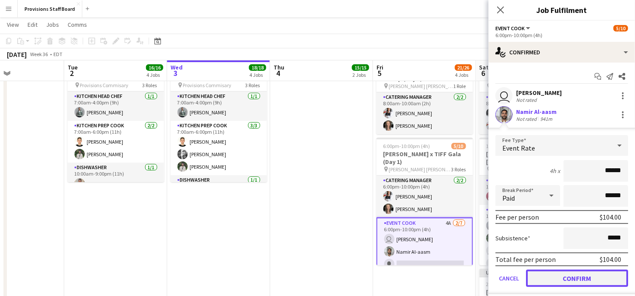
click at [555, 273] on button "Confirm" at bounding box center [577, 277] width 102 height 17
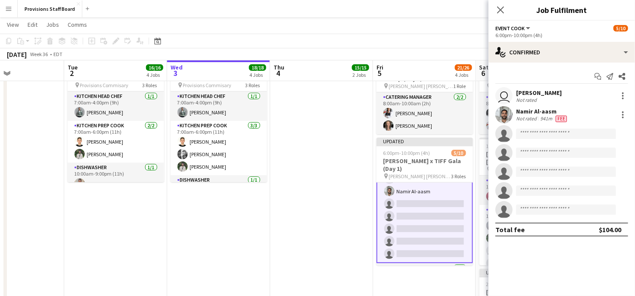
scroll to position [67, 0]
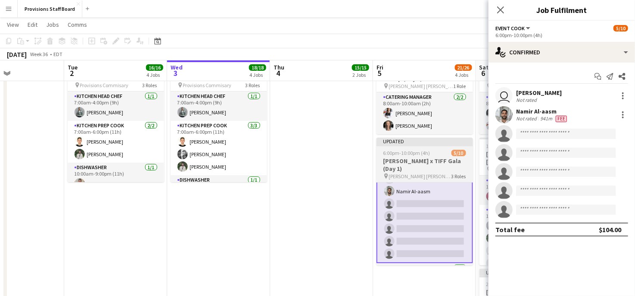
click at [420, 158] on h3 "Rogers x TIFF Gala (Day 1)" at bounding box center [425, 165] width 97 height 16
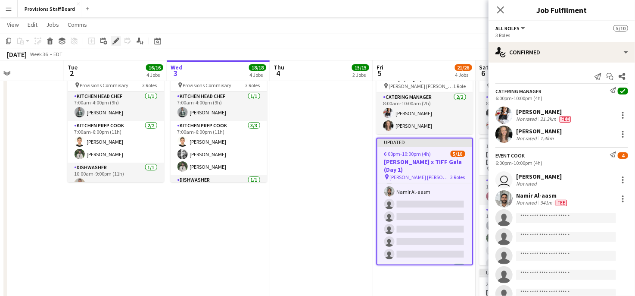
click at [116, 38] on icon "Edit" at bounding box center [115, 40] width 7 height 7
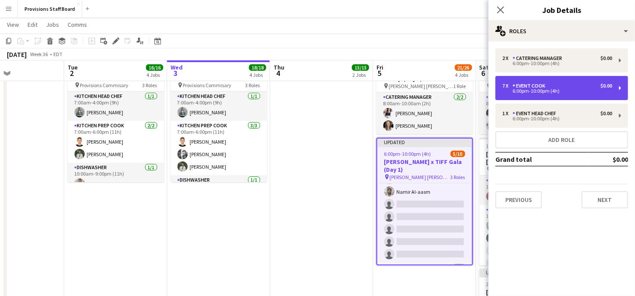
click at [550, 83] on div "7 x Event Cook $0.00" at bounding box center [558, 86] width 110 height 6
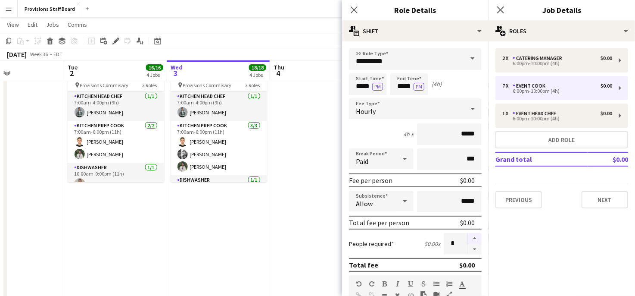
click at [468, 236] on button "button" at bounding box center [475, 238] width 14 height 11
click at [469, 246] on button "button" at bounding box center [475, 249] width 14 height 11
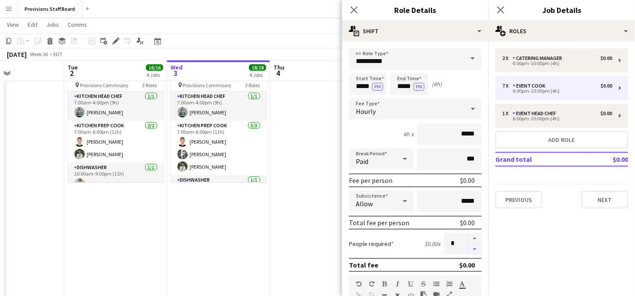
click at [469, 246] on button "button" at bounding box center [475, 249] width 14 height 11
type input "*"
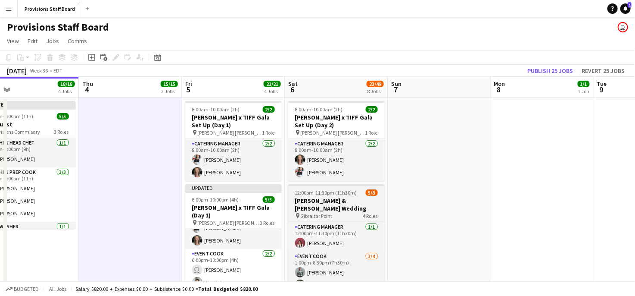
scroll to position [0, 333]
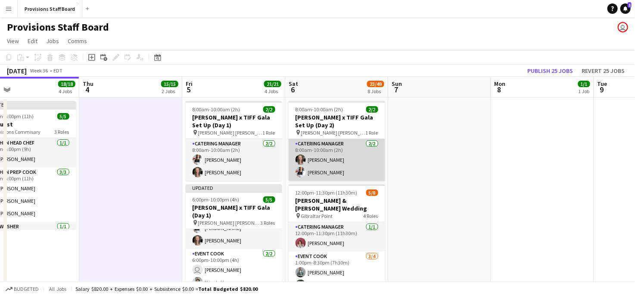
click at [328, 156] on app-card-role "Catering Manager 2/2 8:00am-10:00am (2h) Giannina Fazzari Stephanie Custodio" at bounding box center [337, 160] width 97 height 42
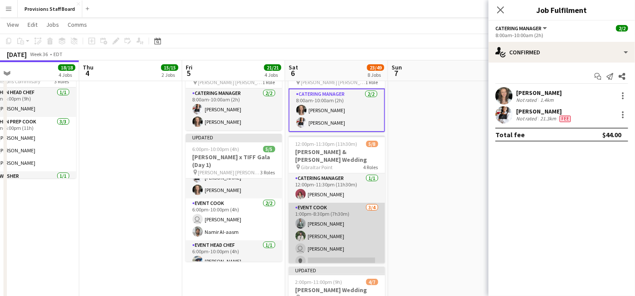
click at [329, 209] on app-card-role "Event Cook 3/4 1:00pm-8:30pm (7h30m) Dev Patel Ruslan Kravchuk user Kelvin Xie …" at bounding box center [337, 236] width 97 height 67
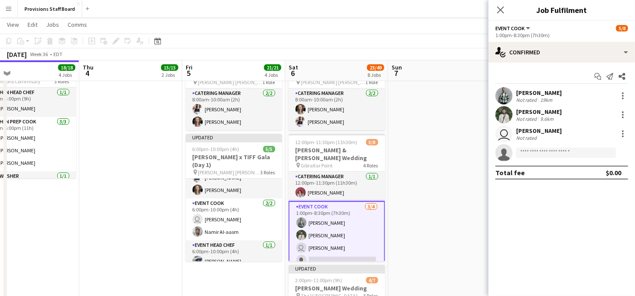
click at [623, 91] on div at bounding box center [623, 96] width 10 height 10
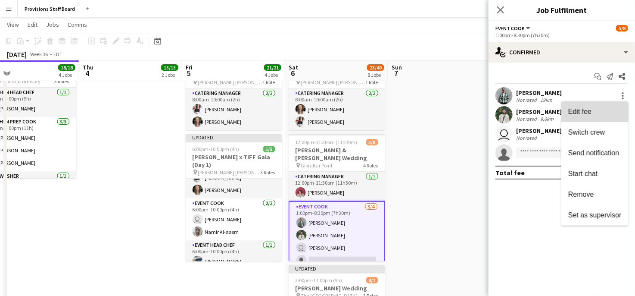
click at [583, 112] on span "Edit fee" at bounding box center [579, 111] width 23 height 7
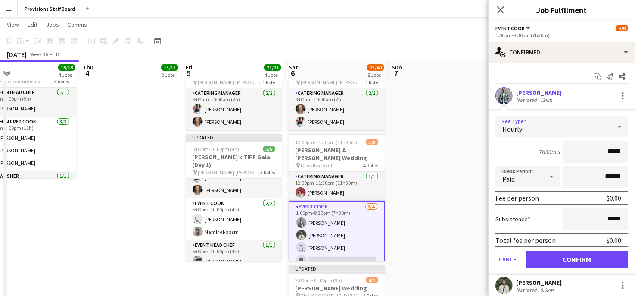
click at [545, 126] on div "Hourly" at bounding box center [554, 126] width 116 height 21
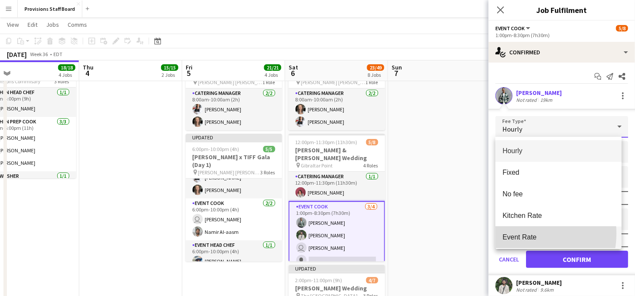
click at [527, 233] on span "Event Rate" at bounding box center [559, 237] width 112 height 8
type input "******"
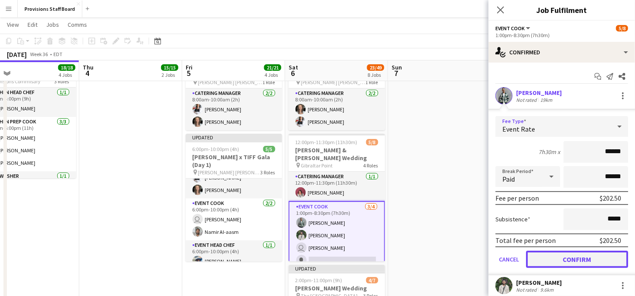
click at [556, 253] on button "Confirm" at bounding box center [577, 258] width 102 height 17
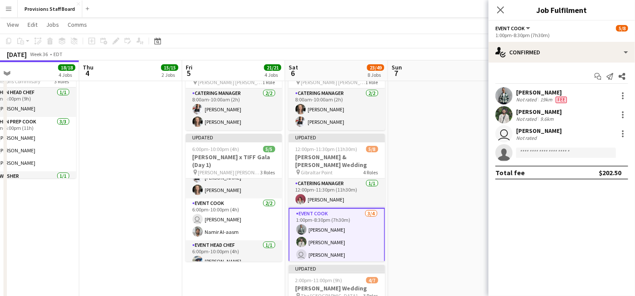
click at [317, 234] on app-card-role "Event Cook 3/4 1:00pm-8:30pm (7h30m) Dev Patel Ruslan Kravchuk user Kelvin Xie …" at bounding box center [337, 242] width 97 height 69
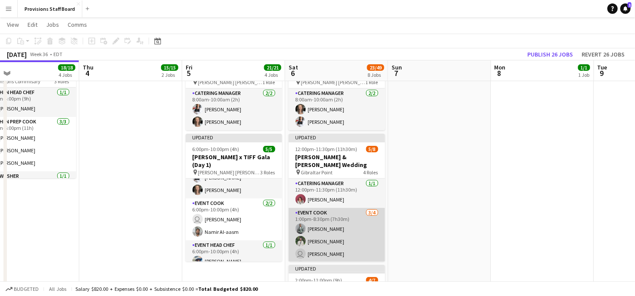
click at [317, 234] on app-card-role "Event Cook 3/4 1:00pm-8:30pm (7h30m) Dev Patel Ruslan Kravchuk user Kelvin Xie …" at bounding box center [337, 241] width 97 height 67
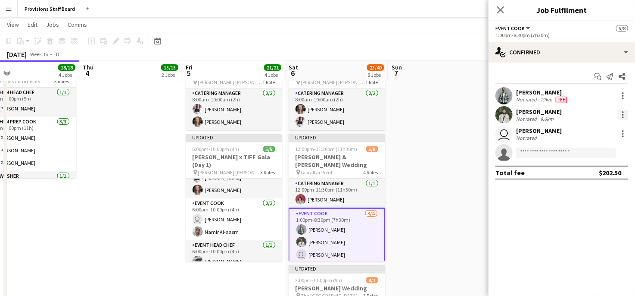
click at [622, 115] on div at bounding box center [623, 114] width 10 height 10
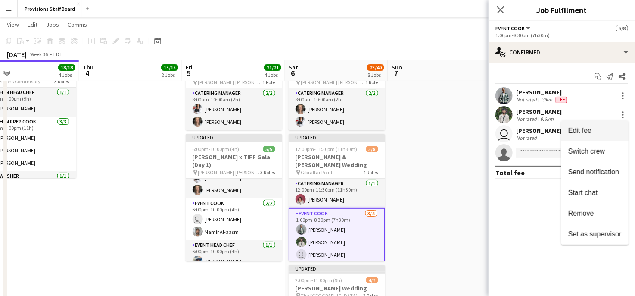
click at [588, 133] on span "Edit fee" at bounding box center [579, 130] width 23 height 7
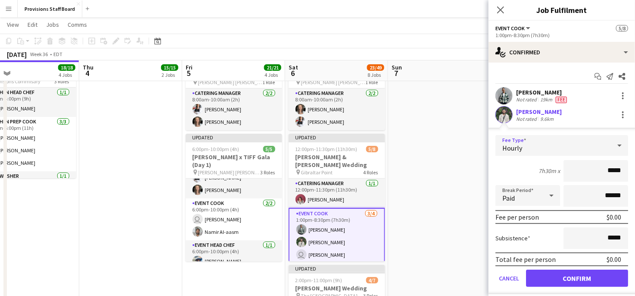
click at [618, 146] on icon at bounding box center [620, 145] width 4 height 2
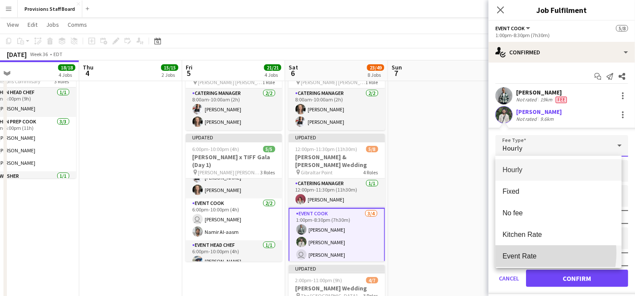
click at [529, 253] on span "Event Rate" at bounding box center [559, 256] width 112 height 8
type input "******"
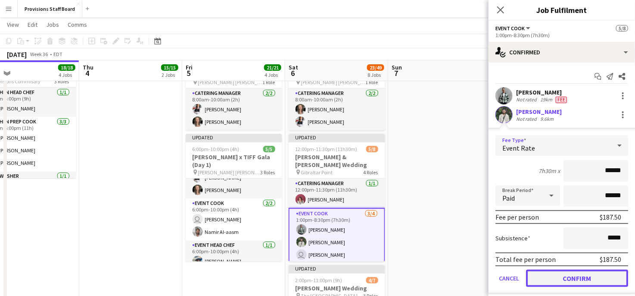
click at [560, 280] on button "Confirm" at bounding box center [577, 277] width 102 height 17
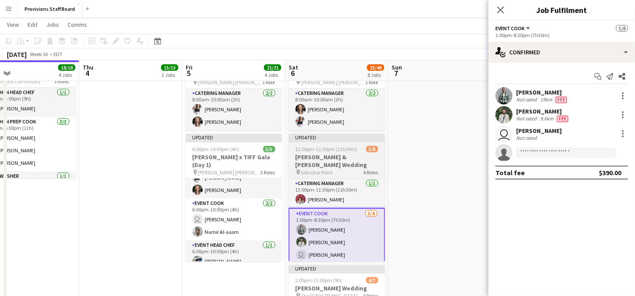
click at [325, 155] on h3 "Kescha & Mathieu's Wedding" at bounding box center [337, 161] width 97 height 16
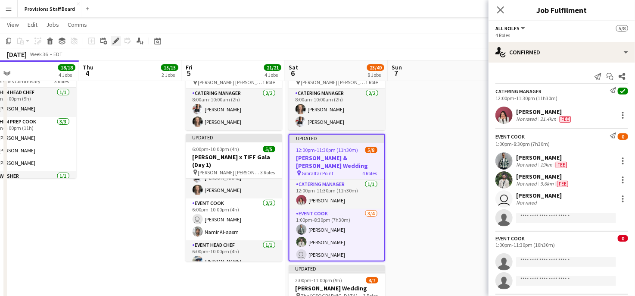
click at [118, 39] on icon "Edit" at bounding box center [115, 40] width 7 height 7
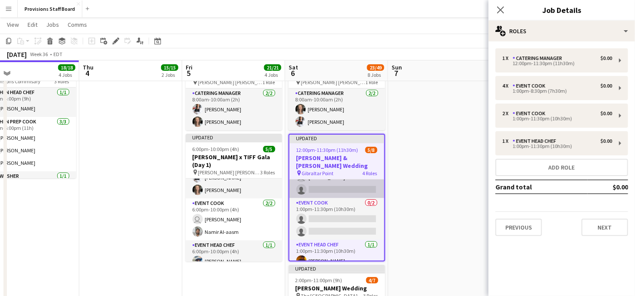
scroll to position [77, 0]
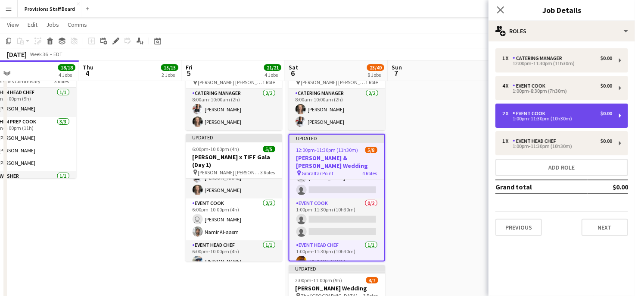
click at [594, 110] on div "2 x Event Cook $0.00" at bounding box center [558, 113] width 110 height 6
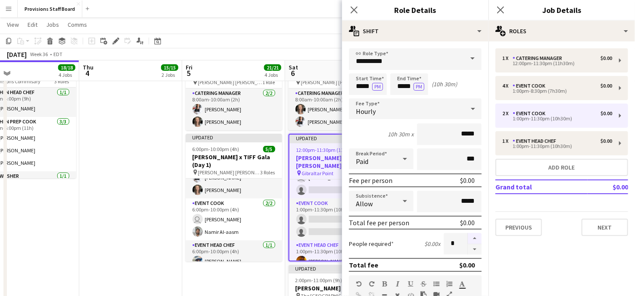
click at [468, 237] on button "button" at bounding box center [475, 238] width 14 height 11
click at [470, 249] on button "button" at bounding box center [475, 249] width 14 height 11
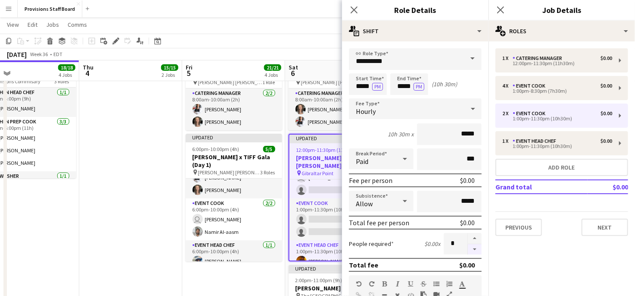
type input "*"
click at [470, 249] on div at bounding box center [475, 244] width 14 height 22
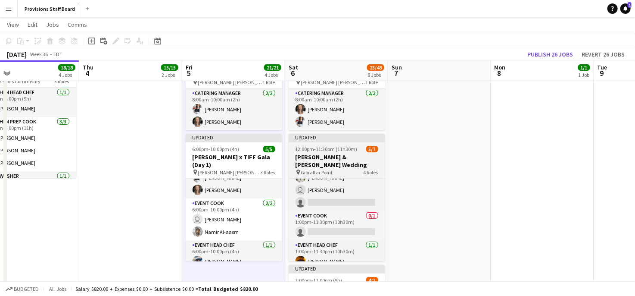
click at [333, 152] on span "12:00pm-11:30pm (11h30m)" at bounding box center [327, 149] width 62 height 6
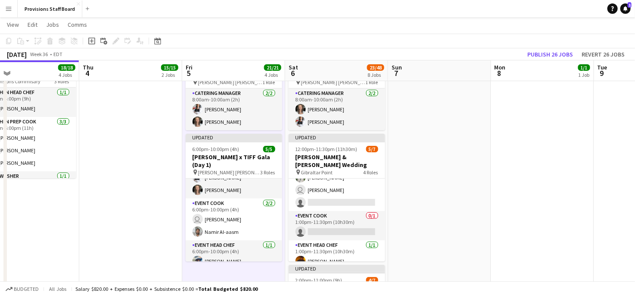
scroll to position [66, 0]
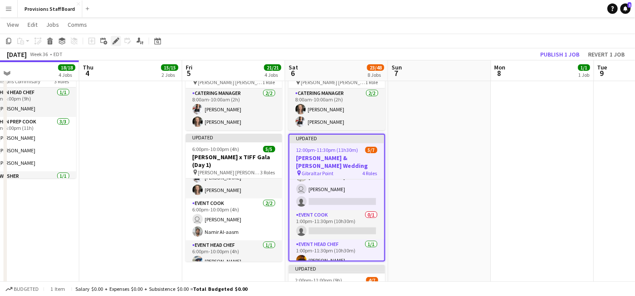
click at [114, 41] on icon "Edit" at bounding box center [115, 40] width 7 height 7
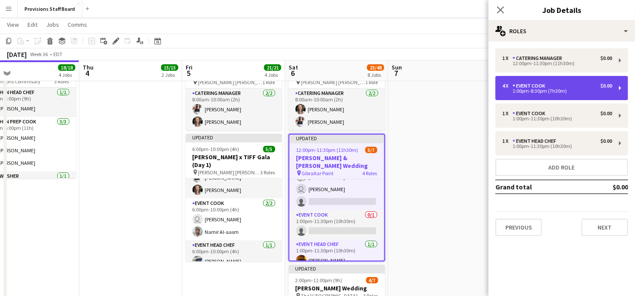
click at [560, 85] on div "4 x Event Cook $0.00" at bounding box center [558, 86] width 110 height 6
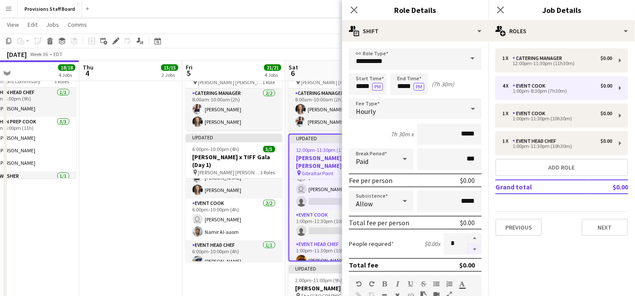
click at [470, 249] on button "button" at bounding box center [475, 249] width 14 height 11
type input "*"
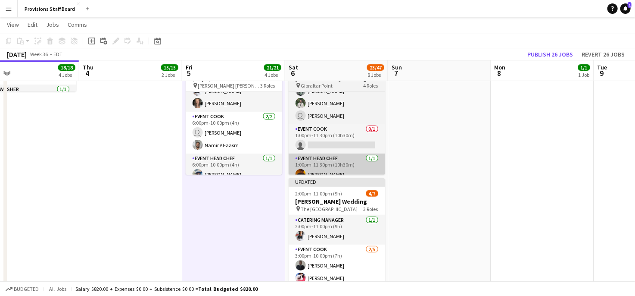
scroll to position [47, 0]
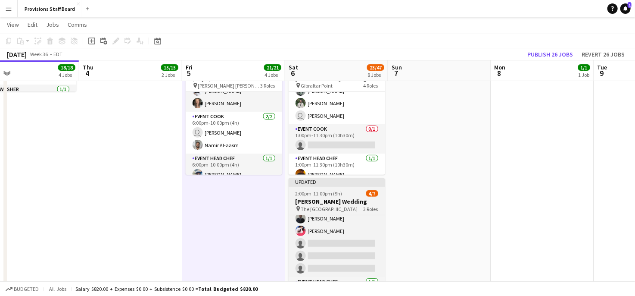
click at [321, 197] on app-job-card "Updated 2:00pm-11:00pm (9h) 4/7 Angeli's Wedding pin The Henley Room 3 Roles Ca…" at bounding box center [337, 242] width 97 height 128
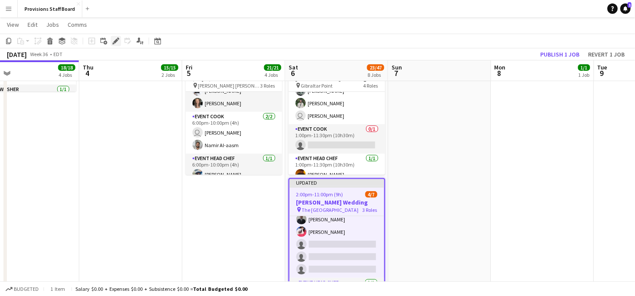
click at [117, 44] on icon "Edit" at bounding box center [115, 40] width 7 height 7
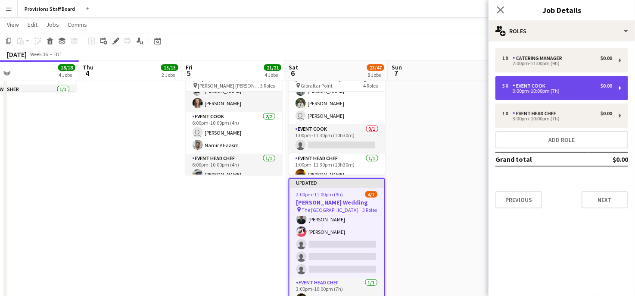
click at [544, 81] on div "5 x Event Cook $0.00 3:00pm-10:00pm (7h)" at bounding box center [562, 88] width 133 height 24
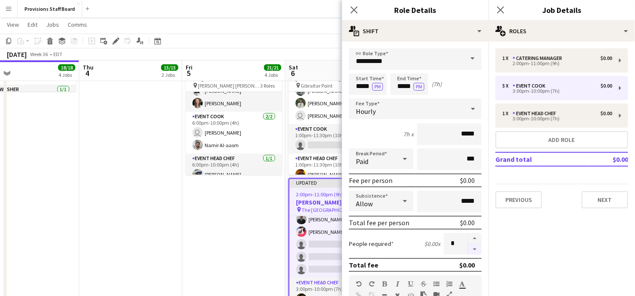
click at [468, 248] on button "button" at bounding box center [475, 249] width 14 height 11
type input "*"
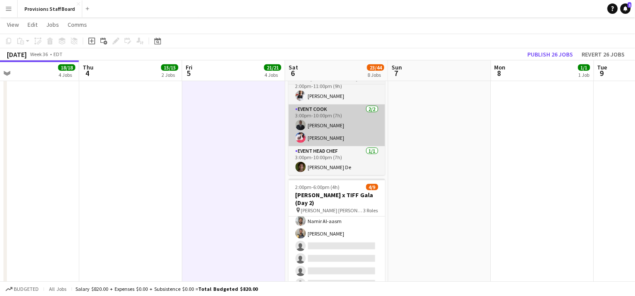
scroll to position [65, 0]
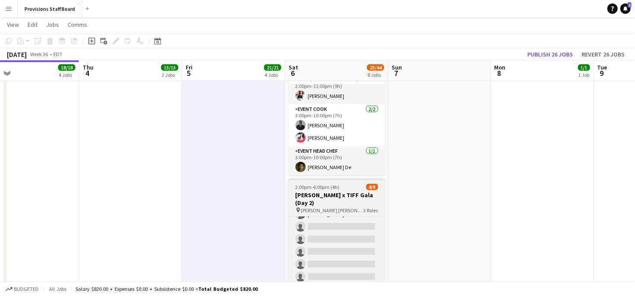
click at [333, 198] on h3 "Rogers x TIFF Gala (Day 2)" at bounding box center [337, 199] width 97 height 16
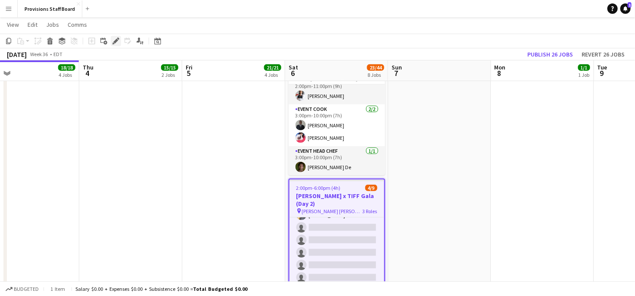
click at [114, 43] on icon "Edit" at bounding box center [115, 40] width 7 height 7
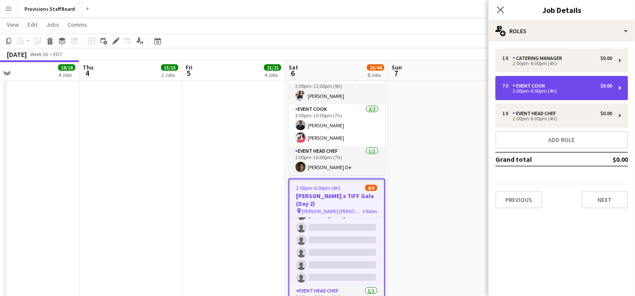
click at [507, 90] on div "2:00pm-6:00pm (4h)" at bounding box center [558, 91] width 110 height 4
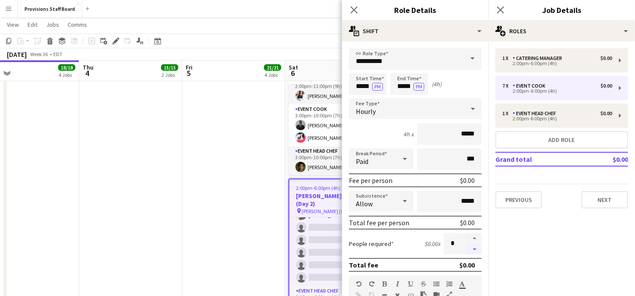
click at [469, 247] on button "button" at bounding box center [475, 249] width 14 height 11
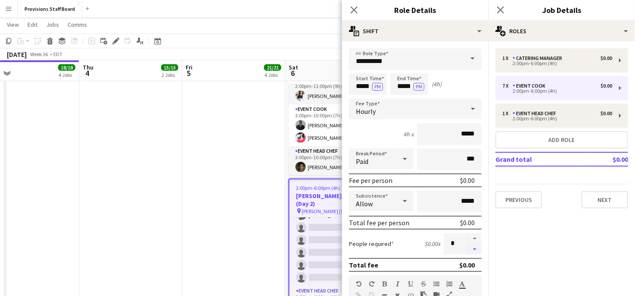
type input "*"
click at [212, 225] on app-date-cell "8:00am-10:00am (2h) 2/2 Rogers x TIFF Gala Set Up (Day 1) pin Roy Thomson Hall …" at bounding box center [233, 208] width 103 height 756
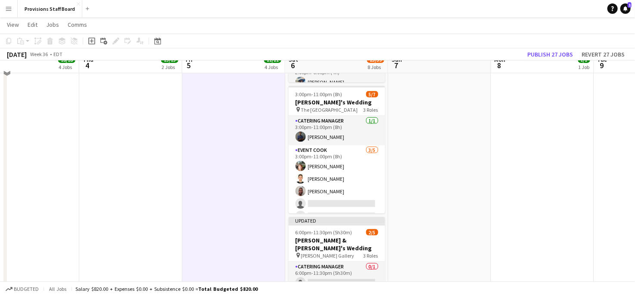
scroll to position [491, 0]
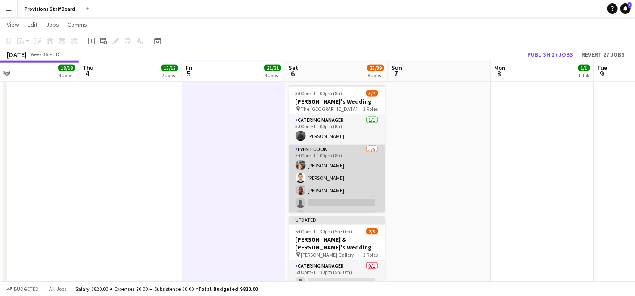
click at [328, 150] on app-card-role "Event Cook 3/5 3:00pm-11:00pm (8h) Dijana Posavec Vitalii Kikot Andres Pena sin…" at bounding box center [337, 183] width 97 height 79
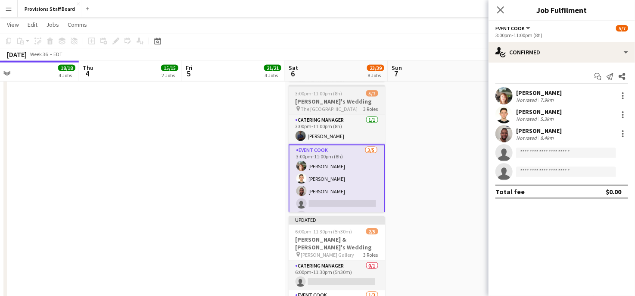
click at [347, 107] on div "pin The East Room 3 Roles" at bounding box center [337, 108] width 97 height 7
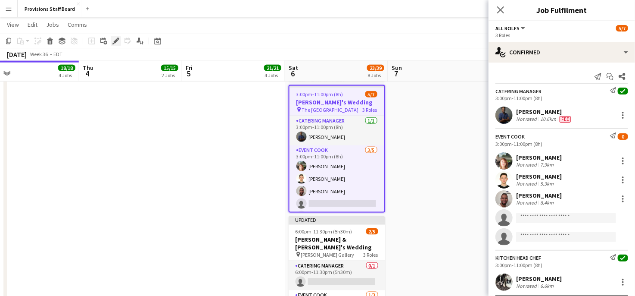
click at [114, 39] on icon "Edit" at bounding box center [115, 40] width 7 height 7
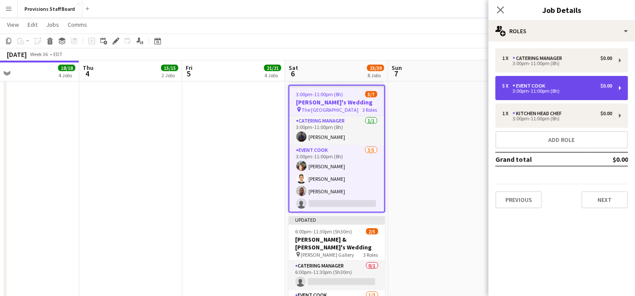
click at [517, 81] on div "5 x Event Cook $0.00 3:00pm-11:00pm (8h)" at bounding box center [562, 88] width 133 height 24
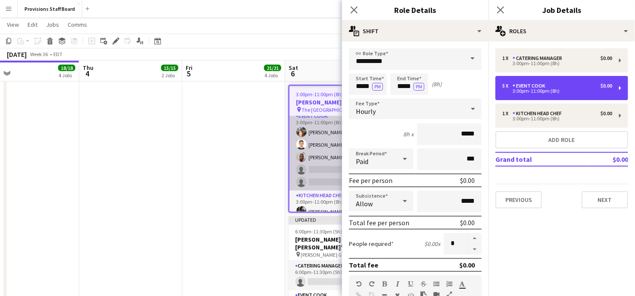
scroll to position [33, 0]
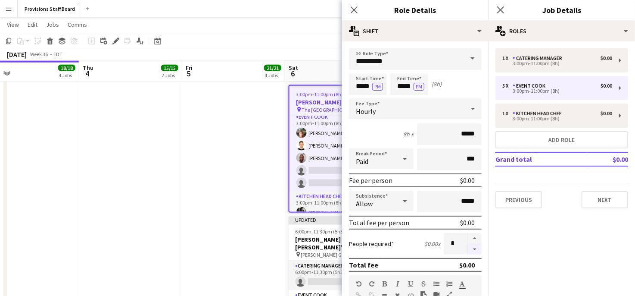
click at [468, 245] on button "button" at bounding box center [475, 249] width 14 height 11
type input "*"
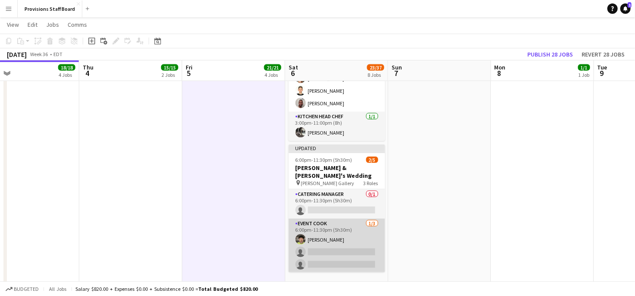
scroll to position [22, 0]
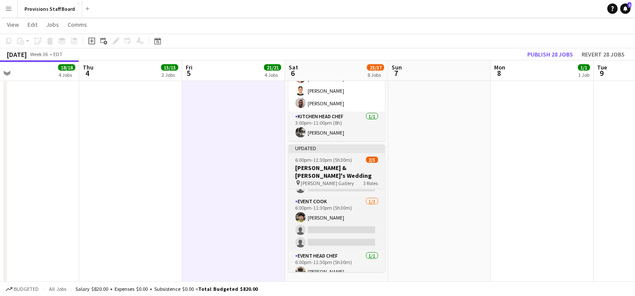
click at [318, 180] on span "Thompson Landry Gallery" at bounding box center [327, 183] width 53 height 6
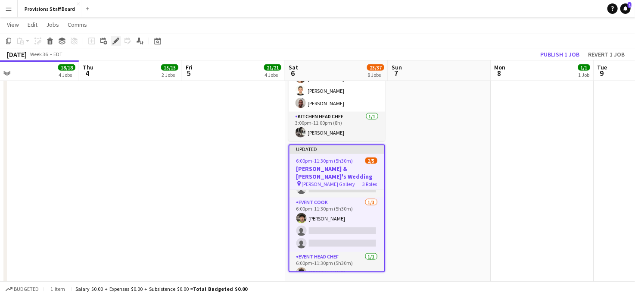
click at [116, 44] on icon "Edit" at bounding box center [115, 40] width 7 height 7
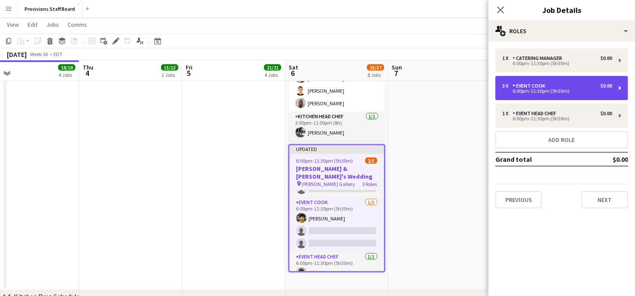
click at [512, 85] on div "3 x" at bounding box center [508, 86] width 10 height 6
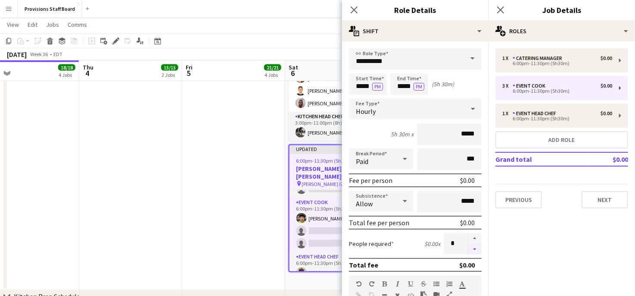
click at [469, 247] on button "button" at bounding box center [475, 249] width 14 height 11
type input "*"
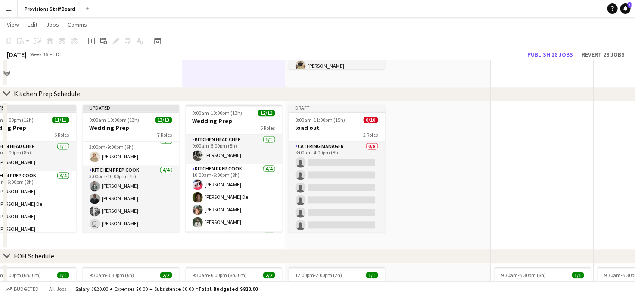
scroll to position [778, 0]
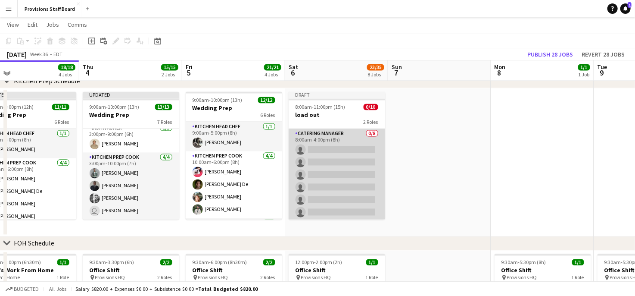
click at [315, 138] on app-card-role "Catering Manager 0/8 8:00am-4:00pm (8h) single-neutral-actions single-neutral-a…" at bounding box center [337, 187] width 97 height 117
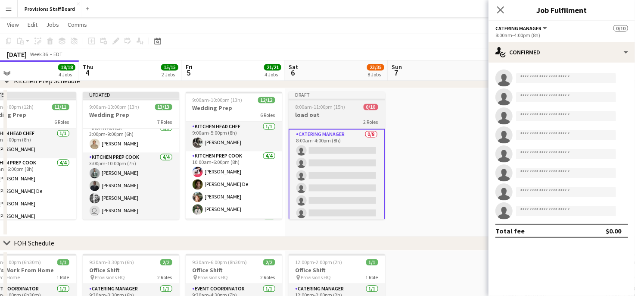
click at [336, 112] on h3 "load out" at bounding box center [337, 115] width 97 height 8
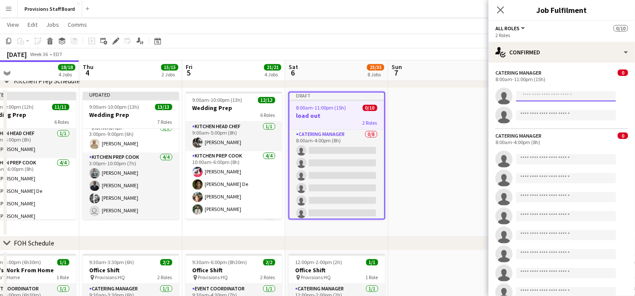
click at [557, 100] on input at bounding box center [566, 96] width 100 height 10
click at [331, 108] on span "8:00am-11:00pm (15h)" at bounding box center [322, 108] width 50 height 6
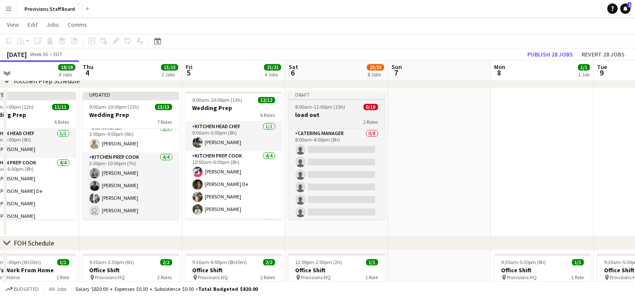
click at [330, 111] on h3 "load out" at bounding box center [337, 115] width 97 height 8
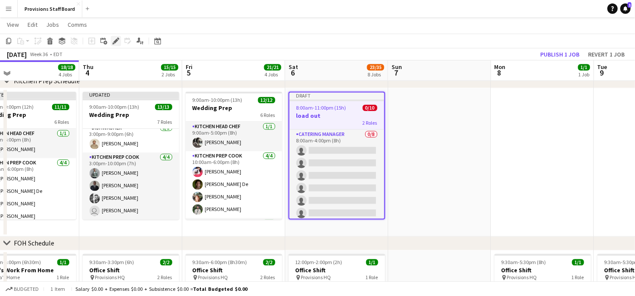
click at [112, 37] on icon "Edit" at bounding box center [115, 40] width 7 height 7
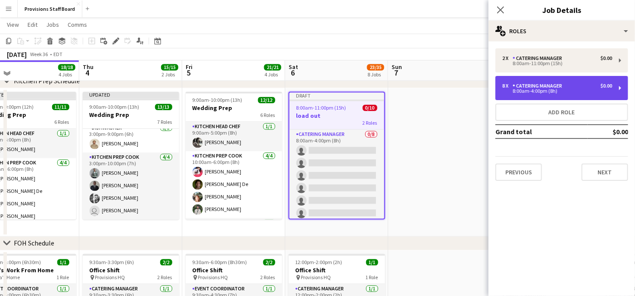
click at [531, 85] on div "Catering Manager" at bounding box center [539, 86] width 53 height 6
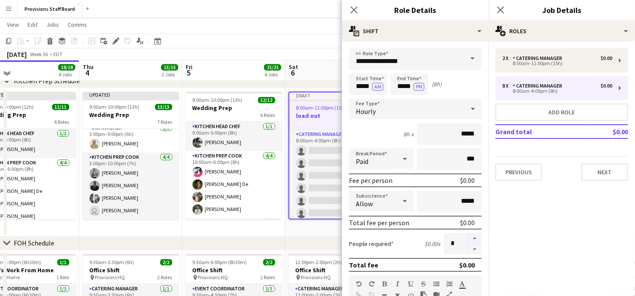
click at [468, 238] on button "button" at bounding box center [475, 238] width 14 height 11
click at [470, 245] on button "button" at bounding box center [475, 249] width 14 height 11
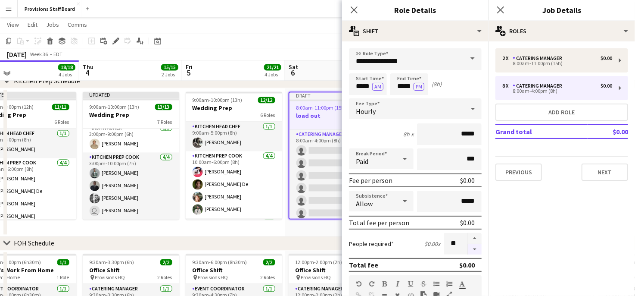
click at [470, 245] on button "button" at bounding box center [475, 249] width 14 height 11
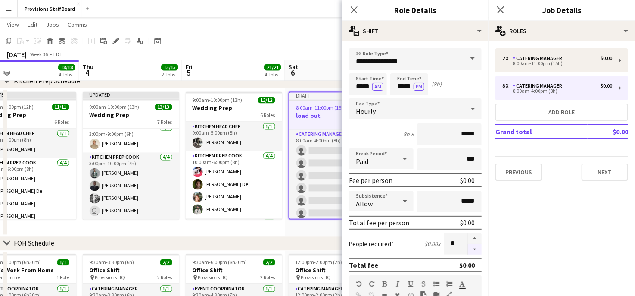
click at [470, 245] on button "button" at bounding box center [475, 249] width 14 height 11
type input "*"
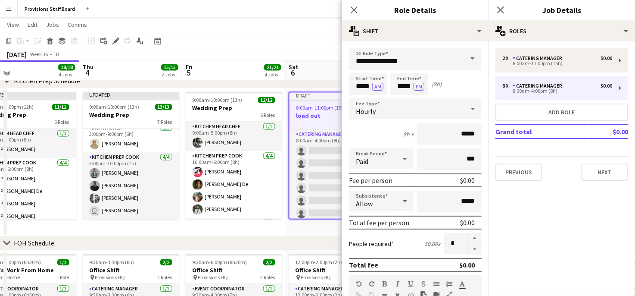
click at [506, 202] on mat-expansion-panel "pencil3 General details 2 x Catering Manager $0.00 8:00am-11:00pm (15h) 8 x Cat…" at bounding box center [562, 168] width 147 height 254
click at [303, 230] on app-date-cell "Draft 8:00am-11:00pm (15h) 0/10 load out 2 Roles Catering Manager 0/8 8:00am-4:…" at bounding box center [336, 162] width 103 height 148
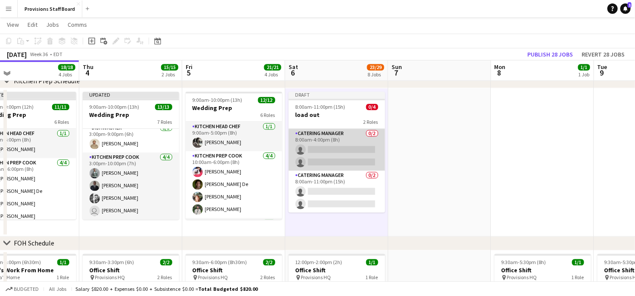
click at [322, 146] on app-card-role "Catering Manager 0/2 8:00am-4:00pm (8h) single-neutral-actions single-neutral-a…" at bounding box center [337, 150] width 97 height 42
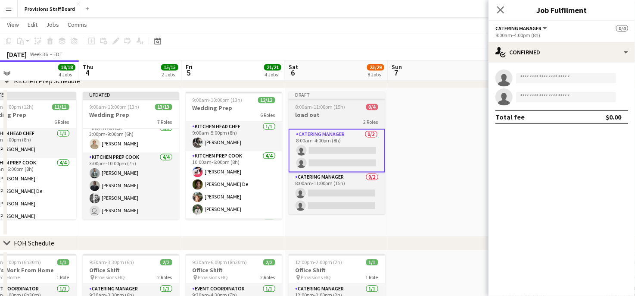
click at [319, 110] on span "8:00am-11:00pm (15h)" at bounding box center [321, 107] width 50 height 6
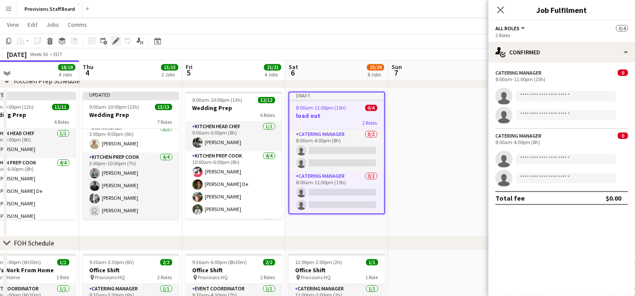
click at [116, 41] on icon at bounding box center [115, 41] width 5 height 5
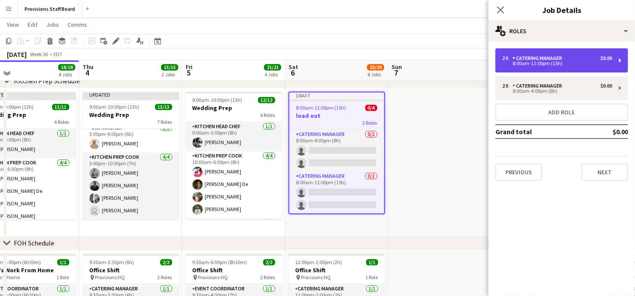
click at [556, 66] on div "8:00am-11:00pm (15h)" at bounding box center [558, 63] width 110 height 4
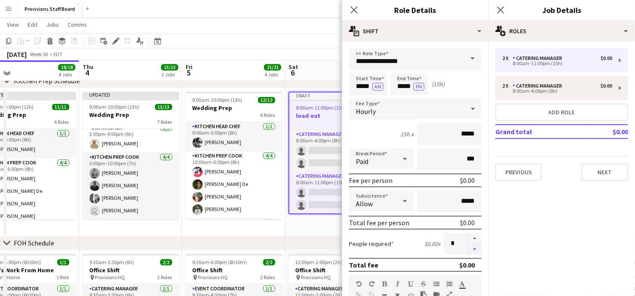
click at [468, 250] on button "button" at bounding box center [475, 249] width 14 height 11
click at [468, 236] on button "button" at bounding box center [475, 238] width 14 height 11
type input "*"
click at [361, 84] on input "*****" at bounding box center [368, 84] width 38 height 22
type input "*****"
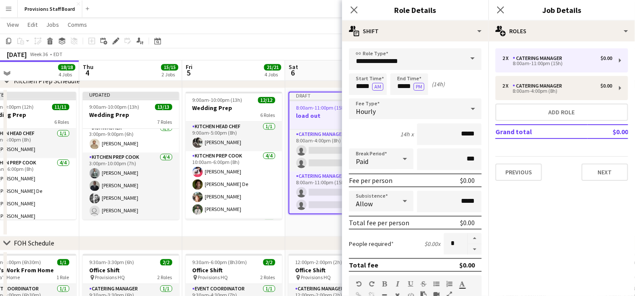
click at [305, 50] on div "September 2025 Week 36 • EDT Publish 1 job Revert 1 job" at bounding box center [317, 54] width 635 height 12
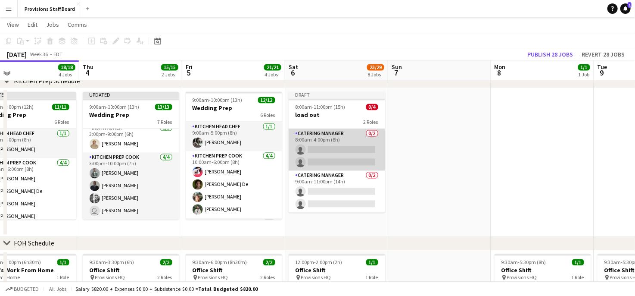
click at [329, 150] on app-card-role "Catering Manager 0/2 8:00am-4:00pm (8h) single-neutral-actions single-neutral-a…" at bounding box center [337, 150] width 97 height 42
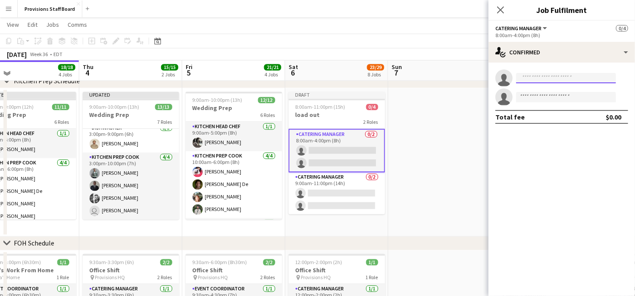
click at [527, 78] on input at bounding box center [566, 78] width 100 height 10
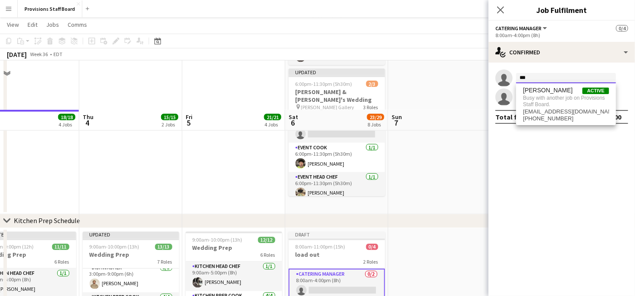
scroll to position [726, 0]
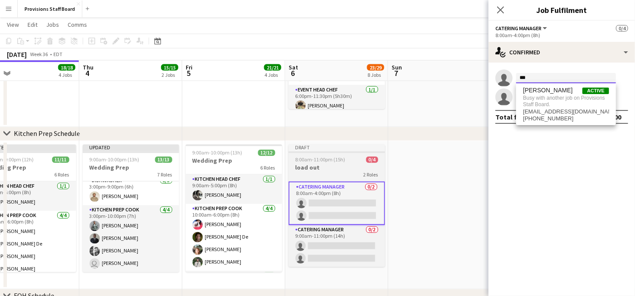
type input "***"
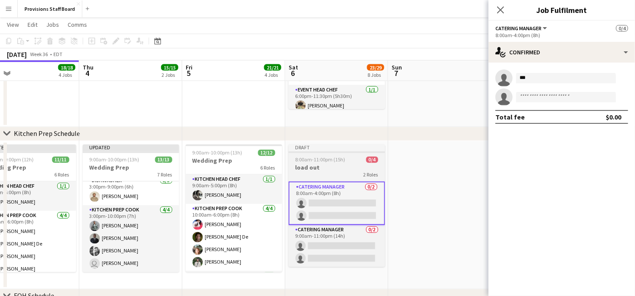
scroll to position [0, 332]
click at [341, 169] on h3 "load out" at bounding box center [337, 168] width 97 height 8
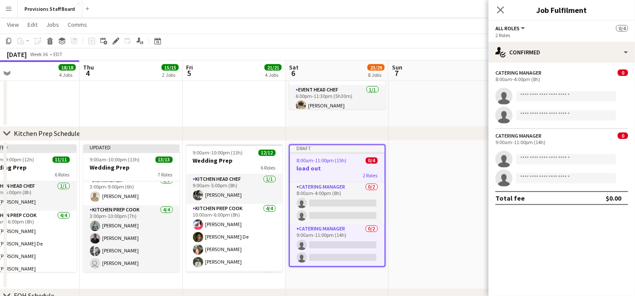
click at [341, 169] on h3 "load out" at bounding box center [337, 169] width 95 height 8
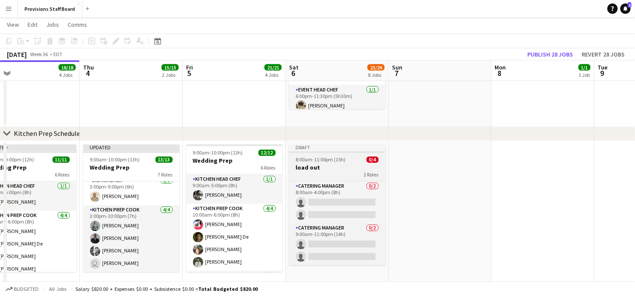
click at [341, 169] on h3 "load out" at bounding box center [337, 168] width 97 height 8
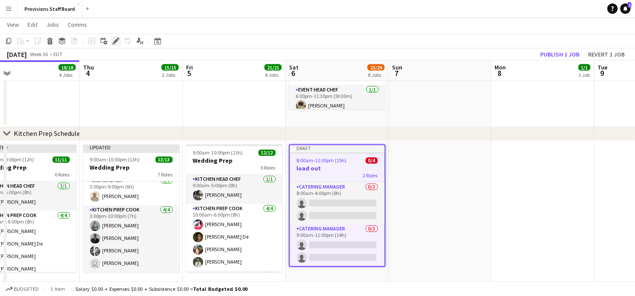
click at [117, 40] on icon at bounding box center [115, 41] width 5 height 5
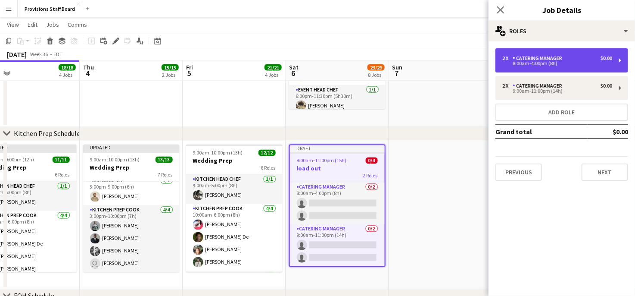
click at [547, 59] on div "Catering Manager" at bounding box center [539, 58] width 53 height 6
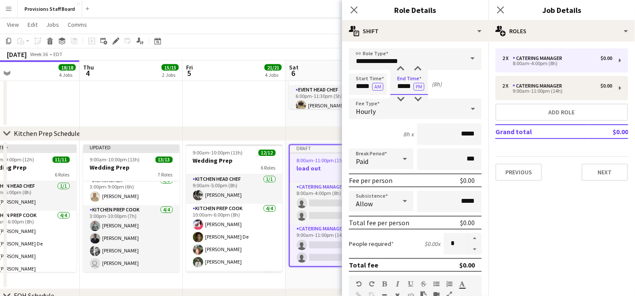
click at [403, 88] on input "*****" at bounding box center [409, 84] width 38 height 22
type input "*****"
click at [422, 84] on button "PM" at bounding box center [419, 87] width 11 height 8
click at [360, 86] on input "*****" at bounding box center [368, 84] width 38 height 22
type input "*****"
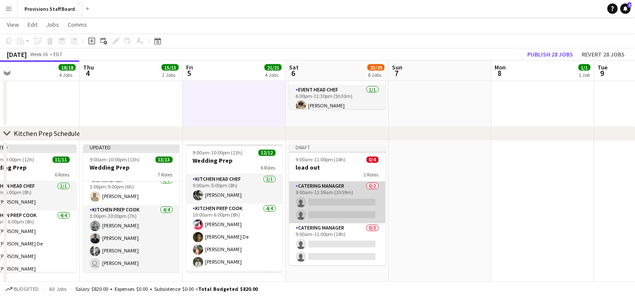
click at [333, 198] on app-card-role "Catering Manager 0/2 9:00am-11:59am (2h59m) single-neutral-actions single-neutr…" at bounding box center [337, 202] width 97 height 42
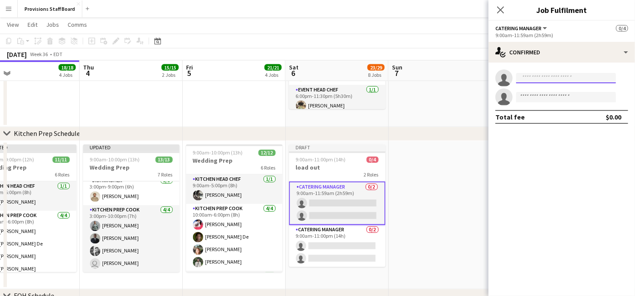
click at [533, 79] on input at bounding box center [566, 78] width 100 height 10
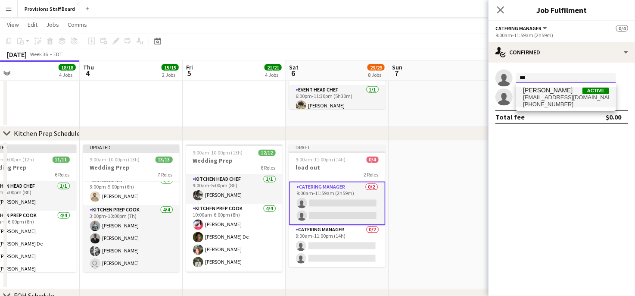
type input "***"
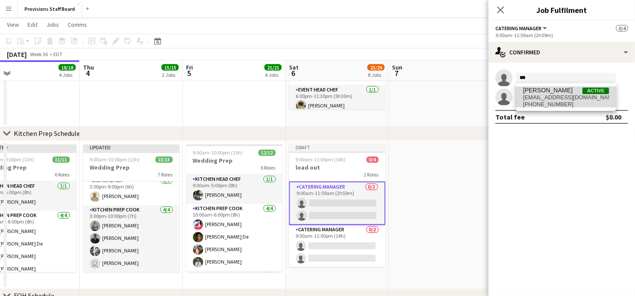
click at [534, 94] on span "pateldev3040@gmail.com" at bounding box center [566, 97] width 86 height 7
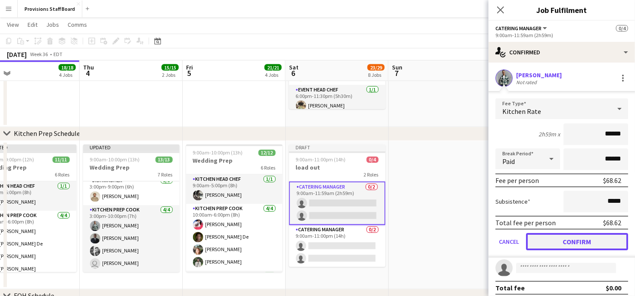
click at [554, 240] on button "Confirm" at bounding box center [577, 241] width 102 height 17
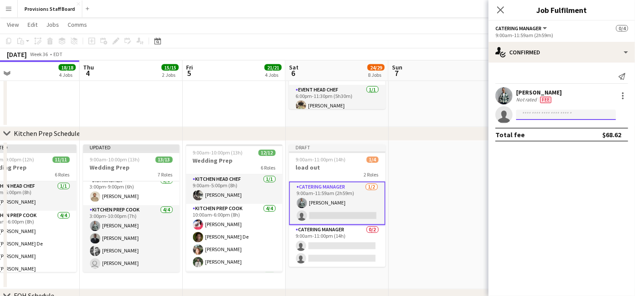
click at [527, 114] on input at bounding box center [566, 114] width 100 height 10
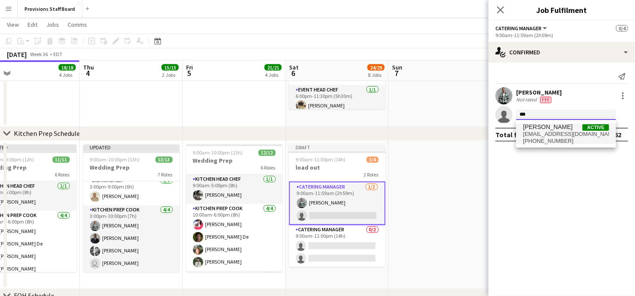
type input "***"
click at [534, 131] on span "timothylampitoc@gmail.com" at bounding box center [566, 134] width 86 height 7
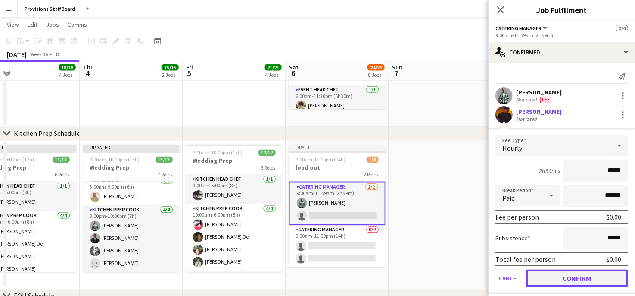
click at [549, 277] on button "Confirm" at bounding box center [577, 277] width 102 height 17
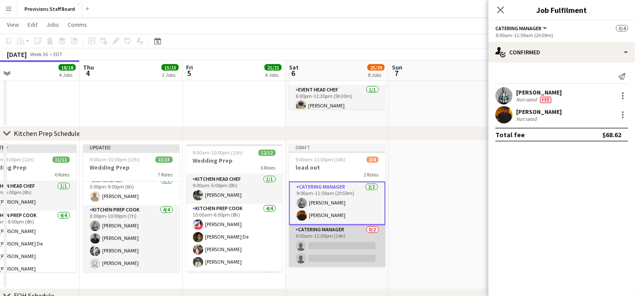
click at [330, 247] on app-card-role "Catering Manager 0/2 9:00am-11:00pm (14h) single-neutral-actions single-neutral…" at bounding box center [337, 246] width 97 height 42
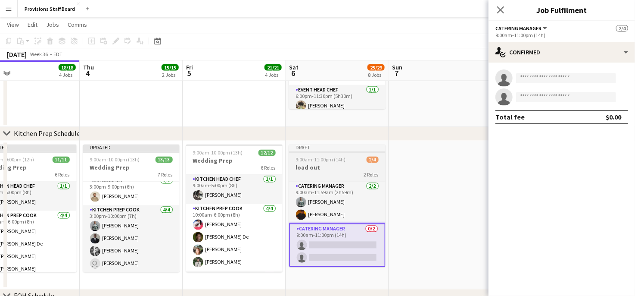
click at [339, 159] on span "9:00am-11:00pm (14h)" at bounding box center [321, 159] width 50 height 6
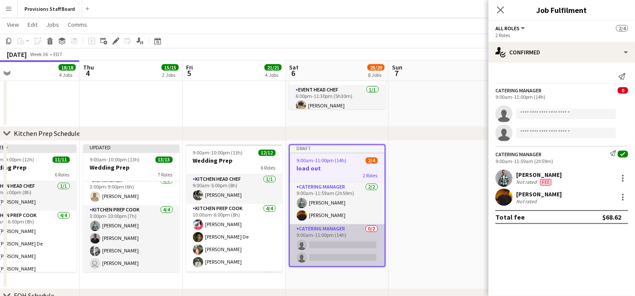
click at [326, 244] on app-card-role "Catering Manager 0/2 9:00am-11:00pm (14h) single-neutral-actions single-neutral…" at bounding box center [337, 245] width 95 height 42
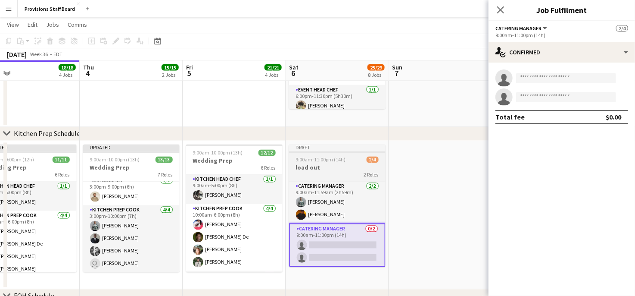
click at [319, 158] on span "9:00am-11:00pm (14h)" at bounding box center [321, 159] width 50 height 6
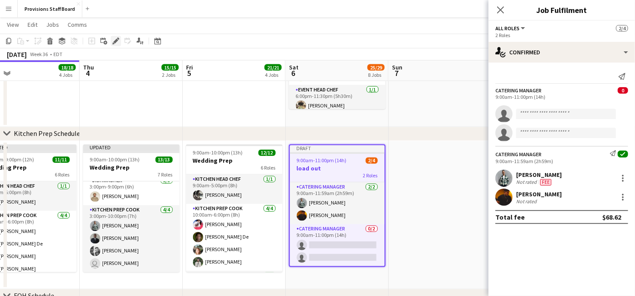
click at [116, 44] on icon "Edit" at bounding box center [115, 40] width 7 height 7
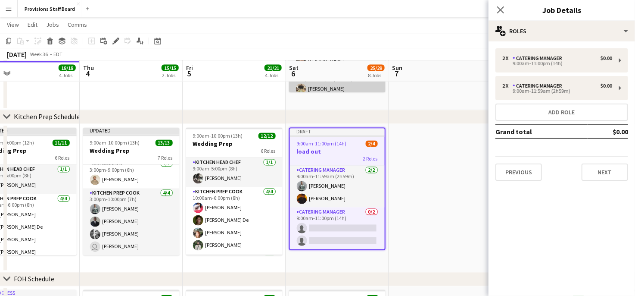
scroll to position [743, 0]
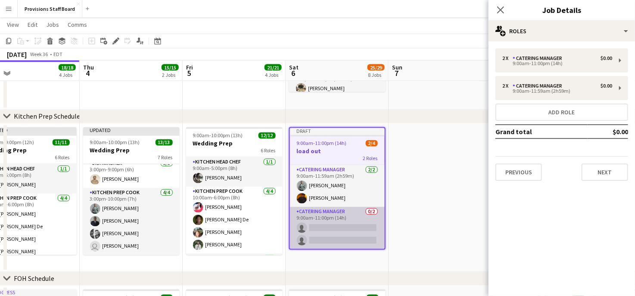
click at [314, 211] on app-card-role "Catering Manager 0/2 9:00am-11:00pm (14h) single-neutral-actions single-neutral…" at bounding box center [337, 228] width 95 height 42
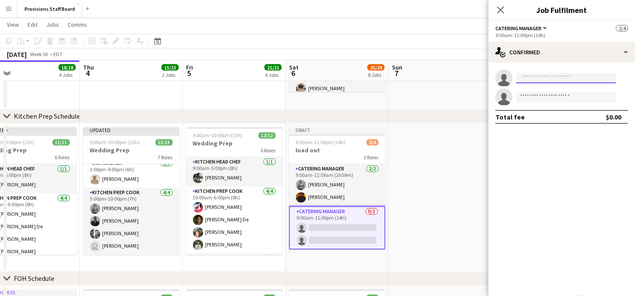
type input "*"
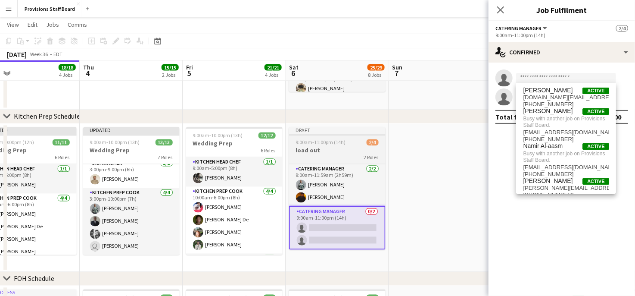
click at [325, 150] on h3 "load out" at bounding box center [337, 151] width 97 height 8
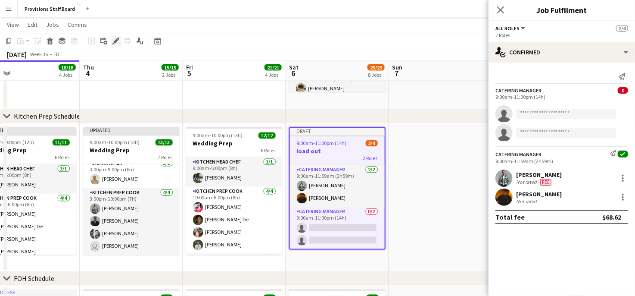
click at [117, 41] on icon at bounding box center [115, 41] width 5 height 5
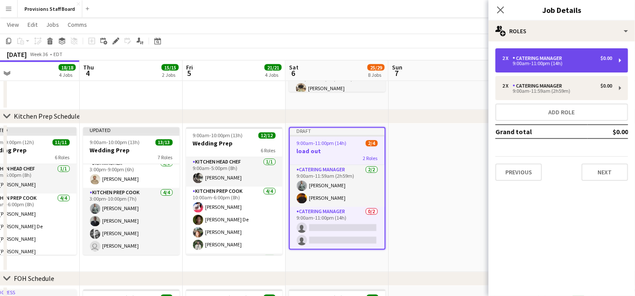
click at [552, 59] on div "Catering Manager" at bounding box center [539, 58] width 53 height 6
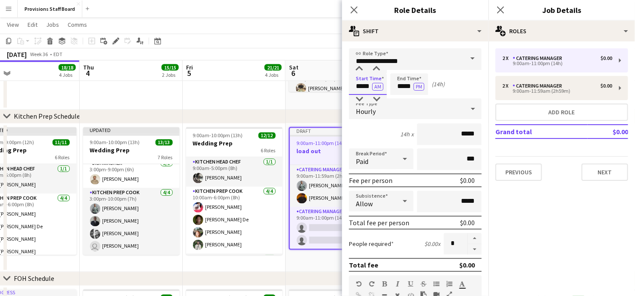
click at [364, 83] on input "*****" at bounding box center [368, 84] width 38 height 22
type input "*****"
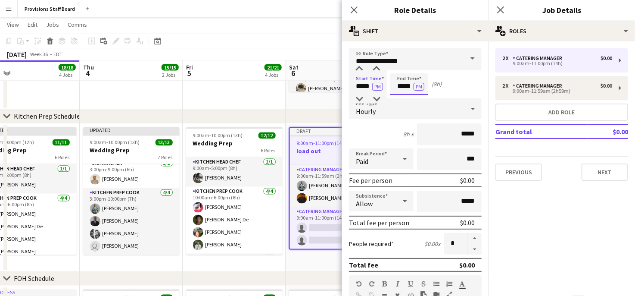
click at [402, 88] on input "*****" at bounding box center [409, 84] width 38 height 22
type input "*****"
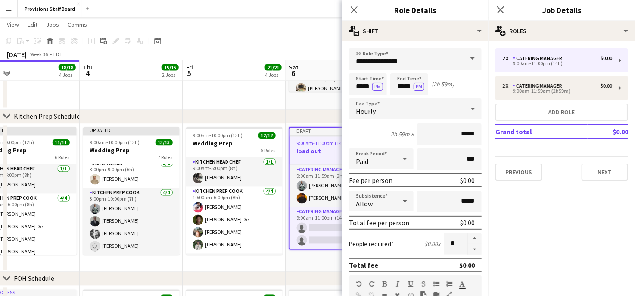
click at [307, 26] on app-page-menu "View Day view expanded Day view collapsed Month view Date picker Jump to today …" at bounding box center [317, 25] width 635 height 16
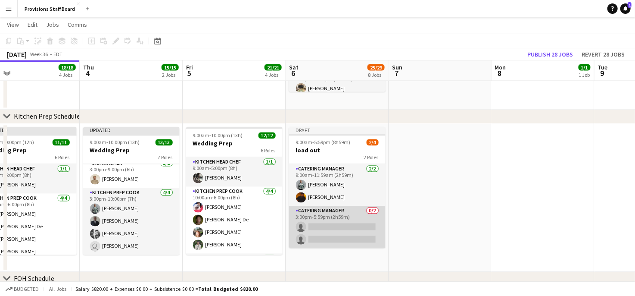
click at [343, 225] on app-card-role "Catering Manager 0/2 3:00pm-5:59pm (2h59m) single-neutral-actions single-neutra…" at bounding box center [337, 227] width 97 height 42
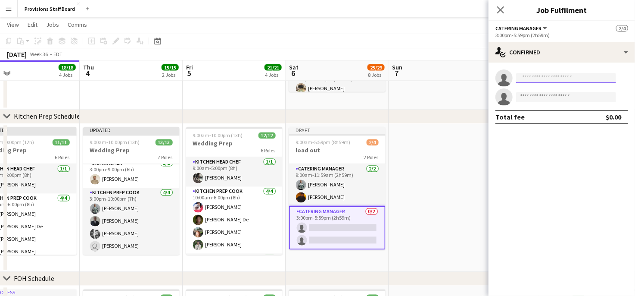
click at [549, 80] on input at bounding box center [566, 78] width 100 height 10
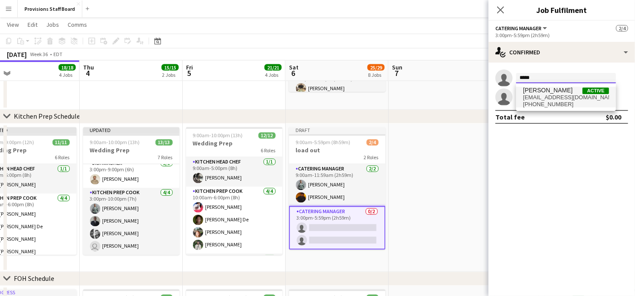
type input "*****"
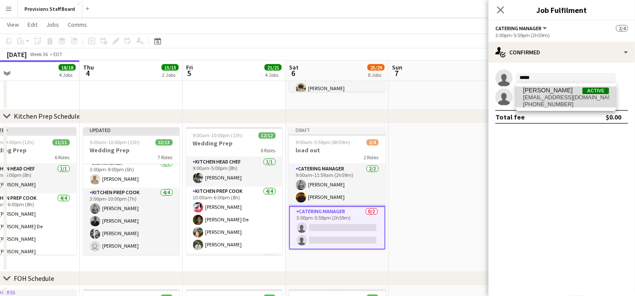
click at [541, 87] on span "Trevor Wells" at bounding box center [548, 90] width 50 height 7
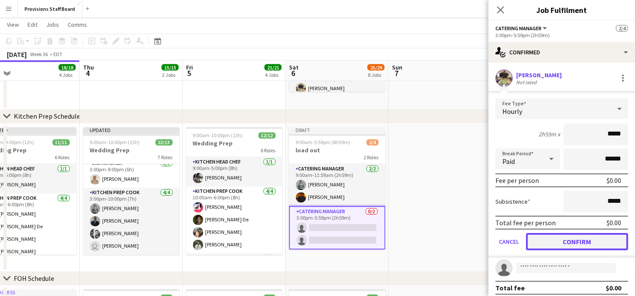
click at [558, 237] on button "Confirm" at bounding box center [577, 241] width 102 height 17
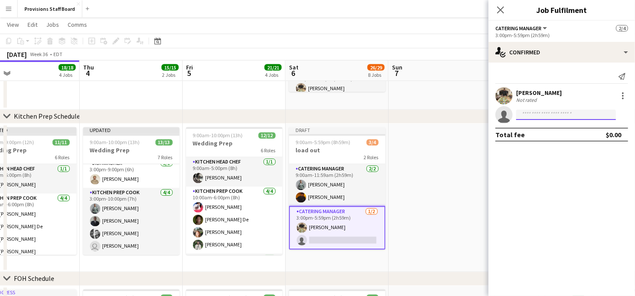
click at [532, 116] on input at bounding box center [566, 114] width 100 height 10
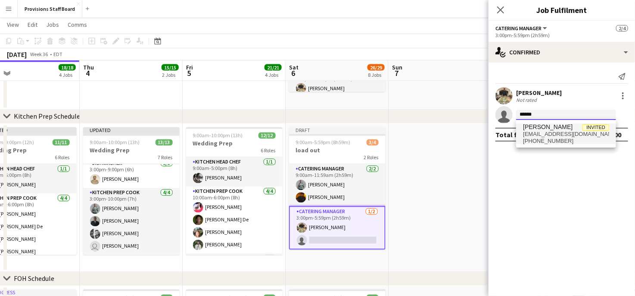
type input "******"
click at [540, 133] on span "willismanning73@gmail.com" at bounding box center [566, 134] width 86 height 7
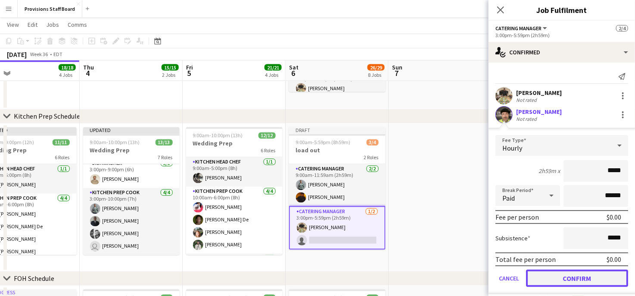
click at [550, 272] on button "Confirm" at bounding box center [577, 277] width 102 height 17
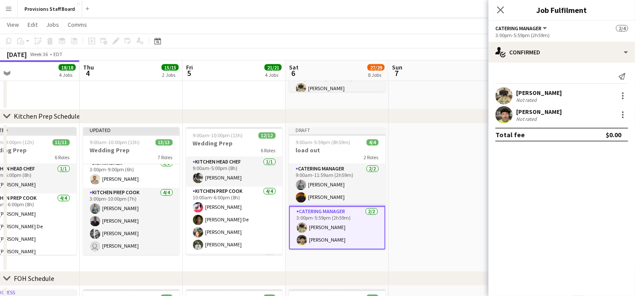
click at [527, 117] on div "Not rated" at bounding box center [527, 119] width 22 height 6
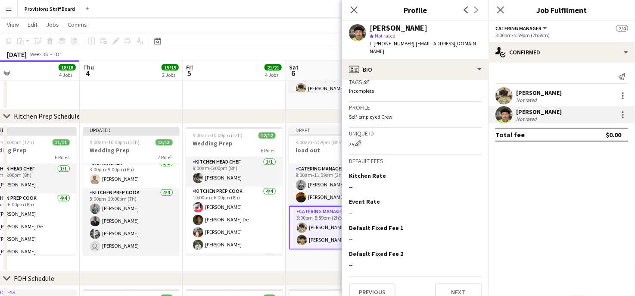
scroll to position [316, 0]
click at [283, 40] on app-toolbar "Copy Paste Paste Ctrl+V Paste with crew Ctrl+Shift+V Paste linked Job Delete Gr…" at bounding box center [317, 41] width 635 height 15
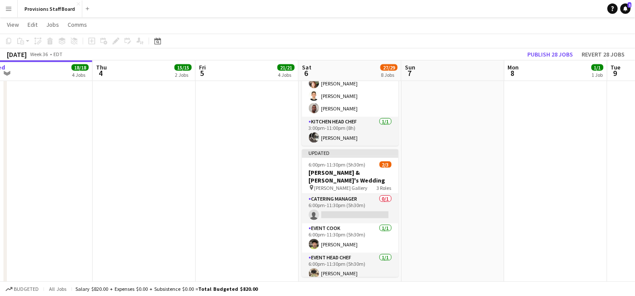
scroll to position [574, 0]
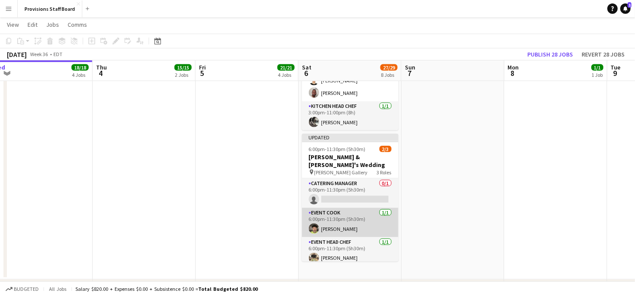
click at [344, 217] on app-card-role "Event Cook 1/1 6:00pm-11:30pm (5h30m) Willis Manning" at bounding box center [350, 222] width 97 height 29
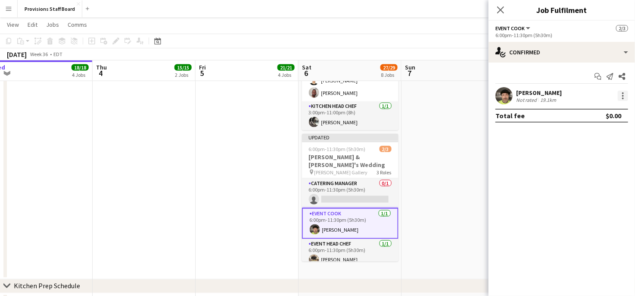
click at [622, 95] on div at bounding box center [623, 96] width 2 height 2
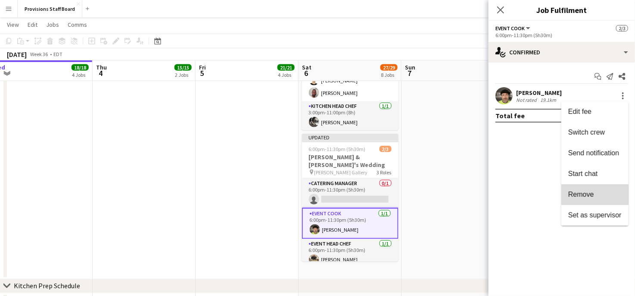
click at [582, 190] on button "Remove" at bounding box center [595, 194] width 67 height 21
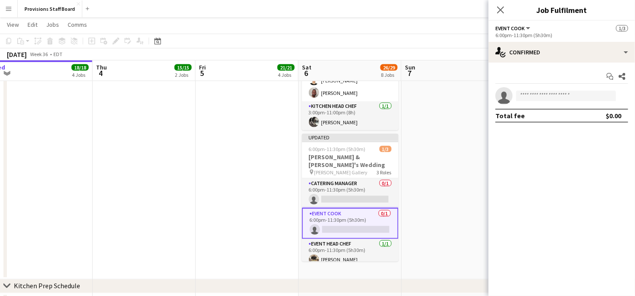
click at [353, 217] on app-card-role "Event Cook 0/1 6:00pm-11:30pm (5h30m) single-neutral-actions" at bounding box center [350, 223] width 97 height 31
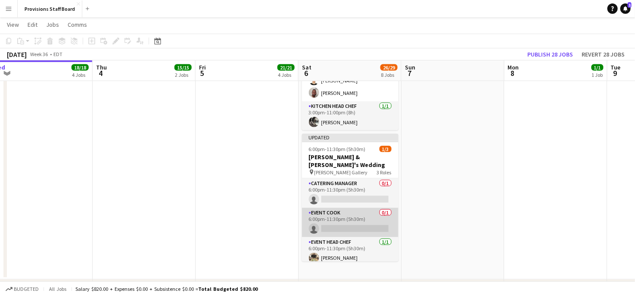
click at [349, 219] on app-card-role "Event Cook 0/1 6:00pm-11:30pm (5h30m) single-neutral-actions" at bounding box center [350, 222] width 97 height 29
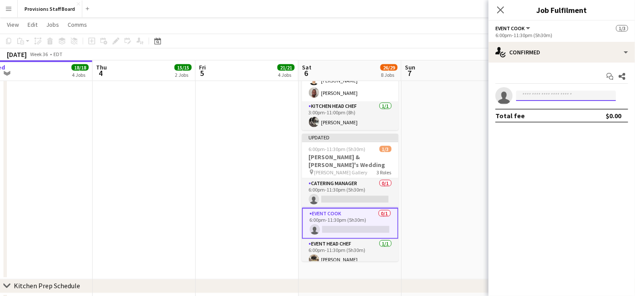
click at [553, 95] on input at bounding box center [566, 96] width 100 height 10
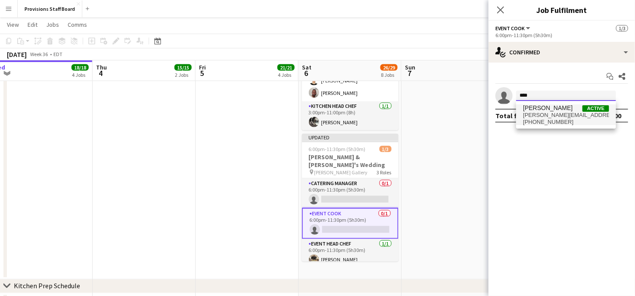
type input "****"
click at [542, 108] on span "[PERSON_NAME]" at bounding box center [548, 107] width 50 height 7
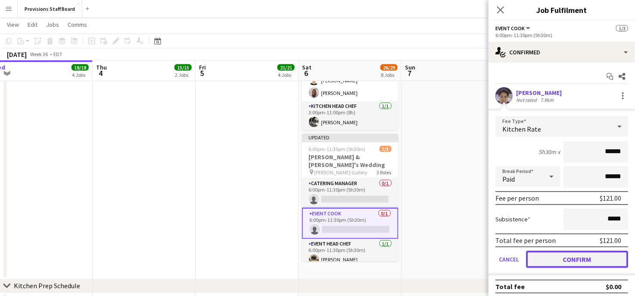
click at [561, 259] on button "Confirm" at bounding box center [577, 258] width 102 height 17
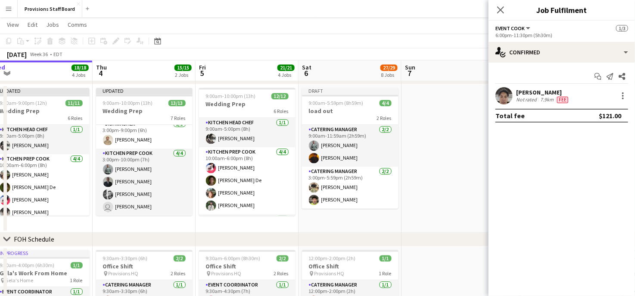
scroll to position [783, 0]
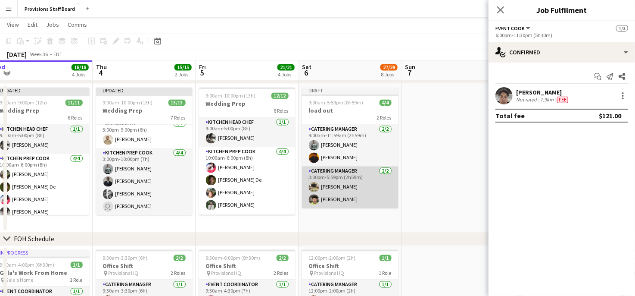
click at [340, 196] on app-card-role "Catering Manager 2/2 3:00pm-5:59pm (2h59m) Trevor Wells Willis Manning" at bounding box center [350, 187] width 97 height 42
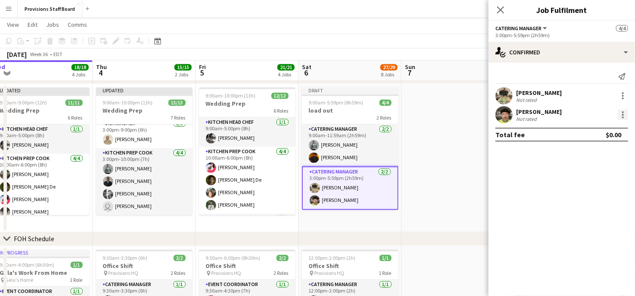
click at [623, 114] on div at bounding box center [623, 115] width 2 height 2
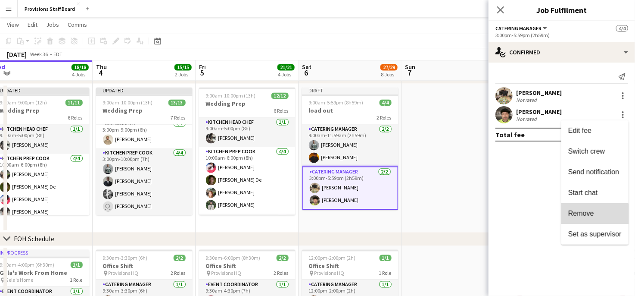
click at [587, 214] on span "Remove" at bounding box center [581, 212] width 26 height 7
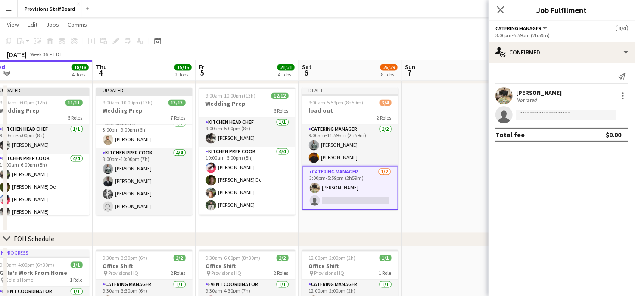
click at [359, 195] on app-card-role "Catering Manager 1/2 3:00pm-5:59pm (2h59m) Trevor Wells single-neutral-actions" at bounding box center [350, 188] width 97 height 44
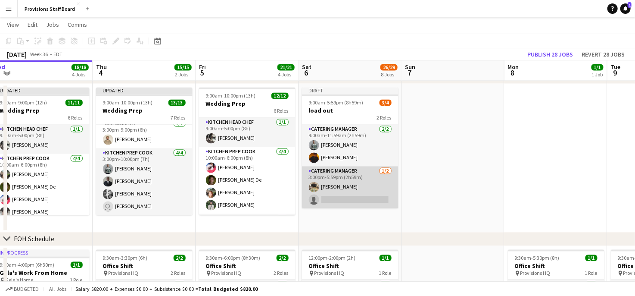
click at [345, 202] on app-card-role "Catering Manager 1/2 3:00pm-5:59pm (2h59m) Trevor Wells single-neutral-actions" at bounding box center [350, 187] width 97 height 42
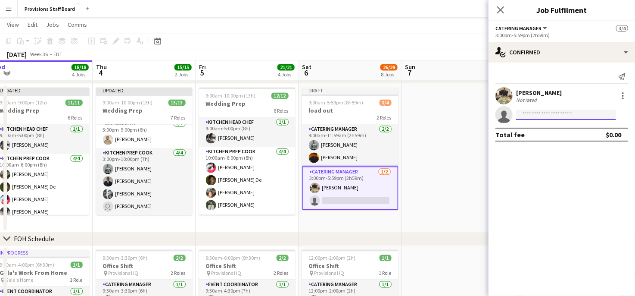
click at [526, 117] on input at bounding box center [566, 114] width 100 height 10
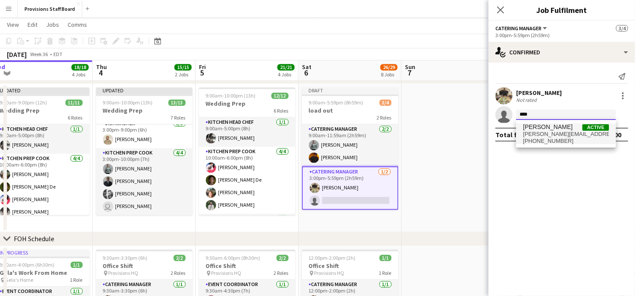
type input "****"
click at [549, 131] on span "renz.bernhere@gmail.com" at bounding box center [566, 134] width 86 height 7
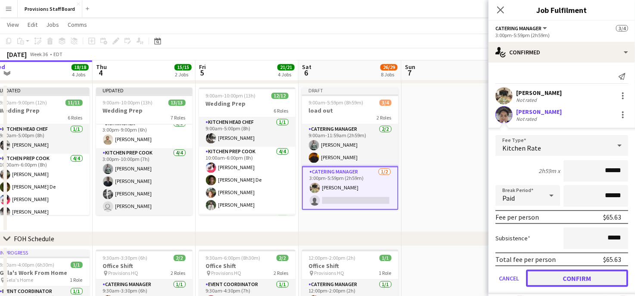
click at [567, 272] on button "Confirm" at bounding box center [577, 277] width 102 height 17
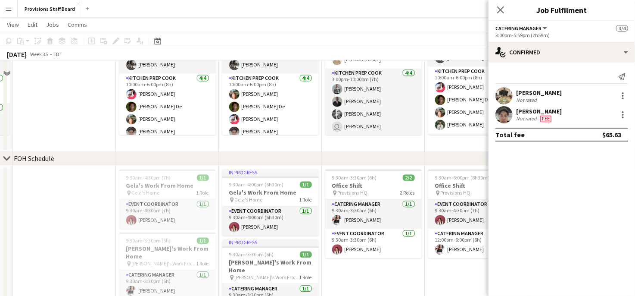
scroll to position [693, 0]
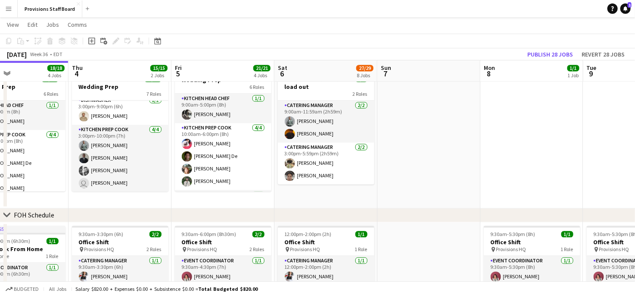
scroll to position [808, 0]
click at [306, 200] on app-date-cell "Draft 9:00am-5:59pm (8h59m) 4/4 load out 2 Roles Catering Manager 2/2 9:00am-11…" at bounding box center [326, 133] width 103 height 148
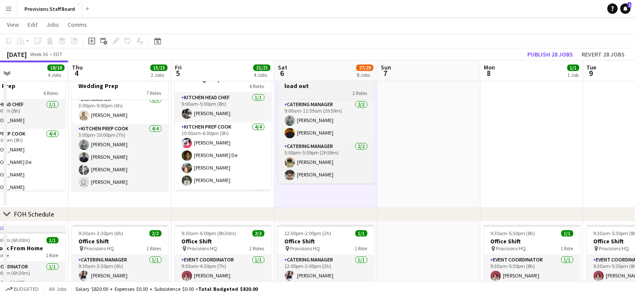
click at [286, 88] on h3 "load out" at bounding box center [326, 86] width 97 height 8
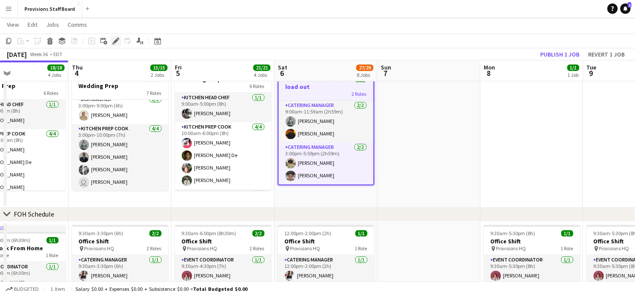
click at [116, 41] on icon at bounding box center [115, 41] width 5 height 5
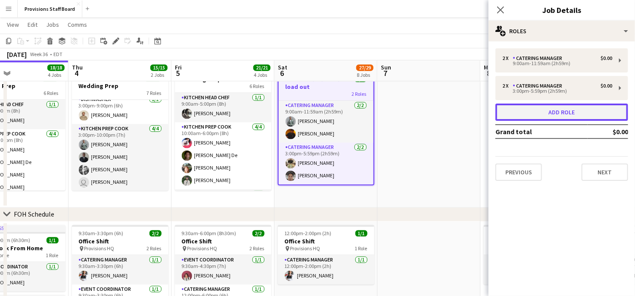
click at [578, 107] on button "Add role" at bounding box center [562, 111] width 133 height 17
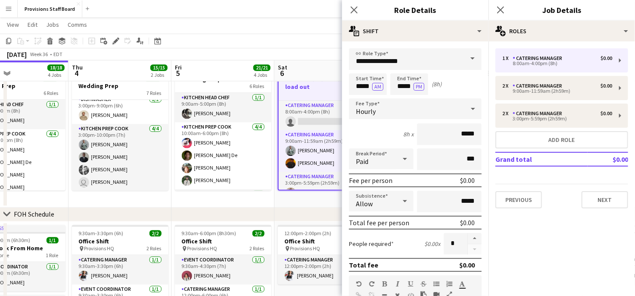
click at [155, 212] on div "chevron-right FOH Schedule" at bounding box center [317, 214] width 635 height 14
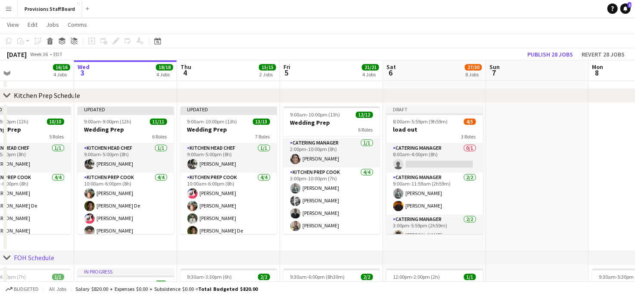
scroll to position [0, 222]
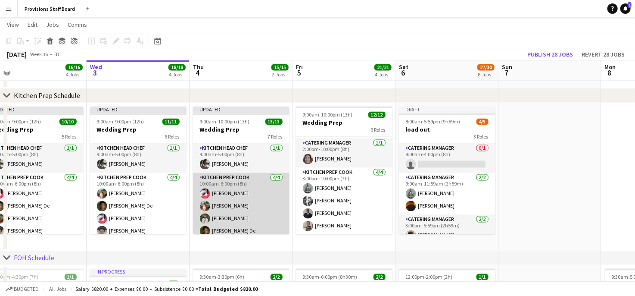
click at [212, 225] on app-card-role "Kitchen Prep Cook 4/4 10:00am-6:00pm (8h) Joanna Silva Dijana Posavec Ruslan Kr…" at bounding box center [241, 206] width 97 height 67
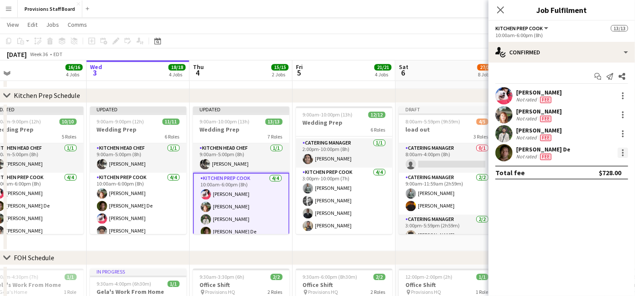
click at [623, 154] on div at bounding box center [623, 155] width 2 height 2
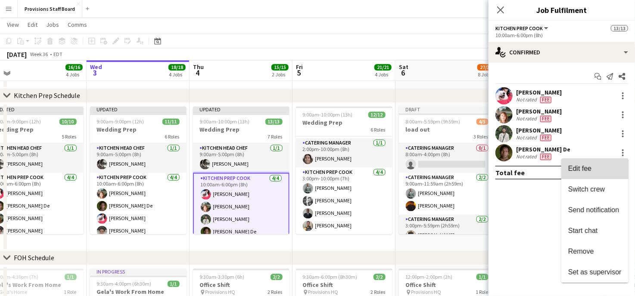
click at [584, 165] on span "Edit fee" at bounding box center [579, 168] width 23 height 7
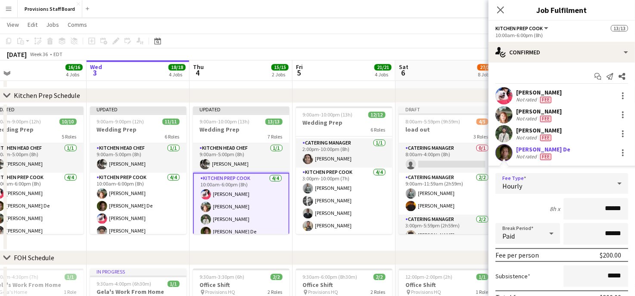
click at [615, 187] on icon at bounding box center [620, 183] width 10 height 17
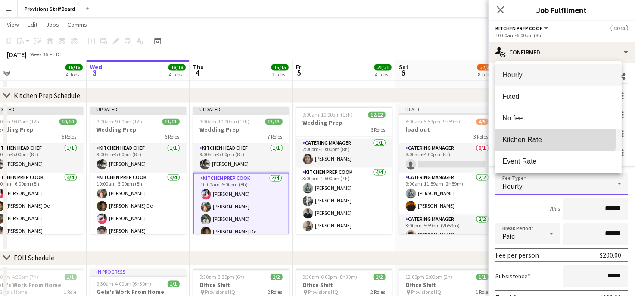
click at [515, 138] on span "Kitchen Rate" at bounding box center [559, 139] width 112 height 8
type input "******"
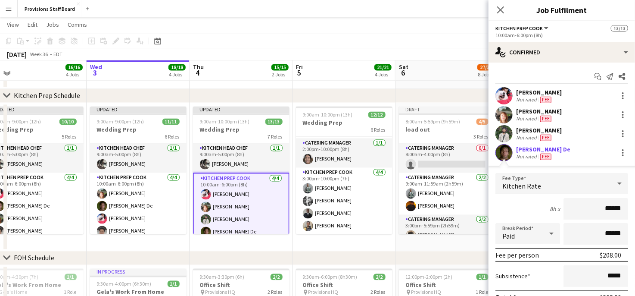
click at [349, 242] on app-date-cell "9:00am-10:00pm (13h) 12/12 Wedding Prep 6 Roles Kitchen Head Chef 1/1 9:00am-5:…" at bounding box center [344, 177] width 103 height 148
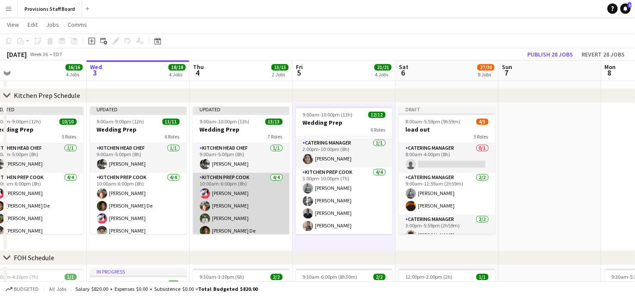
click at [225, 231] on app-card-role "Kitchen Prep Cook 4/4 10:00am-6:00pm (8h) Joanna Silva Dijana Posavec Ruslan Kr…" at bounding box center [241, 206] width 97 height 67
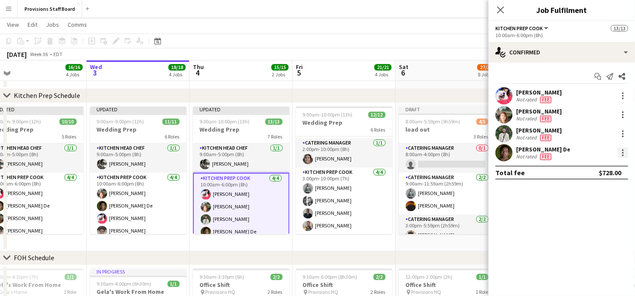
click at [622, 150] on div at bounding box center [623, 150] width 2 height 2
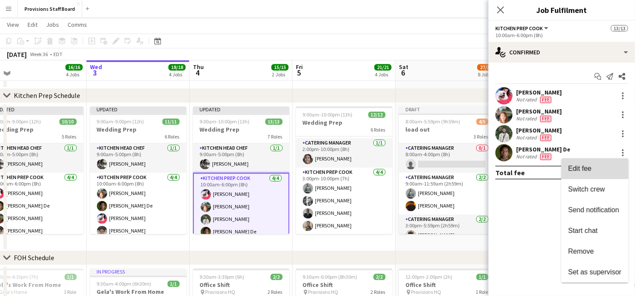
click at [583, 165] on span "Edit fee" at bounding box center [579, 168] width 23 height 7
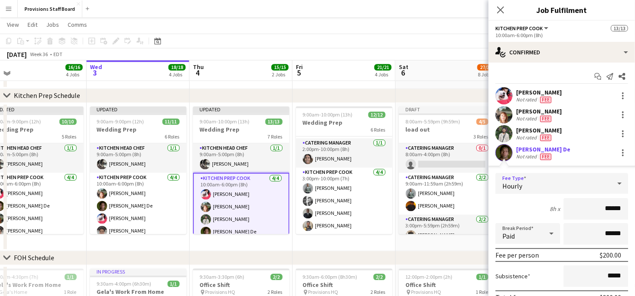
click at [568, 183] on div "Hourly" at bounding box center [554, 183] width 116 height 21
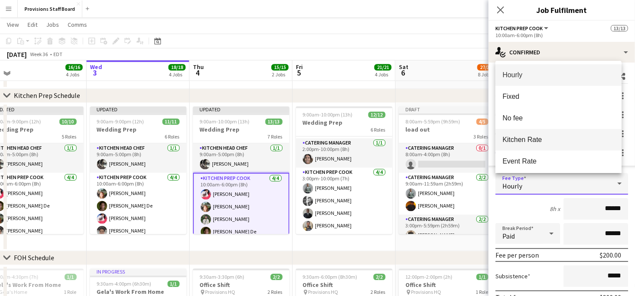
click at [533, 137] on span "Kitchen Rate" at bounding box center [559, 139] width 112 height 8
type input "******"
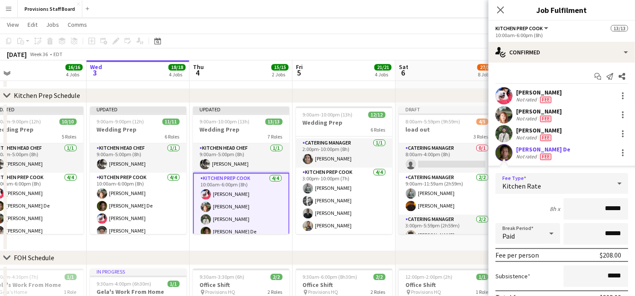
scroll to position [60, 0]
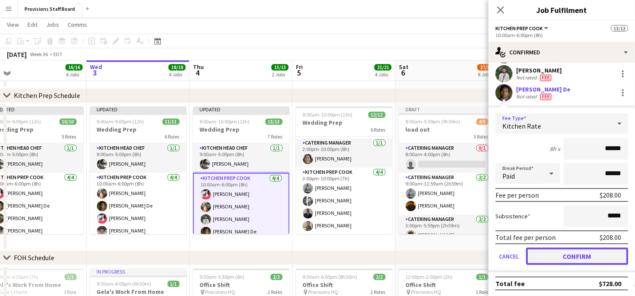
click at [557, 256] on button "Confirm" at bounding box center [577, 255] width 102 height 17
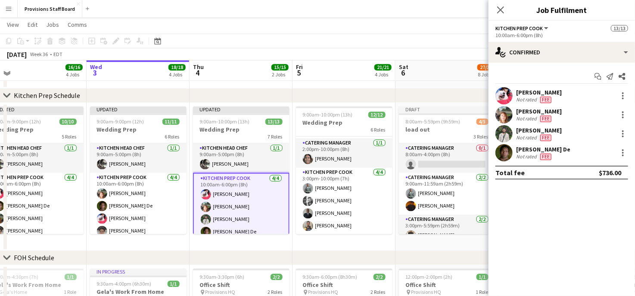
scroll to position [0, 0]
click at [621, 131] on div at bounding box center [623, 133] width 10 height 10
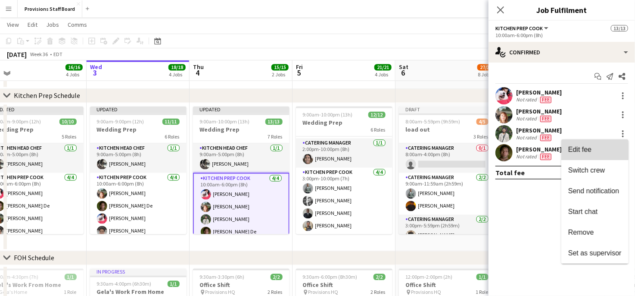
click at [589, 152] on span "Edit fee" at bounding box center [579, 149] width 23 height 7
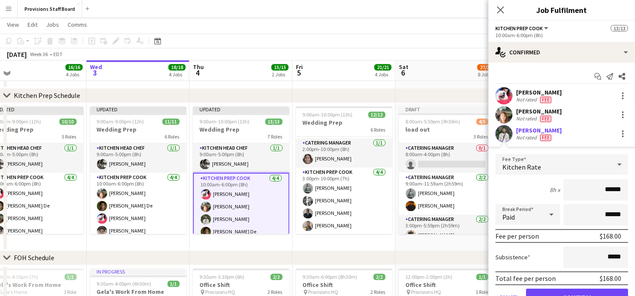
click at [438, 253] on div "chevron-right FOH Schedule" at bounding box center [317, 258] width 635 height 14
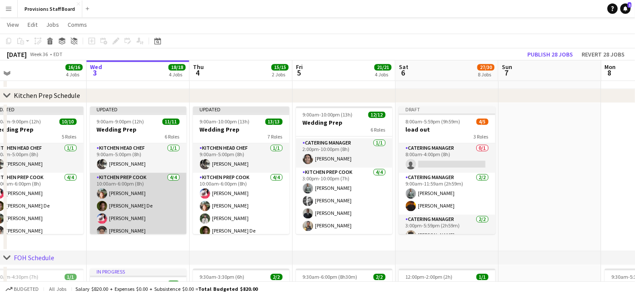
click at [142, 205] on app-card-role "Kitchen Prep Cook 4/4 10:00am-6:00pm (8h) Dijana Posavec Vojta De Joanna Silva …" at bounding box center [138, 206] width 97 height 67
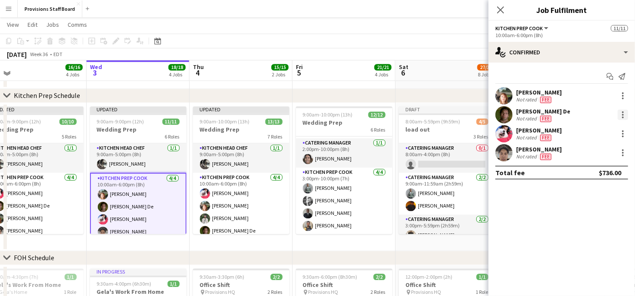
click at [622, 112] on div at bounding box center [623, 112] width 2 height 2
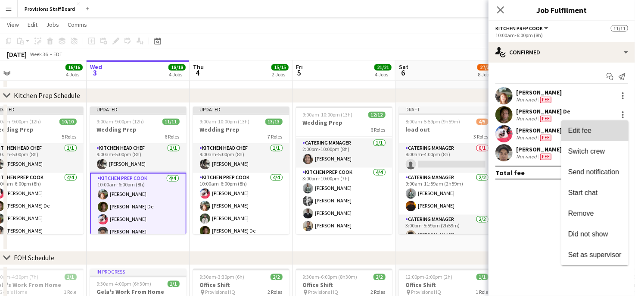
click at [582, 125] on button "Edit fee" at bounding box center [595, 130] width 67 height 21
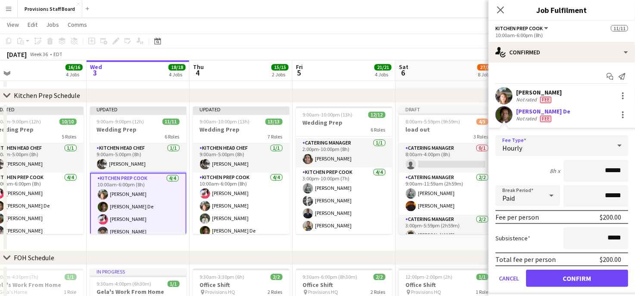
click at [523, 144] on div "Hourly" at bounding box center [554, 145] width 116 height 21
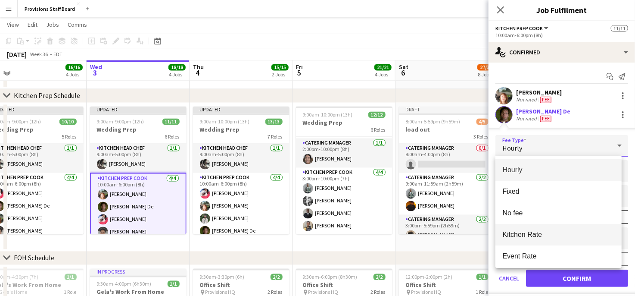
click at [518, 234] on span "Kitchen Rate" at bounding box center [559, 234] width 112 height 8
type input "******"
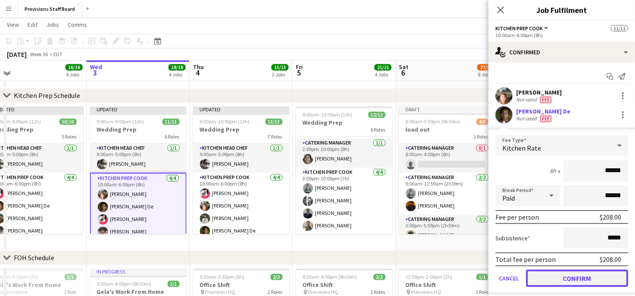
click at [571, 275] on button "Confirm" at bounding box center [577, 277] width 102 height 17
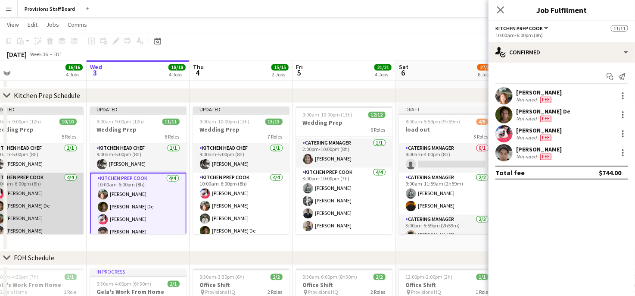
click at [18, 203] on app-card-role "Kitchen Prep Cook 4/4 10:00am-6:00pm (8h) Joanna Silva Vojta De Dijana Posavec …" at bounding box center [35, 206] width 97 height 67
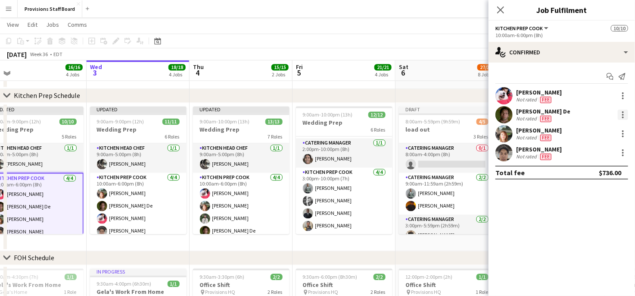
click at [621, 111] on div at bounding box center [623, 114] width 10 height 10
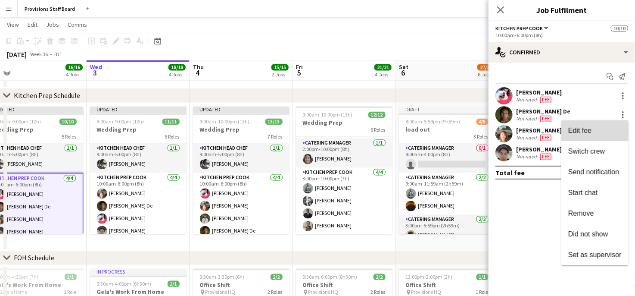
click at [589, 131] on span "Edit fee" at bounding box center [579, 130] width 23 height 7
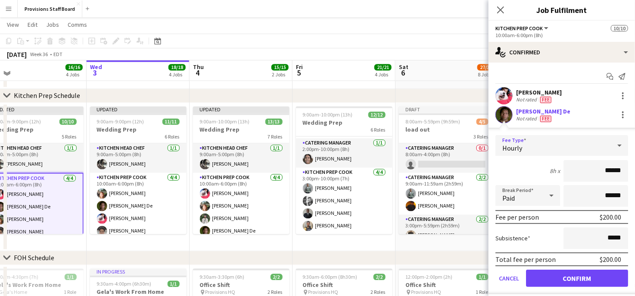
click at [532, 144] on div "Hourly" at bounding box center [554, 145] width 116 height 21
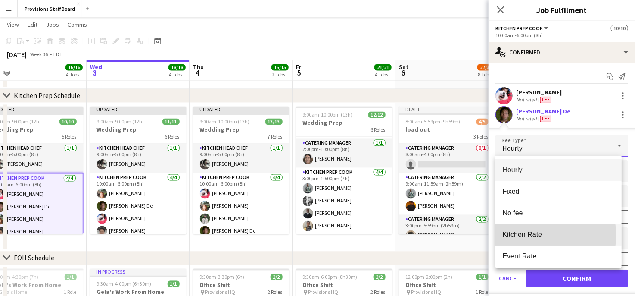
click at [518, 235] on span "Kitchen Rate" at bounding box center [559, 234] width 112 height 8
type input "******"
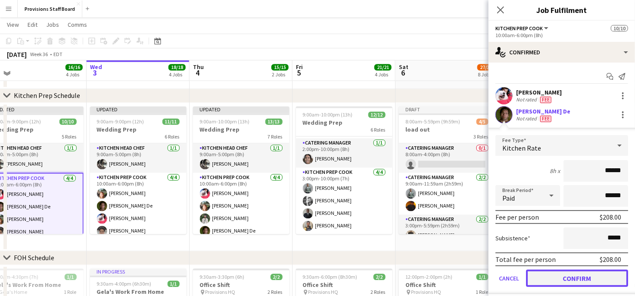
click at [551, 278] on button "Confirm" at bounding box center [577, 277] width 102 height 17
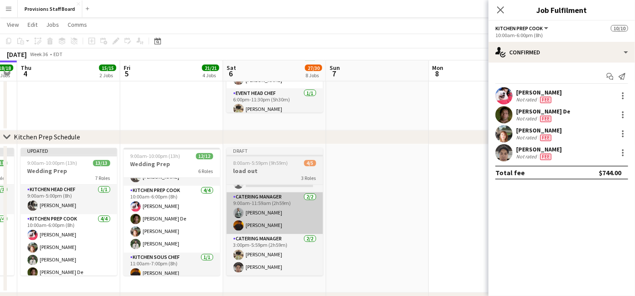
scroll to position [0, 331]
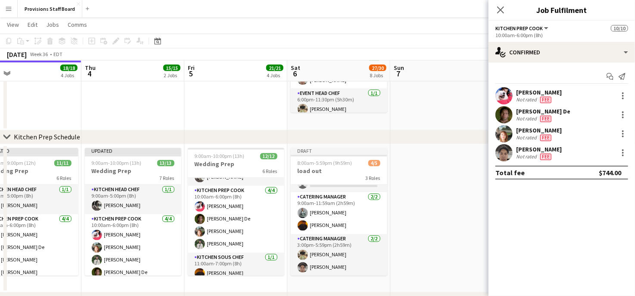
click at [477, 197] on app-date-cell at bounding box center [441, 218] width 103 height 148
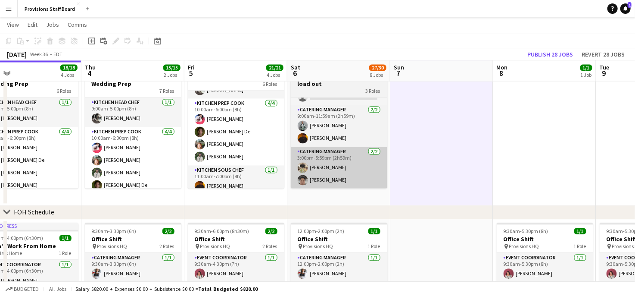
scroll to position [810, 0]
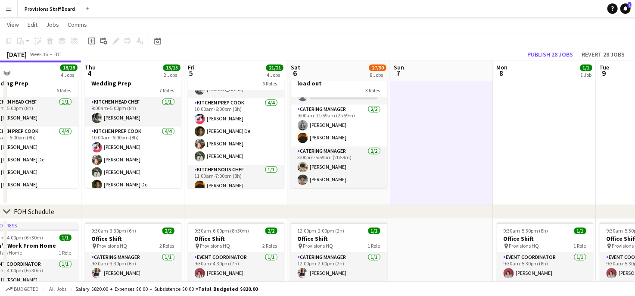
click at [330, 195] on app-date-cell "Draft 8:00am-5:59pm (9h59m) 4/5 load out 3 Roles Catering Manager 0/1 8:00am-4:…" at bounding box center [338, 130] width 103 height 148
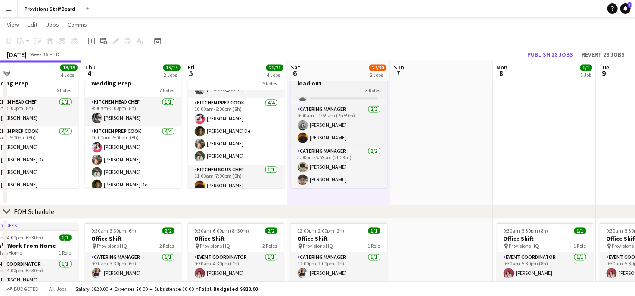
click at [301, 90] on div "3 Roles" at bounding box center [339, 90] width 97 height 7
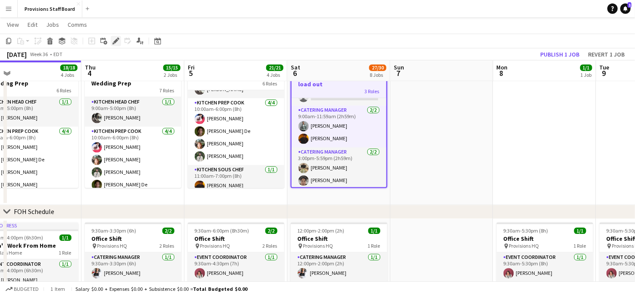
click at [116, 43] on icon "Edit" at bounding box center [115, 40] width 7 height 7
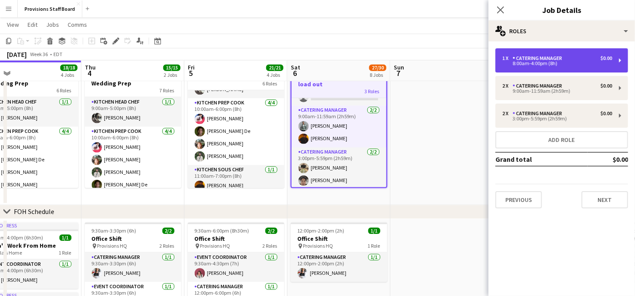
click at [547, 59] on div "Catering Manager" at bounding box center [539, 58] width 53 height 6
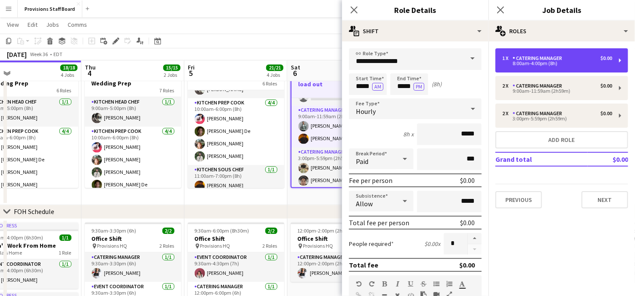
drag, startPoint x: 547, startPoint y: 59, endPoint x: 559, endPoint y: 213, distance: 155.2
click at [559, 213] on div "1 x Catering Manager $0.00 8:00am-4:00pm (8h) 2 x Catering Manager $0.00 9:00am…" at bounding box center [562, 128] width 147 height 174
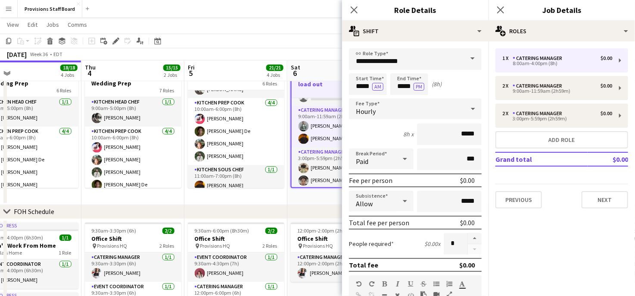
click at [559, 213] on div "1 x Catering Manager $0.00 8:00am-4:00pm (8h) 2 x Catering Manager $0.00 9:00am…" at bounding box center [562, 128] width 147 height 174
click at [360, 85] on input "*****" at bounding box center [368, 84] width 38 height 22
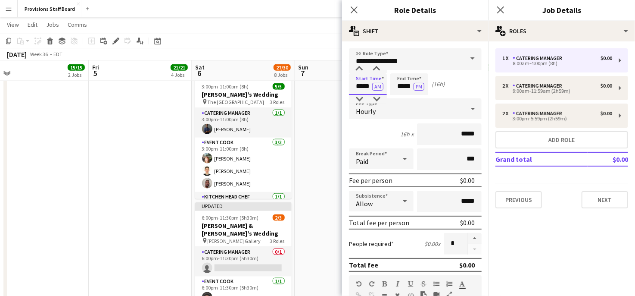
scroll to position [505, 0]
type input "*****"
click at [403, 87] on input "*****" at bounding box center [409, 84] width 38 height 22
type input "*****"
click at [297, 34] on app-toolbar "Copy Paste Paste Ctrl+V Paste with crew Ctrl+Shift+V Paste linked Job Delete Gr…" at bounding box center [317, 41] width 635 height 15
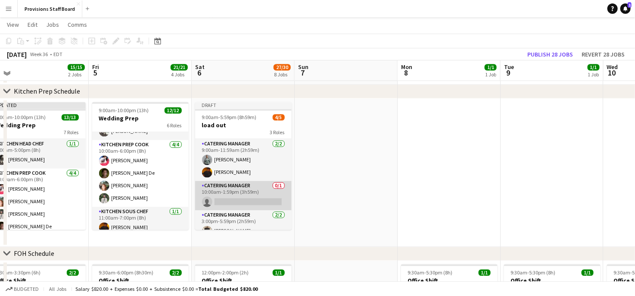
scroll to position [22, 0]
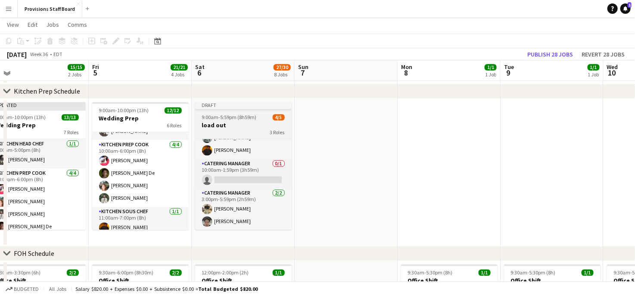
click at [219, 116] on span "9:00am-5:59pm (8h59m)" at bounding box center [229, 117] width 55 height 6
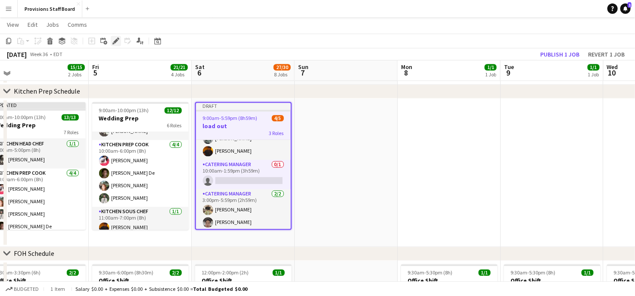
click at [116, 41] on icon at bounding box center [115, 41] width 5 height 5
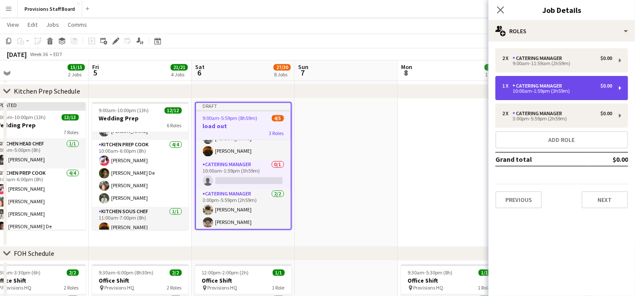
click at [528, 90] on div "10:00am-1:59pm (3h59m)" at bounding box center [558, 91] width 110 height 4
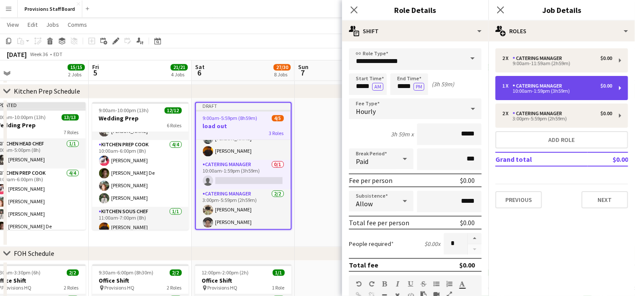
click at [572, 82] on div "1 x Catering Manager $0.00 10:00am-1:59pm (3h59m)" at bounding box center [562, 88] width 133 height 24
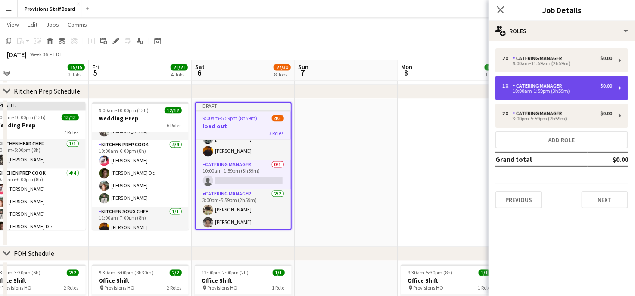
click at [572, 82] on div "1 x Catering Manager $0.00 10:00am-1:59pm (3h59m)" at bounding box center [562, 88] width 133 height 24
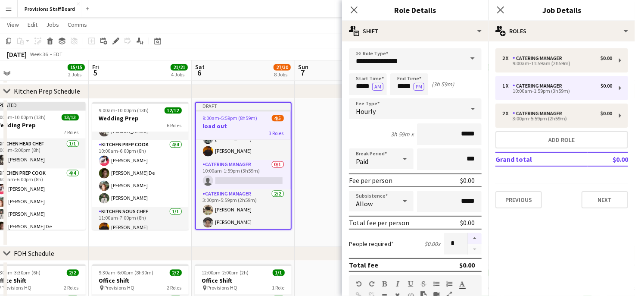
click at [469, 238] on button "button" at bounding box center [475, 238] width 14 height 11
type input "*"
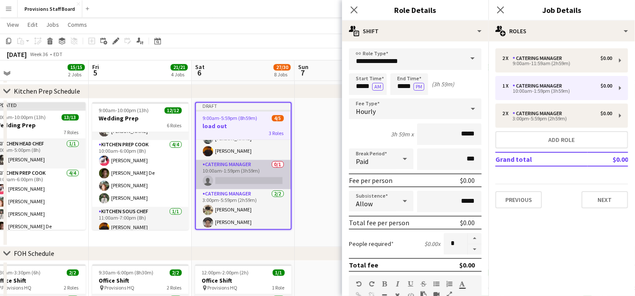
click at [232, 177] on app-card-role "Catering Manager 0/1 10:00am-1:59pm (3h59m) single-neutral-actions" at bounding box center [243, 174] width 95 height 29
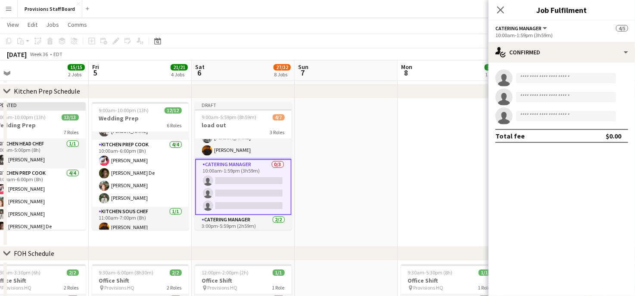
click at [226, 181] on app-card-role "Catering Manager 0/3 10:00am-1:59pm (3h59m) single-neutral-actions single-neutr…" at bounding box center [243, 187] width 97 height 56
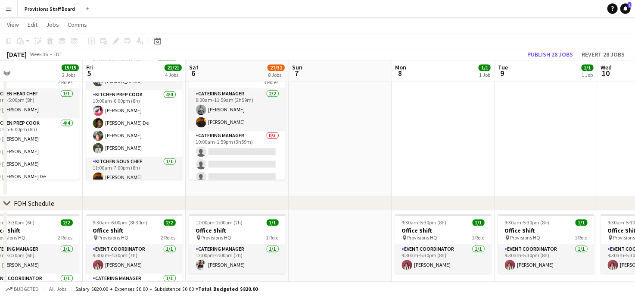
scroll to position [819, 0]
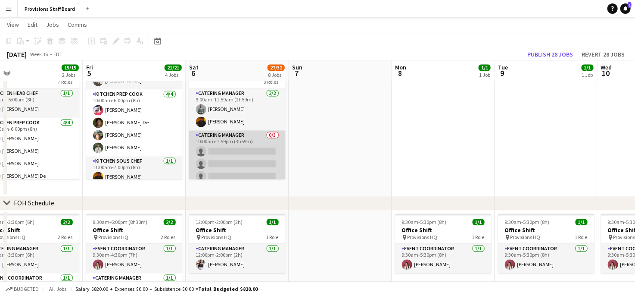
click at [228, 152] on app-card-role "Catering Manager 0/3 10:00am-1:59pm (3h59m) single-neutral-actions single-neutr…" at bounding box center [237, 157] width 97 height 54
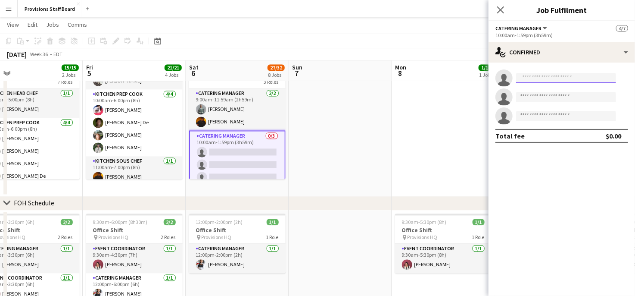
click at [537, 75] on input at bounding box center [566, 78] width 100 height 10
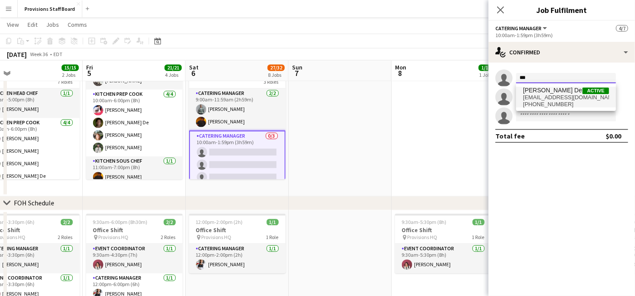
type input "***"
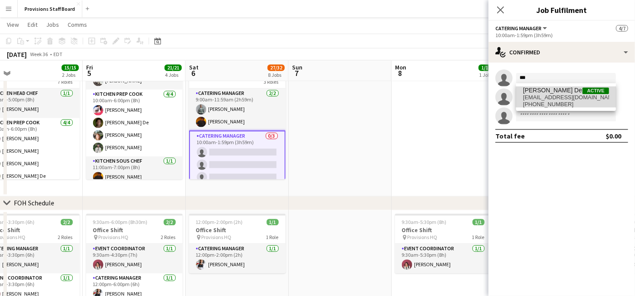
click at [534, 94] on span "soul.prehen@seznam.cz" at bounding box center [566, 97] width 86 height 7
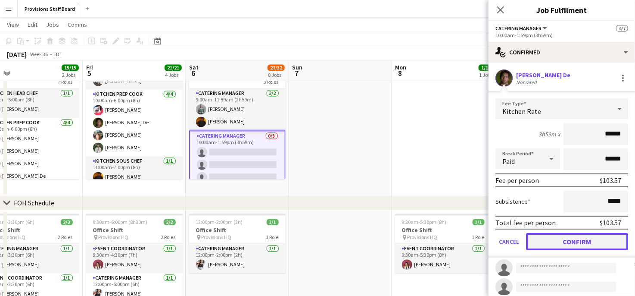
click at [553, 242] on button "Confirm" at bounding box center [577, 241] width 102 height 17
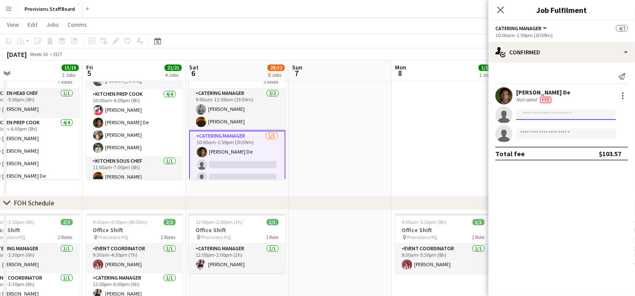
click at [562, 116] on input at bounding box center [566, 114] width 100 height 10
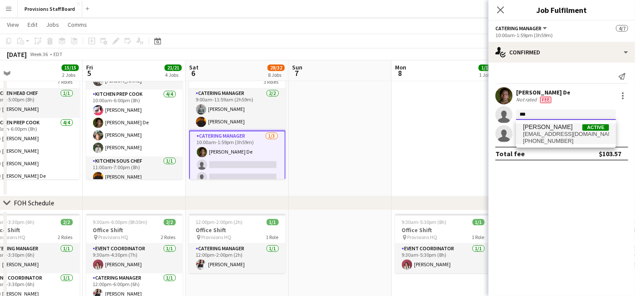
type input "***"
click at [550, 132] on span "jaygsilva@gmail.com" at bounding box center [566, 134] width 86 height 7
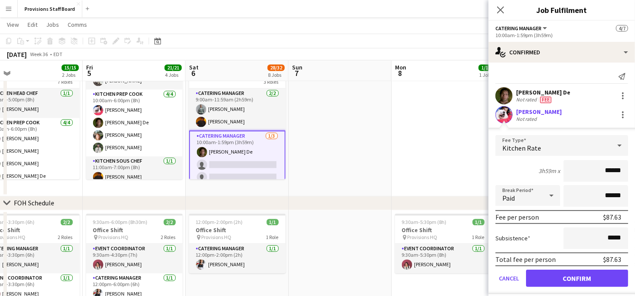
click at [534, 98] on div "Not rated" at bounding box center [527, 99] width 22 height 7
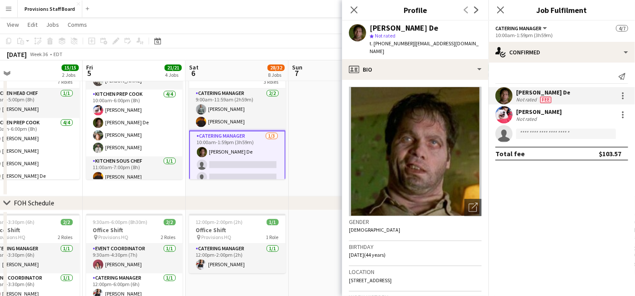
click at [595, 98] on div "Vojta De Not rated Fee" at bounding box center [562, 95] width 147 height 17
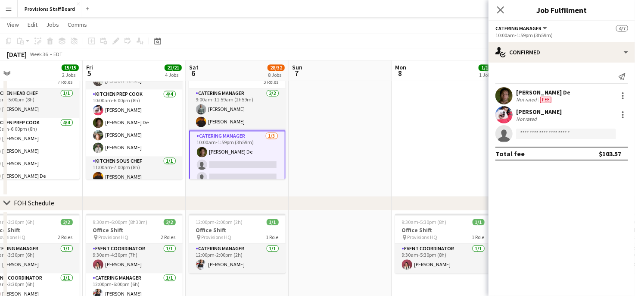
click at [576, 114] on div "Joanna Silva Not rated" at bounding box center [562, 114] width 147 height 17
click at [547, 114] on div "[PERSON_NAME]" at bounding box center [539, 112] width 46 height 8
click at [623, 113] on div at bounding box center [623, 114] width 10 height 10
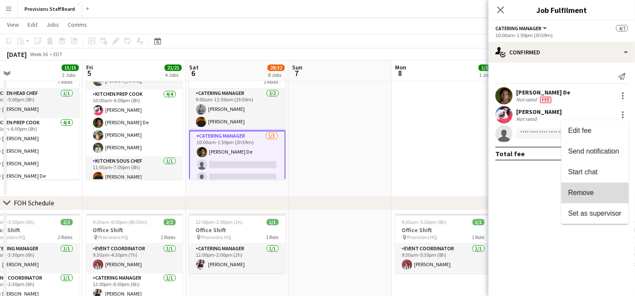
click at [581, 194] on span "Remove" at bounding box center [581, 192] width 26 height 7
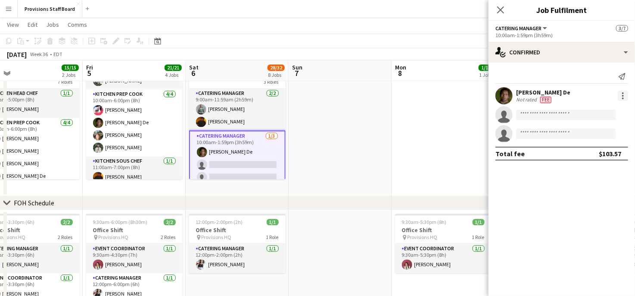
click at [621, 98] on div at bounding box center [623, 96] width 10 height 10
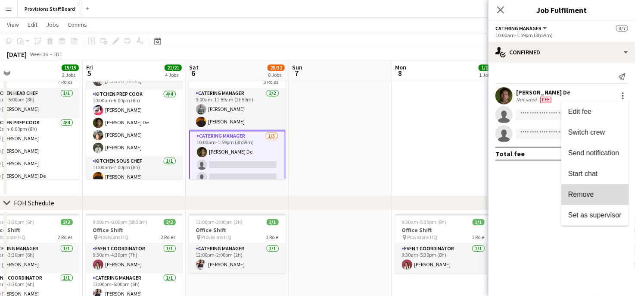
click at [577, 194] on span "Remove" at bounding box center [581, 193] width 26 height 7
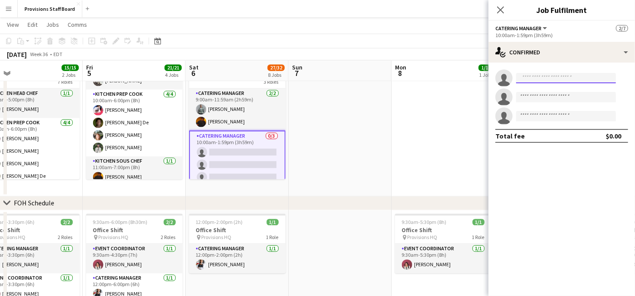
click at [537, 82] on input at bounding box center [566, 78] width 100 height 10
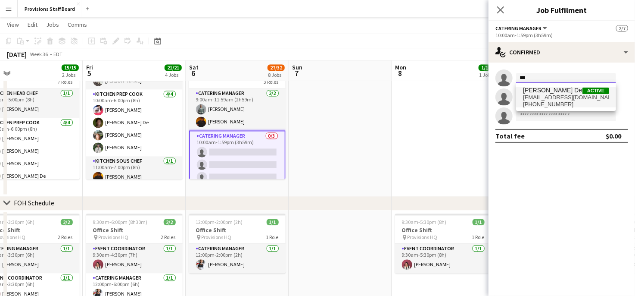
type input "***"
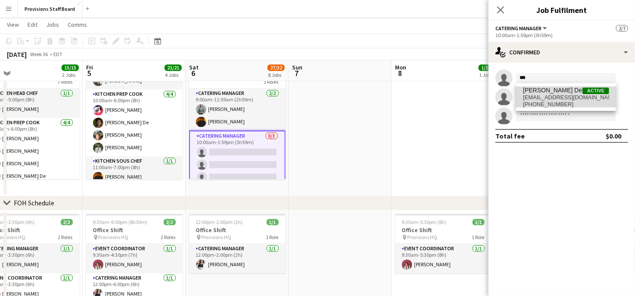
click at [537, 92] on span "[PERSON_NAME] De" at bounding box center [552, 90] width 59 height 7
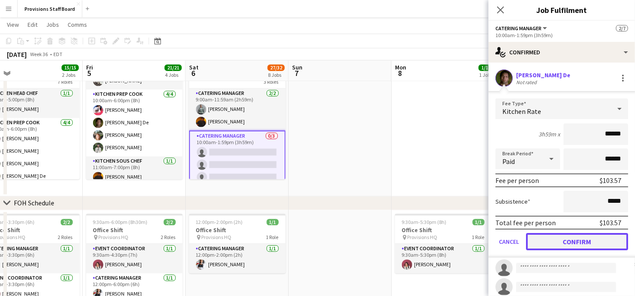
click at [559, 239] on button "Confirm" at bounding box center [577, 241] width 102 height 17
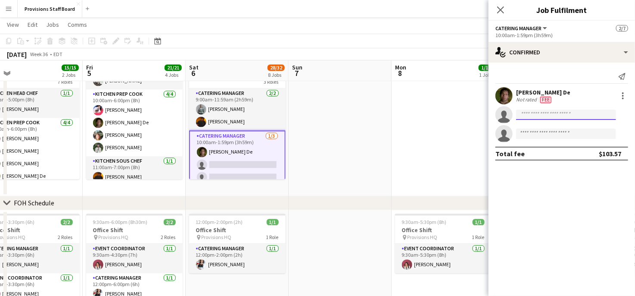
click at [536, 112] on input at bounding box center [566, 114] width 100 height 10
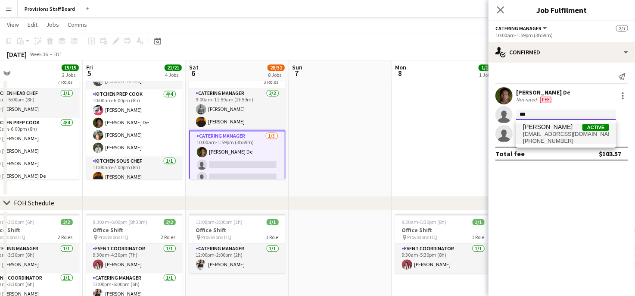
type input "***"
click at [536, 129] on span "[PERSON_NAME]" at bounding box center [548, 126] width 50 height 7
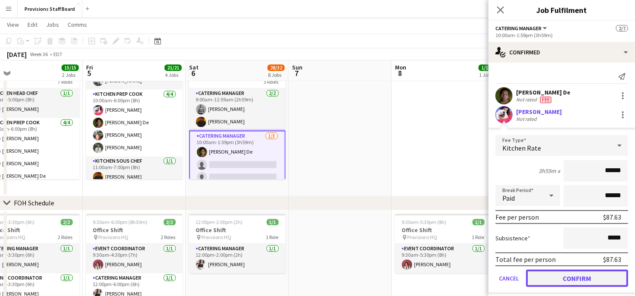
click at [568, 275] on button "Confirm" at bounding box center [577, 277] width 102 height 17
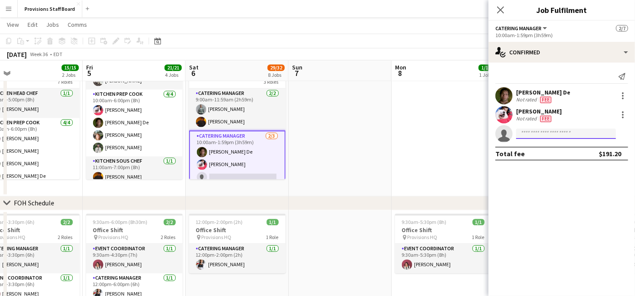
click at [526, 135] on input at bounding box center [566, 133] width 100 height 10
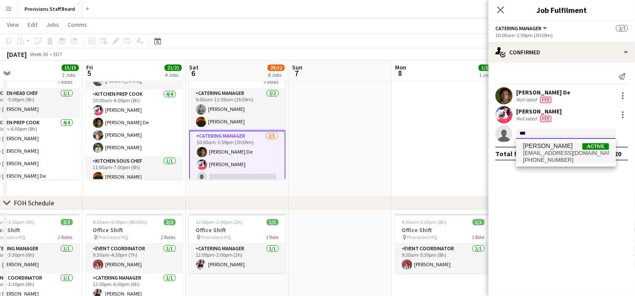
type input "***"
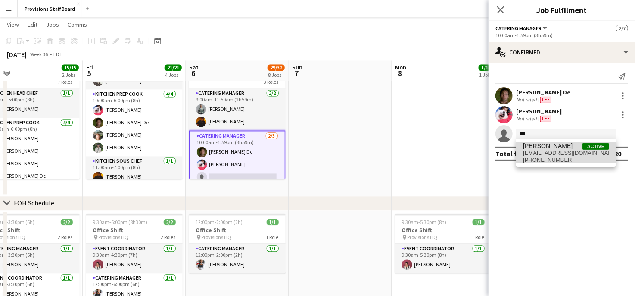
click at [536, 146] on span "Kumbukani Phiri" at bounding box center [548, 145] width 50 height 7
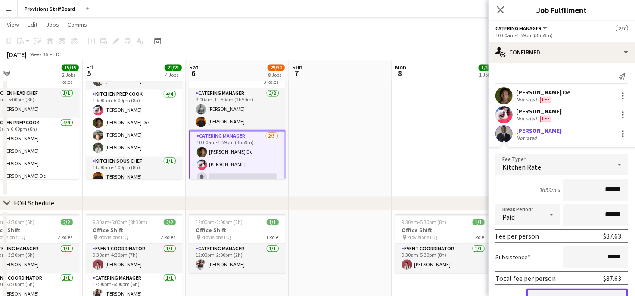
click at [554, 292] on button "Confirm" at bounding box center [577, 296] width 102 height 17
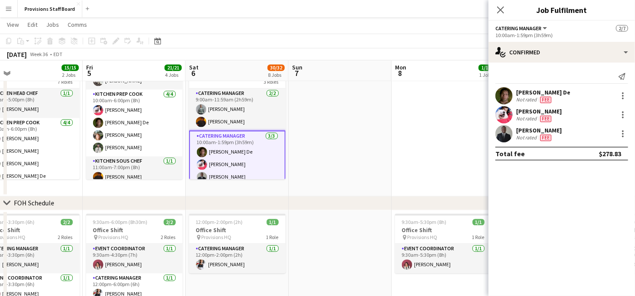
scroll to position [48, 0]
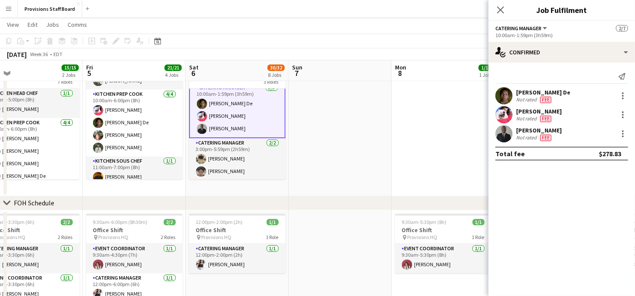
click at [378, 143] on app-date-cell at bounding box center [340, 122] width 103 height 148
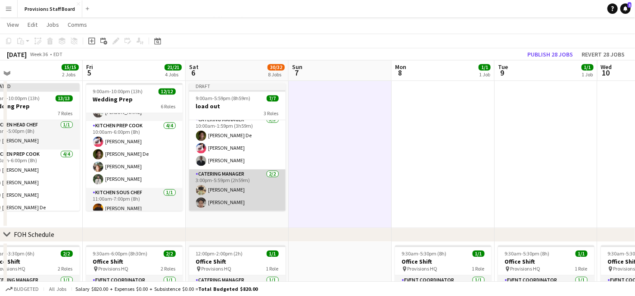
scroll to position [787, 0]
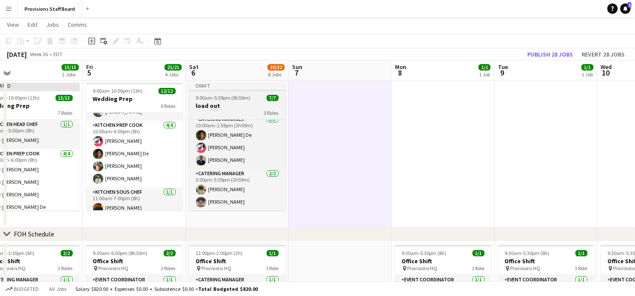
click at [207, 107] on h3 "load out" at bounding box center [237, 106] width 97 height 8
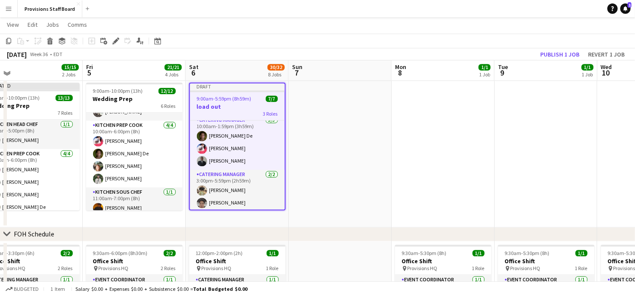
scroll to position [48, 0]
click at [113, 41] on icon "Edit" at bounding box center [115, 40] width 7 height 7
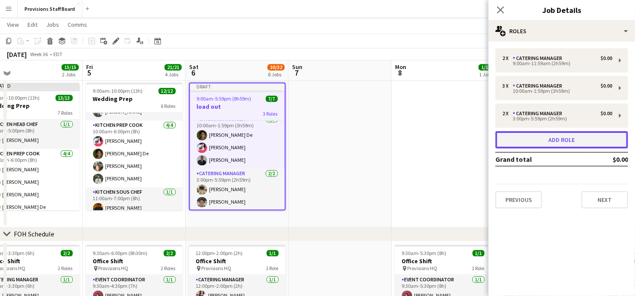
click at [571, 138] on button "Add role" at bounding box center [562, 139] width 133 height 17
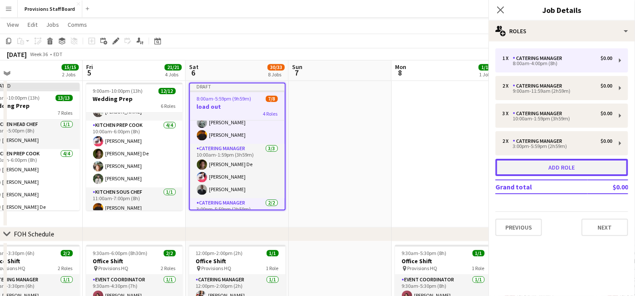
scroll to position [77, 0]
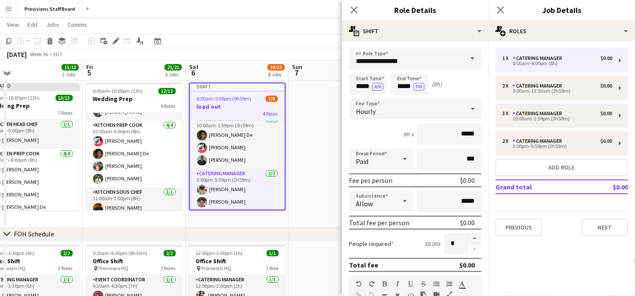
click at [467, 58] on span at bounding box center [473, 58] width 18 height 21
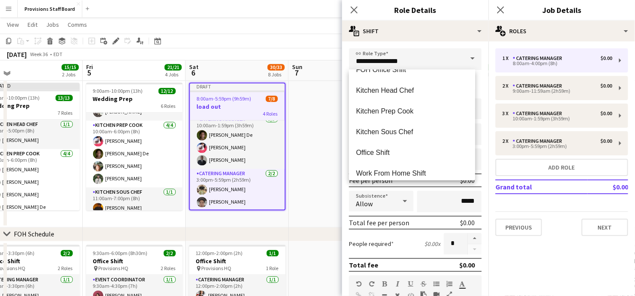
scroll to position [207, 0]
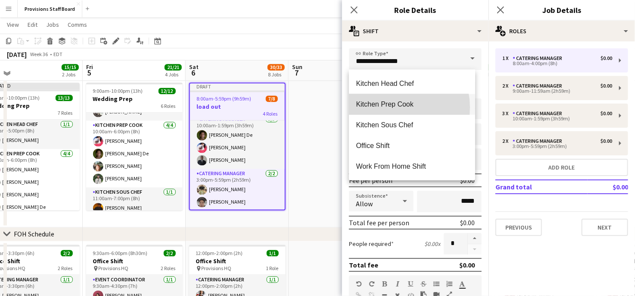
click at [394, 107] on span "Kitchen Prep Cook" at bounding box center [412, 104] width 112 height 8
type input "**********"
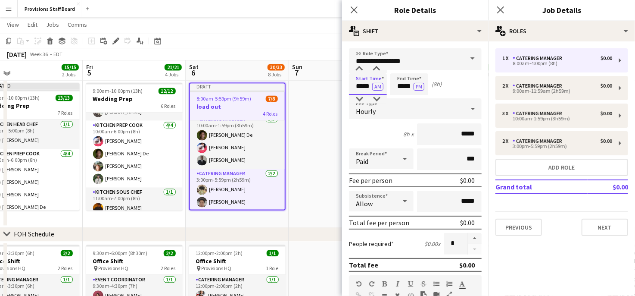
click at [362, 86] on input "*****" at bounding box center [368, 84] width 38 height 22
type input "*****"
click at [402, 86] on input "*****" at bounding box center [409, 84] width 38 height 22
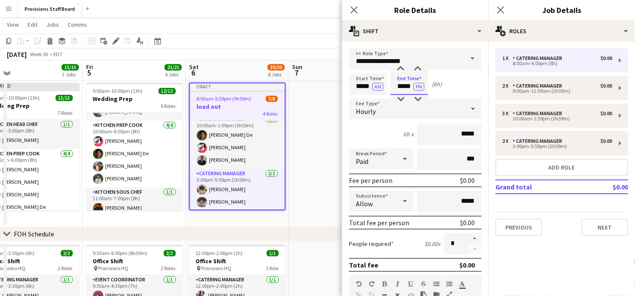
click at [402, 86] on input "*****" at bounding box center [409, 84] width 38 height 22
type input "*****"
click at [362, 87] on input "*****" at bounding box center [368, 84] width 38 height 22
type input "*****"
click at [398, 86] on input at bounding box center [409, 84] width 38 height 22
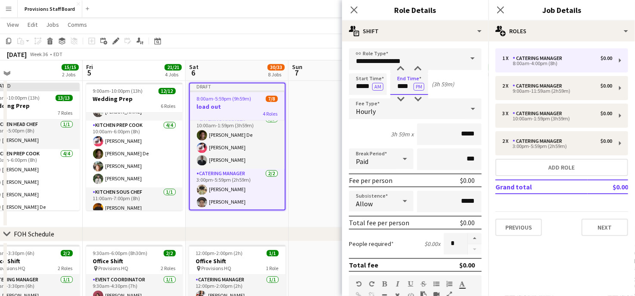
type input "****"
click at [381, 111] on div "Hourly" at bounding box center [407, 108] width 116 height 21
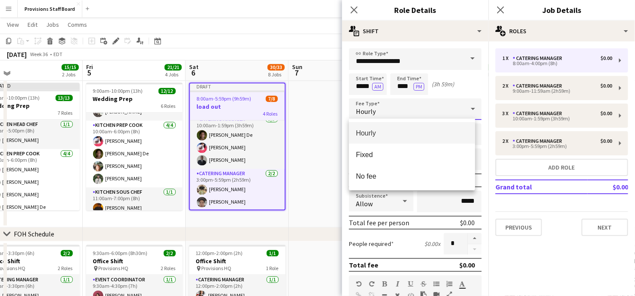
click at [322, 110] on div at bounding box center [317, 148] width 635 height 296
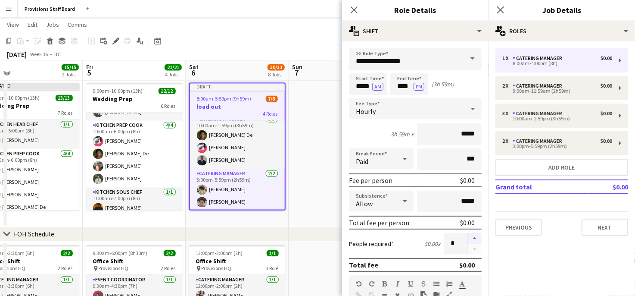
click at [468, 236] on button "button" at bounding box center [475, 238] width 14 height 11
type input "*"
click at [310, 181] on app-date-cell at bounding box center [340, 153] width 103 height 148
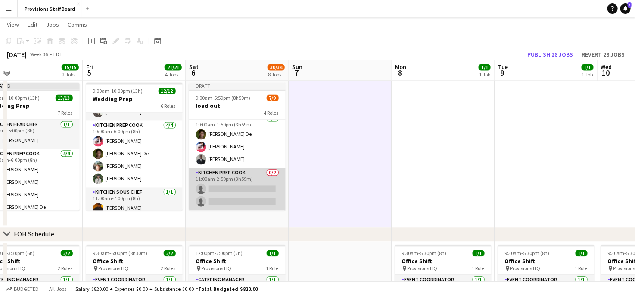
click at [226, 188] on app-card-role "Kitchen Prep Cook 0/2 11:00am-2:59pm (3h59m) single-neutral-actions single-neut…" at bounding box center [237, 189] width 97 height 42
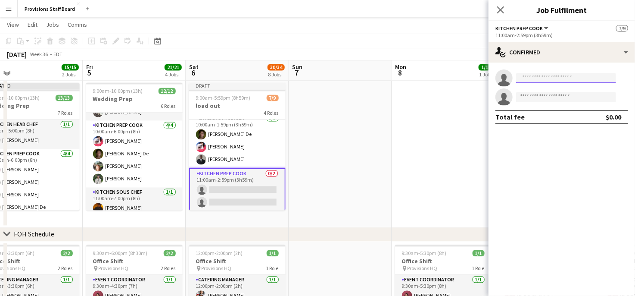
click at [535, 78] on input at bounding box center [566, 78] width 100 height 10
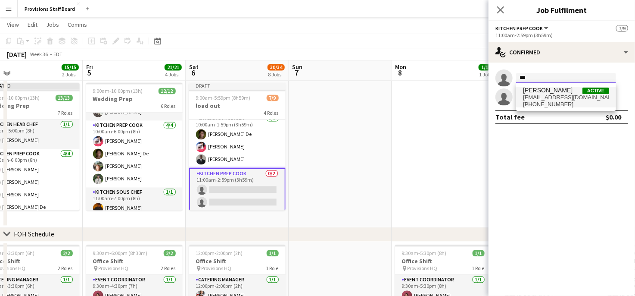
type input "***"
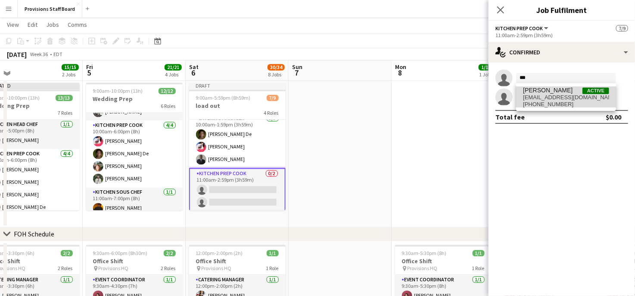
click at [538, 90] on span "Dijana Posavec" at bounding box center [548, 90] width 50 height 7
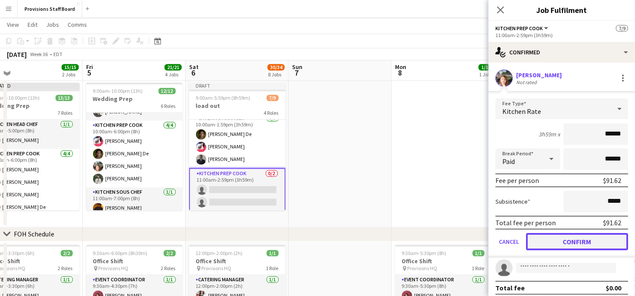
click at [575, 241] on button "Confirm" at bounding box center [577, 241] width 102 height 17
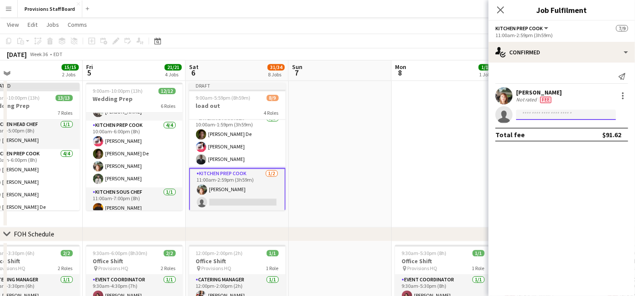
click at [544, 118] on input at bounding box center [566, 114] width 100 height 10
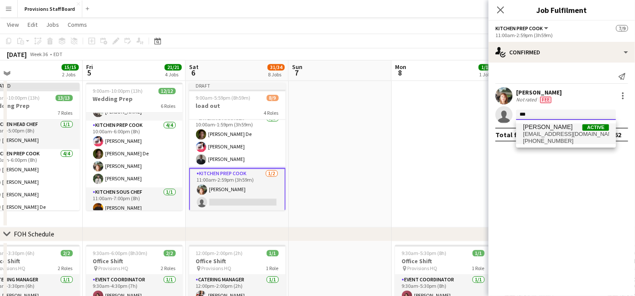
type input "***"
click at [540, 129] on span "[PERSON_NAME]" at bounding box center [548, 126] width 50 height 7
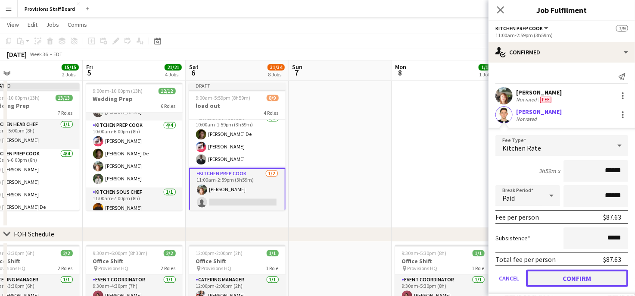
click at [577, 275] on button "Confirm" at bounding box center [577, 277] width 102 height 17
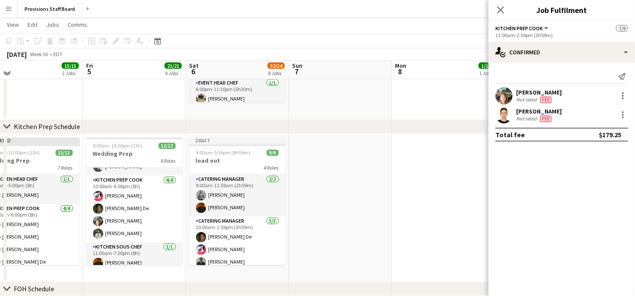
scroll to position [731, 0]
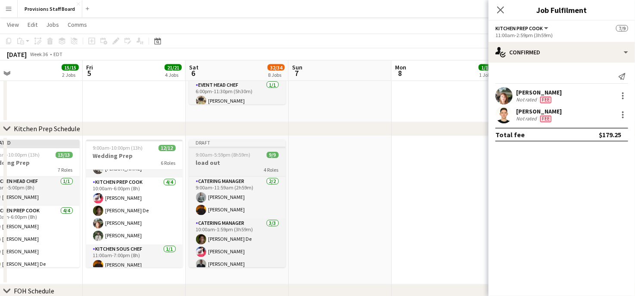
click at [232, 156] on span "9:00am-5:59pm (8h59m)" at bounding box center [223, 155] width 55 height 6
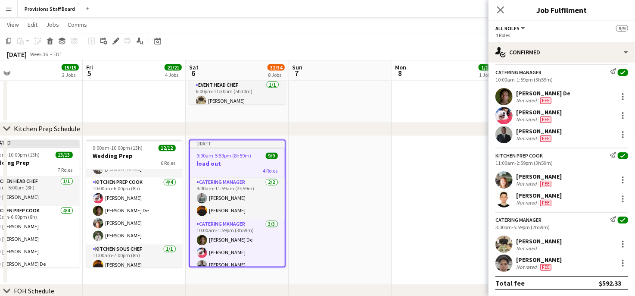
scroll to position [0, 0]
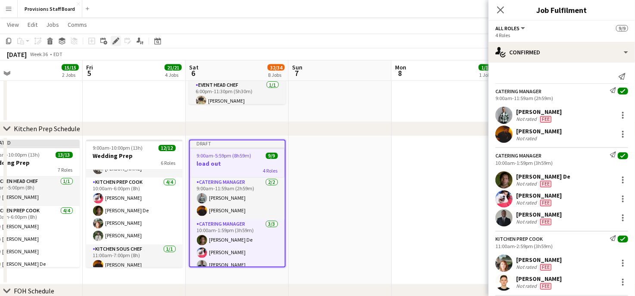
click at [116, 40] on icon at bounding box center [115, 41] width 5 height 5
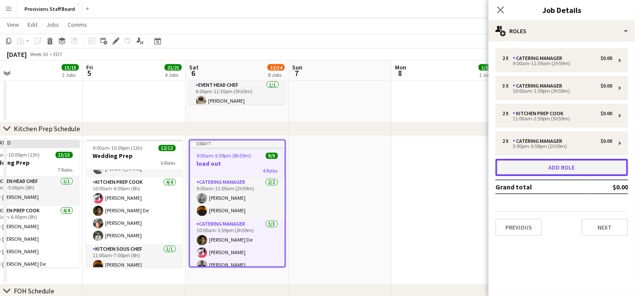
click at [564, 165] on button "Add role" at bounding box center [562, 167] width 133 height 17
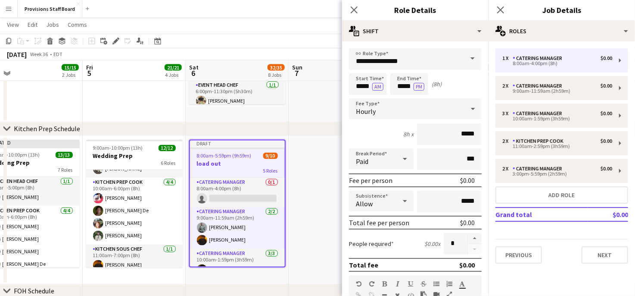
click at [464, 61] on span at bounding box center [473, 58] width 18 height 21
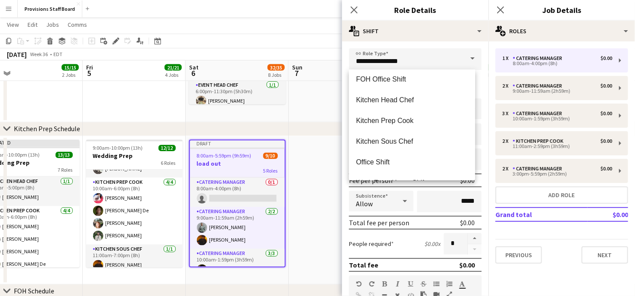
scroll to position [207, 0]
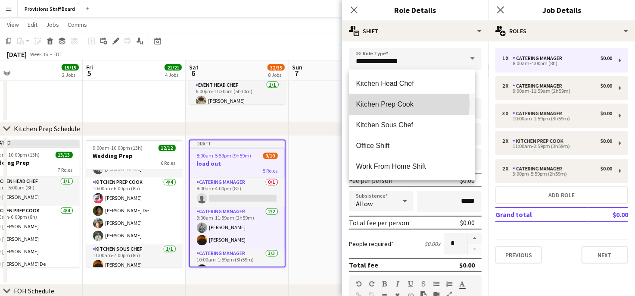
click at [389, 103] on span "Kitchen Prep Cook" at bounding box center [412, 104] width 112 height 8
type input "**********"
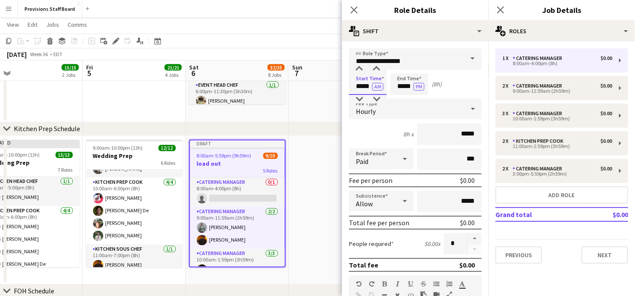
click at [362, 86] on input "*****" at bounding box center [368, 84] width 38 height 22
type input "*****"
click at [381, 86] on button "AM" at bounding box center [377, 87] width 11 height 8
click at [403, 86] on input "*****" at bounding box center [409, 84] width 38 height 22
type input "*****"
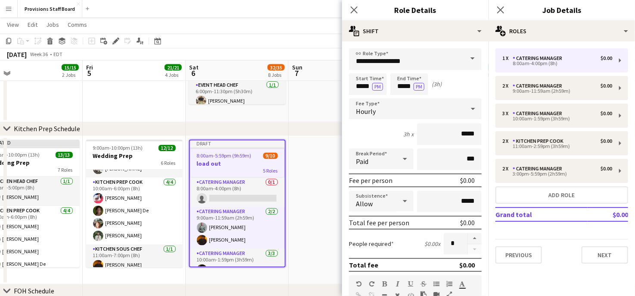
click at [322, 192] on app-date-cell at bounding box center [340, 210] width 103 height 148
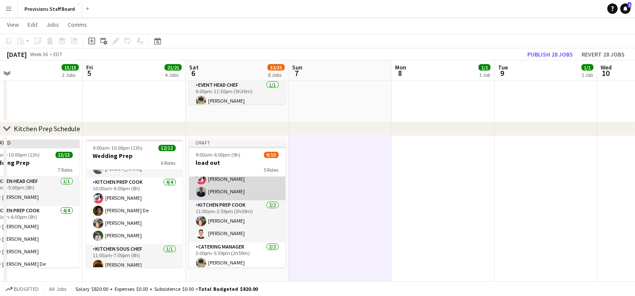
scroll to position [118, 0]
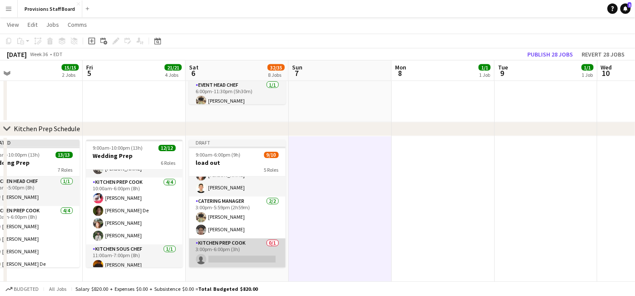
click at [243, 259] on app-card-role "Kitchen Prep Cook 0/1 3:00pm-6:00pm (3h) single-neutral-actions" at bounding box center [237, 252] width 97 height 29
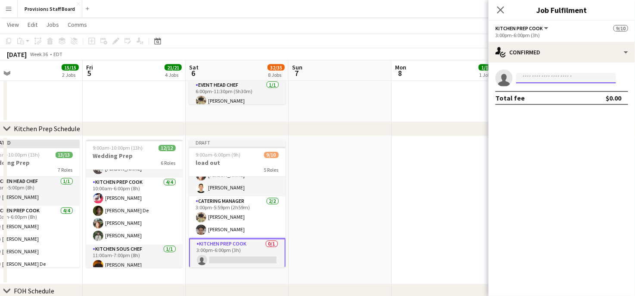
click at [546, 78] on input at bounding box center [566, 78] width 100 height 10
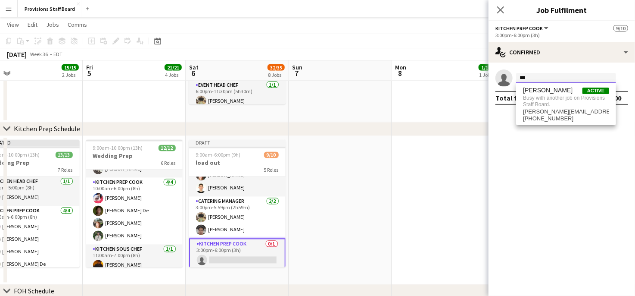
type input "***"
click at [416, 189] on app-date-cell at bounding box center [443, 210] width 103 height 148
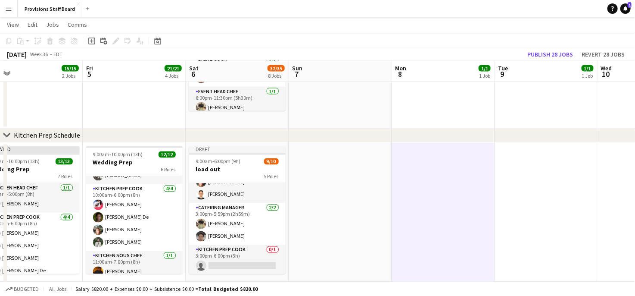
scroll to position [784, 0]
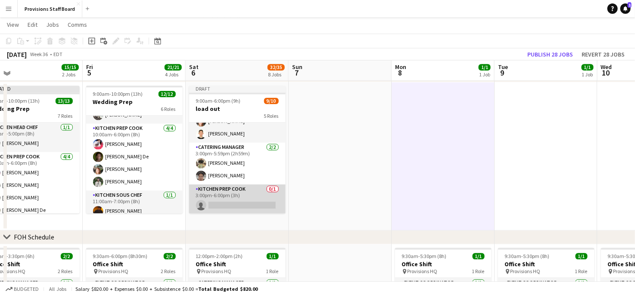
click at [222, 193] on app-card-role "Kitchen Prep Cook 0/1 3:00pm-6:00pm (3h) single-neutral-actions" at bounding box center [237, 198] width 97 height 29
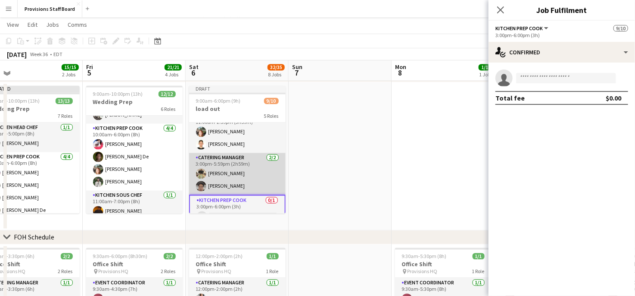
scroll to position [119, 0]
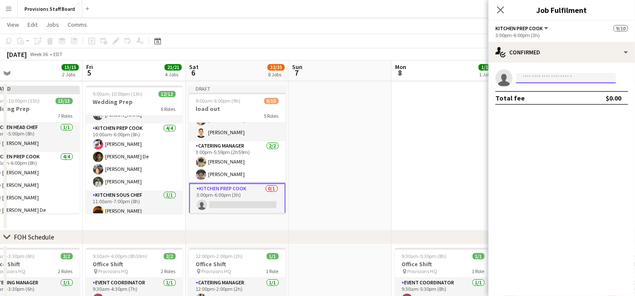
click at [535, 79] on input at bounding box center [566, 78] width 100 height 10
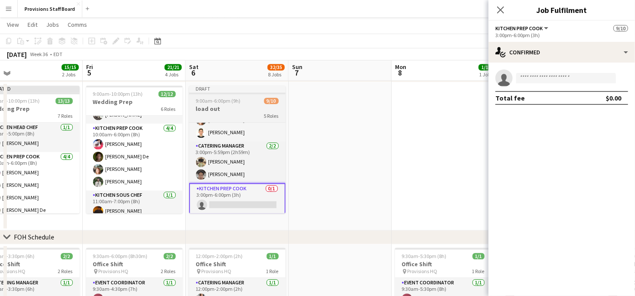
click at [216, 112] on h3 "load out" at bounding box center [237, 109] width 97 height 8
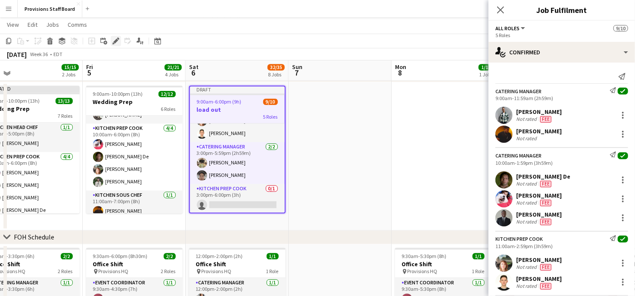
click at [113, 41] on icon "Edit" at bounding box center [115, 40] width 7 height 7
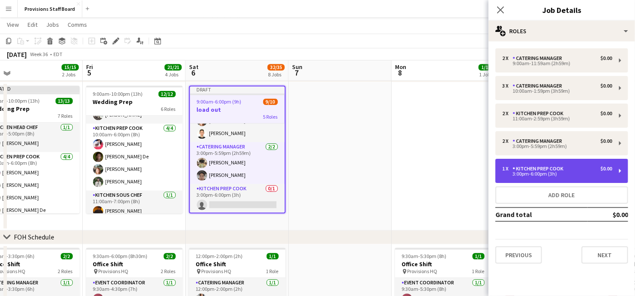
click at [540, 169] on div "Kitchen Prep Cook" at bounding box center [540, 169] width 54 height 6
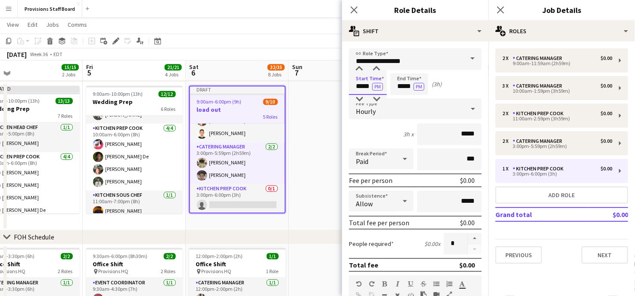
click at [363, 87] on input "*****" at bounding box center [368, 84] width 38 height 22
type input "*****"
click at [403, 84] on input "*****" at bounding box center [409, 84] width 38 height 22
type input "****"
click at [362, 85] on input "*****" at bounding box center [368, 84] width 38 height 22
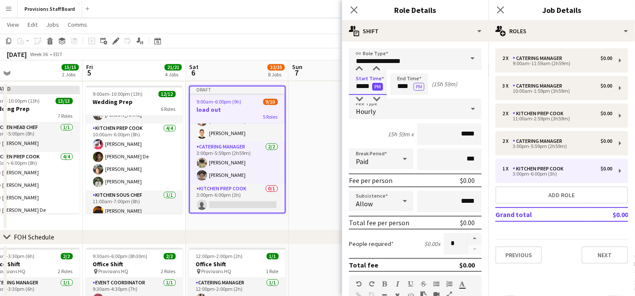
type input "*****"
click at [376, 87] on button "PM" at bounding box center [377, 87] width 11 height 8
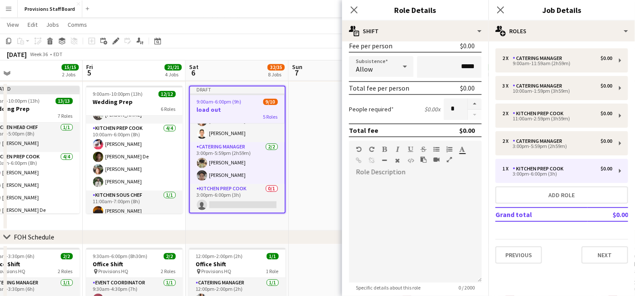
scroll to position [136, 0]
click at [324, 239] on div "chevron-right FOH Schedule" at bounding box center [317, 238] width 635 height 14
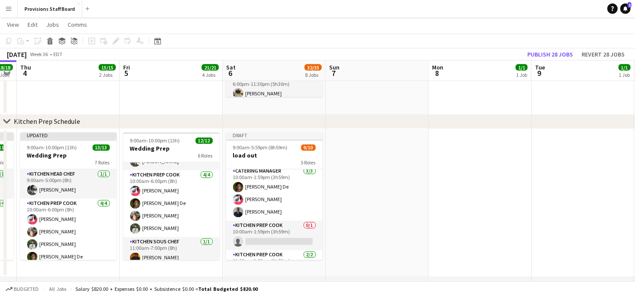
scroll to position [43, 0]
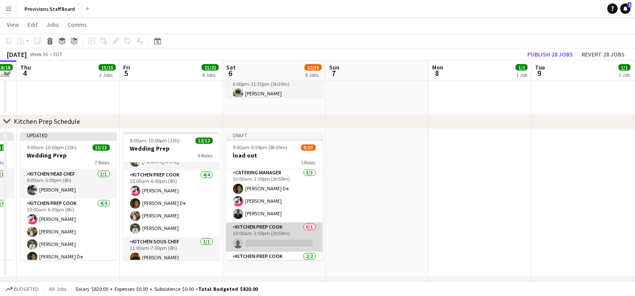
click at [264, 244] on app-card-role "Kitchen Prep Cook 0/1 10:00am-1:59pm (3h59m) single-neutral-actions" at bounding box center [274, 236] width 97 height 29
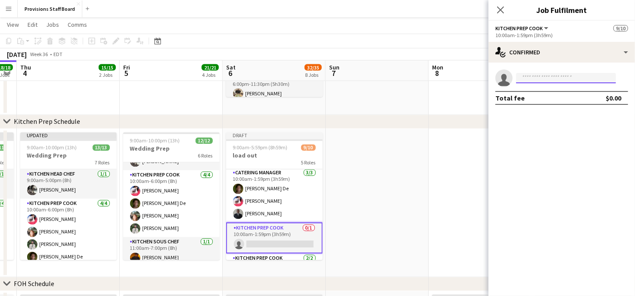
click at [537, 80] on input at bounding box center [566, 78] width 100 height 10
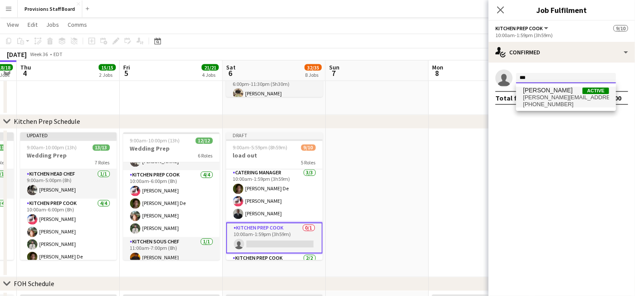
type input "***"
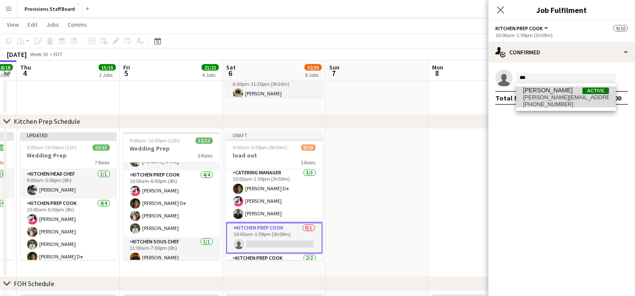
click at [540, 95] on span "zoran.white@gmail.com" at bounding box center [566, 97] width 86 height 7
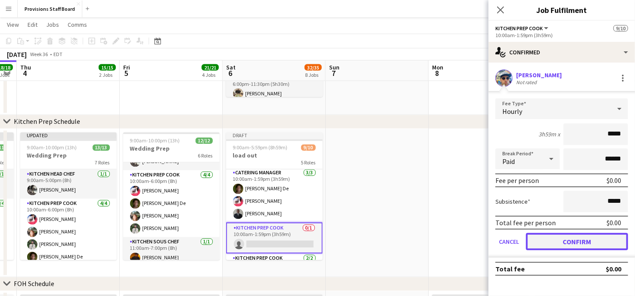
click at [552, 238] on button "Confirm" at bounding box center [577, 241] width 102 height 17
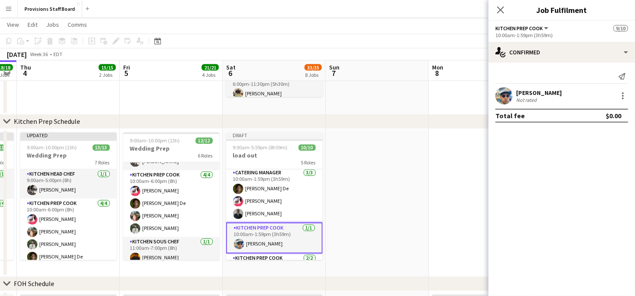
click at [369, 228] on app-date-cell at bounding box center [377, 203] width 103 height 148
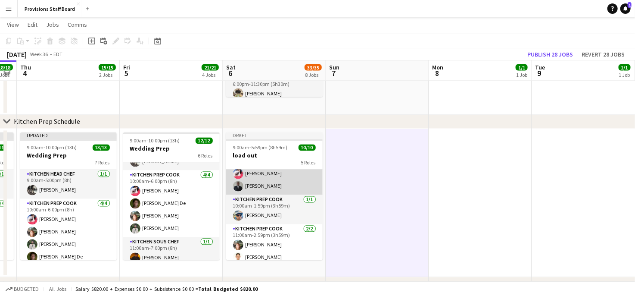
scroll to position [118, 0]
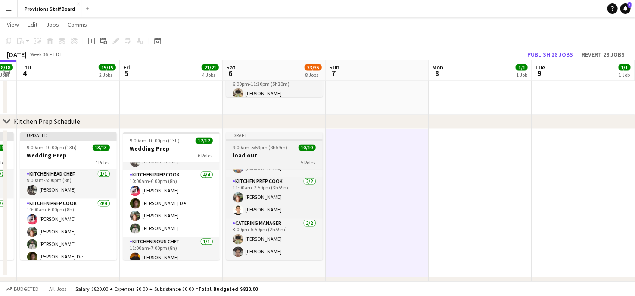
click at [276, 146] on span "9:00am-5:59pm (8h59m)" at bounding box center [260, 147] width 55 height 6
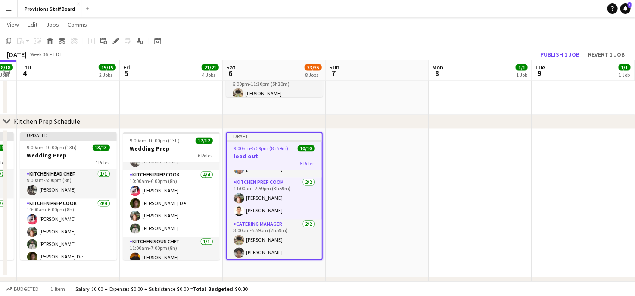
click at [276, 146] on span "9:00am-5:59pm (8h59m)" at bounding box center [261, 148] width 55 height 6
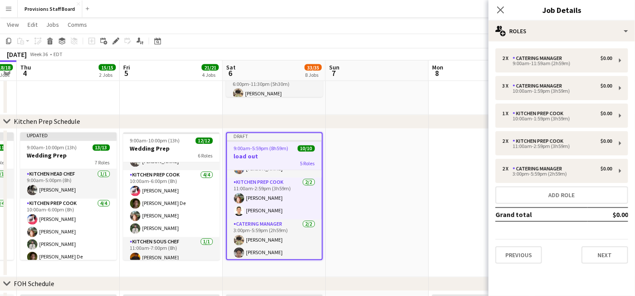
click at [276, 146] on span "9:00am-5:59pm (8h59m)" at bounding box center [261, 148] width 55 height 6
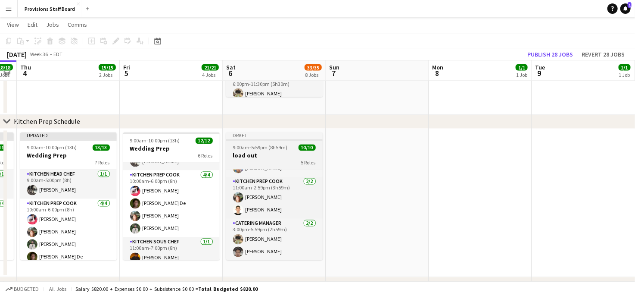
click at [242, 150] on span "9:00am-5:59pm (8h59m)" at bounding box center [260, 147] width 55 height 6
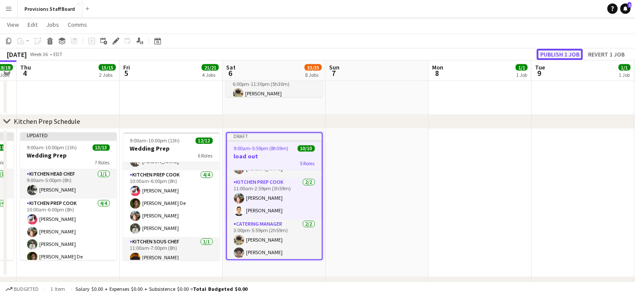
click at [566, 53] on button "Publish 1 job" at bounding box center [560, 54] width 46 height 11
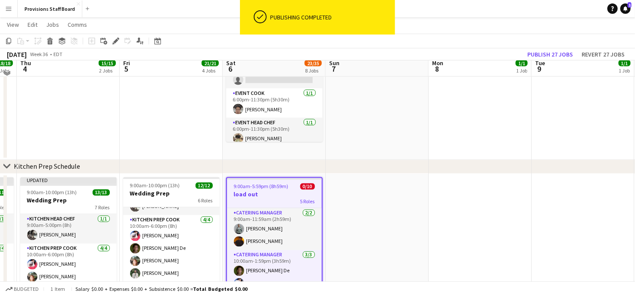
scroll to position [688, 0]
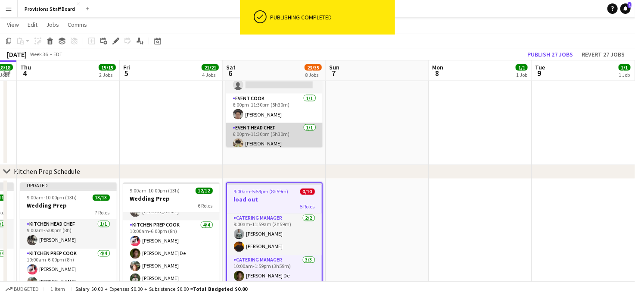
click at [264, 137] on app-card-role "Event Head Chef 1/1 6:00pm-11:30pm (5h30m) Trevor Wells" at bounding box center [274, 137] width 97 height 29
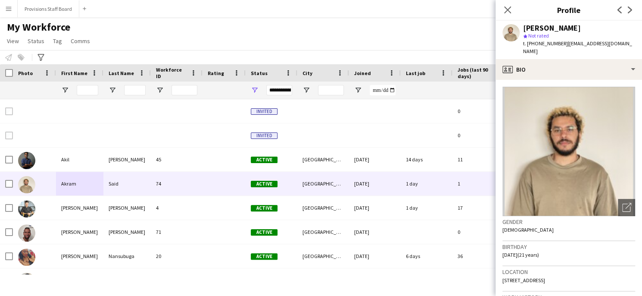
scroll to position [329, 0]
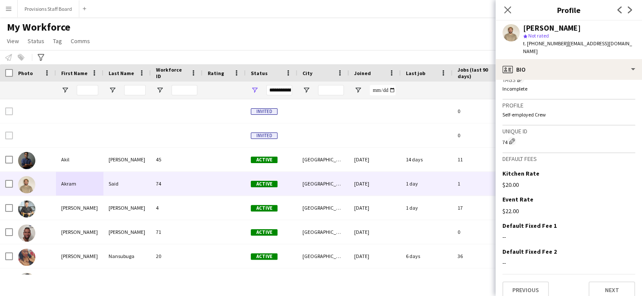
click at [11, 9] on app-icon "Menu" at bounding box center [8, 8] width 7 height 7
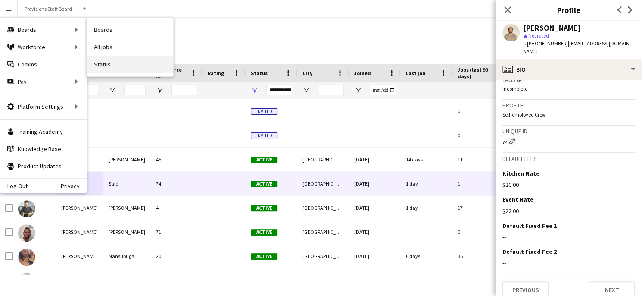
click at [125, 69] on link "Status" at bounding box center [130, 64] width 86 height 17
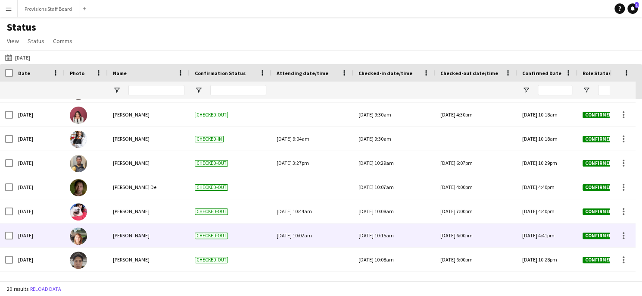
scroll to position [253, 0]
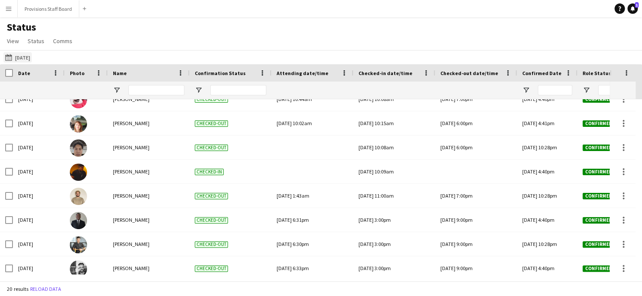
click at [25, 58] on button "[DATE] [DATE]" at bounding box center [17, 57] width 28 height 10
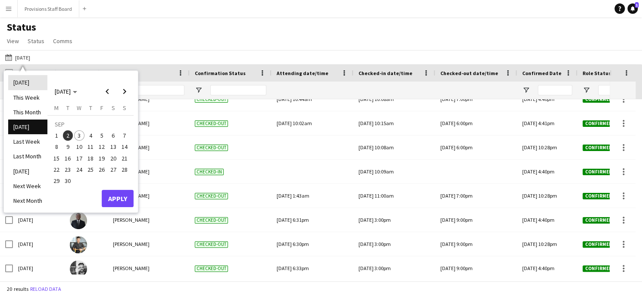
click at [22, 81] on li "[DATE]" at bounding box center [27, 82] width 39 height 15
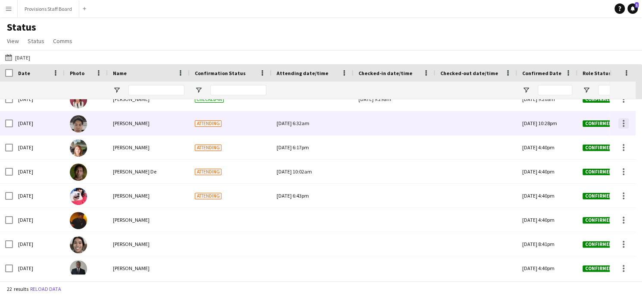
click at [622, 123] on div at bounding box center [623, 123] width 10 height 10
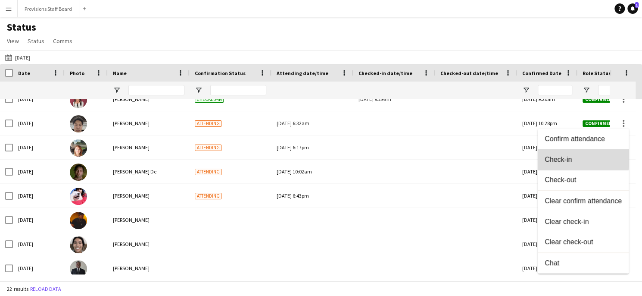
click at [569, 157] on span "Check-in" at bounding box center [583, 160] width 77 height 8
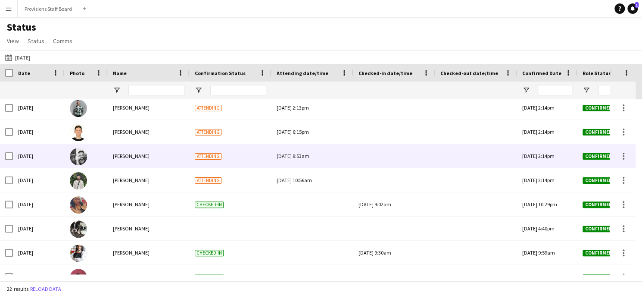
scroll to position [0, 0]
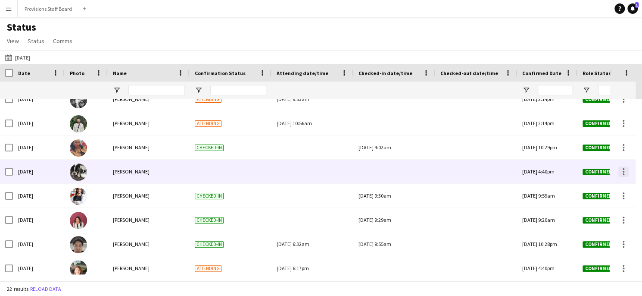
click at [624, 174] on div at bounding box center [624, 174] width 2 height 2
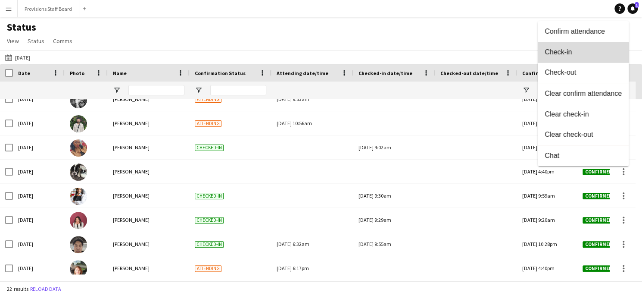
click at [575, 57] on button "Check-in" at bounding box center [583, 52] width 91 height 21
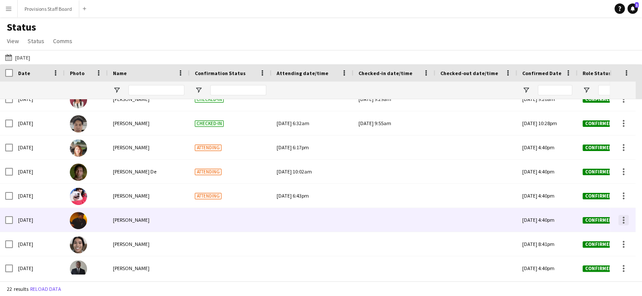
click at [621, 219] on div at bounding box center [623, 220] width 10 height 10
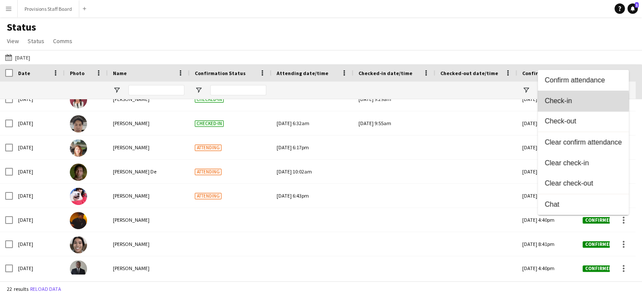
click at [568, 102] on span "Check-in" at bounding box center [583, 101] width 77 height 8
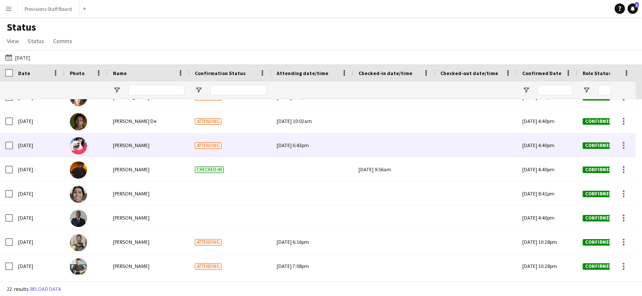
scroll to position [303, 0]
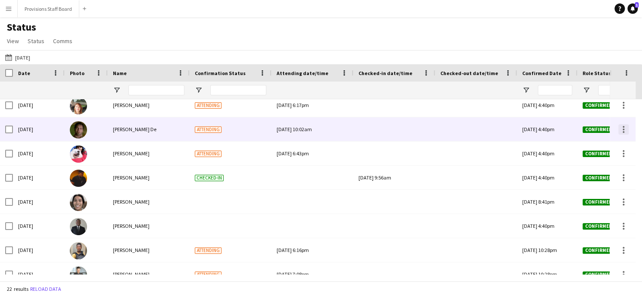
click at [624, 129] on div at bounding box center [623, 129] width 10 height 10
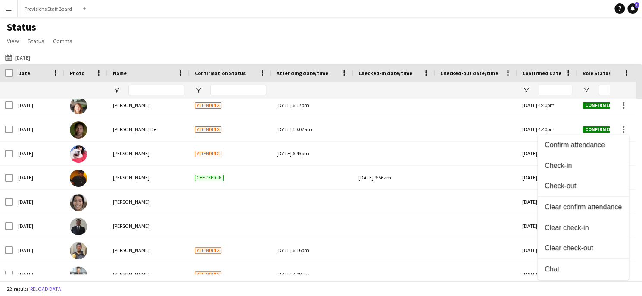
click at [624, 130] on div at bounding box center [321, 148] width 642 height 296
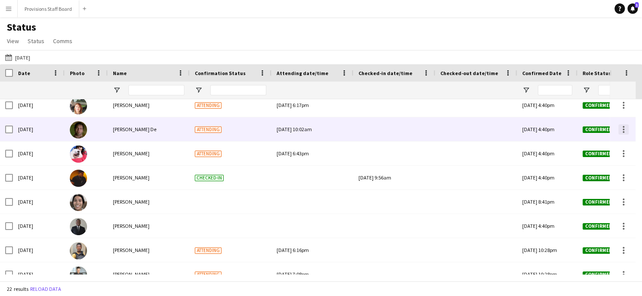
click at [625, 127] on div at bounding box center [623, 129] width 10 height 10
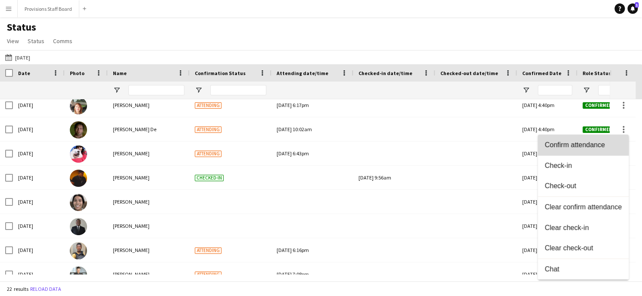
click at [573, 147] on span "Confirm attendance" at bounding box center [583, 145] width 77 height 8
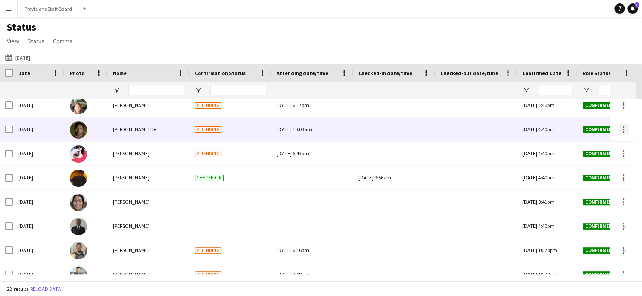
click at [623, 128] on div at bounding box center [624, 129] width 2 height 2
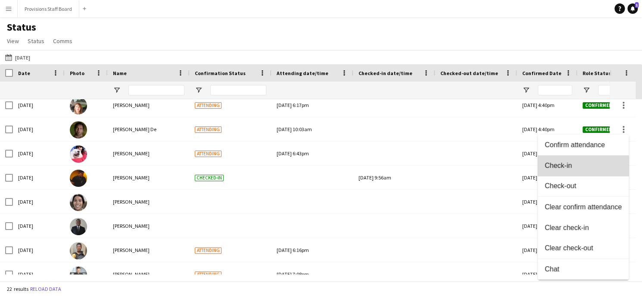
click at [562, 170] on button "Check-in" at bounding box center [583, 165] width 91 height 21
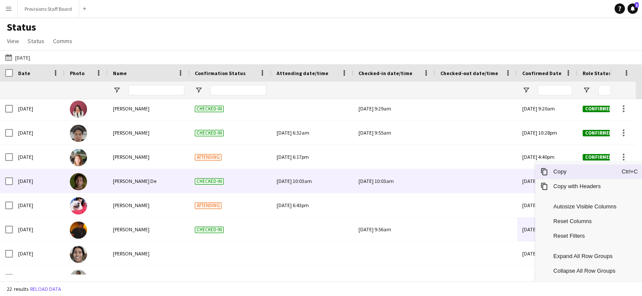
scroll to position [244, 0]
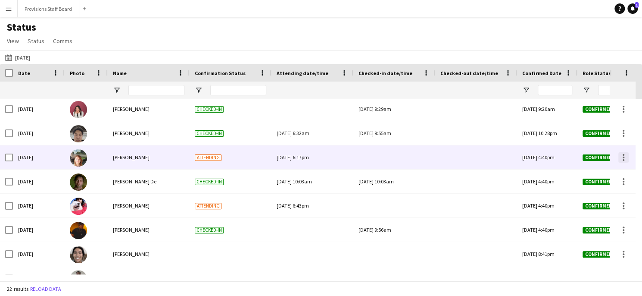
click at [622, 155] on div at bounding box center [623, 157] width 10 height 10
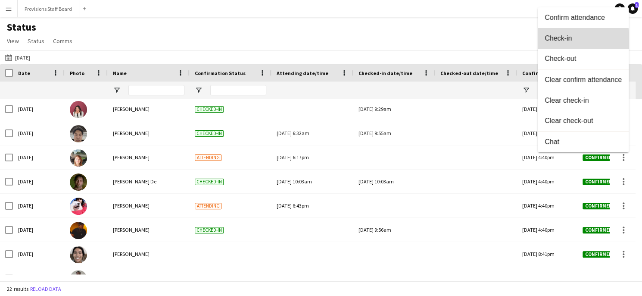
click at [560, 41] on span "Check-in" at bounding box center [583, 38] width 77 height 8
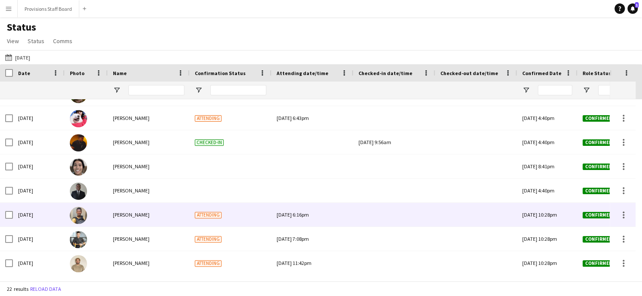
scroll to position [338, 0]
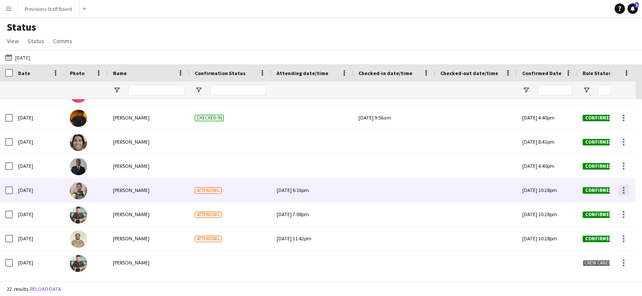
click at [624, 193] on div at bounding box center [624, 193] width 2 height 2
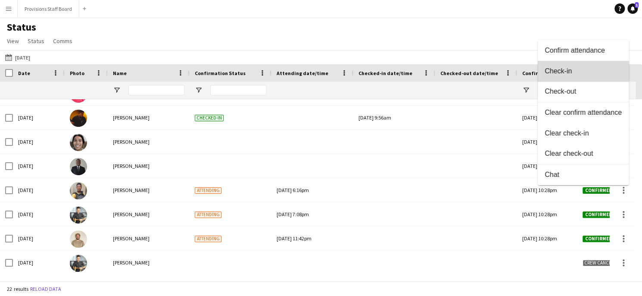
click at [556, 68] on span "Check-in" at bounding box center [583, 71] width 77 height 8
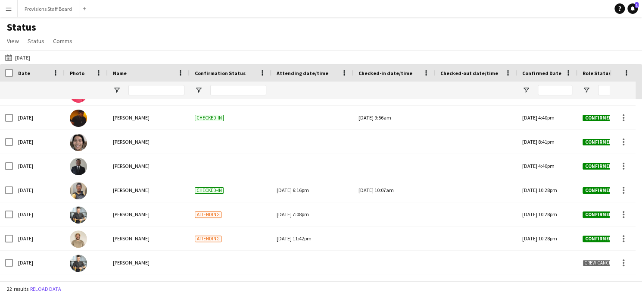
click at [556, 68] on div "Confirmed Date" at bounding box center [542, 72] width 40 height 13
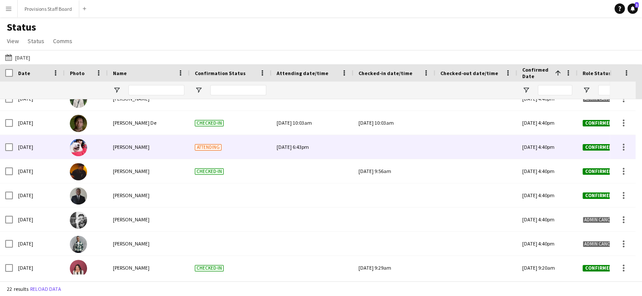
scroll to position [87, 0]
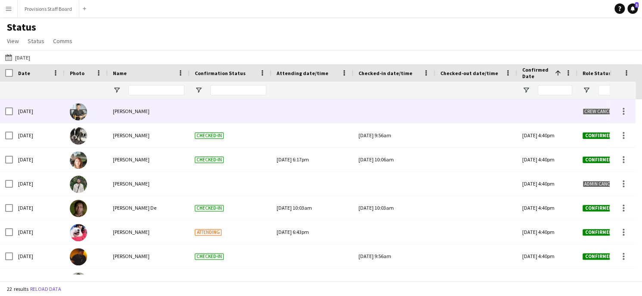
click at [280, 122] on div at bounding box center [313, 111] width 72 height 24
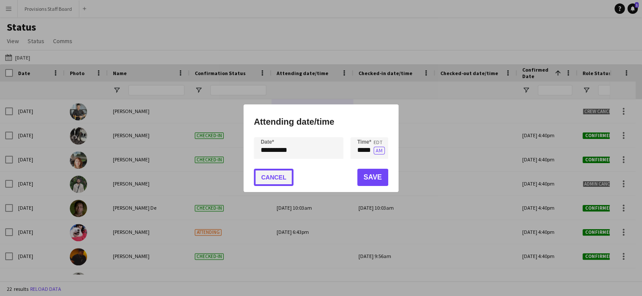
click at [279, 176] on button "Cancel" at bounding box center [274, 177] width 40 height 17
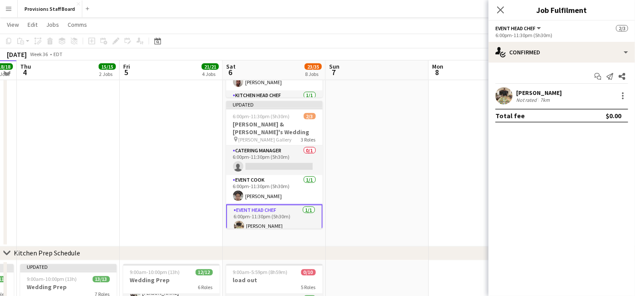
scroll to position [605, 0]
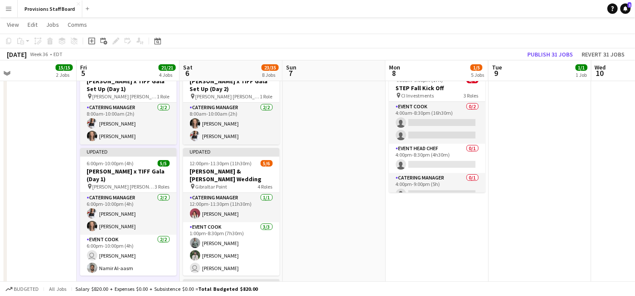
scroll to position [0, 0]
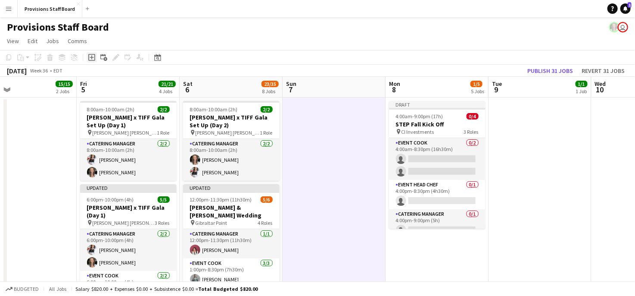
click at [91, 58] on icon at bounding box center [92, 58] width 4 height 4
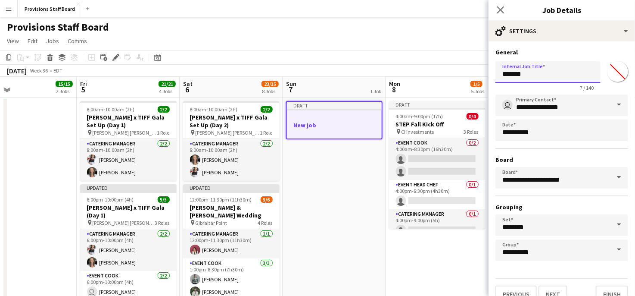
click at [526, 76] on input "*******" at bounding box center [548, 72] width 105 height 22
click at [336, 36] on app-page-menu "View Day view expanded Day view collapsed Month view Date picker Jump to [DATE]…" at bounding box center [317, 42] width 635 height 16
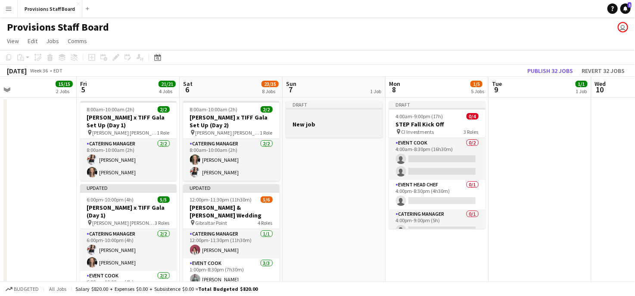
click at [329, 116] on div at bounding box center [334, 116] width 97 height 6
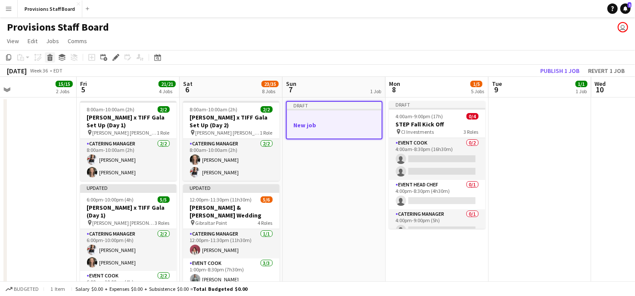
click at [52, 56] on icon "Delete" at bounding box center [50, 57] width 7 height 7
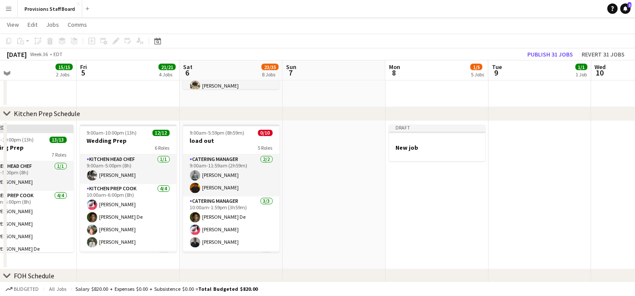
scroll to position [745, 0]
click at [309, 134] on app-date-cell at bounding box center [334, 196] width 103 height 148
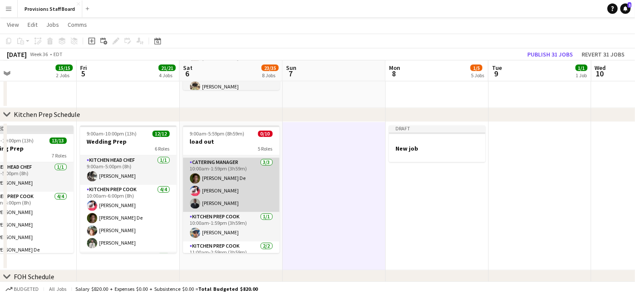
scroll to position [43, 0]
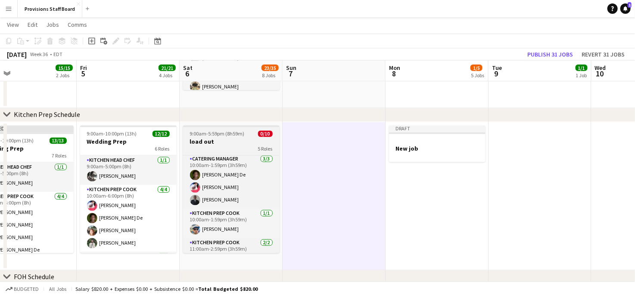
click at [234, 144] on h3 "load out" at bounding box center [231, 142] width 97 height 8
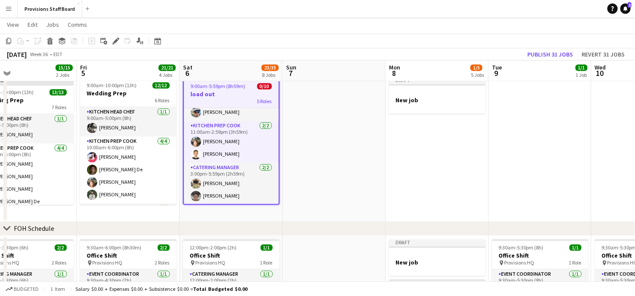
scroll to position [0, 0]
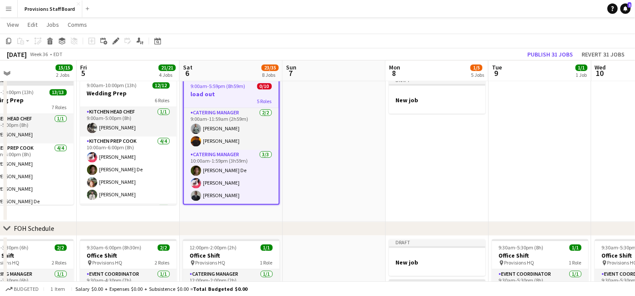
click at [234, 86] on span "9:00am-5:59pm (8h59m)" at bounding box center [218, 86] width 55 height 6
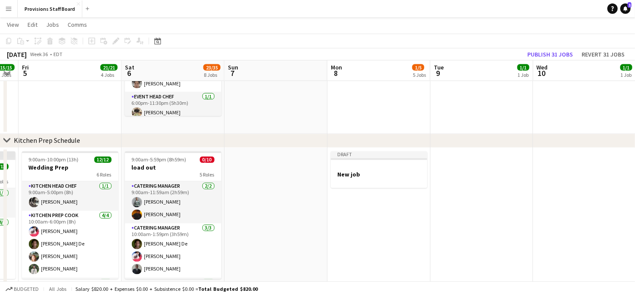
scroll to position [0, 291]
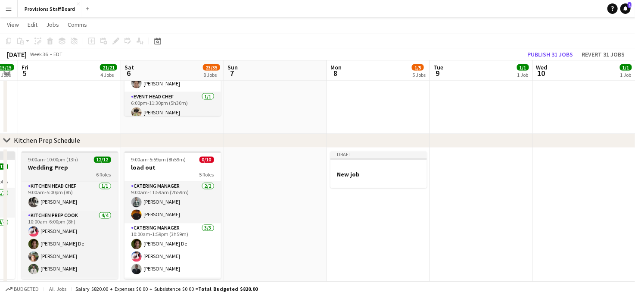
click at [105, 159] on span "12/12" at bounding box center [102, 159] width 17 height 6
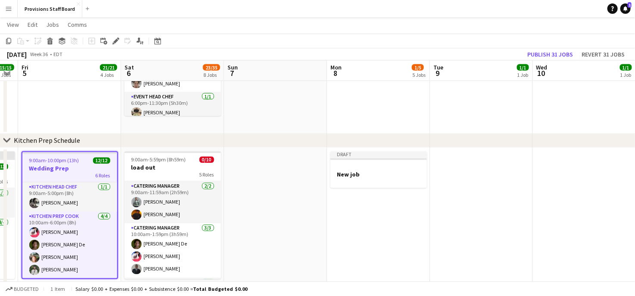
click at [105, 159] on span "12/12" at bounding box center [101, 160] width 17 height 6
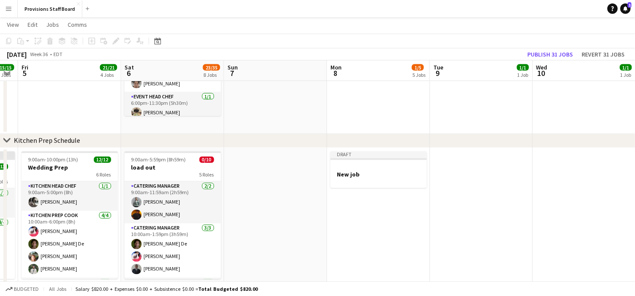
click at [275, 162] on app-date-cell at bounding box center [275, 222] width 103 height 148
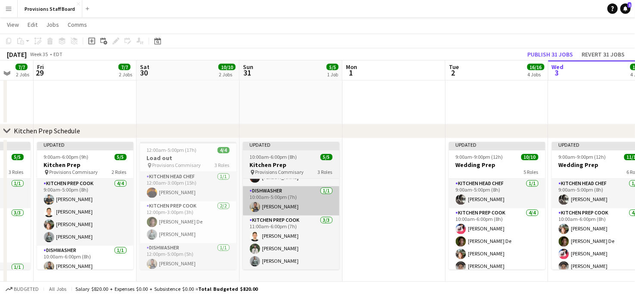
scroll to position [728, 0]
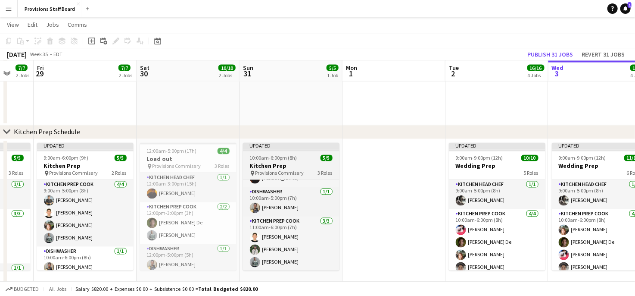
click at [283, 157] on span "10:00am-6:00pm (8h)" at bounding box center [273, 158] width 47 height 6
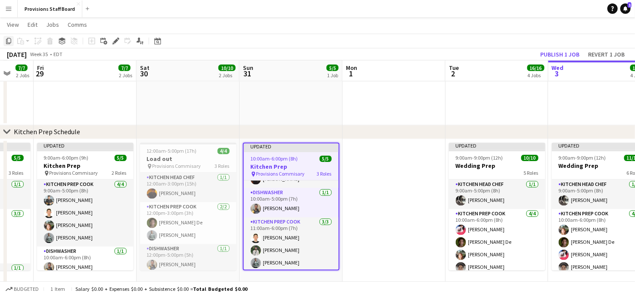
click at [8, 40] on icon "Copy" at bounding box center [8, 40] width 7 height 7
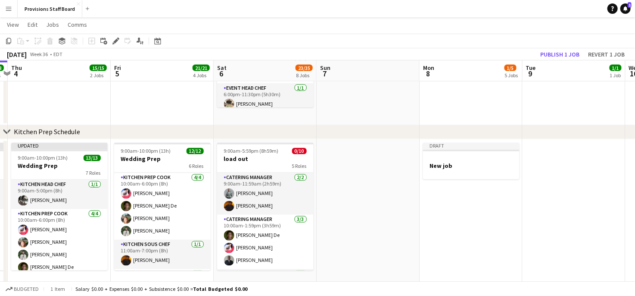
scroll to position [0, 302]
click at [360, 190] on app-date-cell at bounding box center [367, 213] width 103 height 148
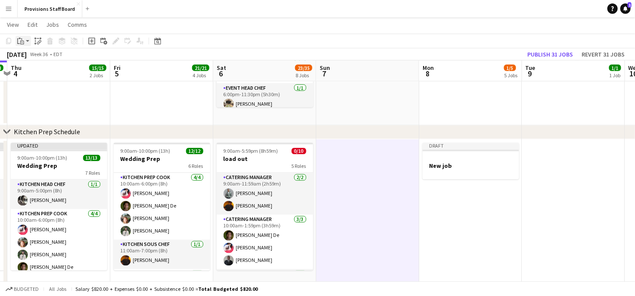
click at [21, 40] on icon "Paste" at bounding box center [20, 40] width 7 height 7
click at [37, 57] on link "Paste Ctrl+V" at bounding box center [63, 57] width 81 height 8
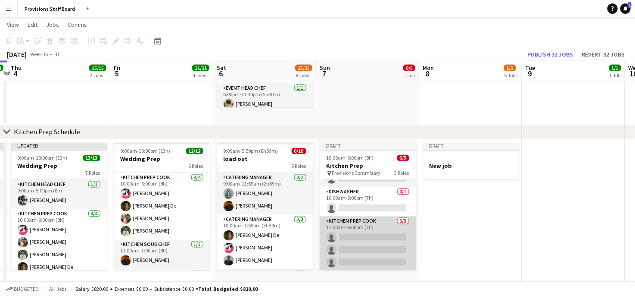
scroll to position [0, 0]
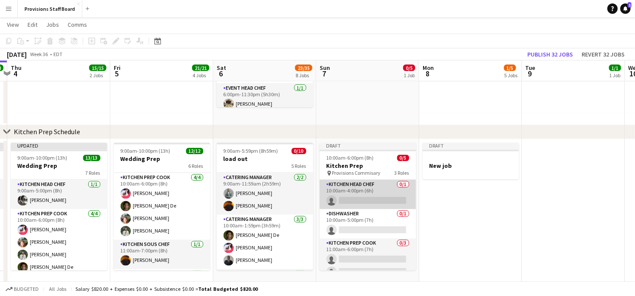
click at [369, 199] on app-card-role "Kitchen Head Chef 0/1 10:00am-4:00pm (6h) single-neutral-actions" at bounding box center [368, 194] width 97 height 29
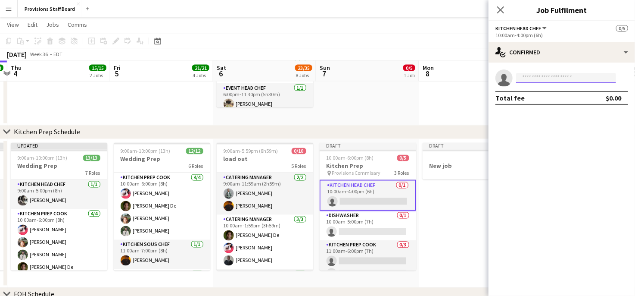
click at [543, 78] on input at bounding box center [566, 78] width 100 height 10
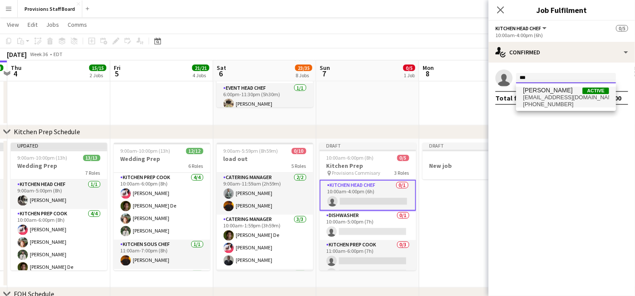
type input "***"
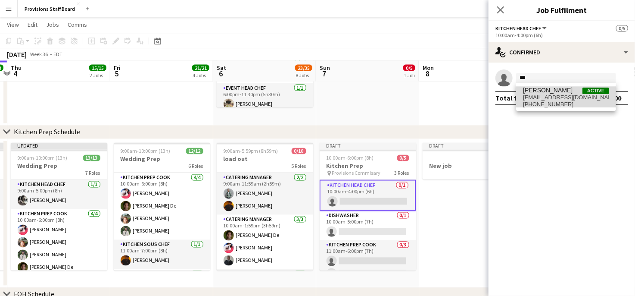
click at [547, 94] on span "[EMAIL_ADDRESS][DOMAIN_NAME]" at bounding box center [566, 97] width 86 height 7
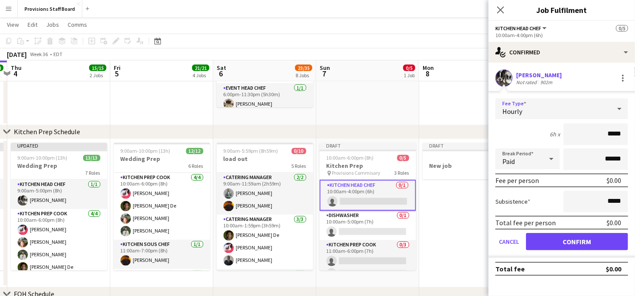
click at [534, 106] on div "Hourly" at bounding box center [554, 108] width 116 height 21
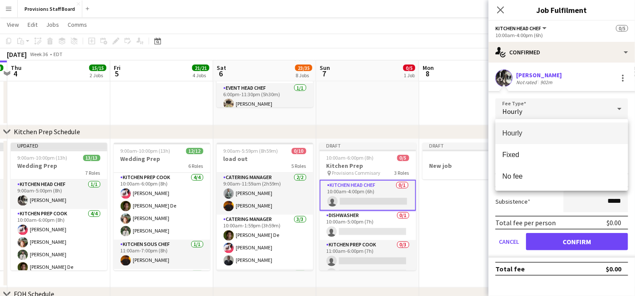
click at [534, 106] on div at bounding box center [317, 148] width 635 height 296
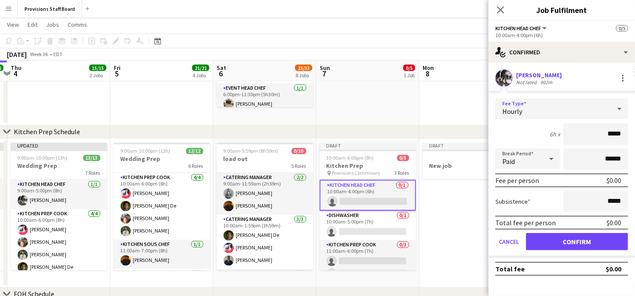
drag, startPoint x: 534, startPoint y: 106, endPoint x: 527, endPoint y: 107, distance: 7.9
click at [527, 107] on div "Hourly" at bounding box center [554, 108] width 116 height 21
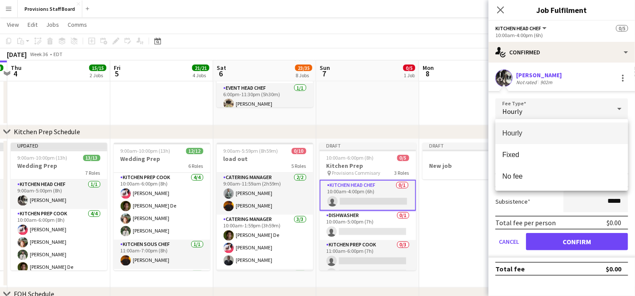
click at [527, 107] on div at bounding box center [317, 148] width 635 height 296
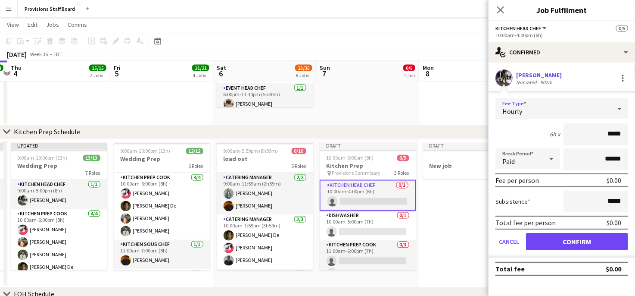
click at [527, 107] on div "Hourly" at bounding box center [554, 108] width 116 height 21
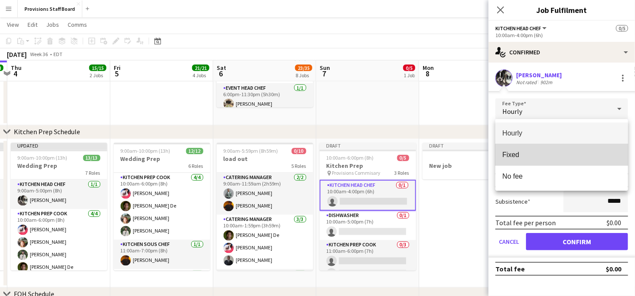
click at [525, 159] on span "Fixed" at bounding box center [562, 154] width 119 height 8
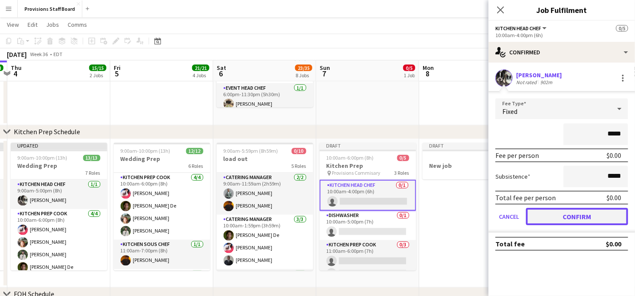
click at [553, 215] on button "Confirm" at bounding box center [577, 216] width 102 height 17
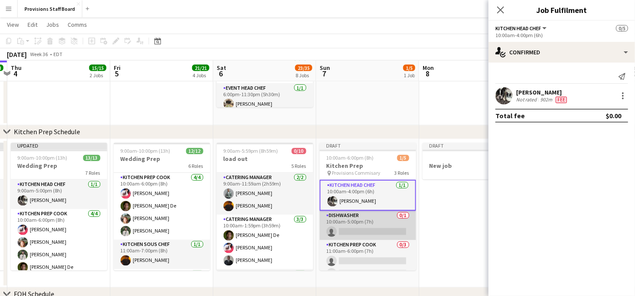
click at [360, 231] on app-card-role "Dishwasher 0/1 10:00am-5:00pm (7h) single-neutral-actions" at bounding box center [368, 225] width 97 height 29
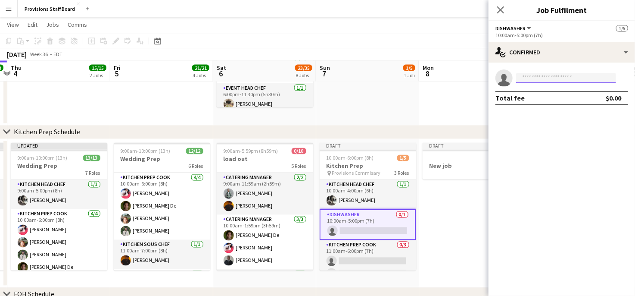
click at [537, 80] on input at bounding box center [566, 78] width 100 height 10
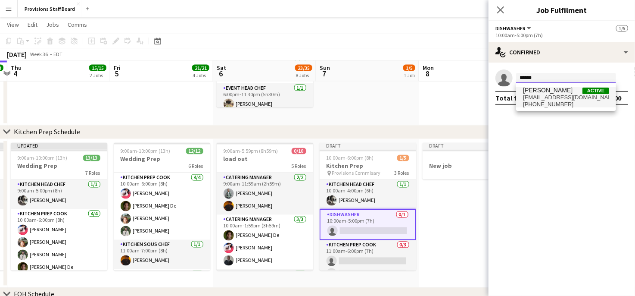
type input "******"
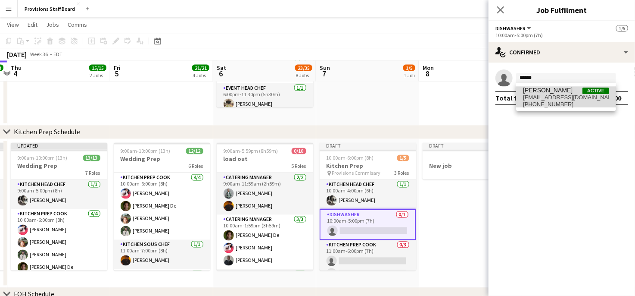
click at [543, 92] on span "[PERSON_NAME]" at bounding box center [548, 90] width 50 height 7
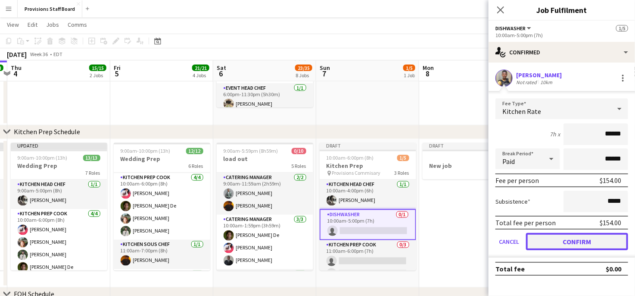
click at [559, 240] on button "Confirm" at bounding box center [577, 241] width 102 height 17
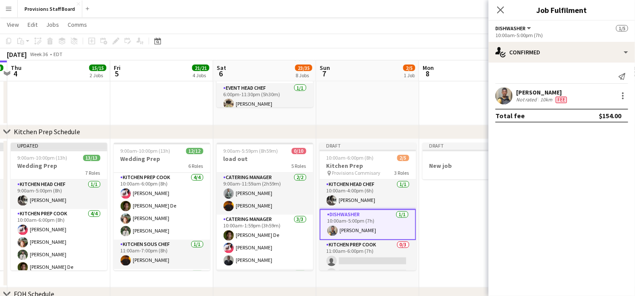
scroll to position [23, 0]
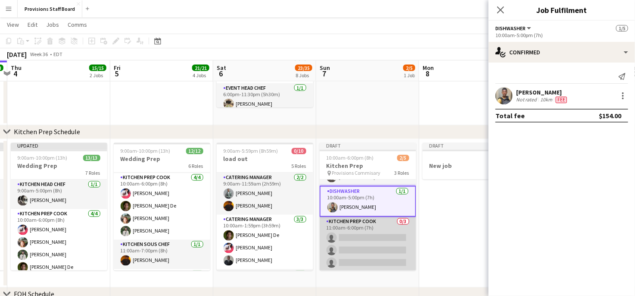
click at [364, 235] on app-card-role "Kitchen Prep Cook 0/3 11:00am-6:00pm (7h) single-neutral-actions single-neutral…" at bounding box center [368, 244] width 97 height 54
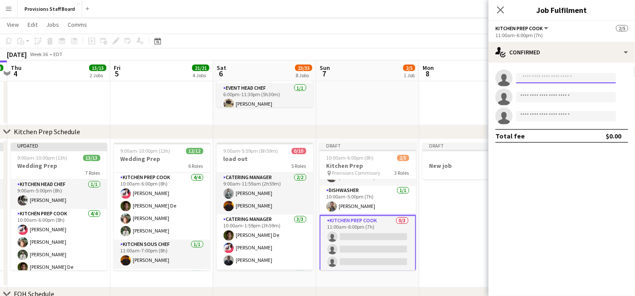
click at [541, 78] on input at bounding box center [566, 78] width 100 height 10
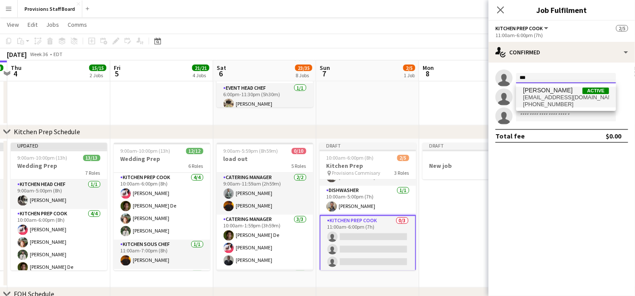
type input "***"
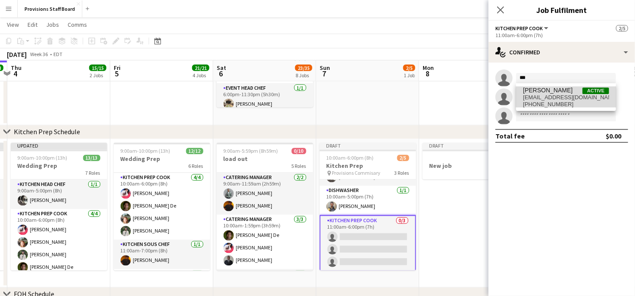
click at [547, 94] on span "[PERSON_NAME]" at bounding box center [548, 90] width 50 height 7
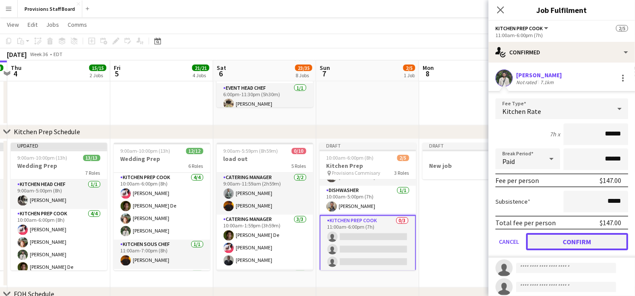
click at [559, 239] on button "Confirm" at bounding box center [577, 241] width 102 height 17
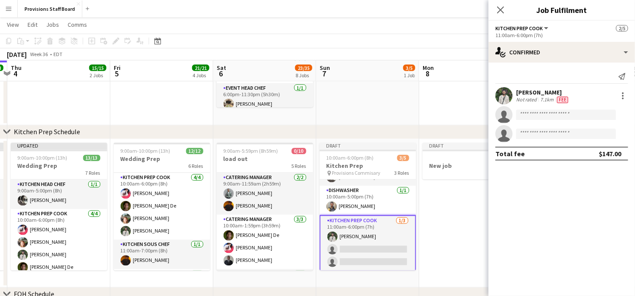
click at [365, 250] on app-card-role "Kitchen Prep Cook [DATE] 11:00am-6:00pm (7h) [PERSON_NAME] single-neutral-actio…" at bounding box center [368, 243] width 97 height 56
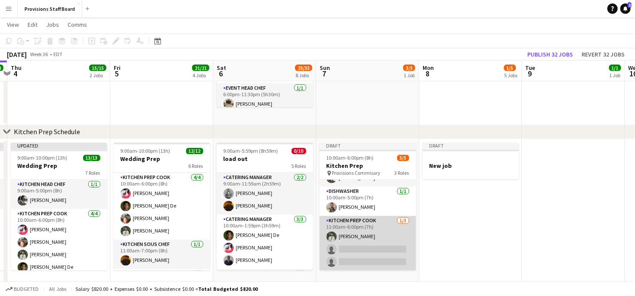
scroll to position [22, 0]
click at [364, 247] on app-card-role "Kitchen Prep Cook [DATE] 11:00am-6:00pm (7h) [PERSON_NAME] single-neutral-actio…" at bounding box center [368, 243] width 97 height 54
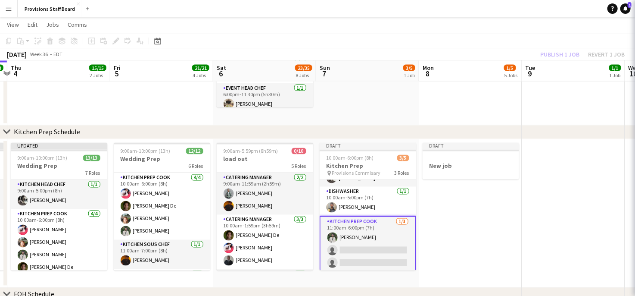
scroll to position [23, 0]
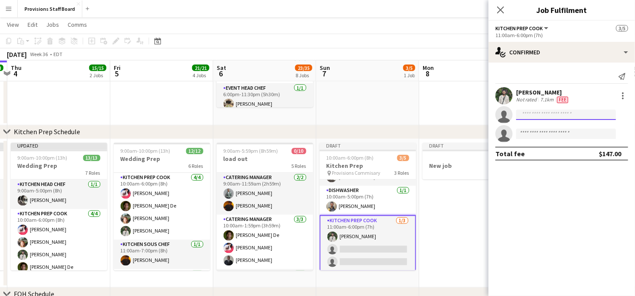
click at [531, 112] on input at bounding box center [566, 114] width 100 height 10
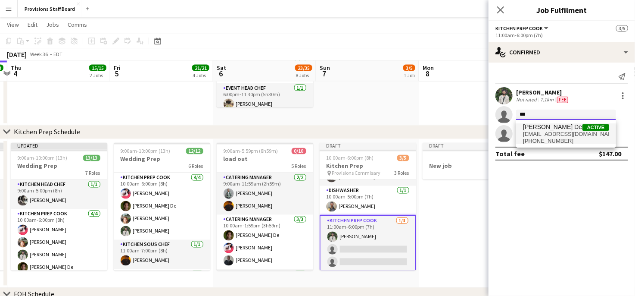
type input "***"
click at [533, 129] on span "[PERSON_NAME] De" at bounding box center [552, 126] width 59 height 7
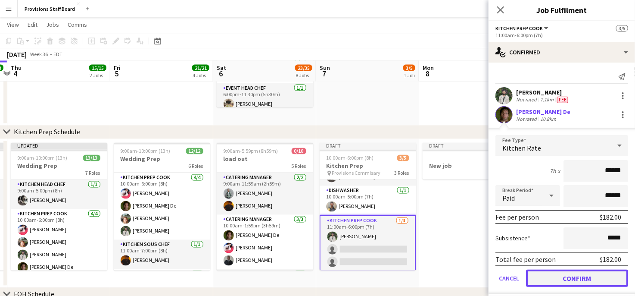
click at [544, 275] on button "Confirm" at bounding box center [577, 277] width 102 height 17
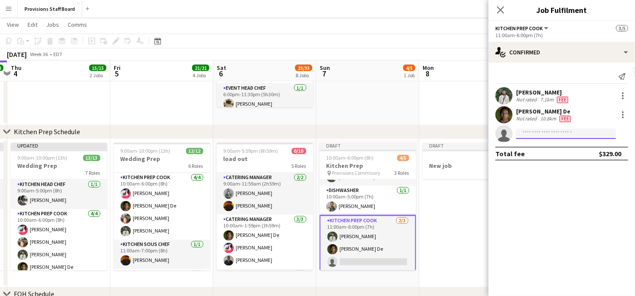
click at [546, 133] on input at bounding box center [566, 133] width 100 height 10
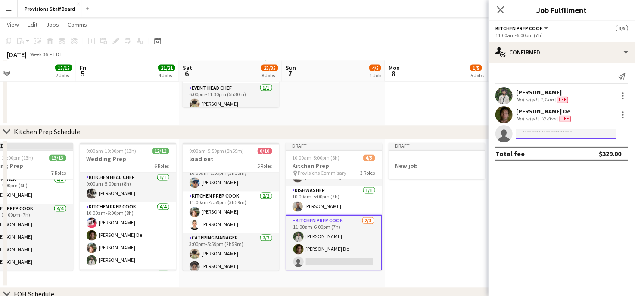
scroll to position [111, 0]
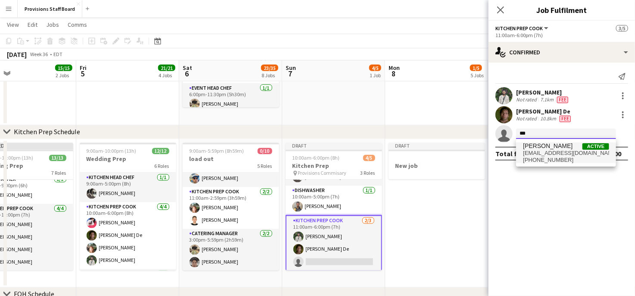
type input "***"
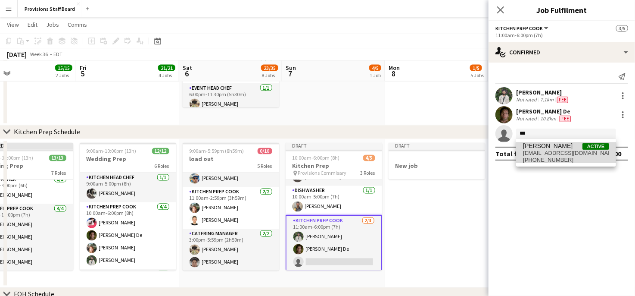
click at [551, 149] on span "[PERSON_NAME] Active" at bounding box center [566, 145] width 86 height 7
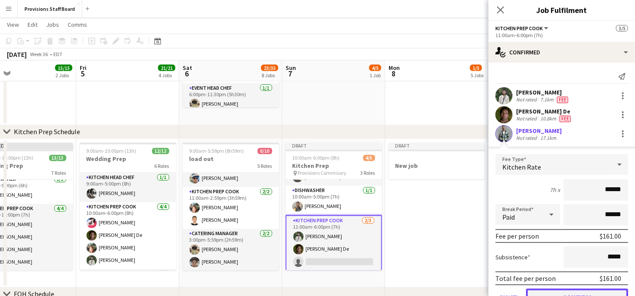
click at [560, 289] on button "Confirm" at bounding box center [577, 296] width 102 height 17
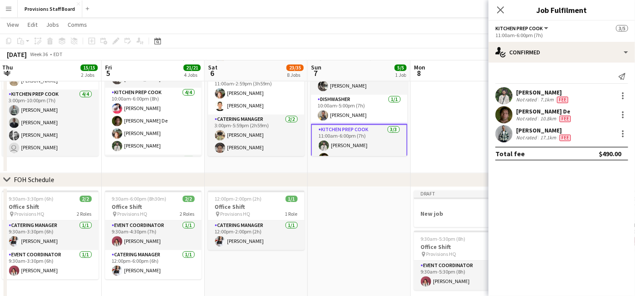
scroll to position [0, 312]
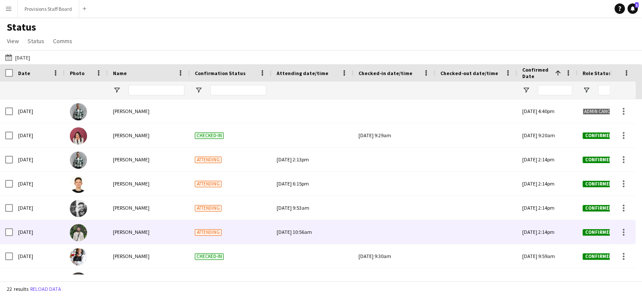
scroll to position [138, 0]
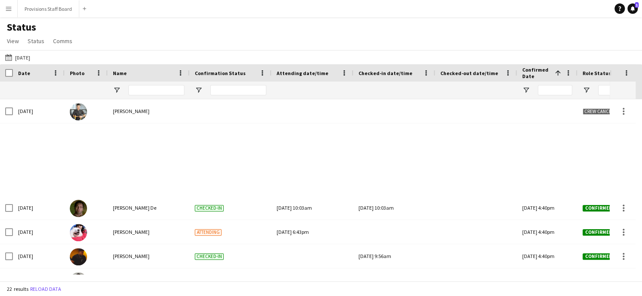
scroll to position [356, 0]
